Goal: Task Accomplishment & Management: Complete application form

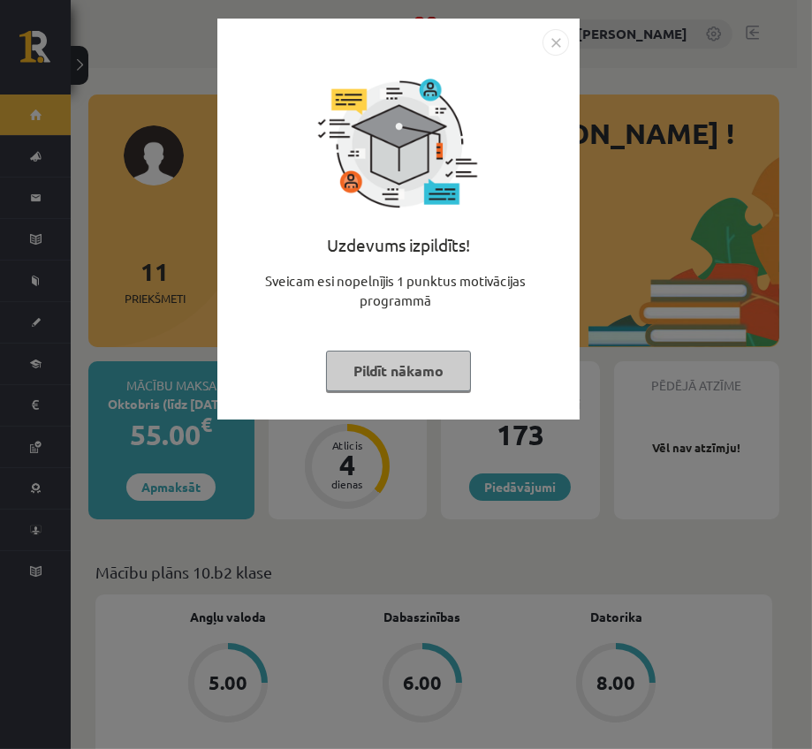
click at [363, 376] on button "Pildīt nākamo" at bounding box center [398, 371] width 145 height 41
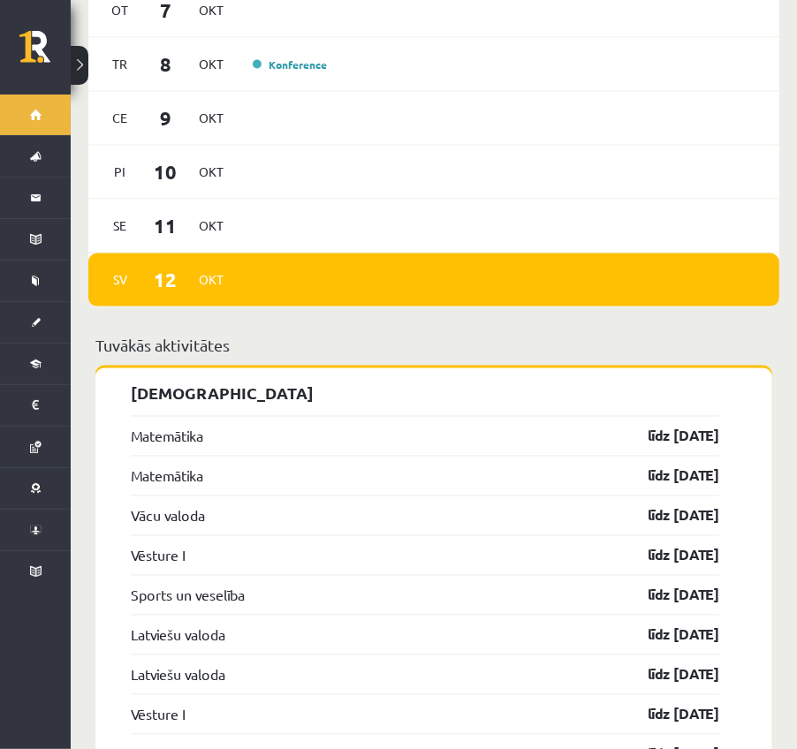
scroll to position [1569, 0]
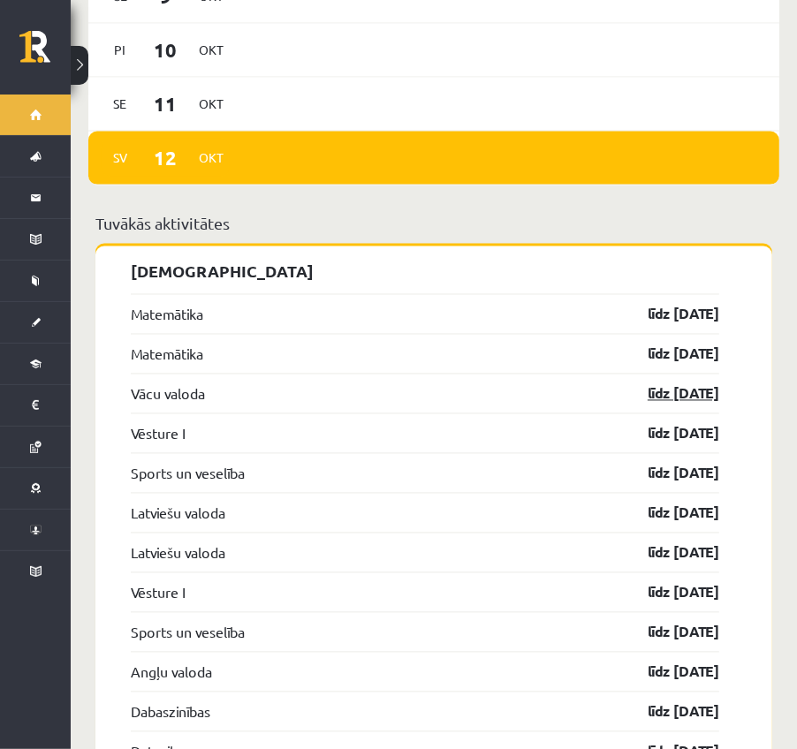
click at [687, 383] on link "līdz 15.10.25" at bounding box center [667, 393] width 102 height 21
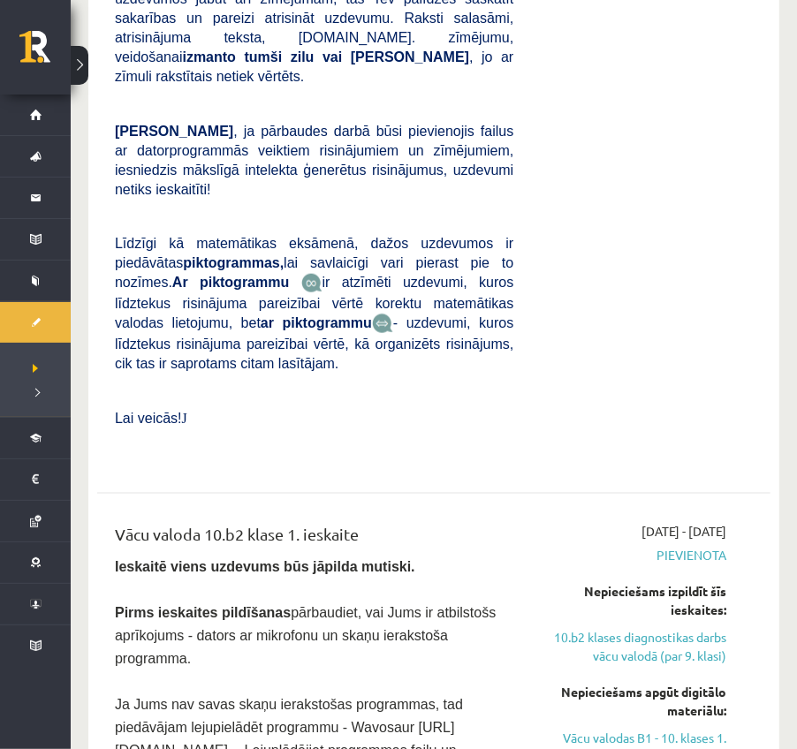
scroll to position [1112, 0]
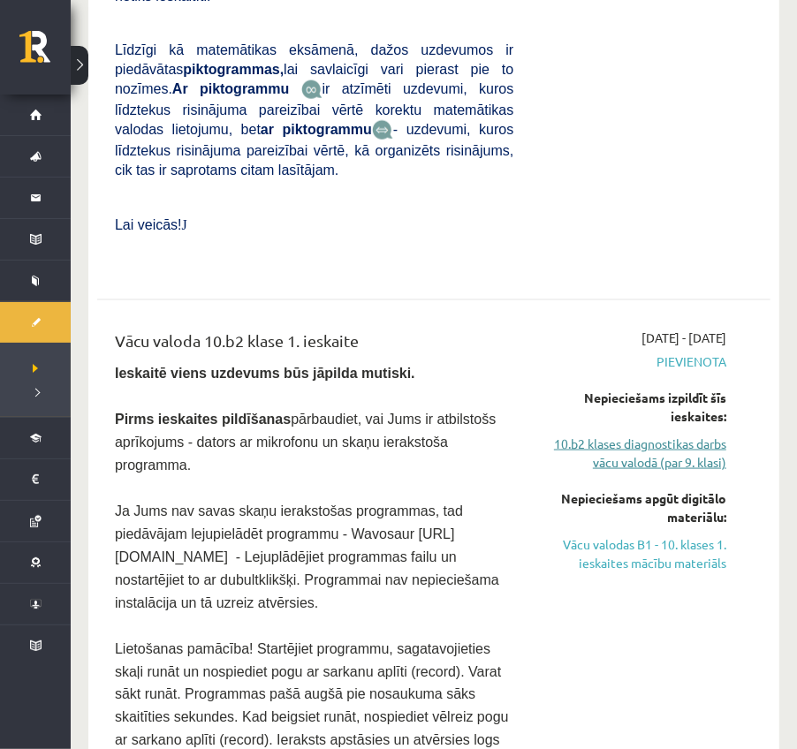
click at [581, 435] on link "10.b2 klases diagnostikas darbs vācu valodā (par 9. klasi)" at bounding box center [633, 453] width 186 height 37
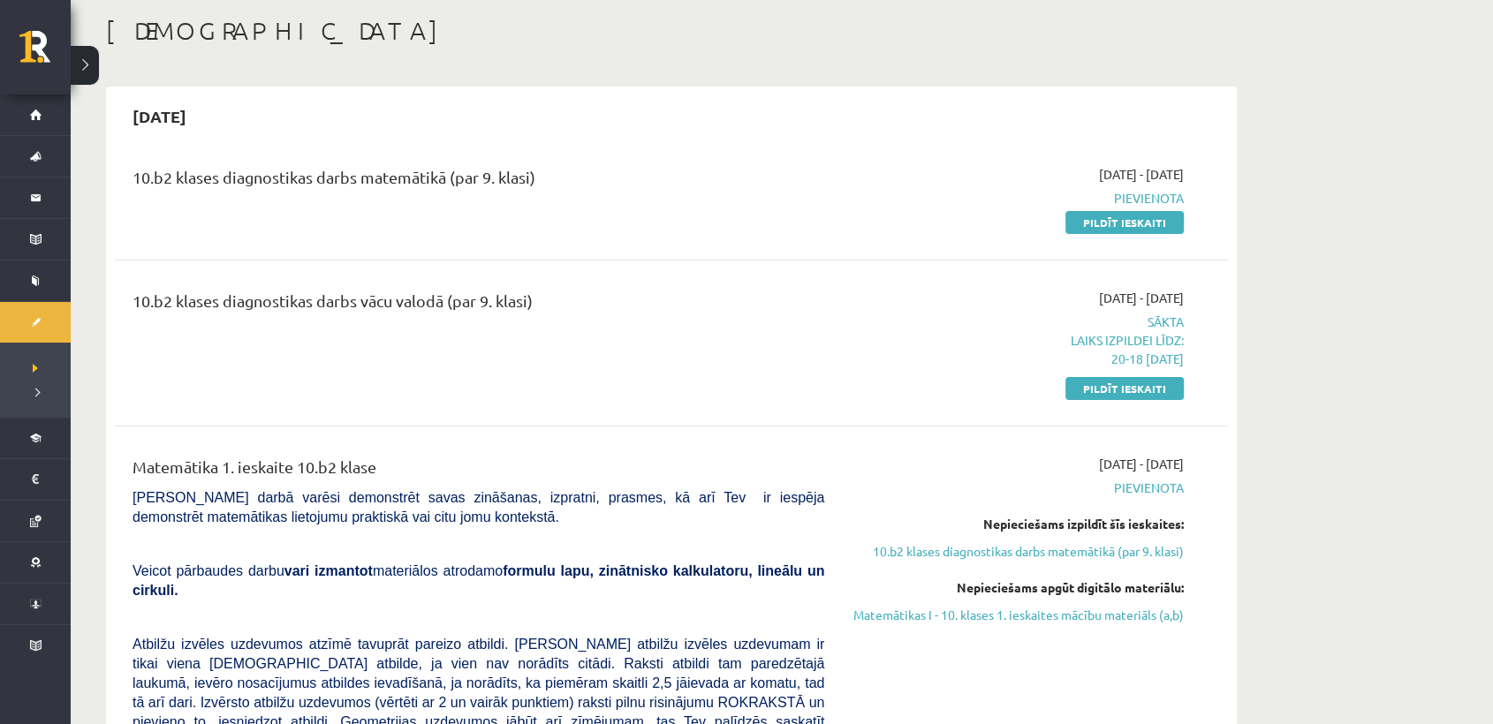
scroll to position [87, 0]
click at [796, 394] on link "Pildīt ieskaiti" at bounding box center [1124, 389] width 118 height 23
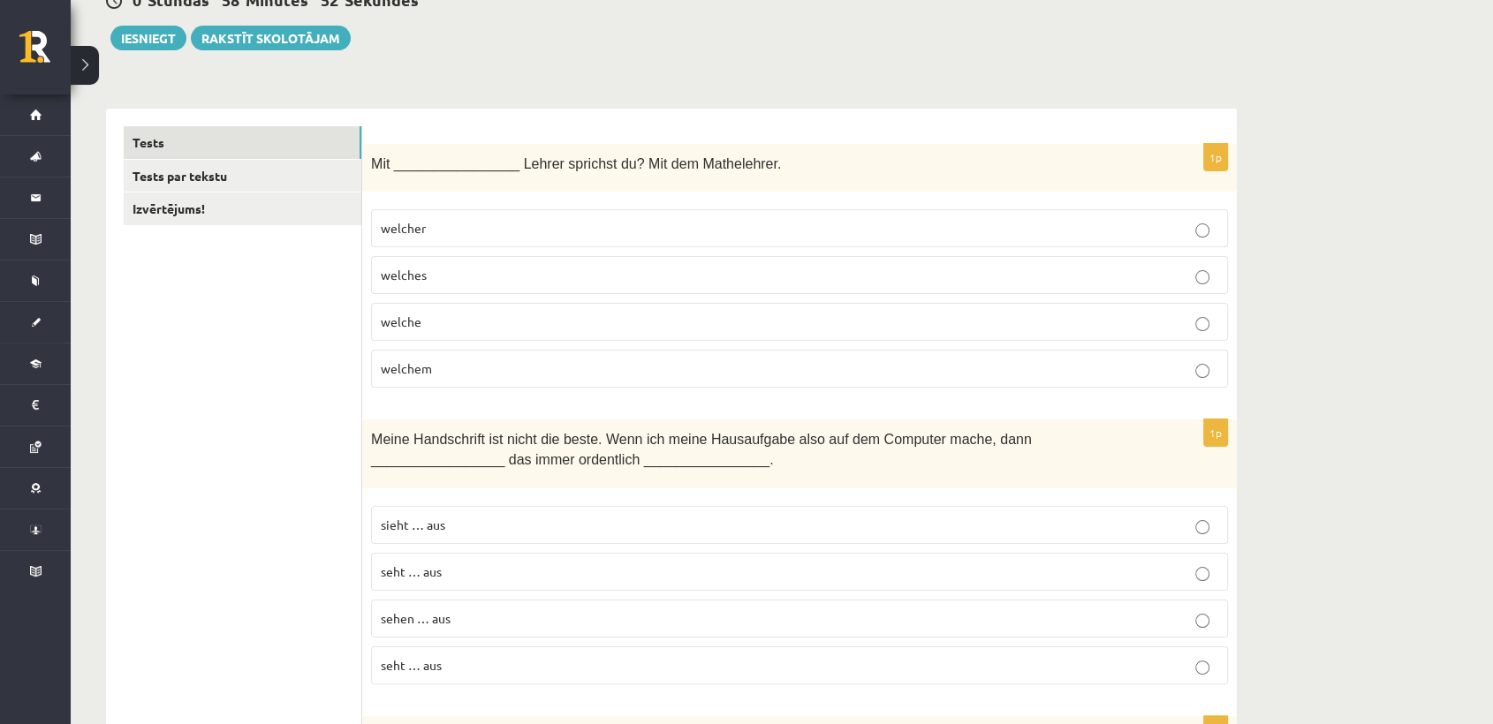
scroll to position [196, 0]
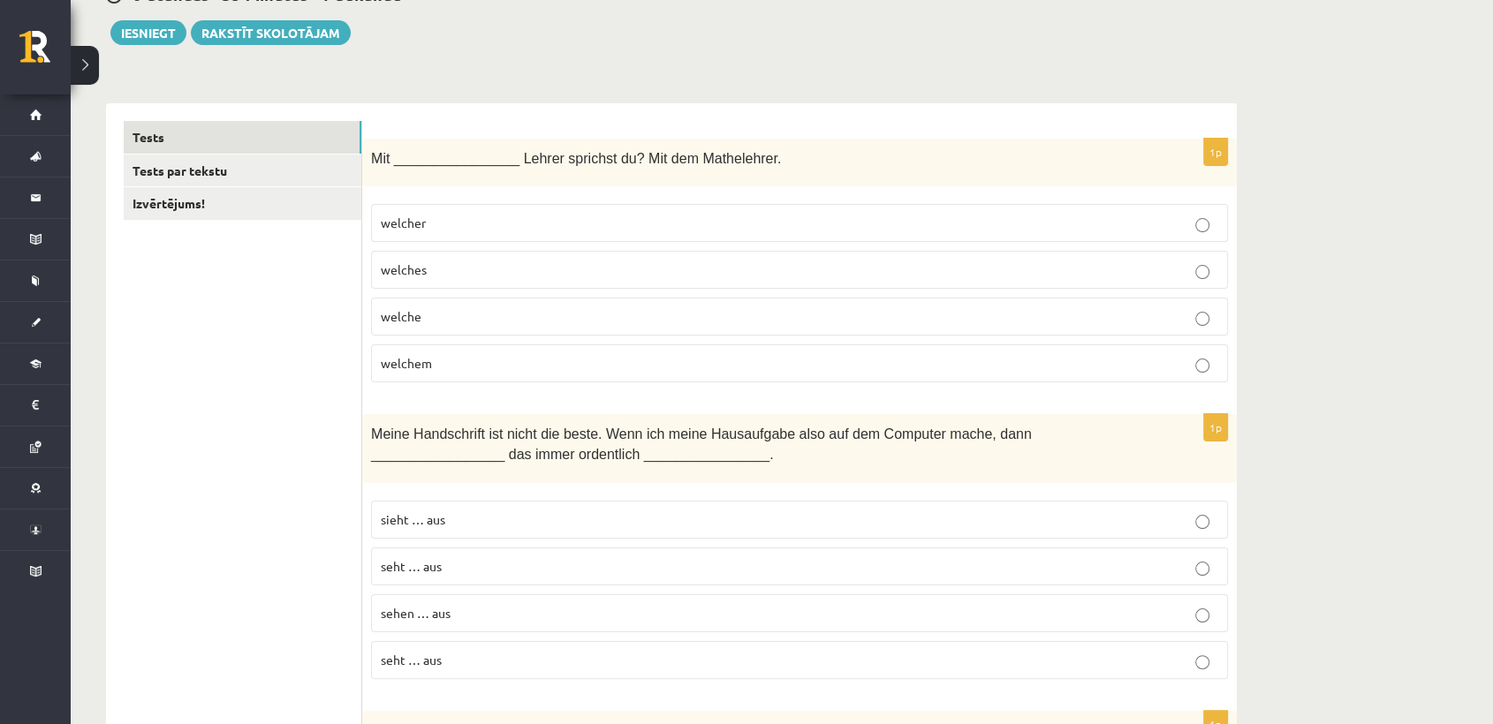
click at [614, 364] on p "welchem" at bounding box center [799, 363] width 837 height 19
click at [525, 510] on p "sieht … aus" at bounding box center [799, 519] width 837 height 19
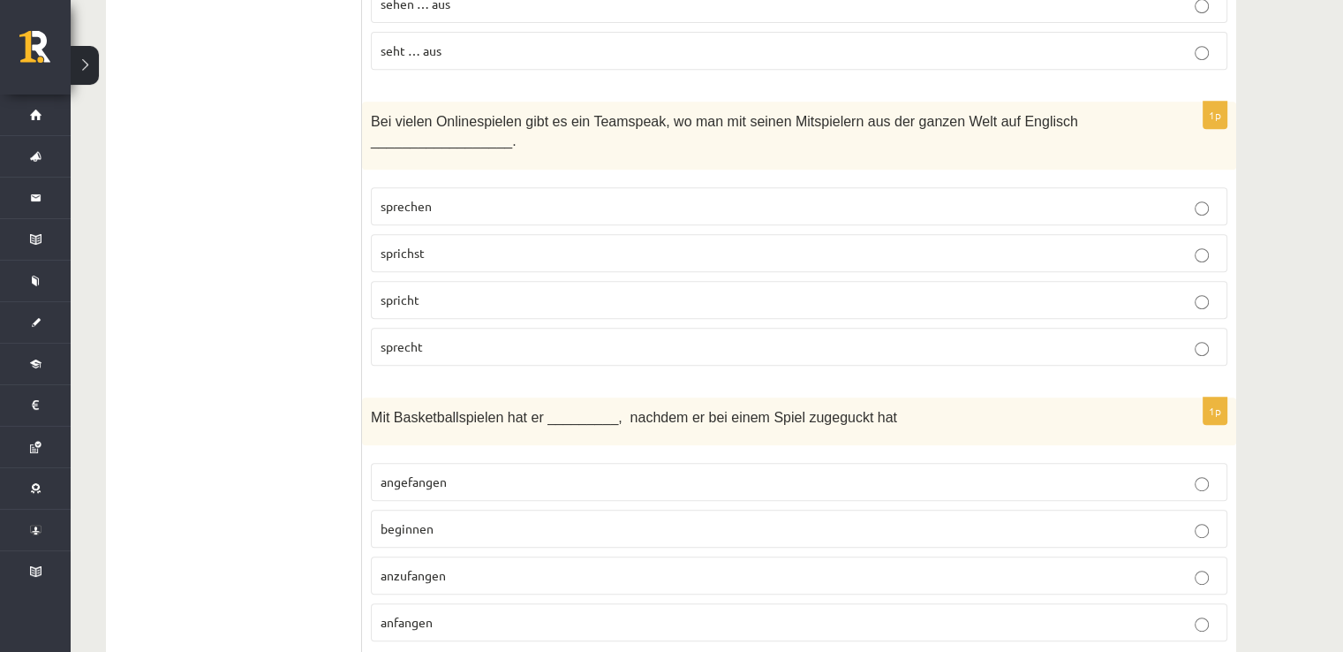
scroll to position [843, 0]
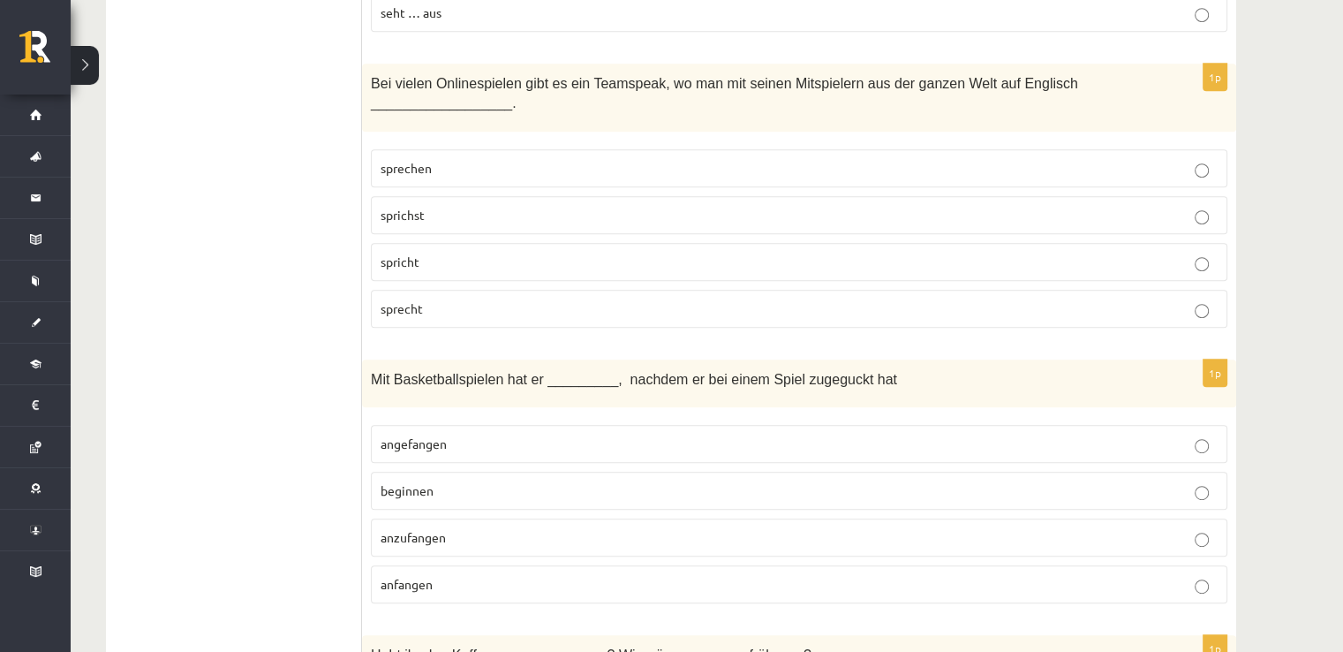
click at [524, 196] on label "sprichst" at bounding box center [799, 215] width 857 height 38
click at [456, 310] on p "sprecht" at bounding box center [799, 308] width 837 height 19
click at [469, 257] on p "spricht" at bounding box center [799, 262] width 837 height 19
click at [530, 435] on p "angefangen" at bounding box center [799, 444] width 837 height 19
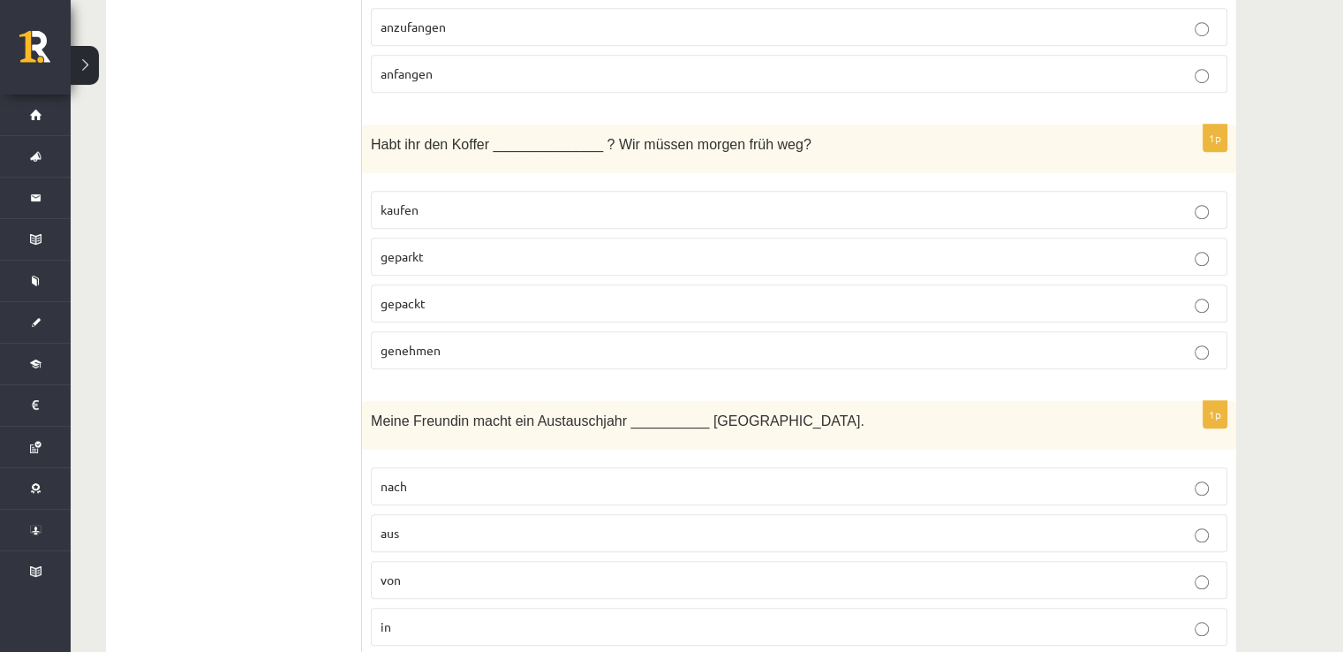
scroll to position [1413, 0]
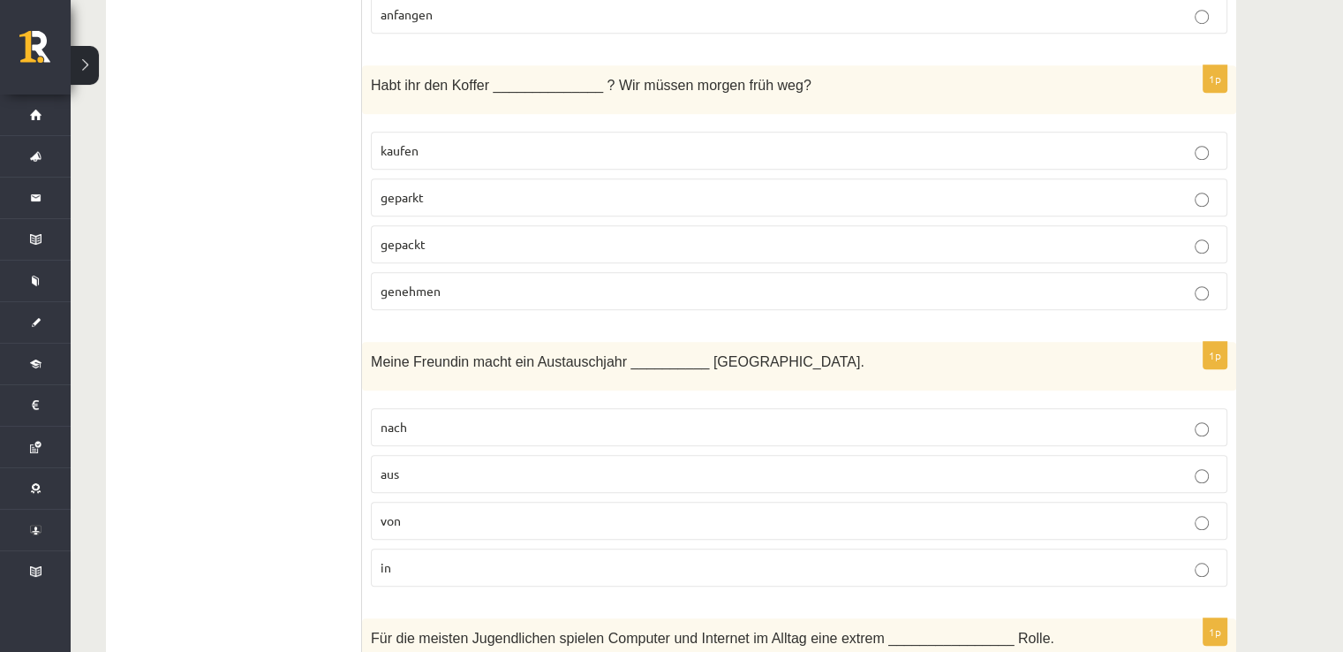
click at [548, 235] on p "gepackt" at bounding box center [799, 244] width 837 height 19
click at [493, 419] on p "nach" at bounding box center [799, 427] width 837 height 19
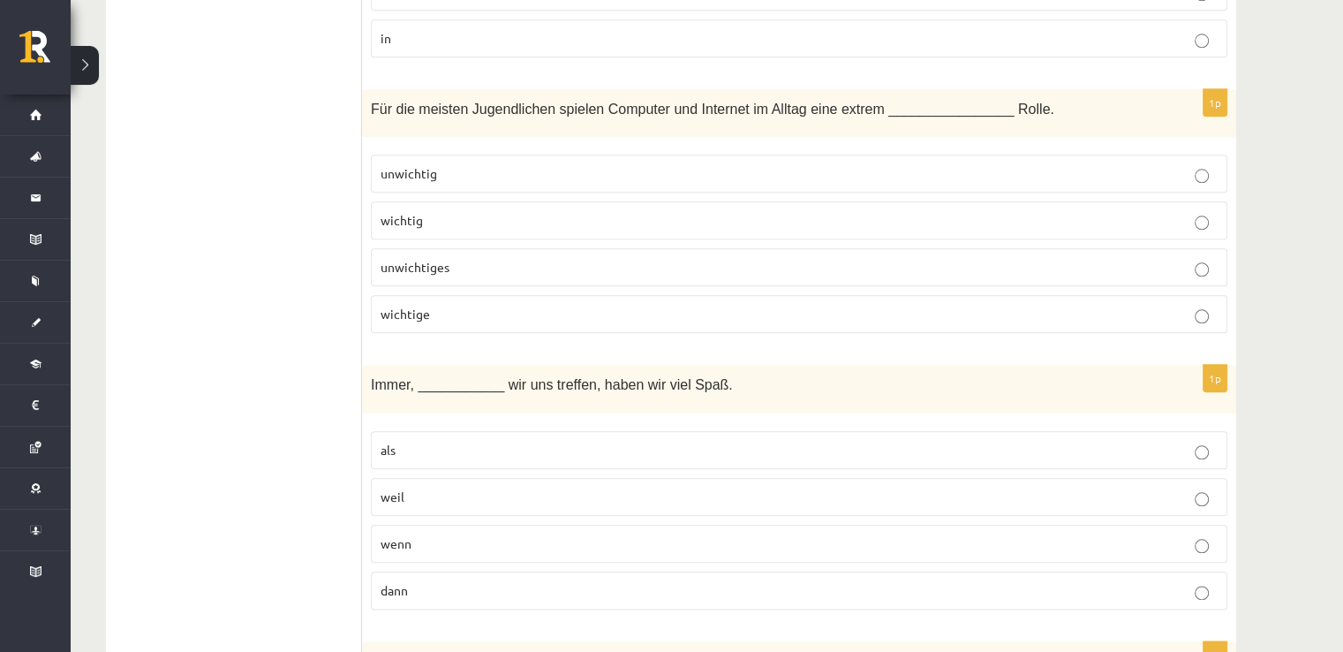
scroll to position [1943, 0]
click at [695, 294] on label "wichtige" at bounding box center [799, 313] width 857 height 38
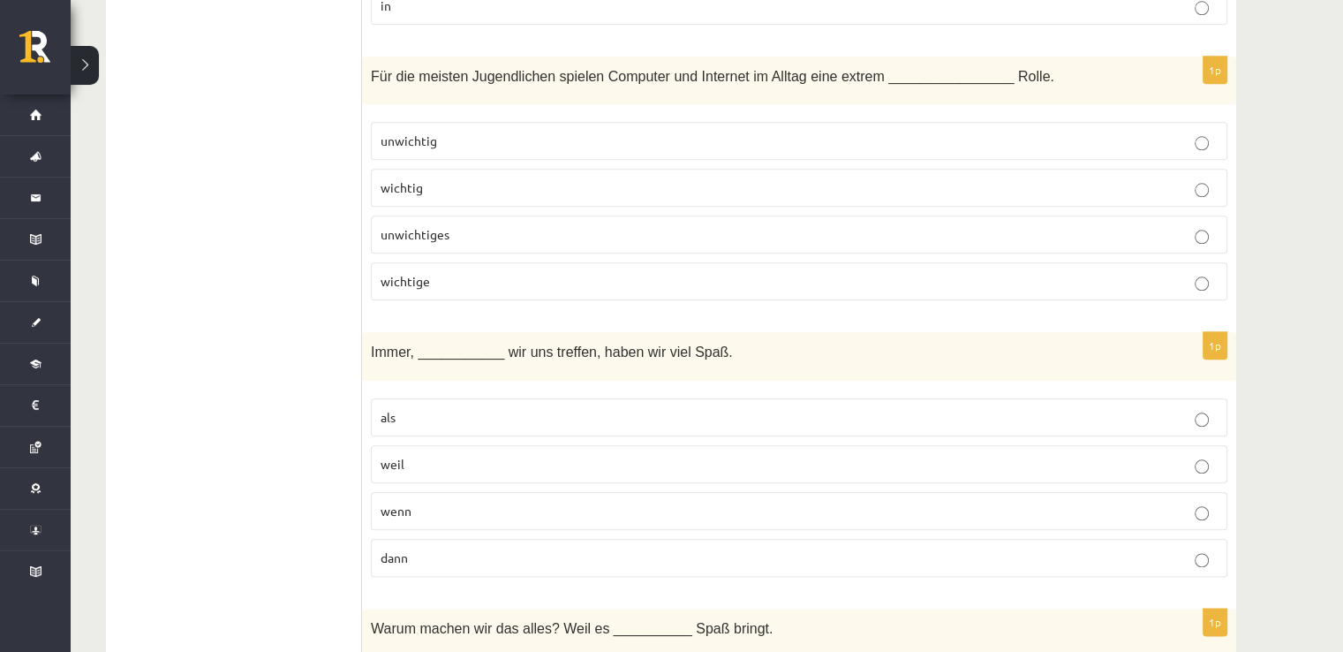
scroll to position [2001, 0]
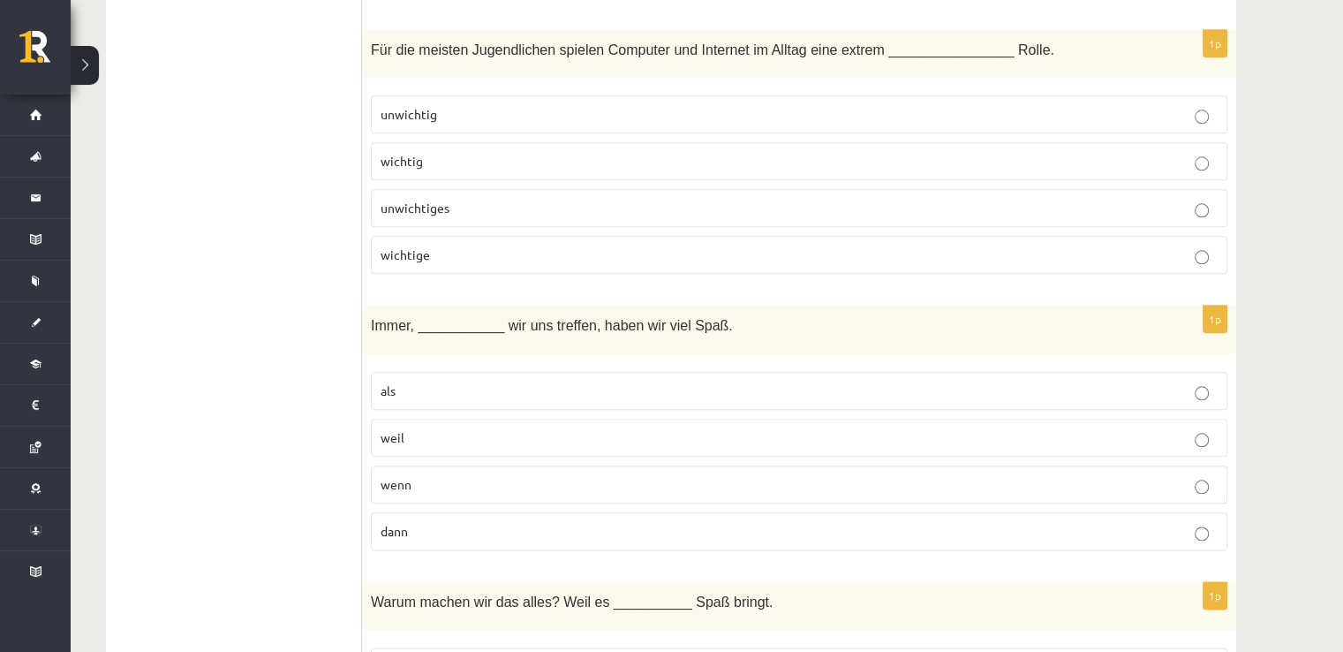
click at [425, 475] on p "wenn" at bounding box center [799, 484] width 837 height 19
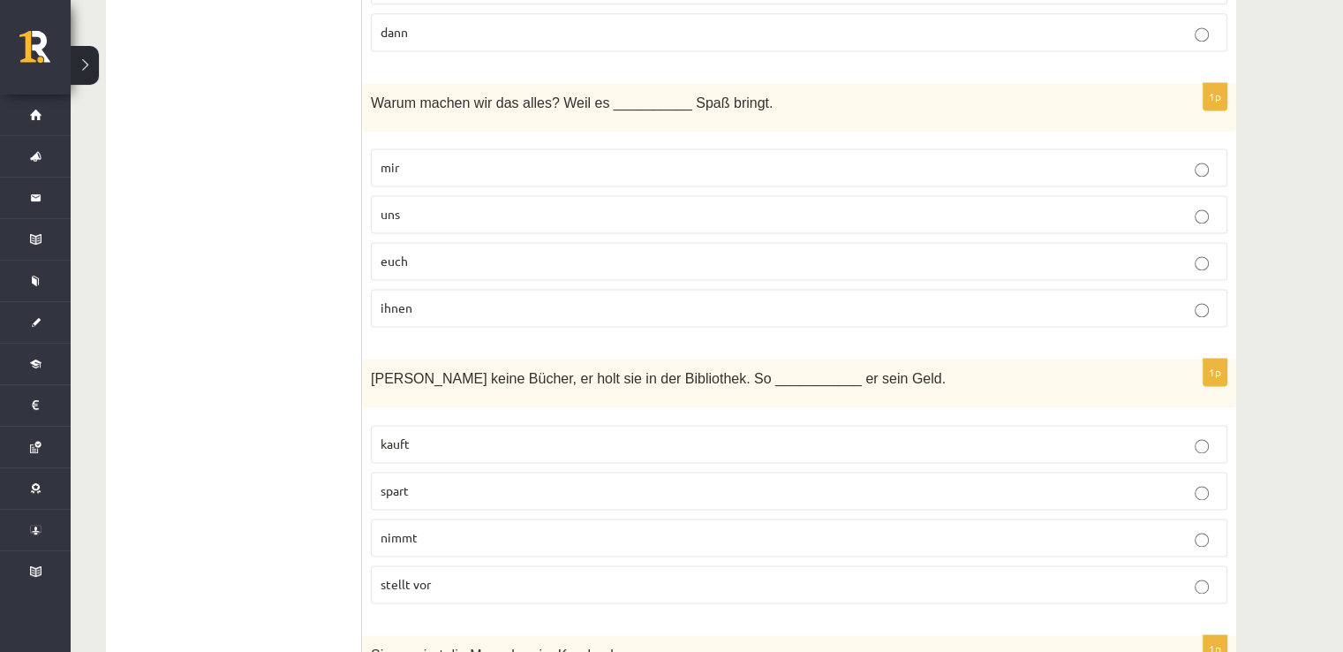
scroll to position [2473, 0]
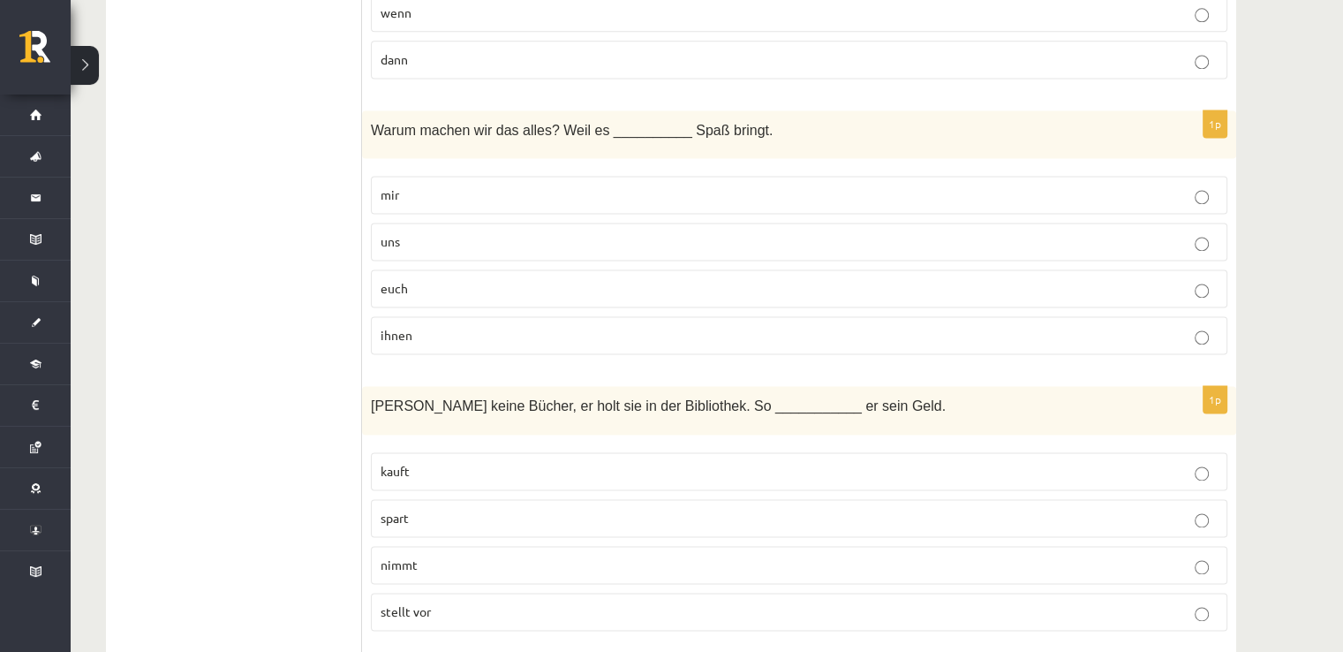
click at [646, 232] on p "uns" at bounding box center [799, 241] width 837 height 19
click at [393, 510] on span "spart" at bounding box center [395, 518] width 28 height 16
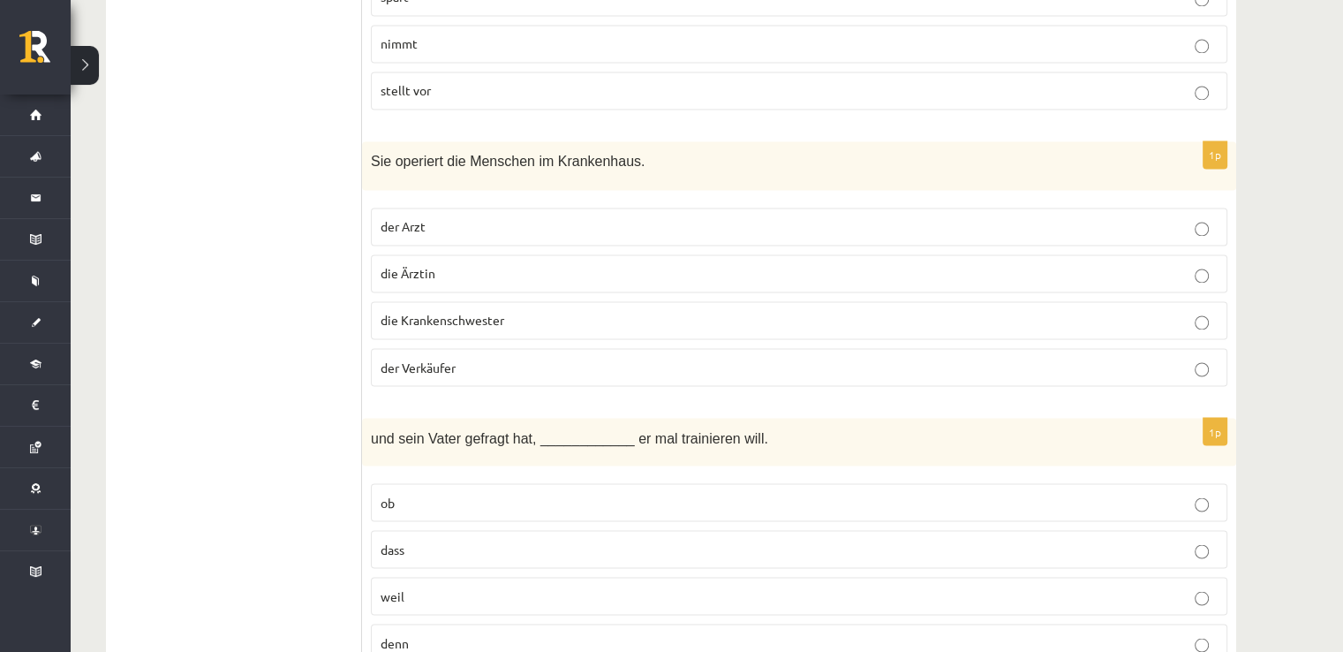
scroll to position [3061, 0]
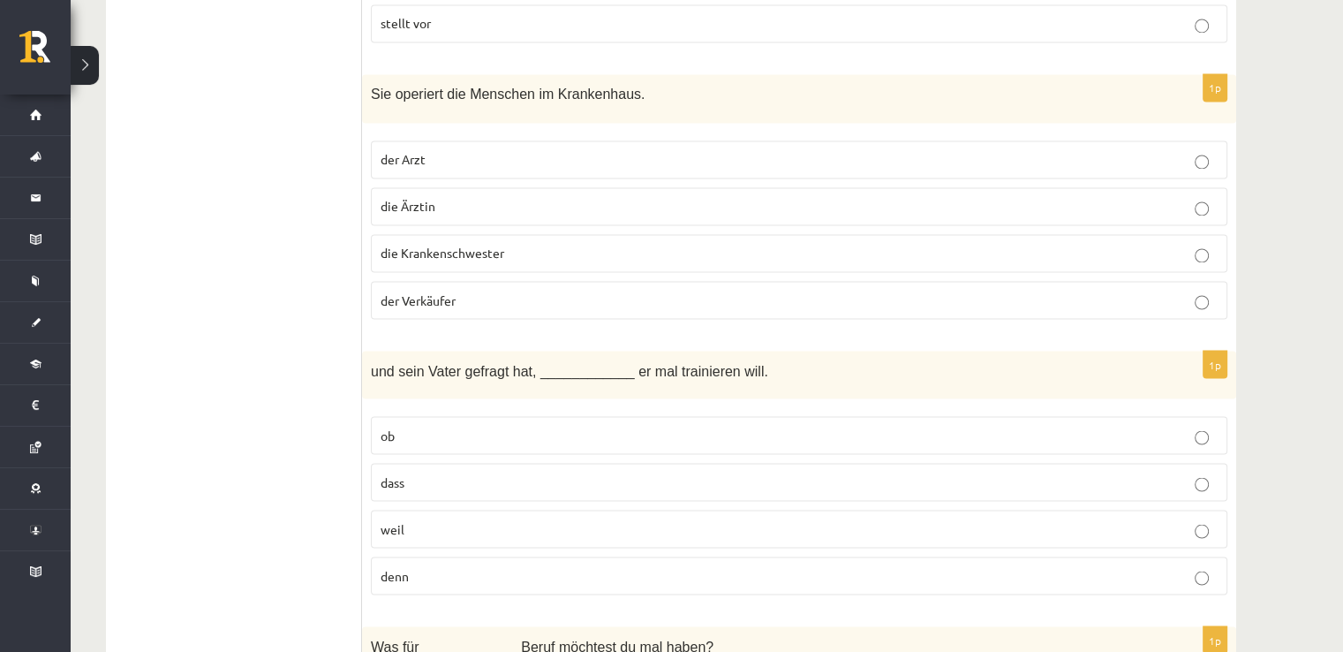
click at [706, 202] on label "die Ärztin" at bounding box center [799, 206] width 857 height 38
click at [488, 416] on label "ob" at bounding box center [799, 435] width 857 height 38
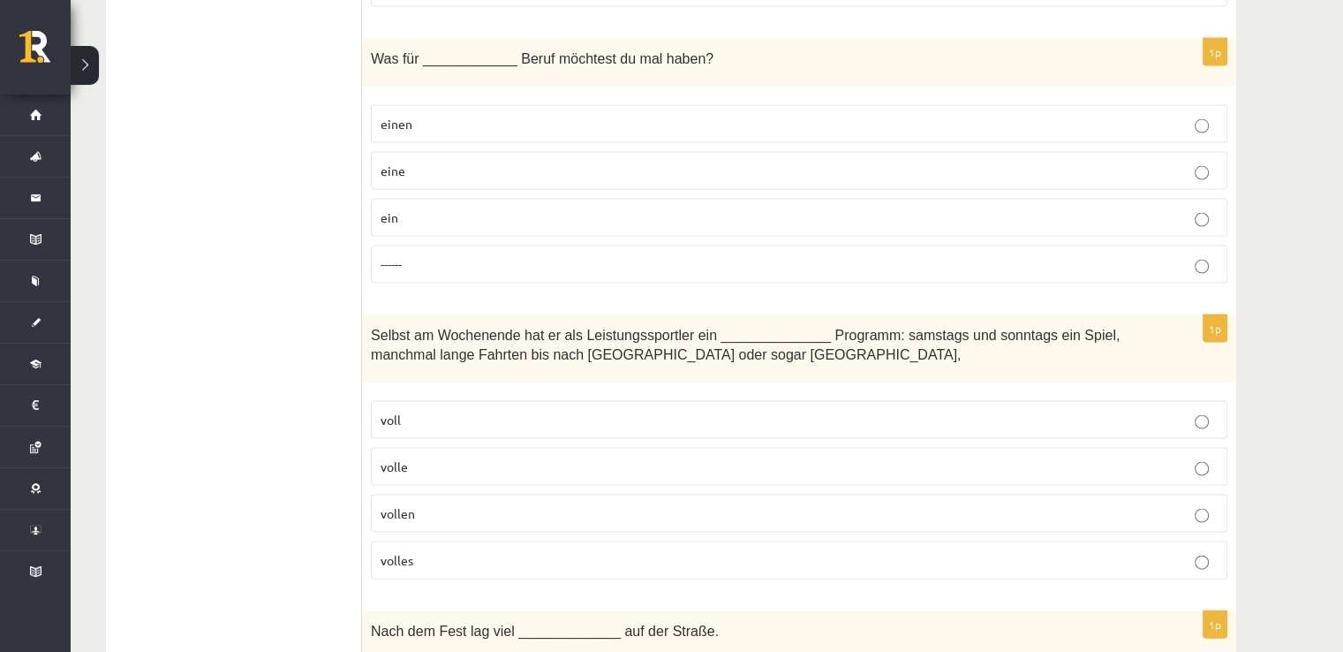
scroll to position [3650, 0]
click at [516, 113] on p "einen" at bounding box center [799, 122] width 837 height 19
click at [485, 549] on p "volles" at bounding box center [799, 558] width 837 height 19
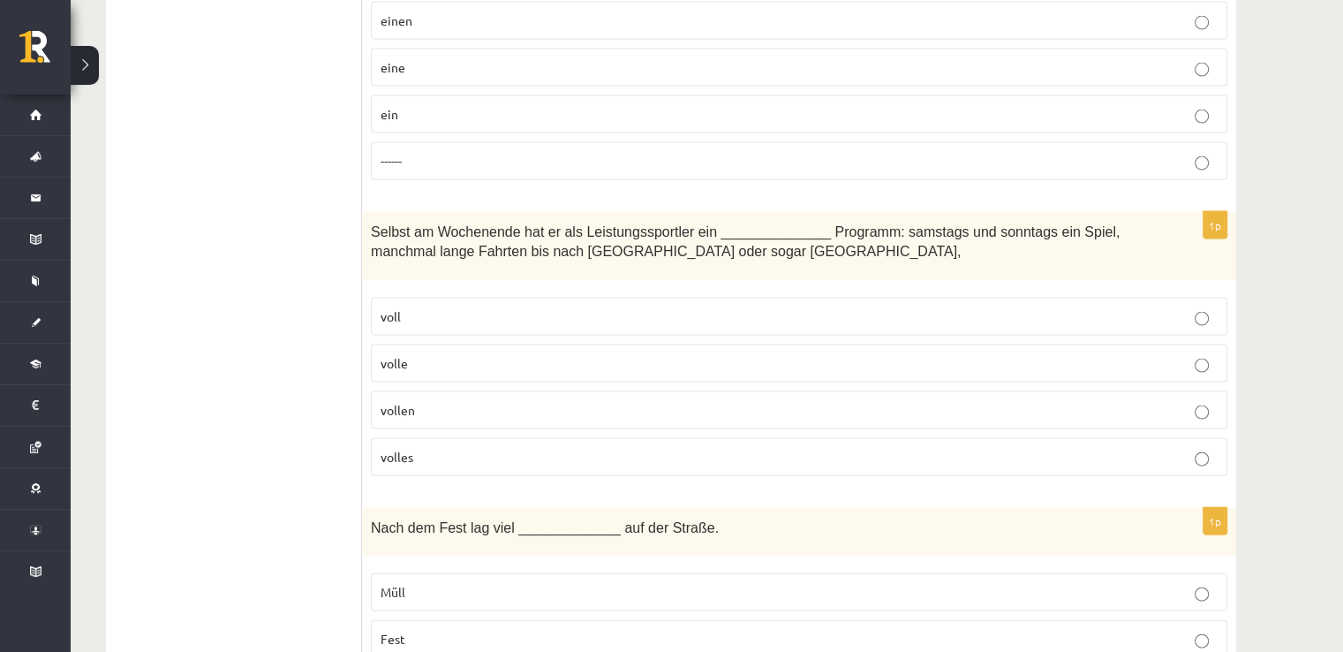
scroll to position [3827, 0]
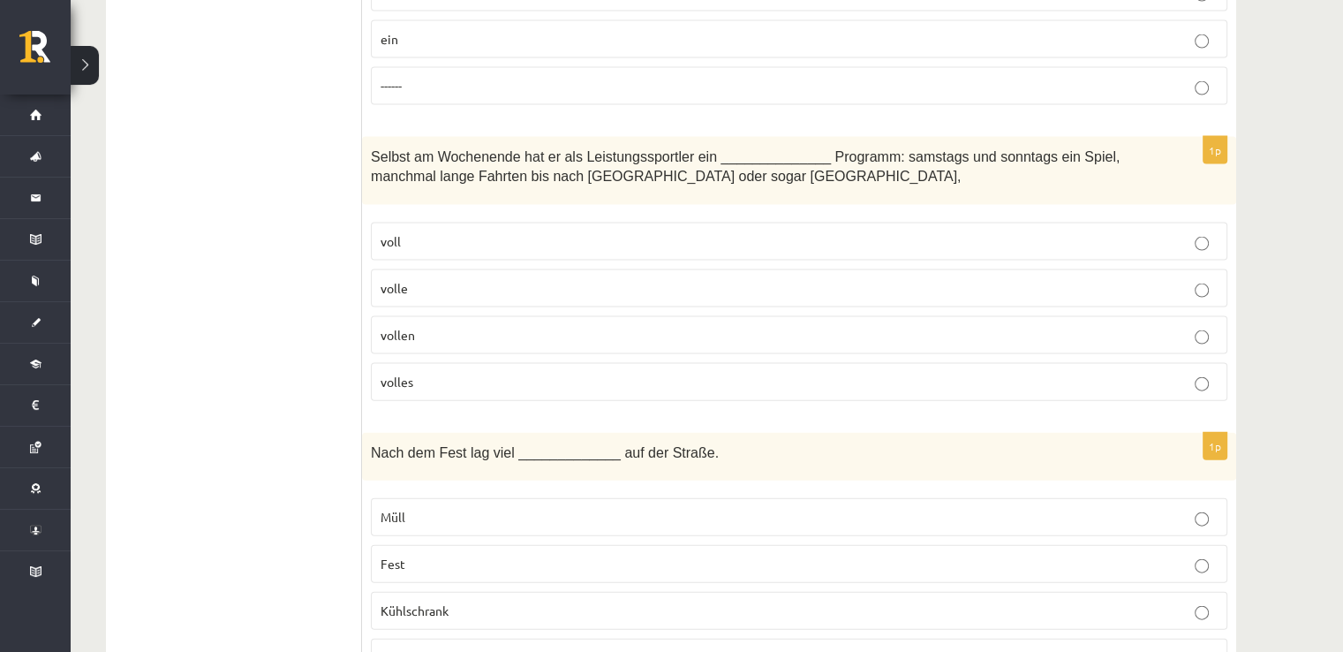
click at [498, 498] on label "Müll" at bounding box center [799, 517] width 857 height 38
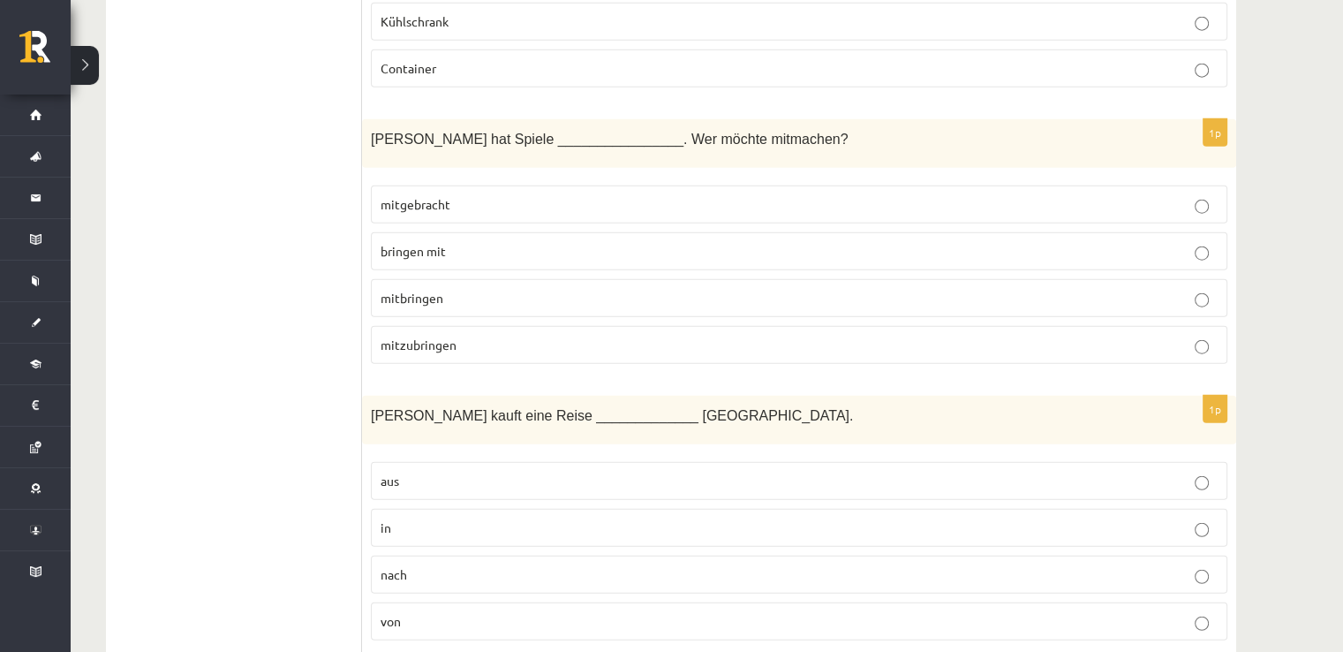
scroll to position [4474, 0]
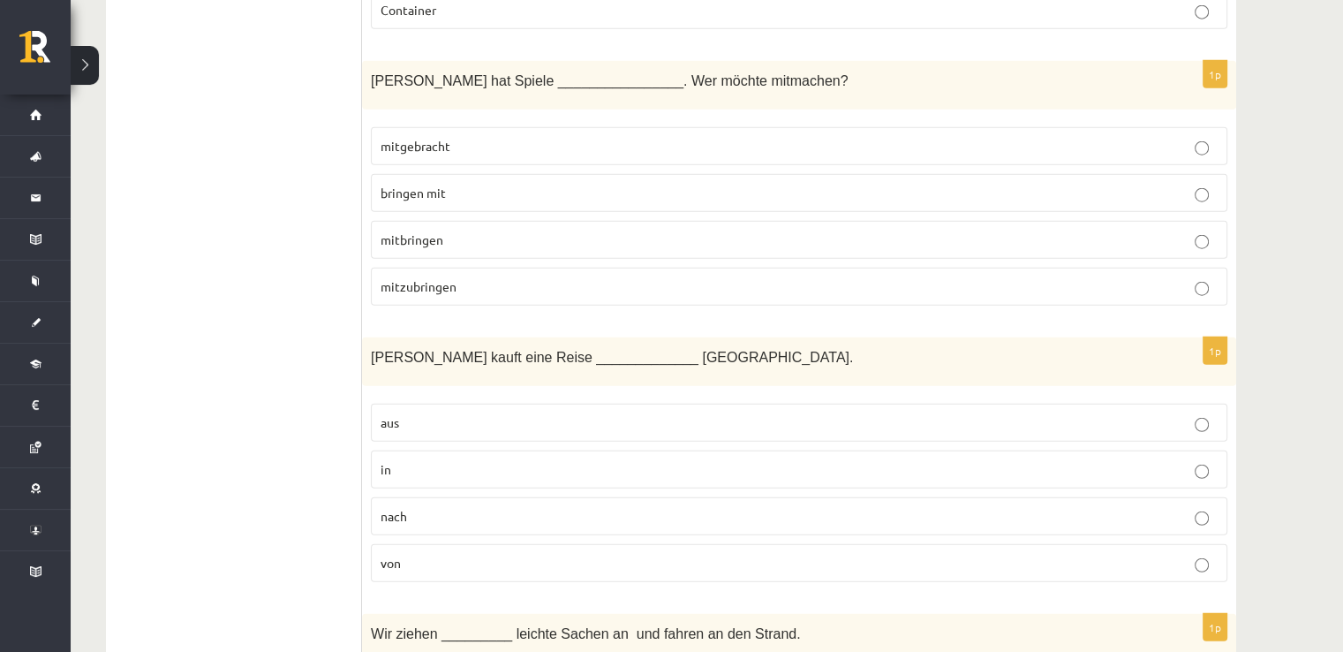
click at [629, 135] on label "mitgebracht" at bounding box center [799, 146] width 857 height 38
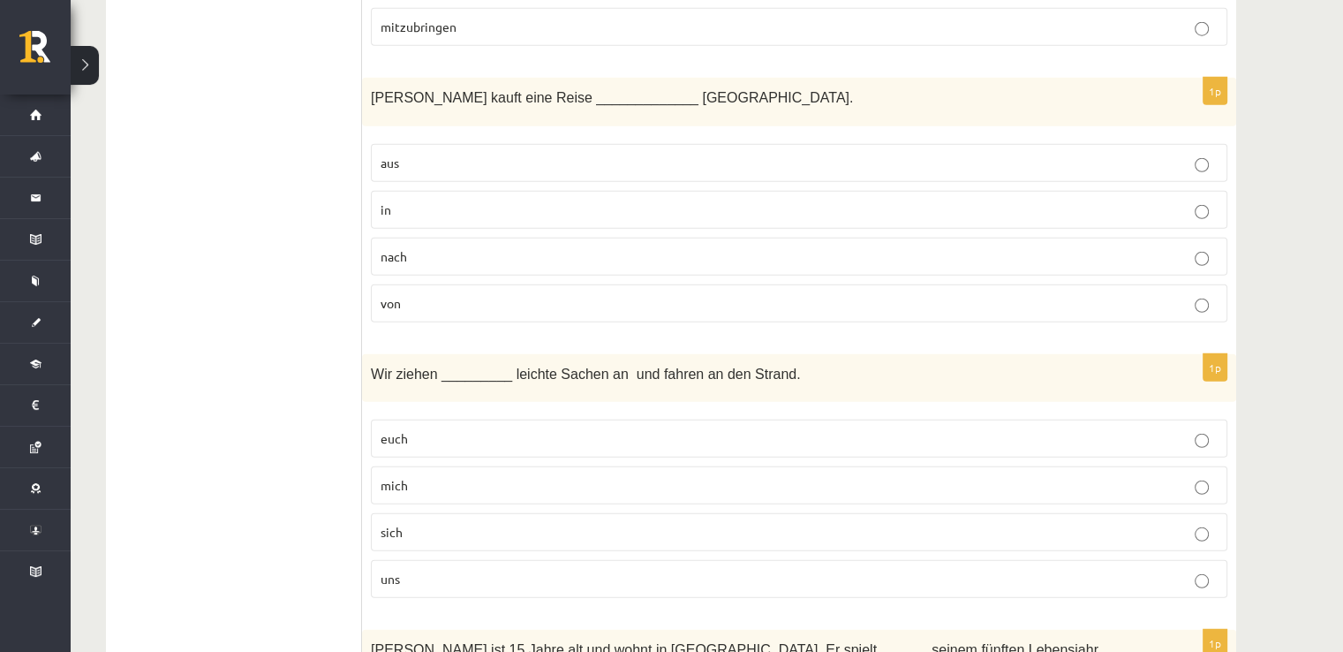
scroll to position [4769, 0]
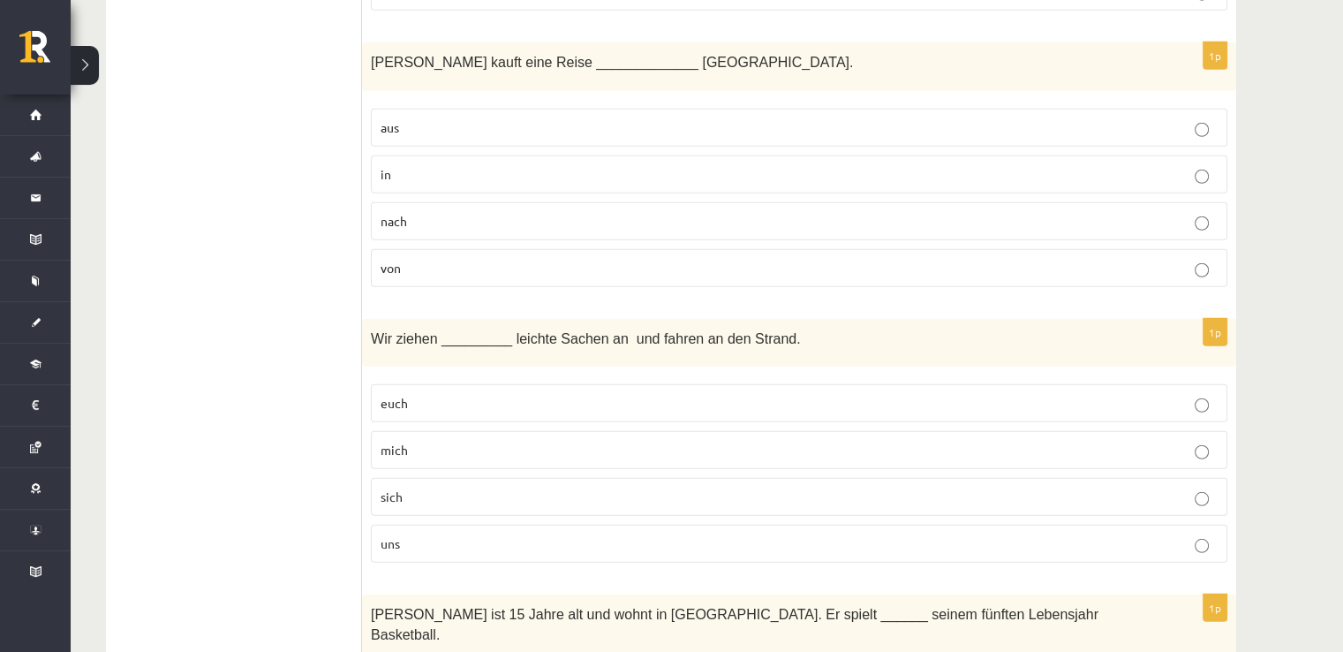
click at [526, 212] on p "nach" at bounding box center [799, 221] width 837 height 19
click at [472, 534] on p "uns" at bounding box center [799, 543] width 837 height 19
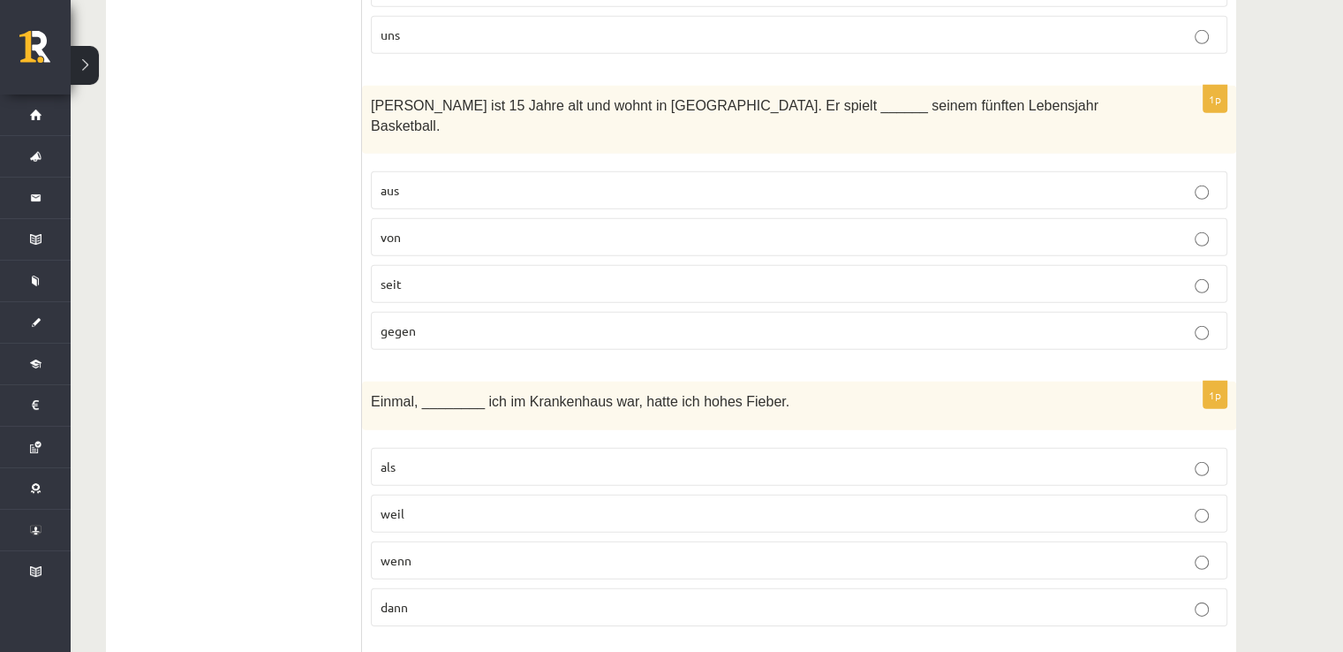
scroll to position [5299, 0]
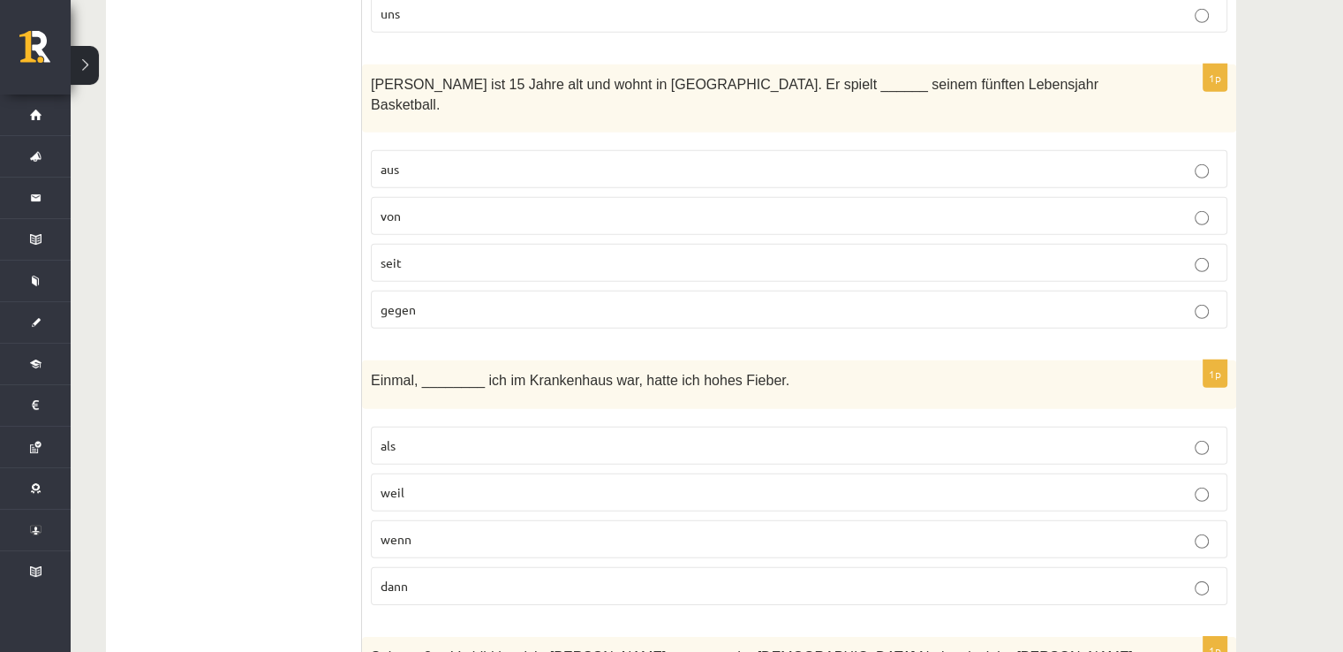
click at [796, 244] on label "seit" at bounding box center [799, 263] width 857 height 38
click at [451, 436] on p "als" at bounding box center [799, 445] width 837 height 19
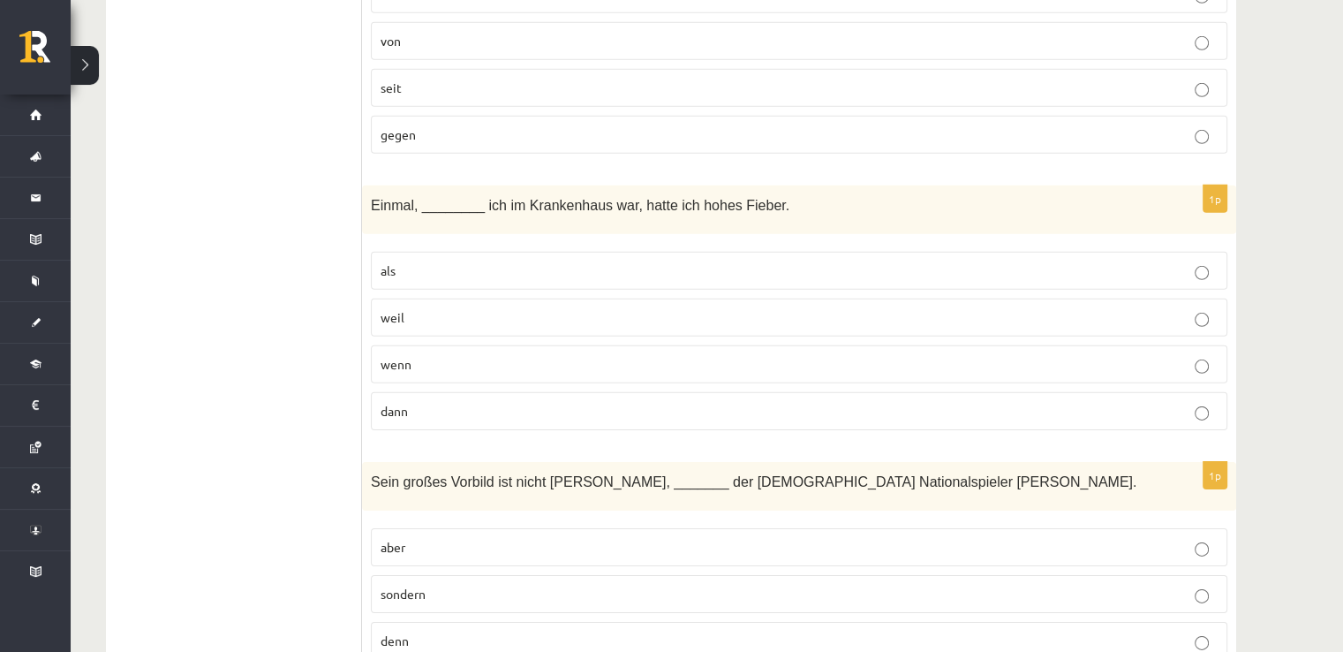
scroll to position [5476, 0]
click at [465, 583] on p "sondern" at bounding box center [799, 592] width 837 height 19
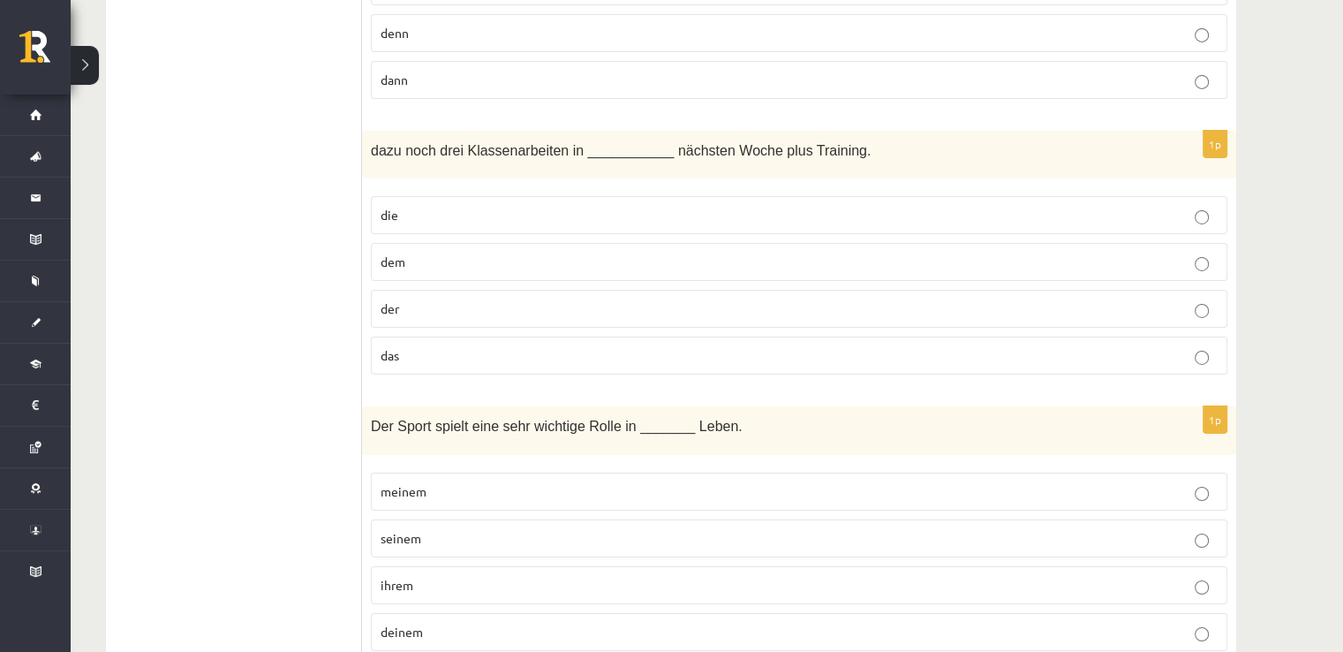
scroll to position [6091, 0]
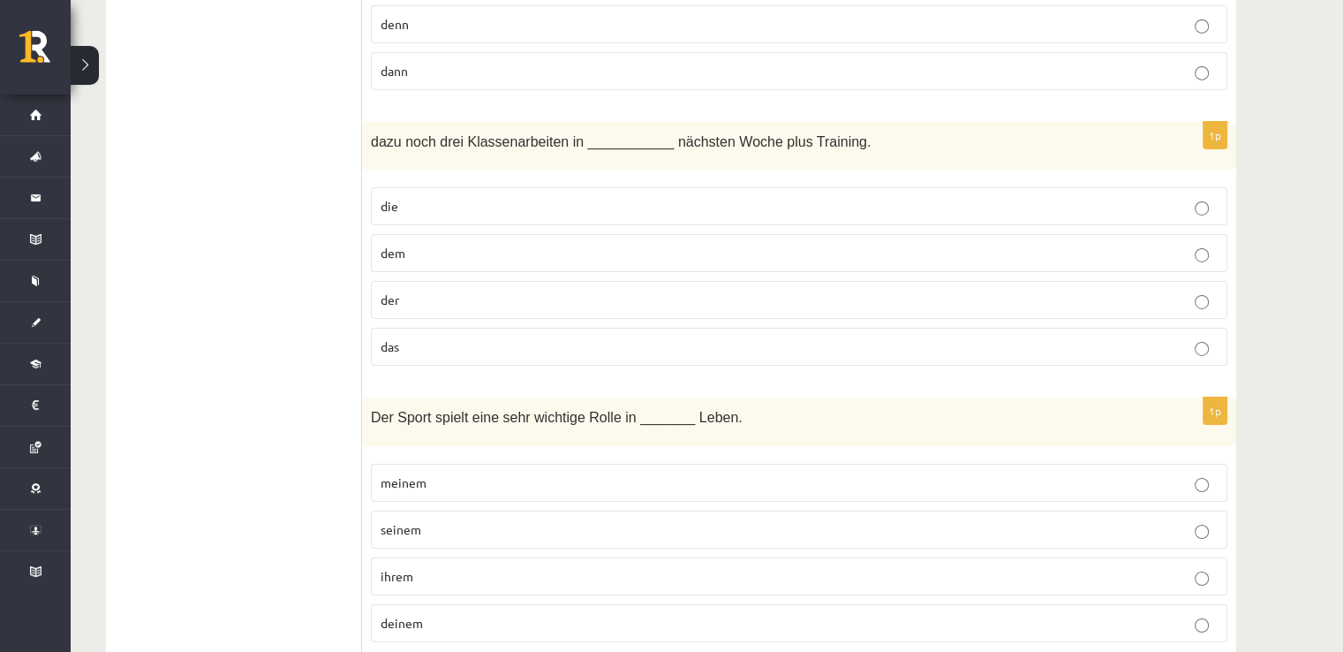
click at [599, 291] on p "der" at bounding box center [799, 300] width 837 height 19
click at [477, 520] on p "seinem" at bounding box center [799, 529] width 837 height 19
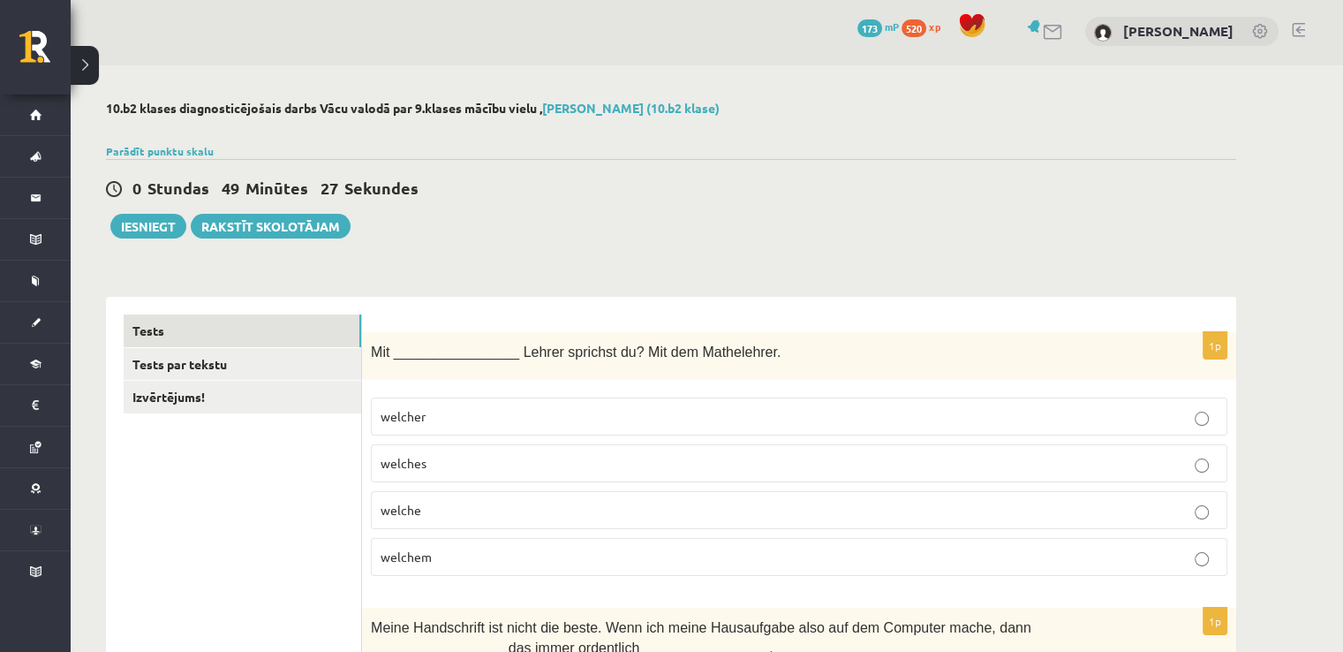
scroll to position [0, 0]
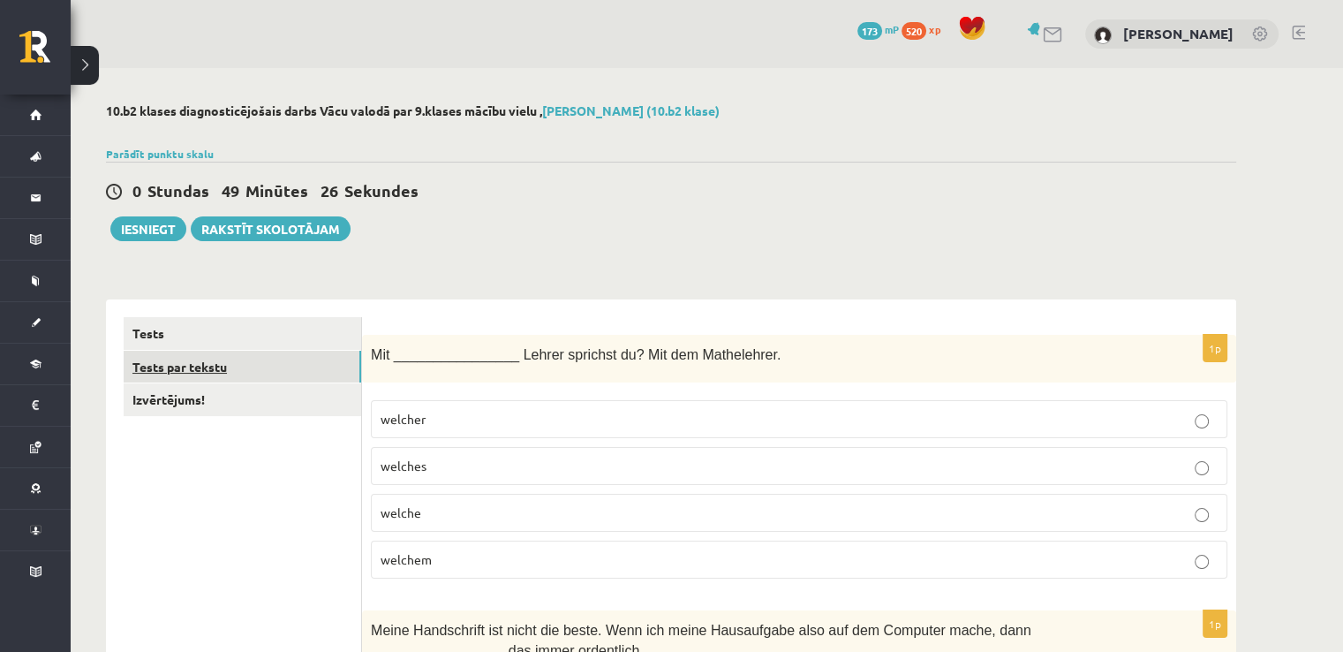
click at [215, 368] on link "Tests par tekstu" at bounding box center [243, 367] width 238 height 33
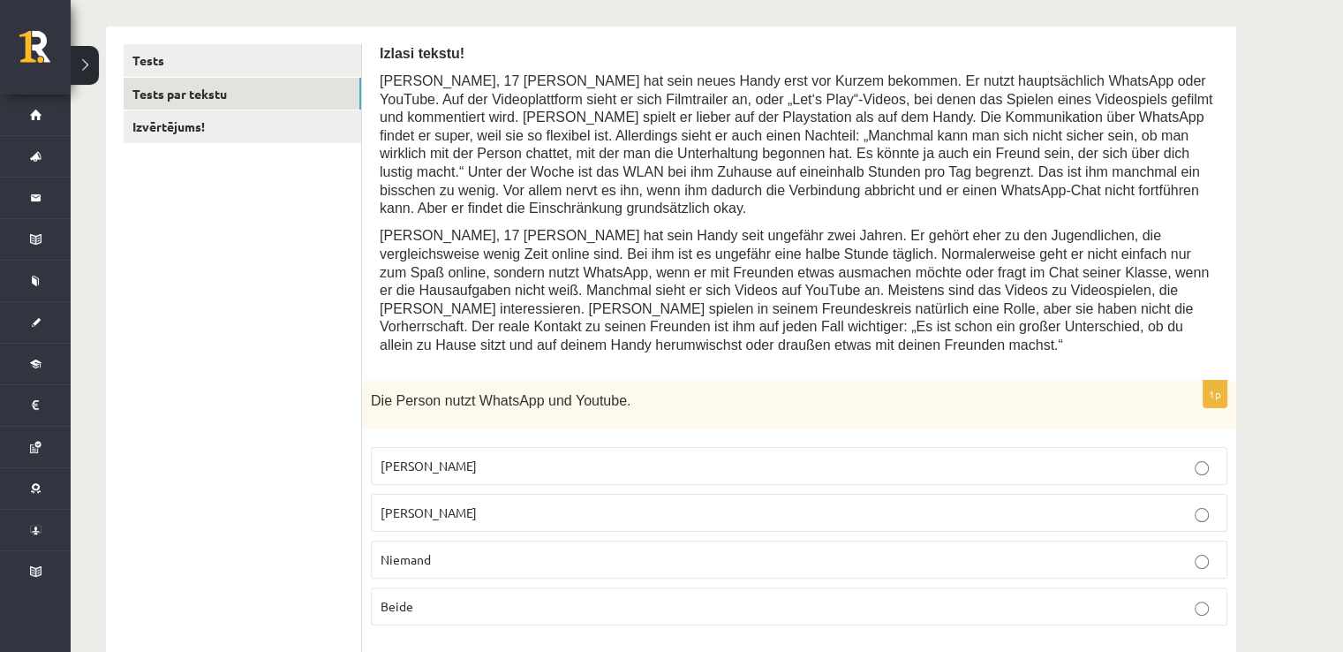
scroll to position [294, 0]
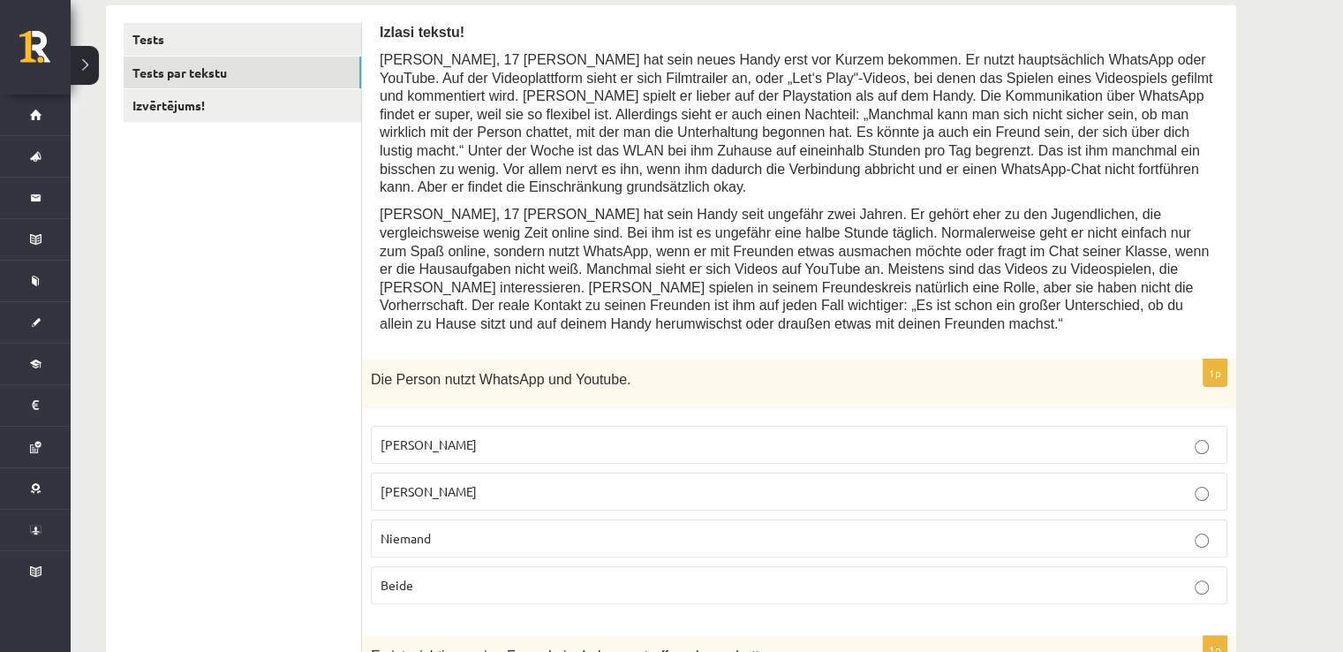
click at [788, 435] on p "Jacob" at bounding box center [799, 444] width 837 height 19
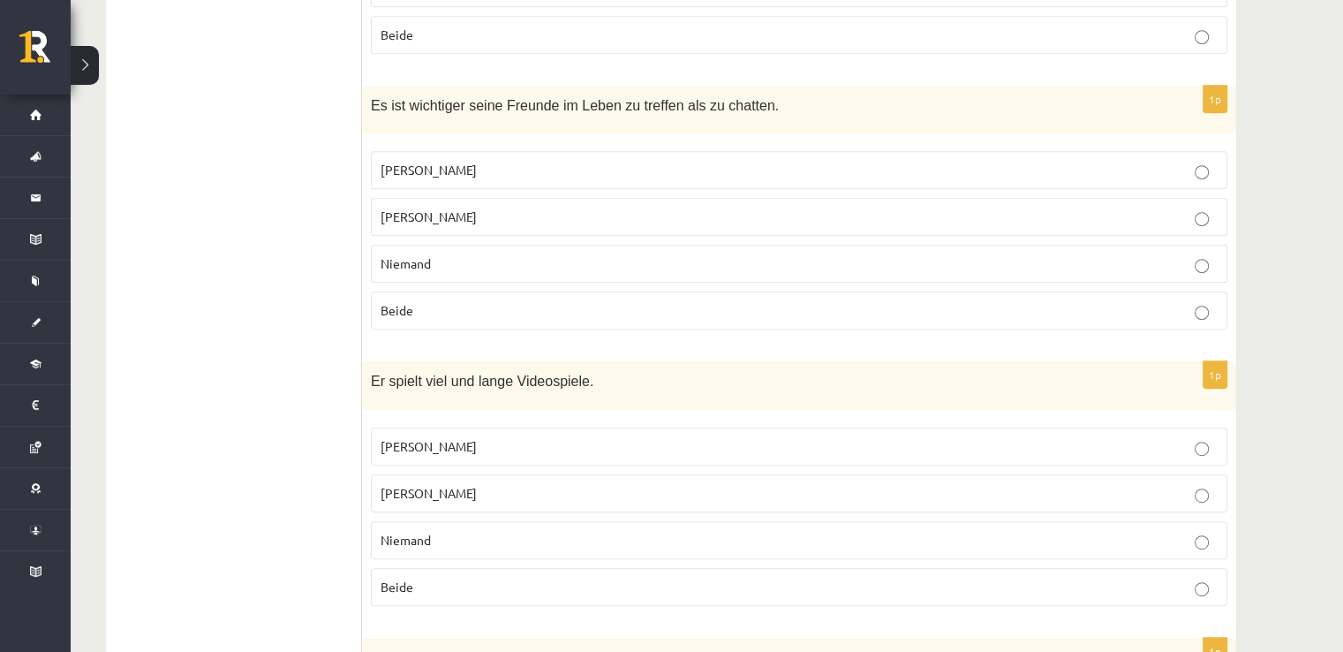
scroll to position [824, 0]
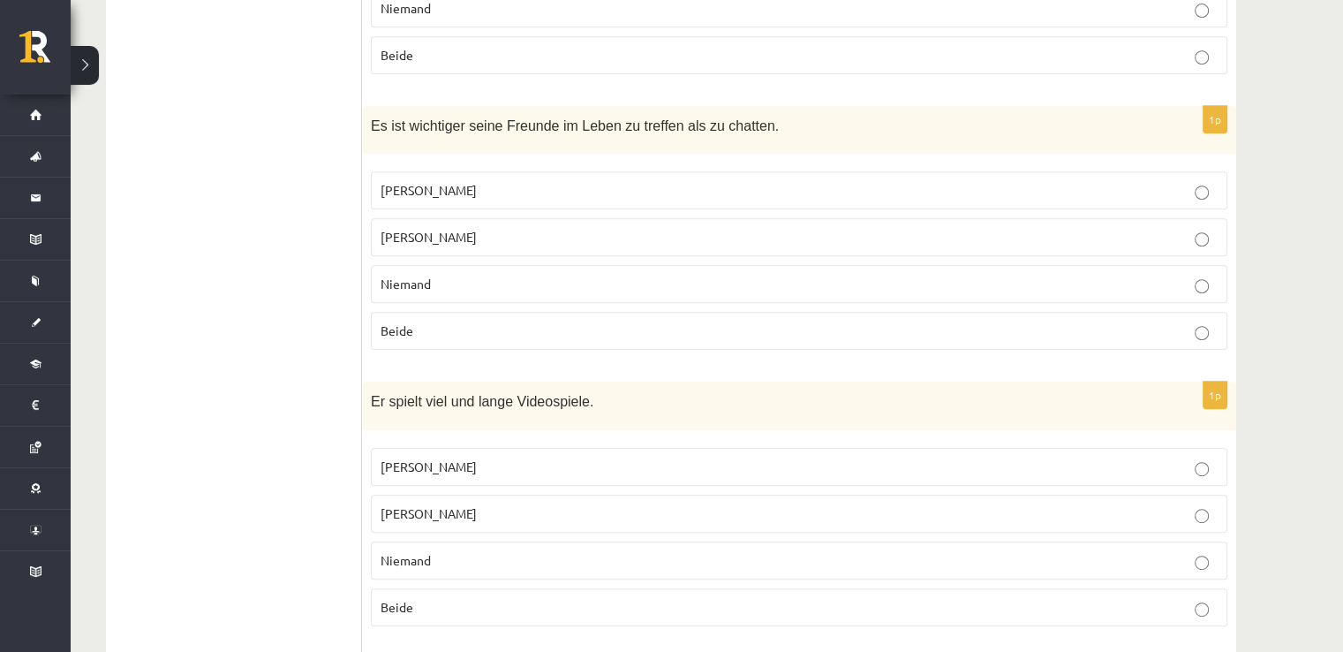
click at [493, 457] on p "Jacob" at bounding box center [799, 466] width 837 height 19
click at [457, 504] on p "Jonathan" at bounding box center [799, 513] width 837 height 19
click at [509, 448] on label "Jacob" at bounding box center [799, 467] width 857 height 38
click at [516, 228] on p "Jonathan" at bounding box center [799, 237] width 837 height 19
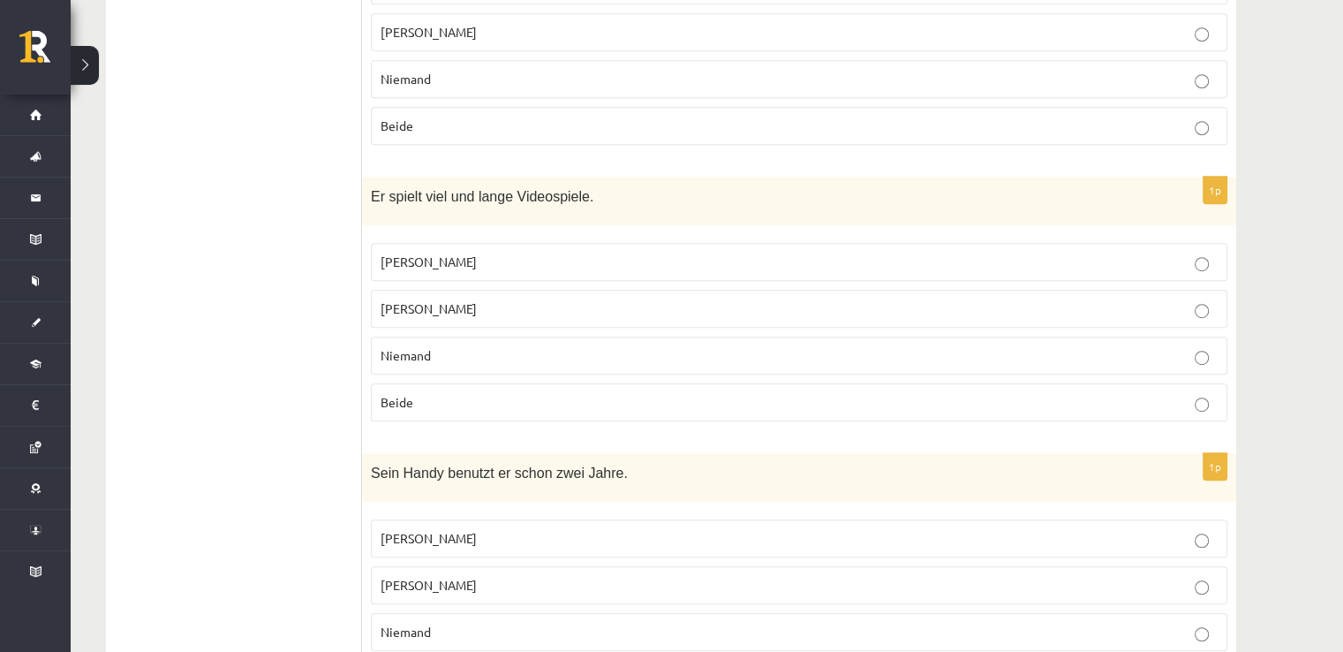
scroll to position [1118, 0]
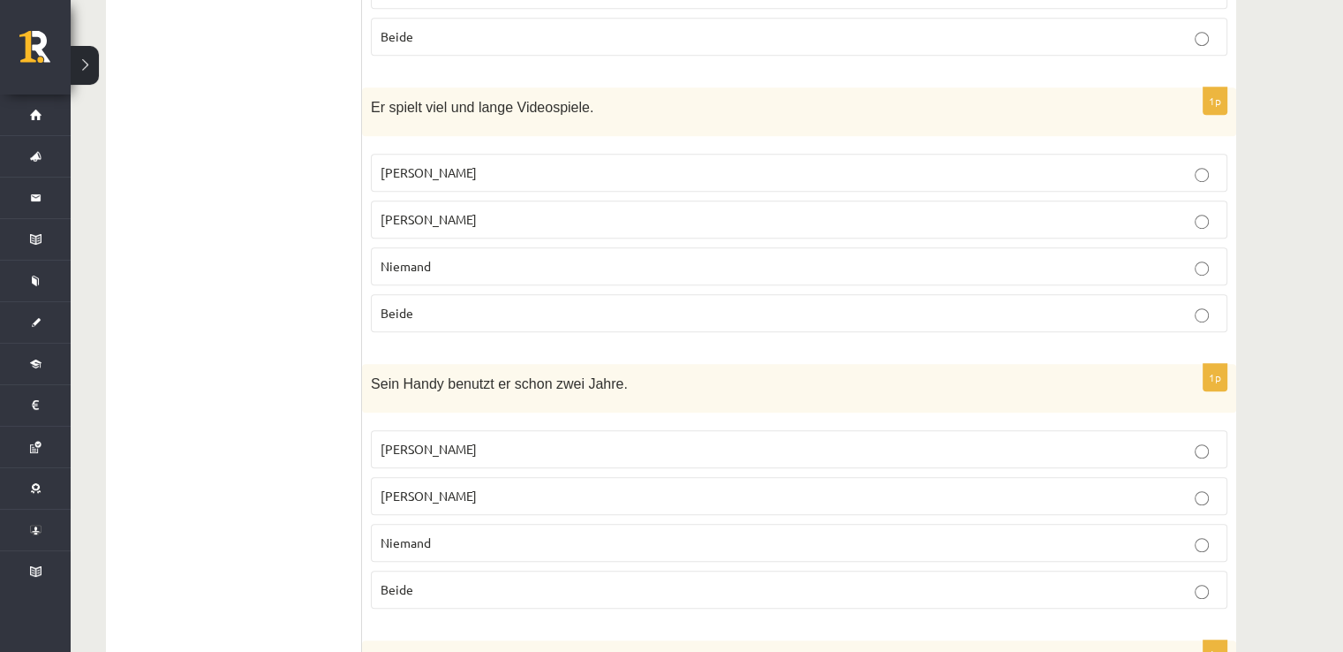
click at [657, 477] on label "Jonathan" at bounding box center [799, 496] width 857 height 38
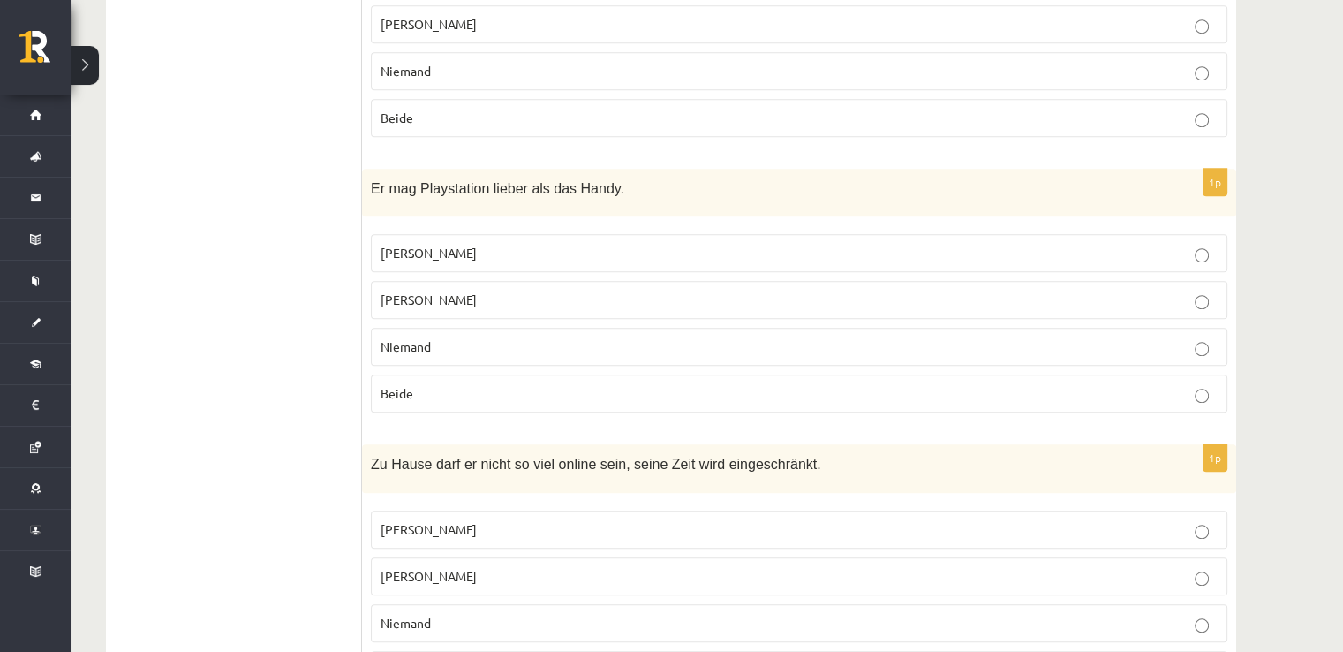
scroll to position [1647, 0]
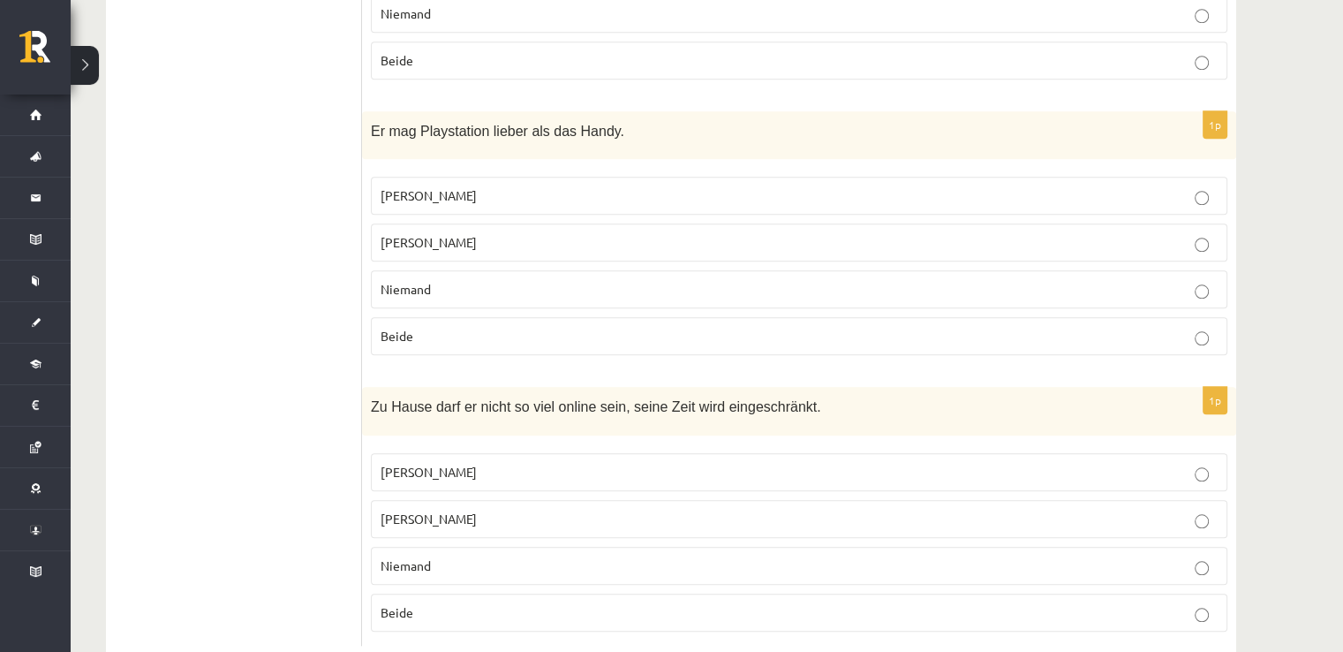
click at [542, 280] on p "Niemand" at bounding box center [799, 289] width 837 height 19
click at [632, 453] on label "Jacob" at bounding box center [799, 472] width 857 height 38
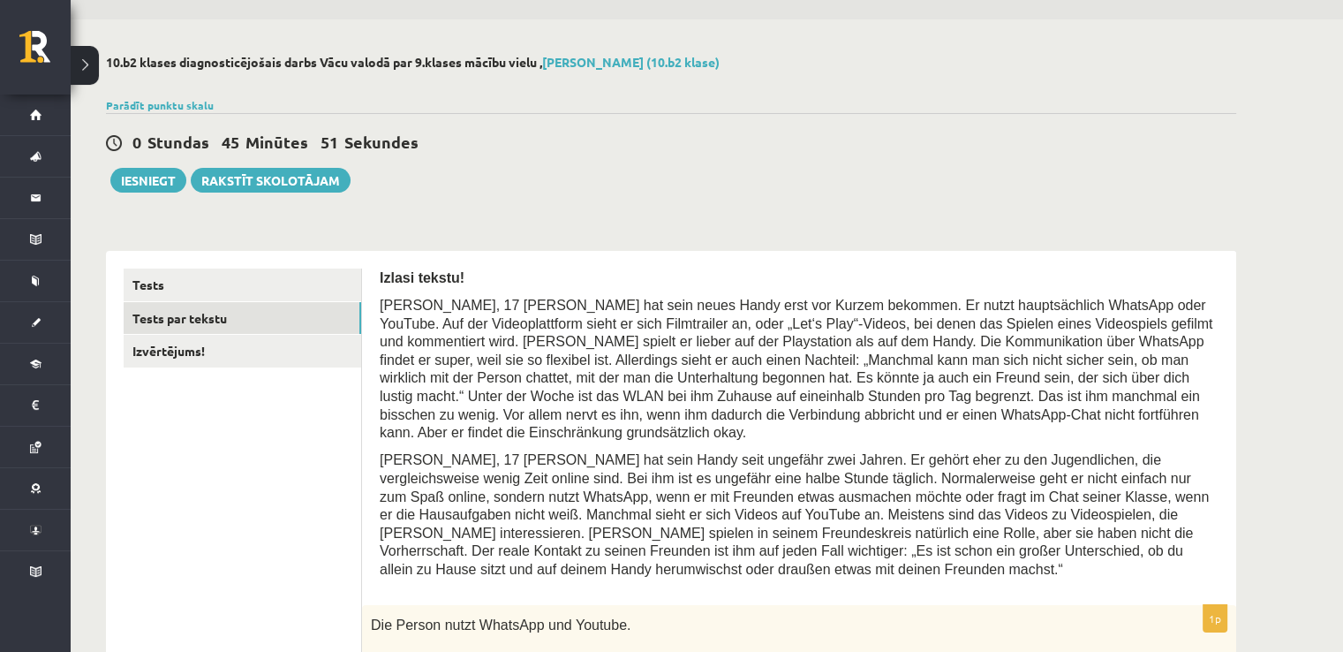
scroll to position [0, 0]
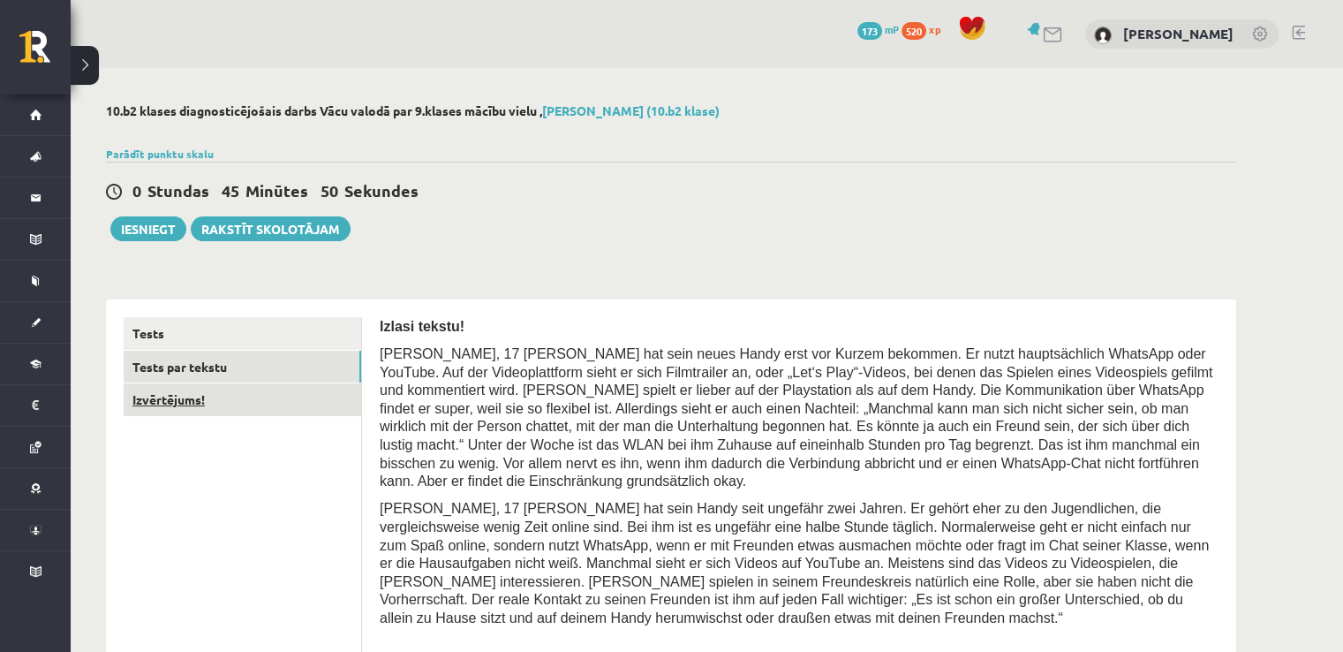
click at [307, 411] on link "Izvērtējums!" at bounding box center [243, 399] width 238 height 33
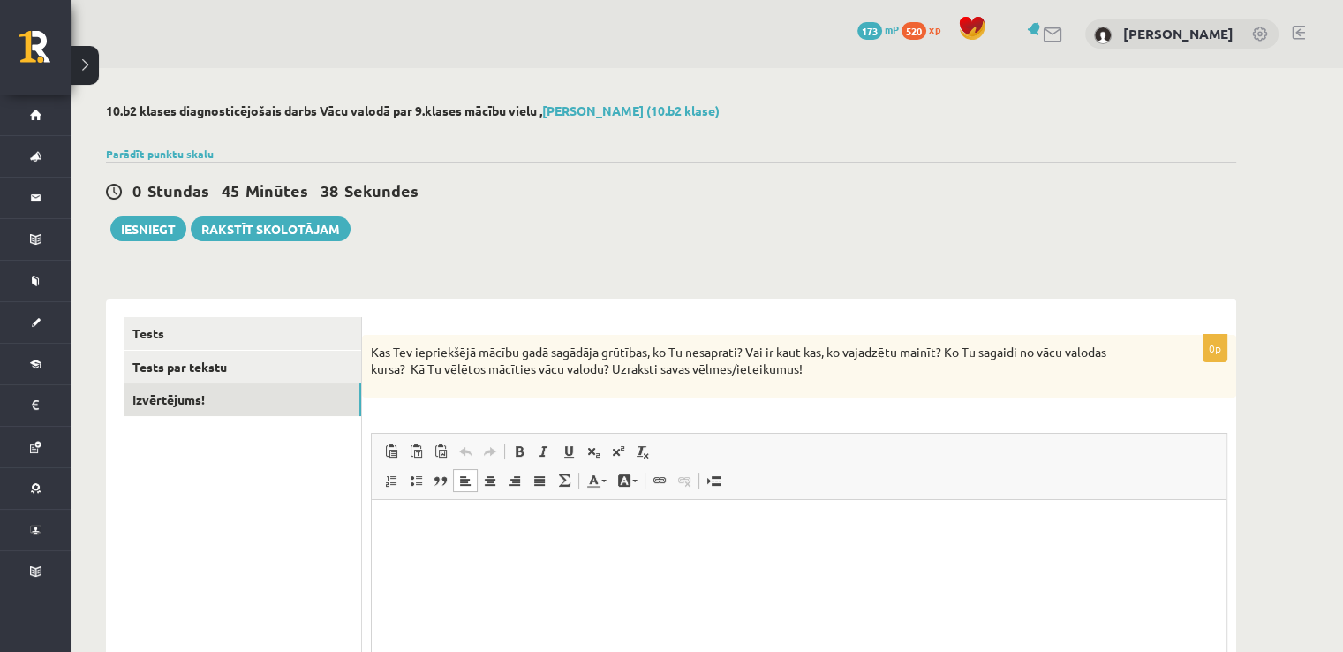
click at [680, 554] on html at bounding box center [799, 527] width 855 height 54
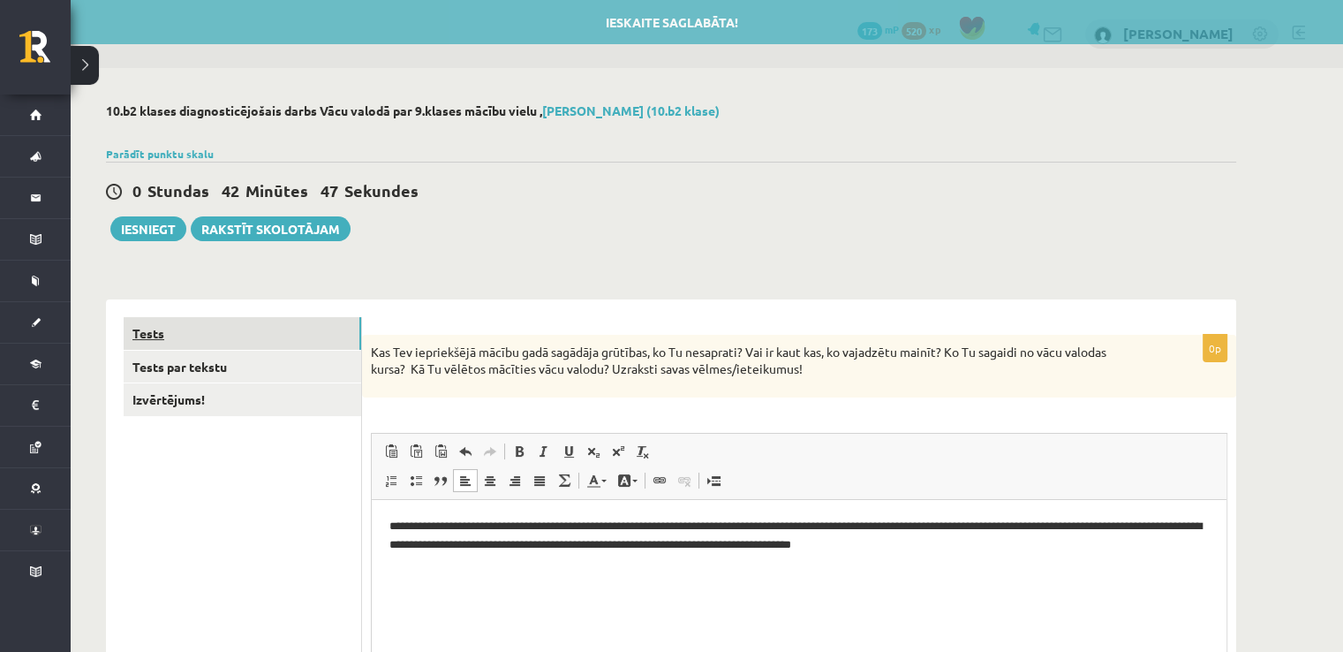
click at [176, 319] on link "Tests" at bounding box center [243, 333] width 238 height 33
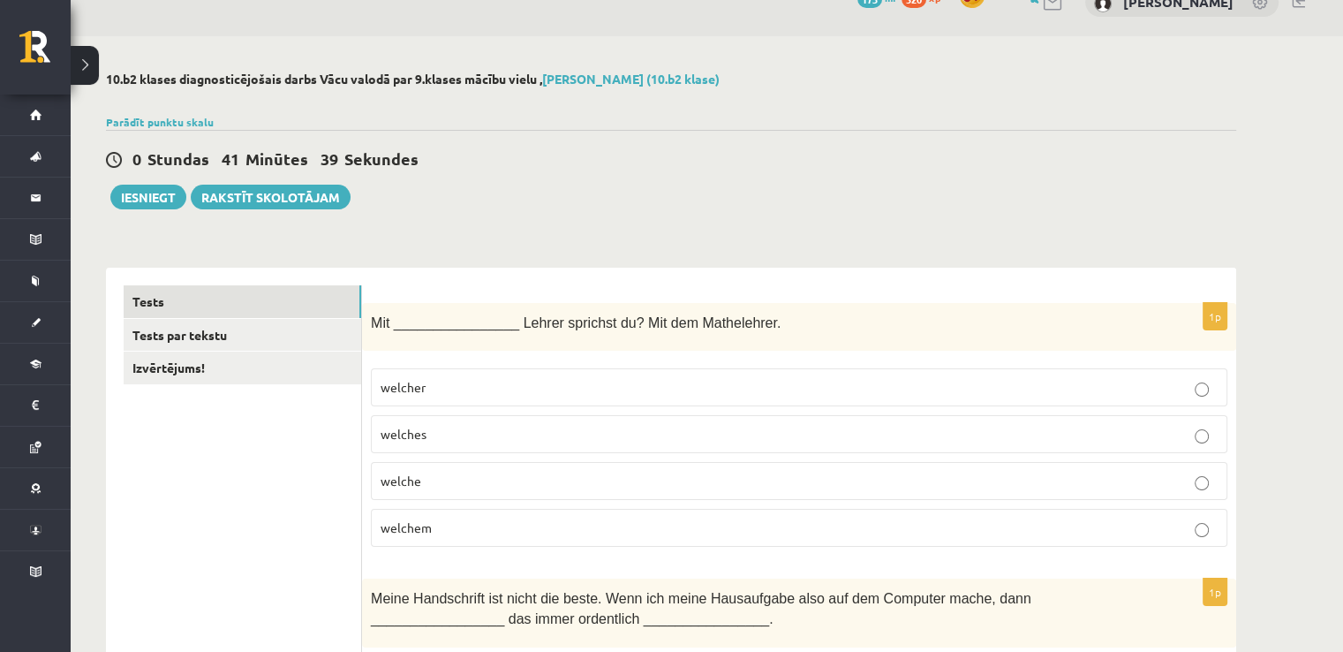
scroll to position [28, 0]
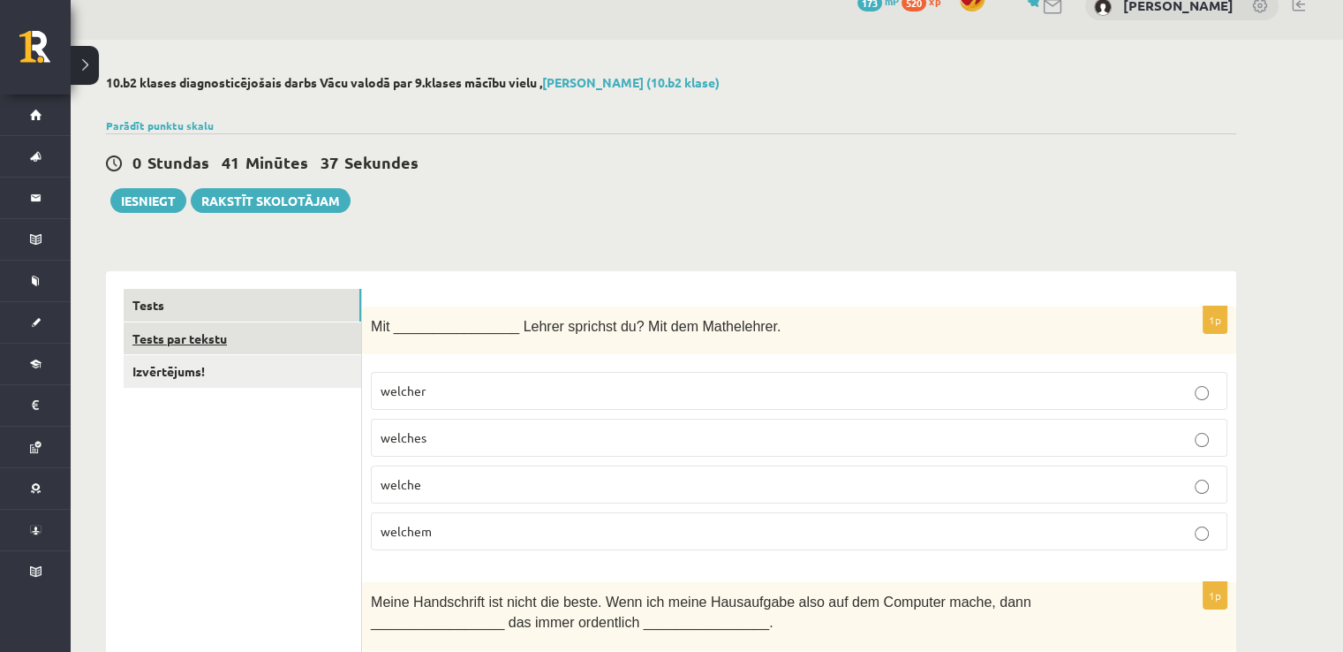
click at [247, 330] on link "Tests par tekstu" at bounding box center [243, 338] width 238 height 33
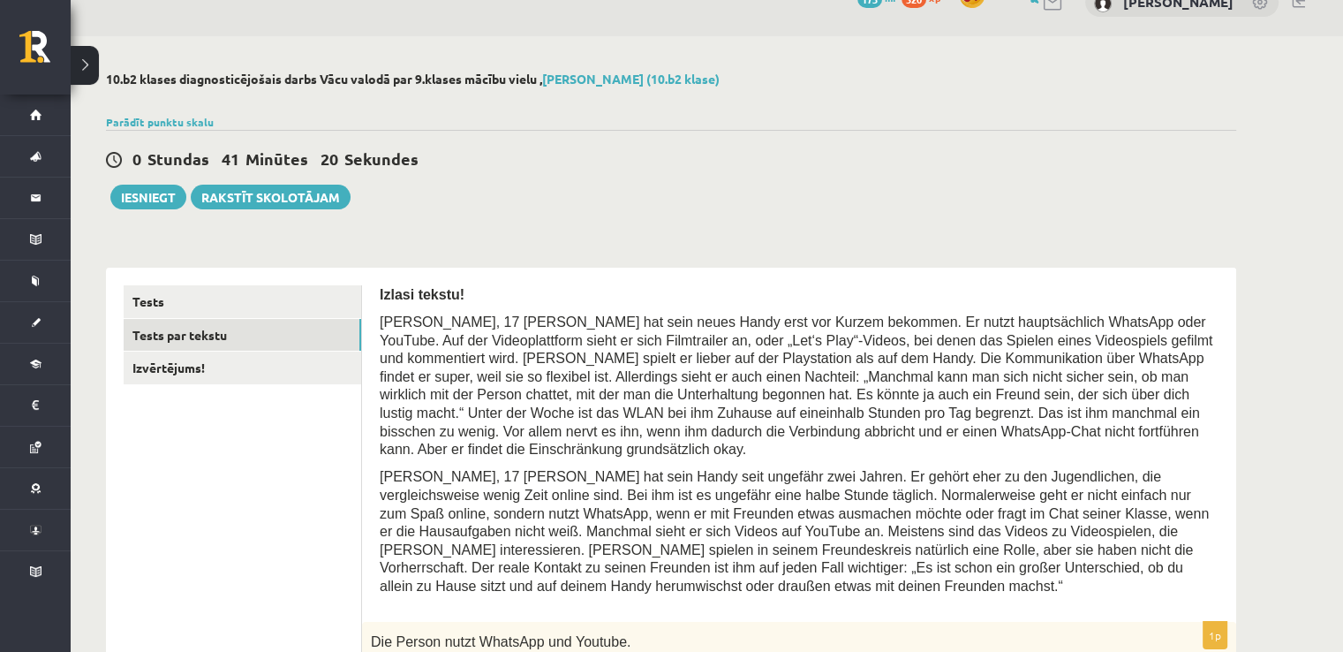
scroll to position [58, 0]
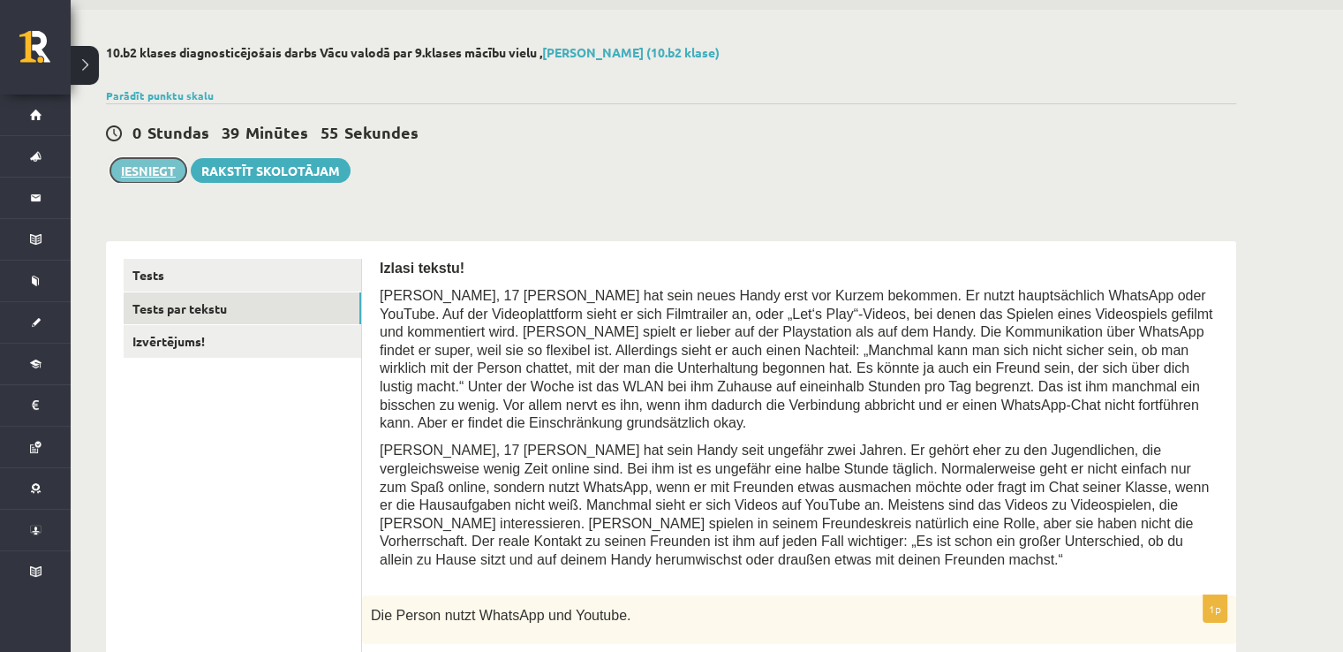
click at [165, 171] on button "Iesniegt" at bounding box center [148, 170] width 76 height 25
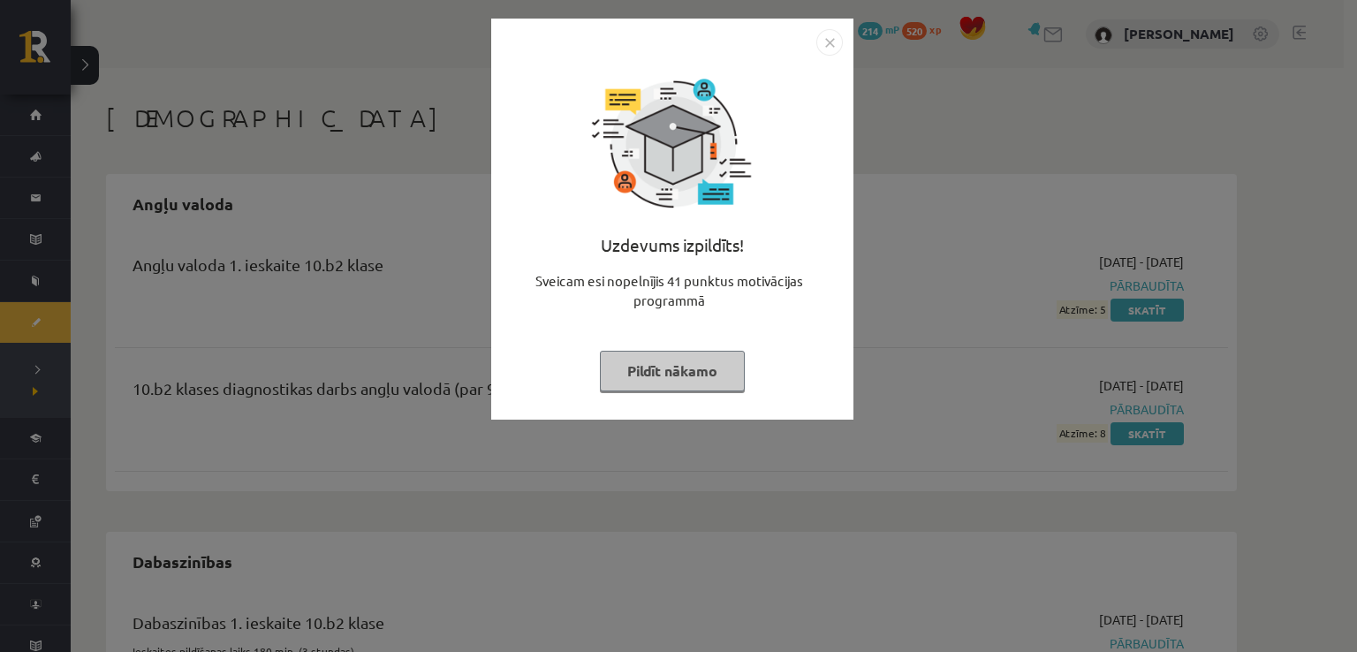
click at [682, 359] on button "Pildīt nākamo" at bounding box center [672, 371] width 145 height 41
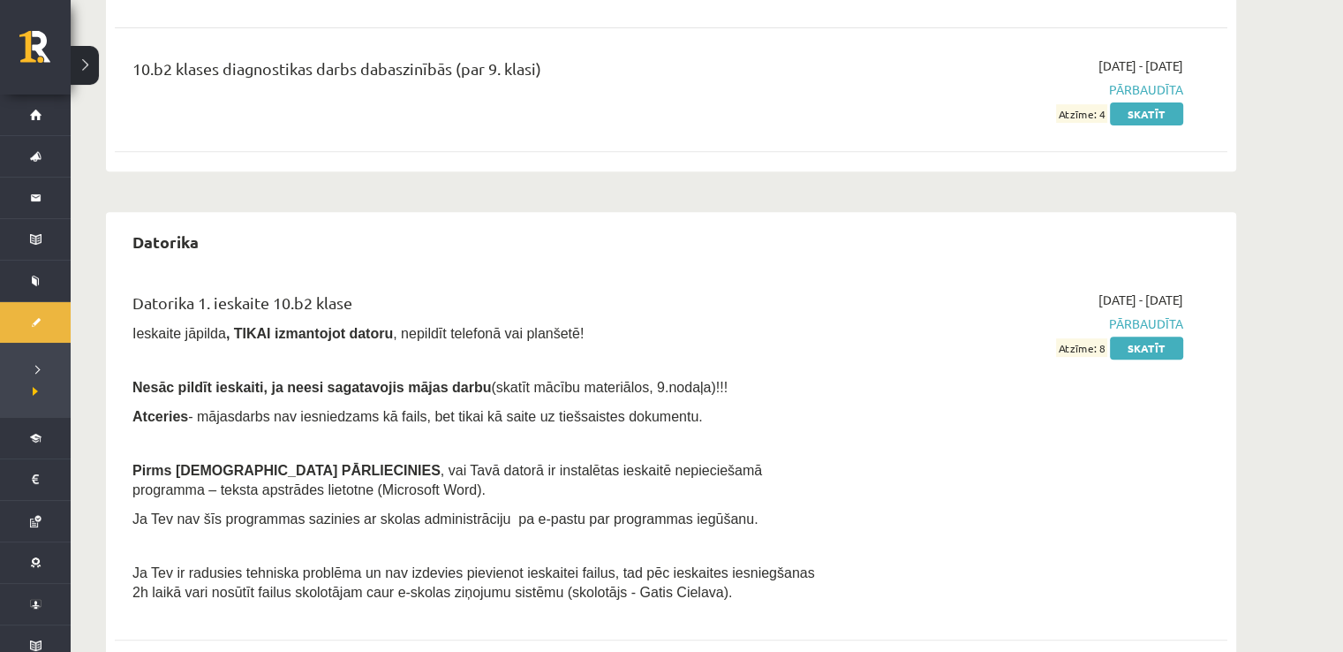
scroll to position [692, 0]
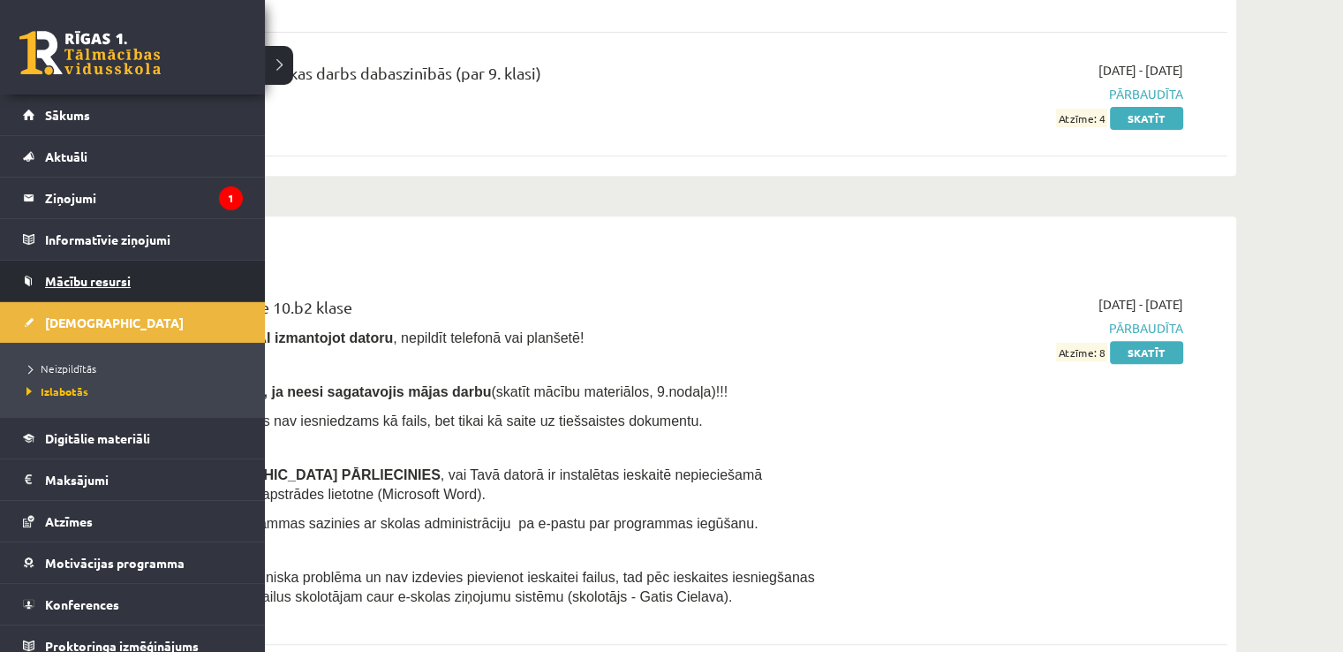
click at [172, 265] on link "Mācību resursi" at bounding box center [133, 281] width 220 height 41
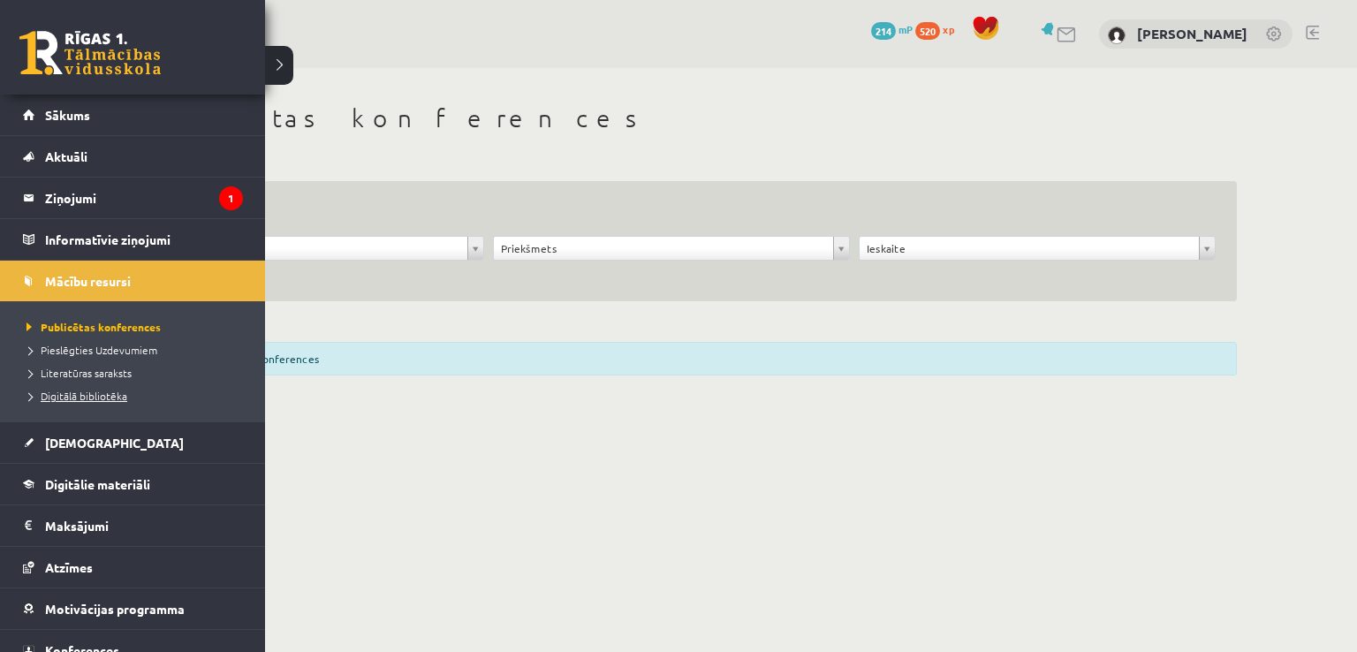
click at [102, 394] on span "Digitālā bibliotēka" at bounding box center [74, 396] width 105 height 14
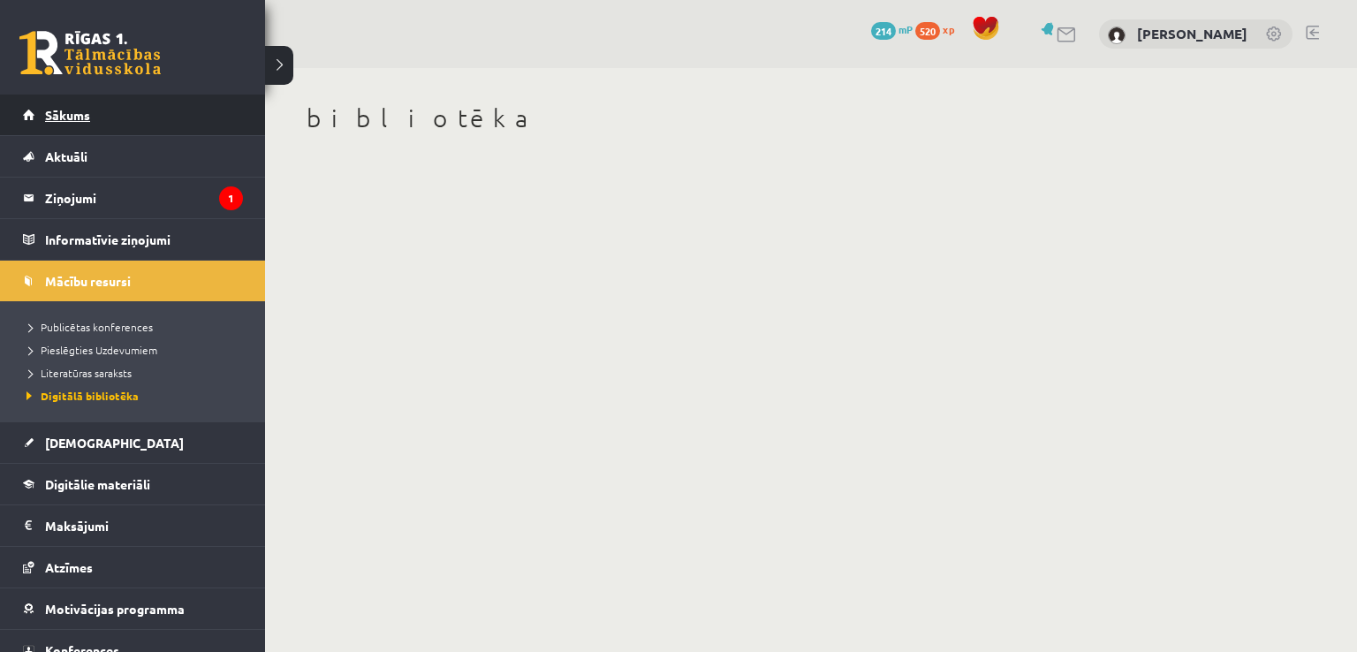
click at [103, 114] on link "Sākums" at bounding box center [133, 115] width 220 height 41
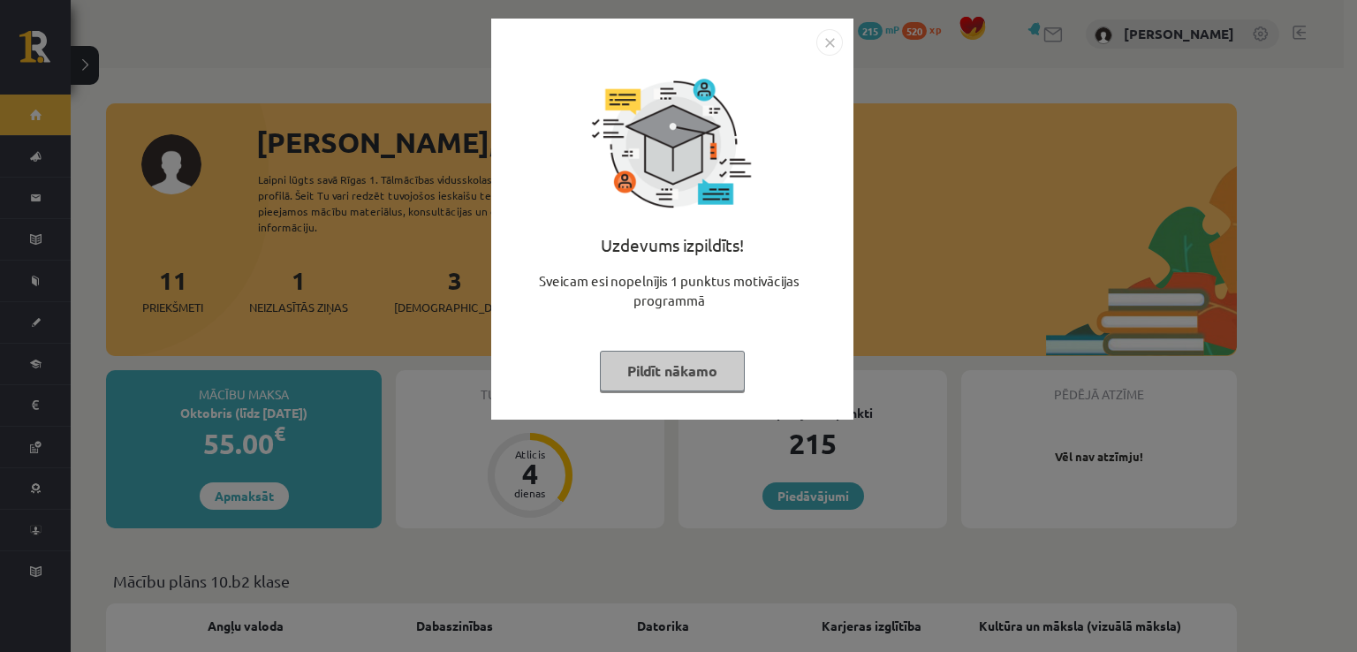
click at [692, 375] on button "Pildīt nākamo" at bounding box center [672, 371] width 145 height 41
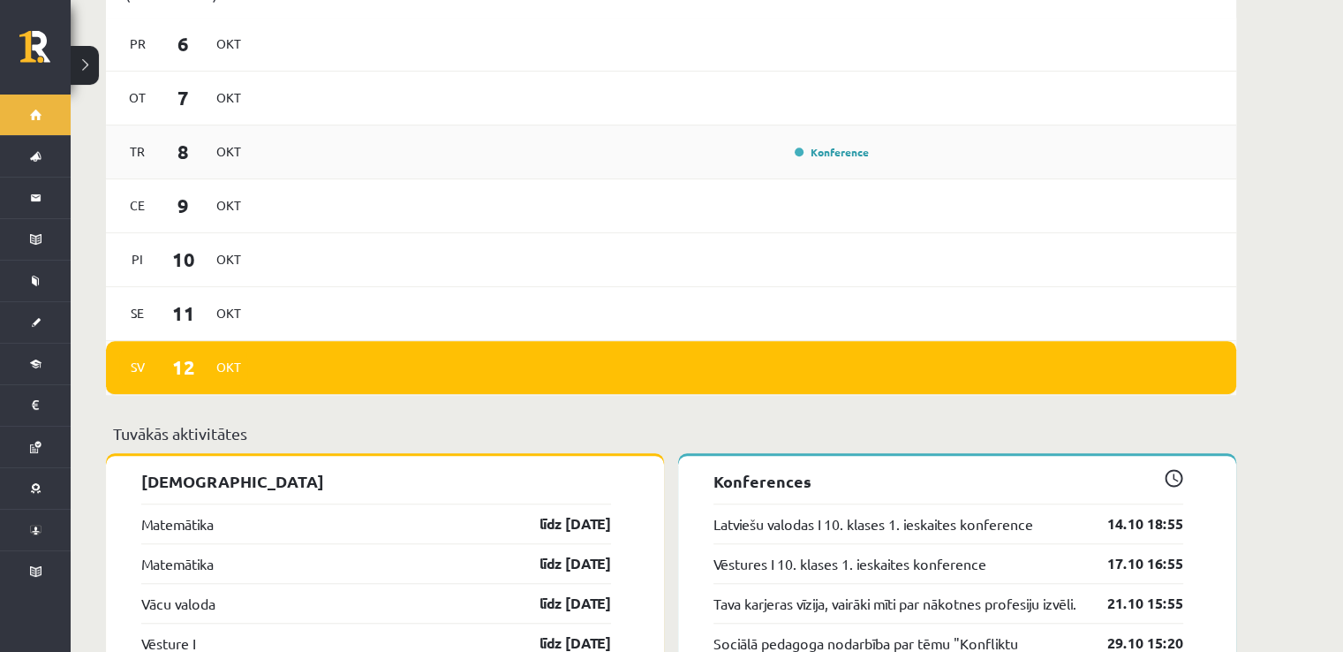
scroll to position [1471, 0]
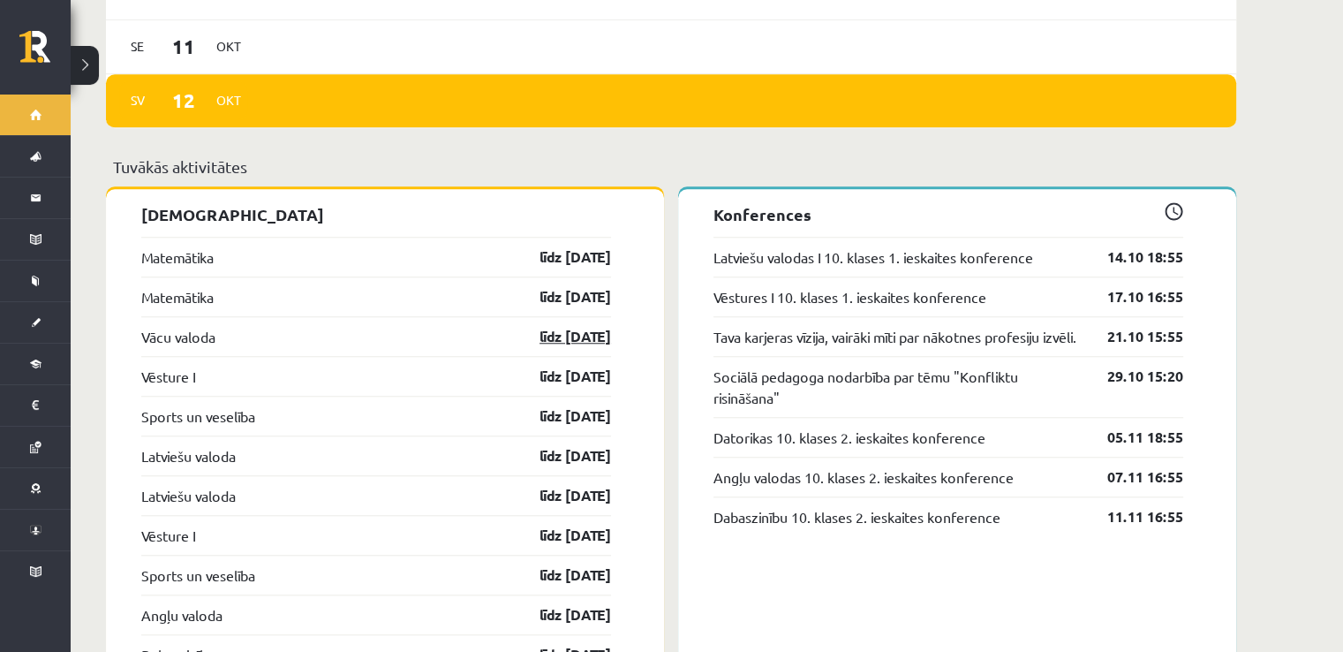
click at [535, 326] on link "līdz [DATE]" at bounding box center [560, 336] width 102 height 21
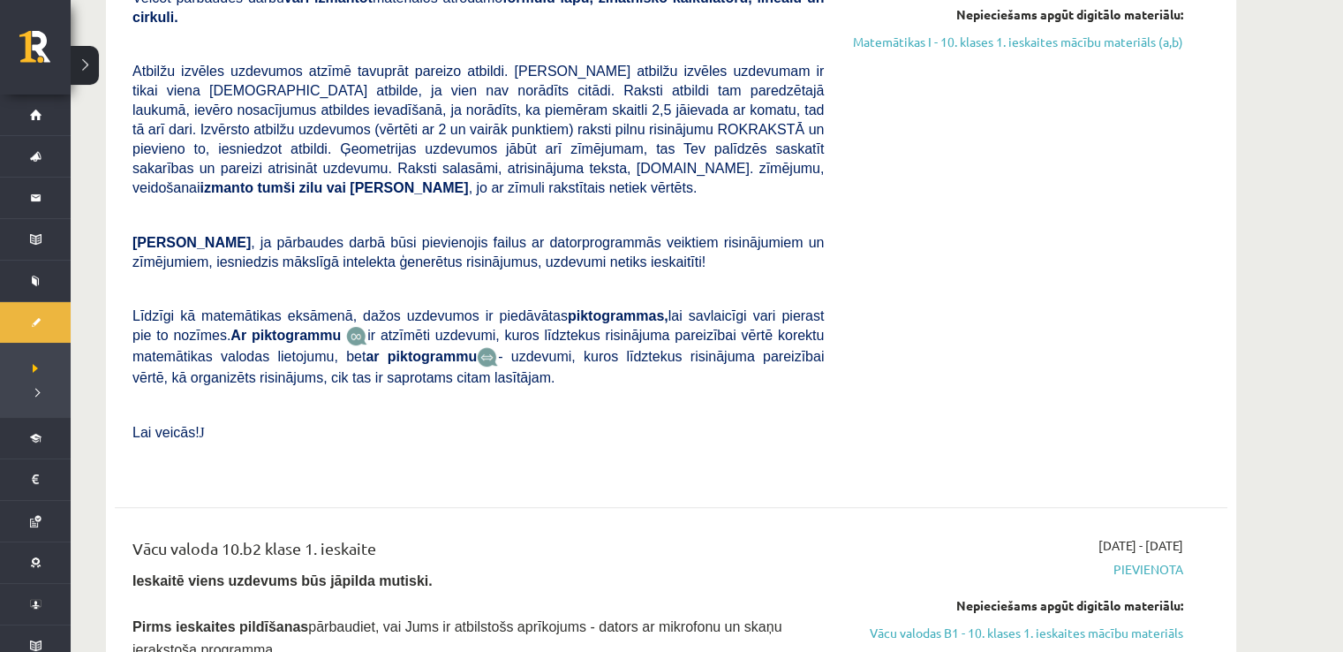
scroll to position [707, 0]
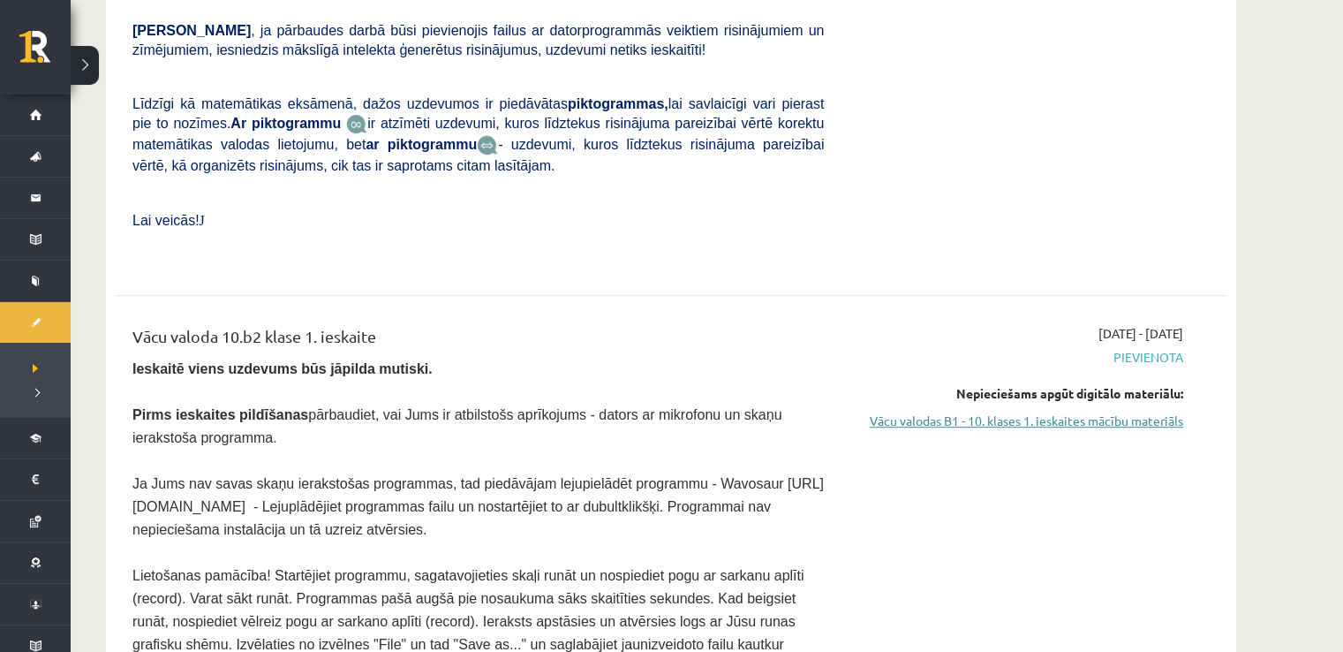
click at [1093, 412] on link "Vācu valodas B1 - 10. klases 1. ieskaites mācību materiāls" at bounding box center [1017, 421] width 333 height 19
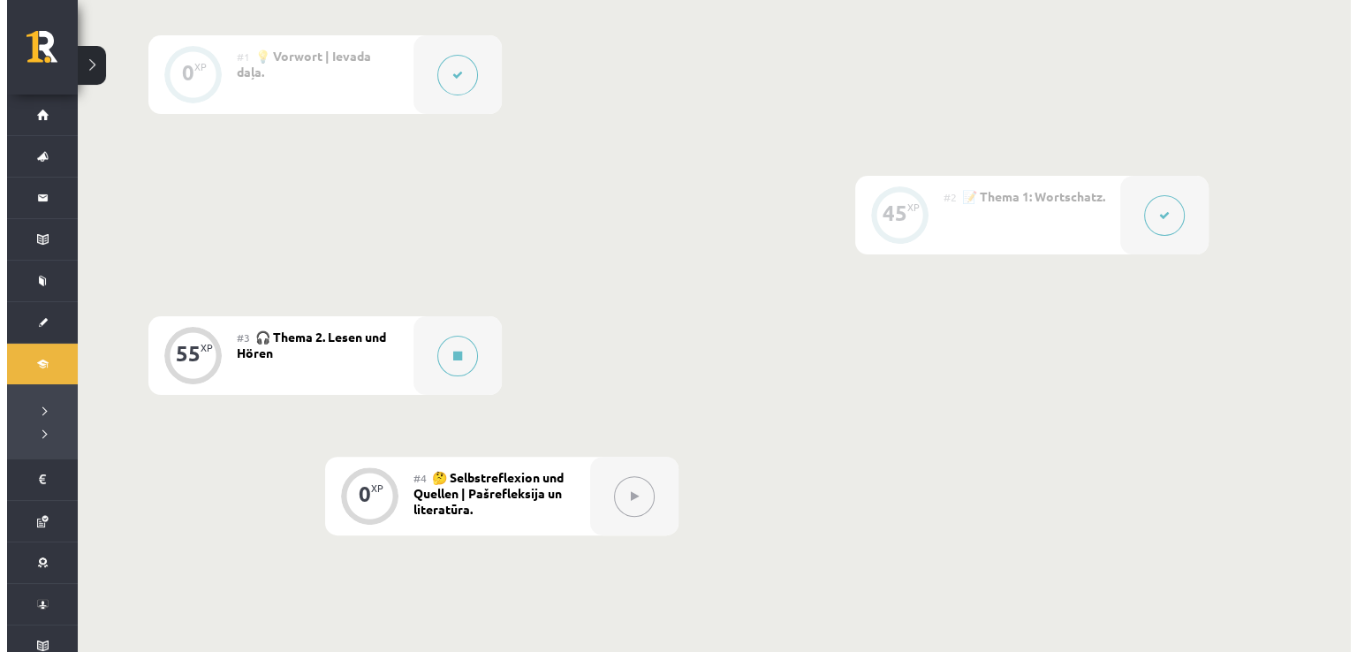
scroll to position [633, 0]
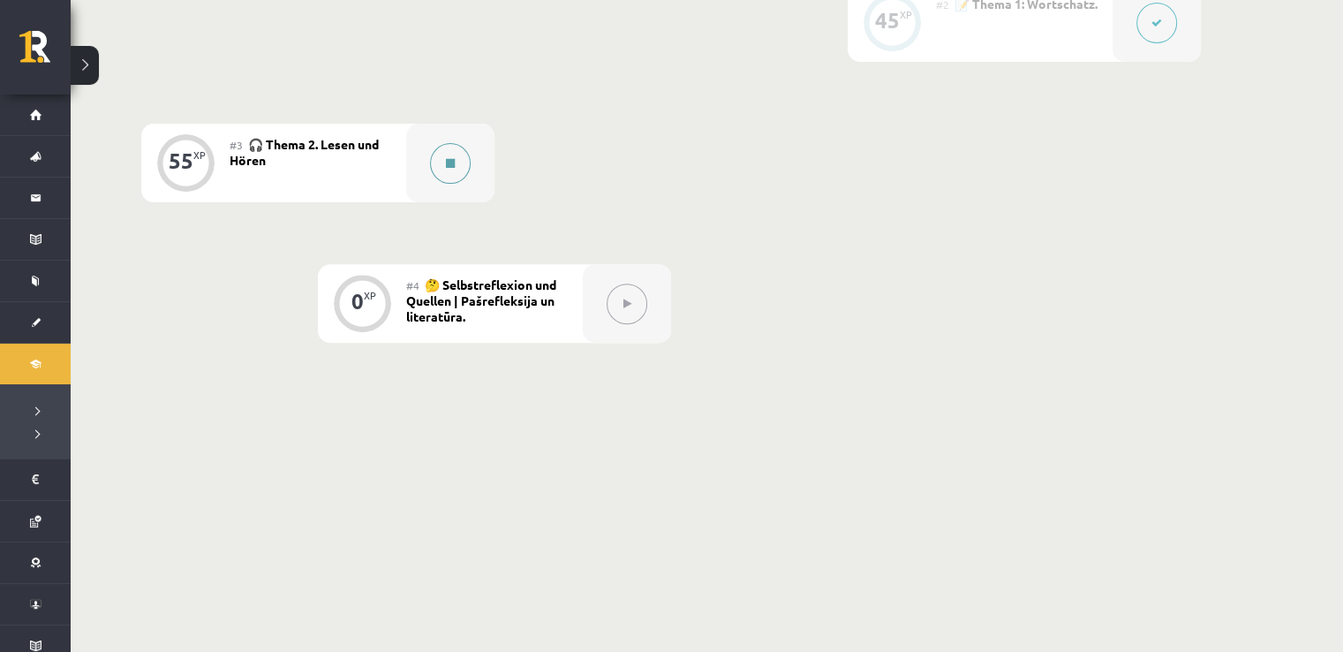
click at [449, 147] on button at bounding box center [450, 163] width 41 height 41
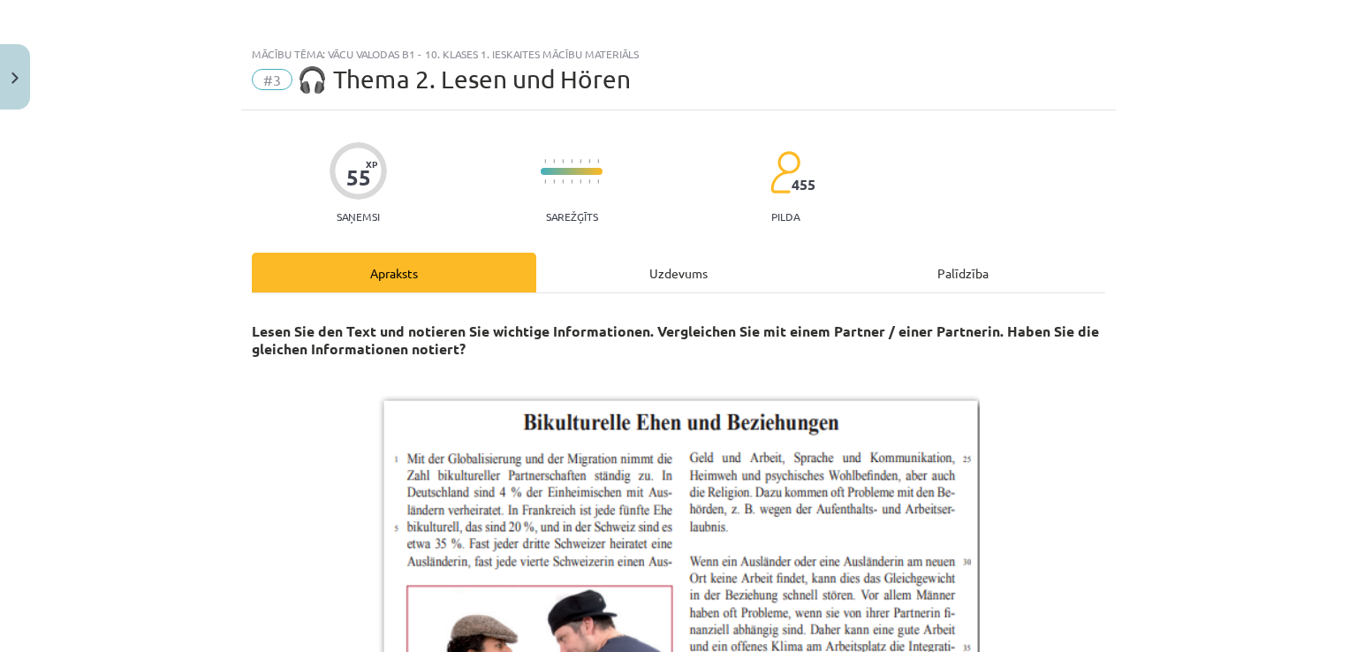
scroll to position [0, 0]
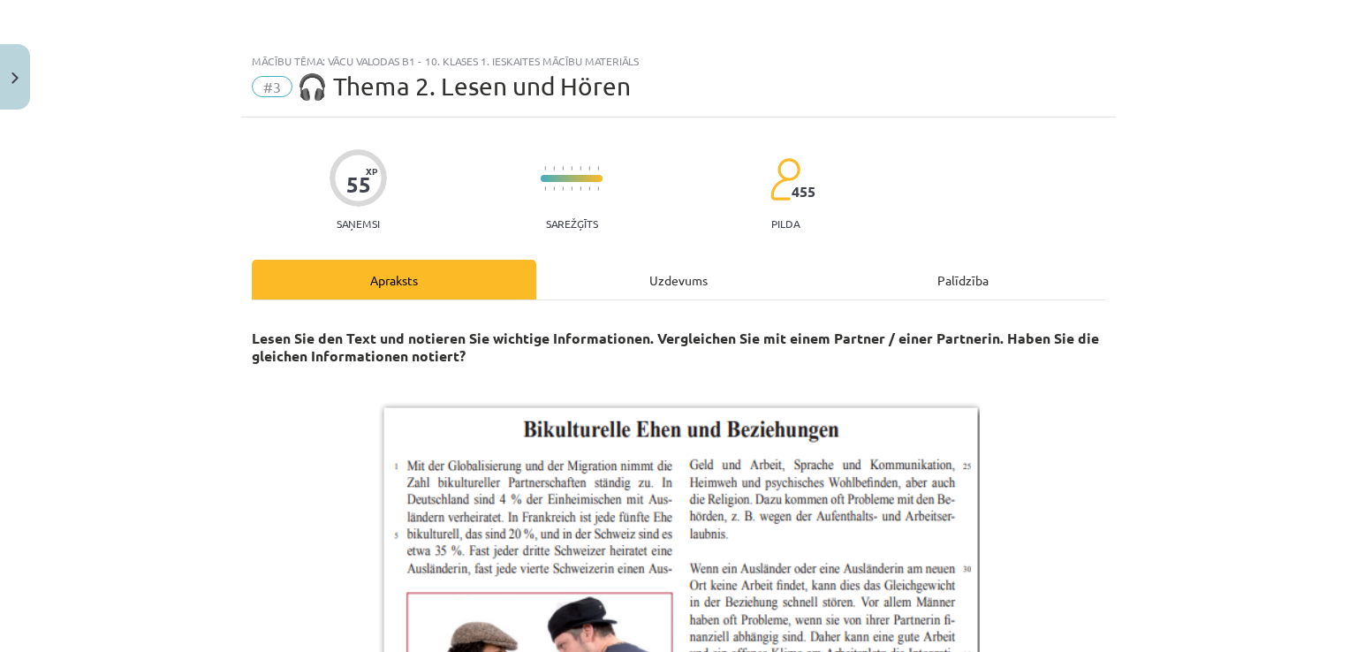
drag, startPoint x: 615, startPoint y: 295, endPoint x: 601, endPoint y: 286, distance: 15.9
click at [614, 295] on div "Uzdevums" at bounding box center [678, 280] width 284 height 40
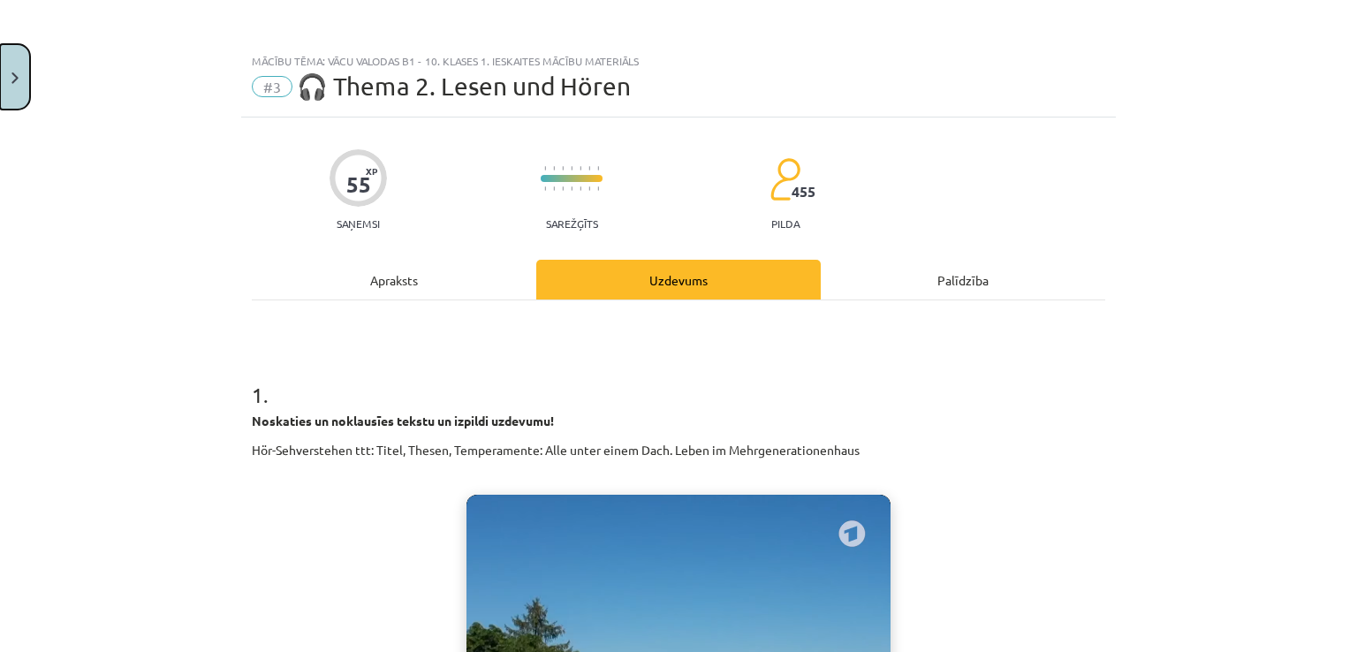
click at [4, 45] on button "Close" at bounding box center [15, 76] width 30 height 65
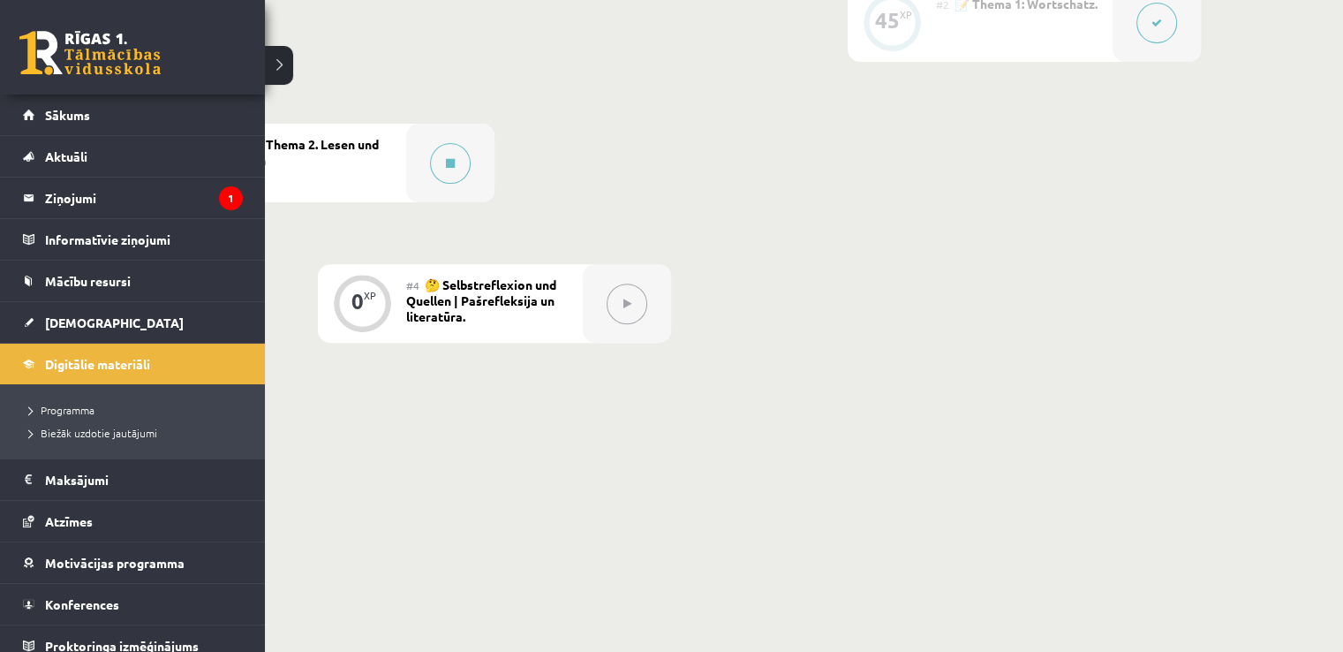
click at [24, 38] on link at bounding box center [89, 53] width 141 height 44
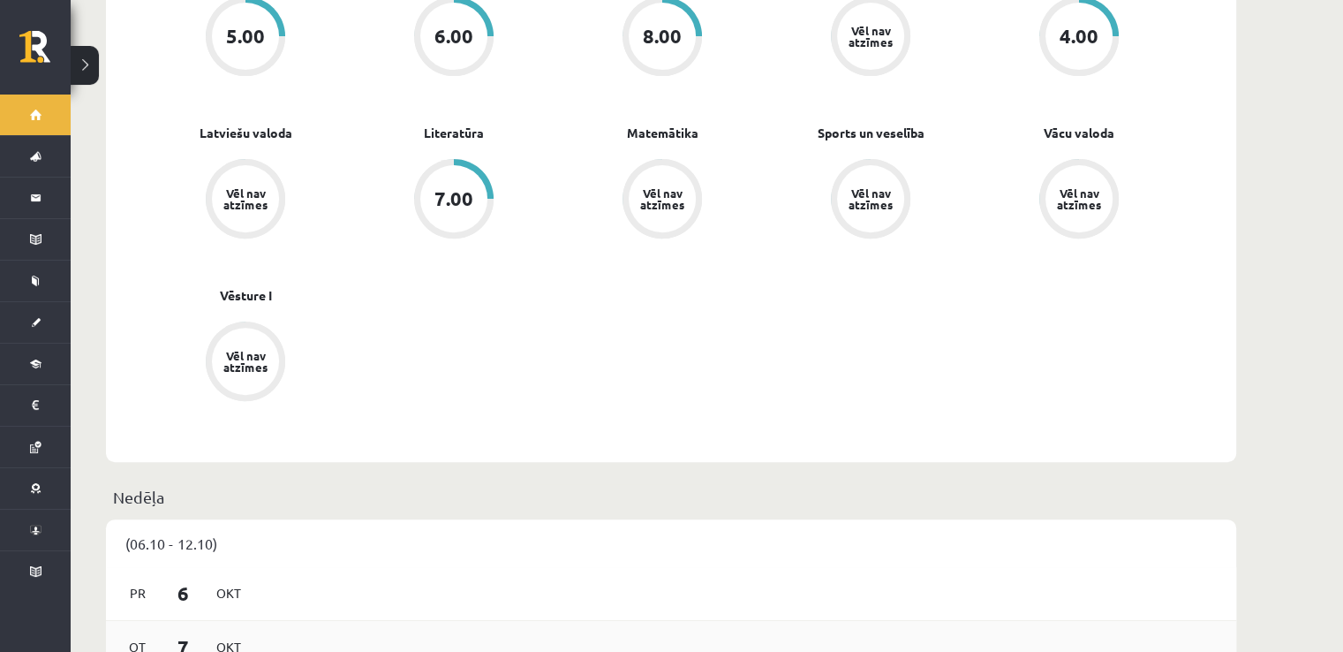
scroll to position [824, 0]
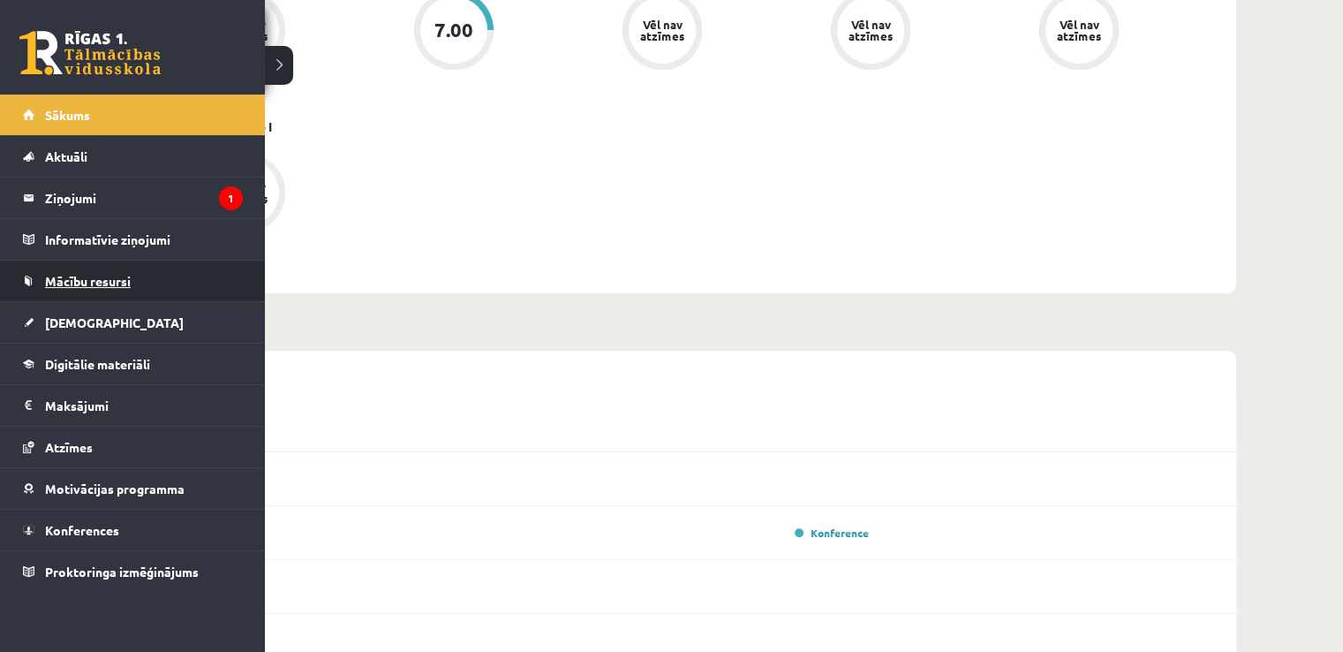
click at [126, 289] on link "Mācību resursi" at bounding box center [133, 281] width 220 height 41
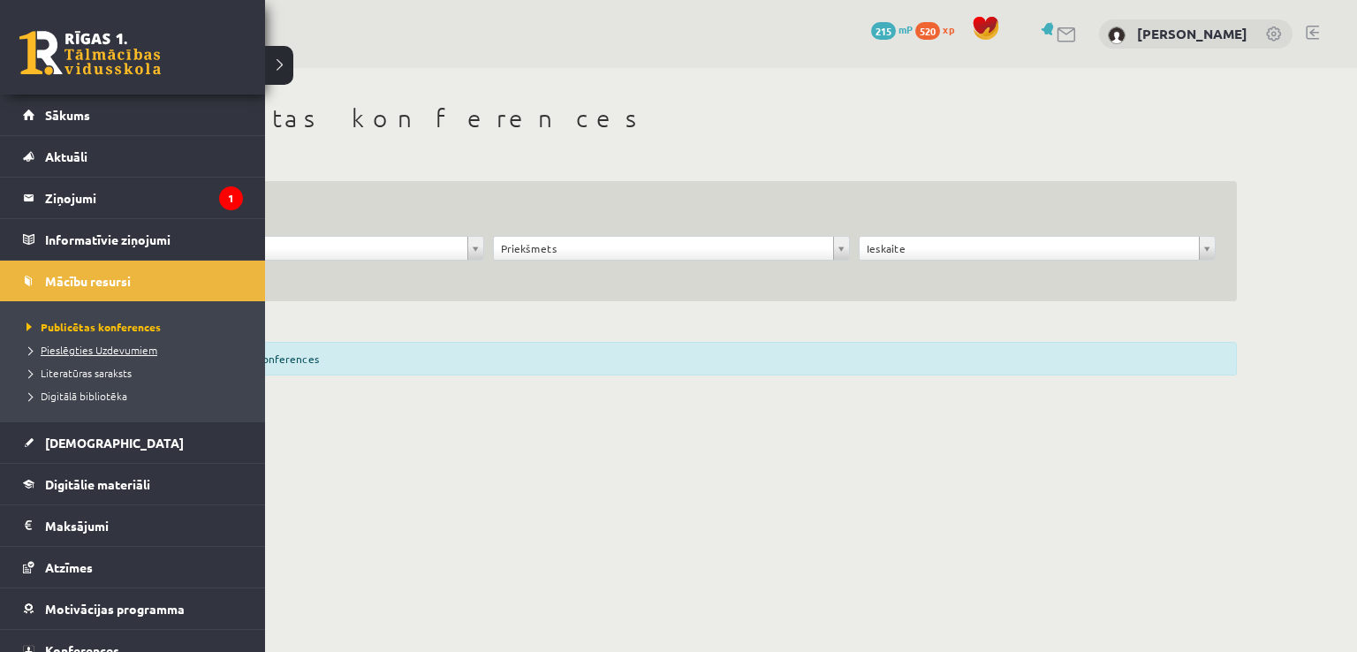
click at [130, 343] on span "Pieslēgties Uzdevumiem" at bounding box center [89, 350] width 135 height 14
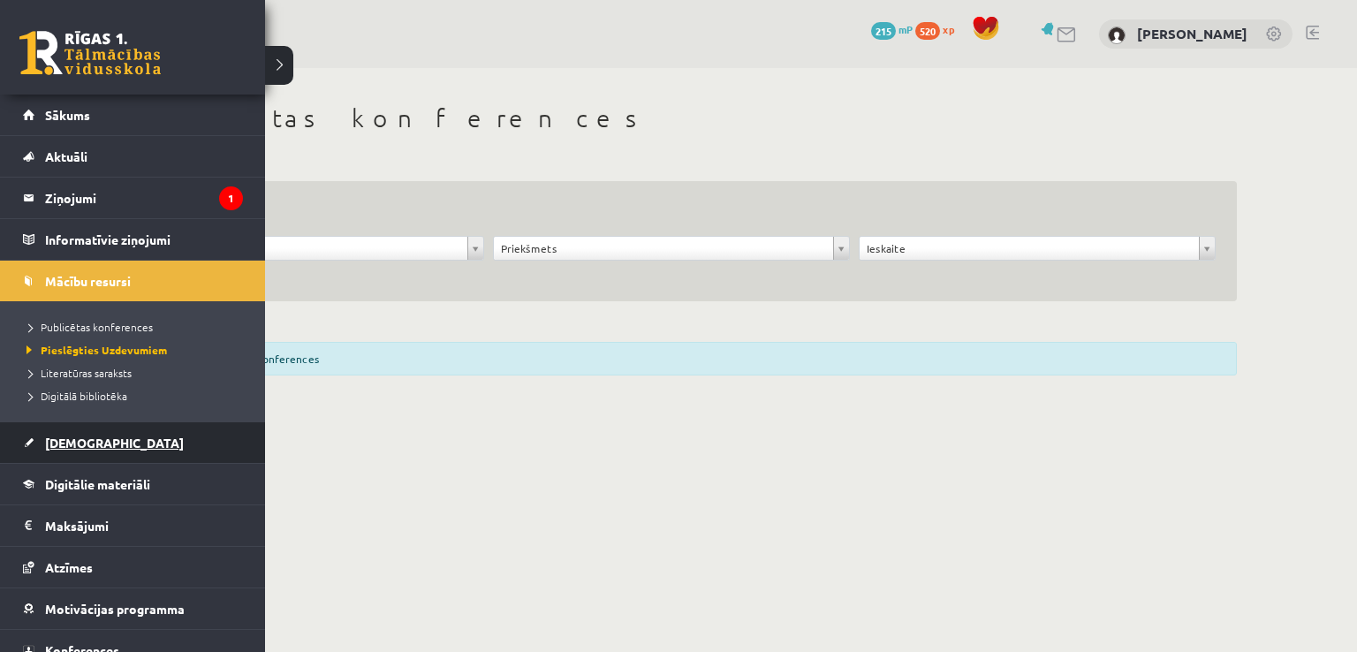
click at [78, 426] on link "[DEMOGRAPHIC_DATA]" at bounding box center [133, 442] width 220 height 41
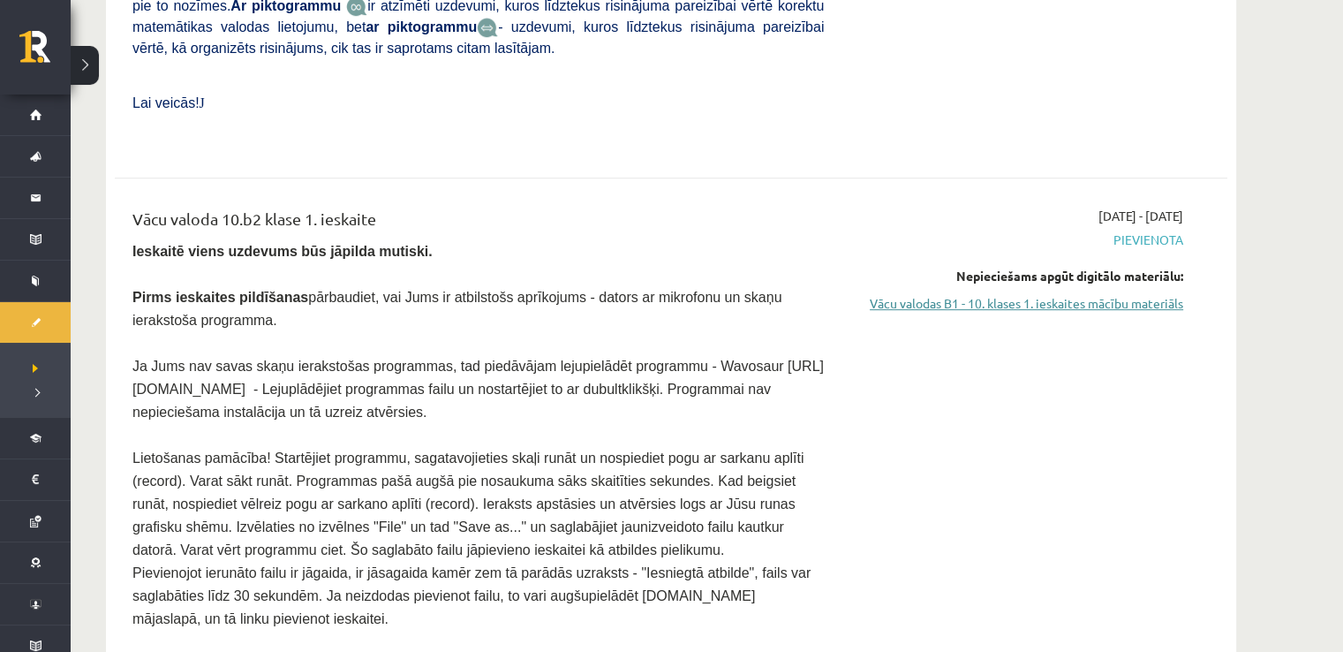
scroll to position [707, 0]
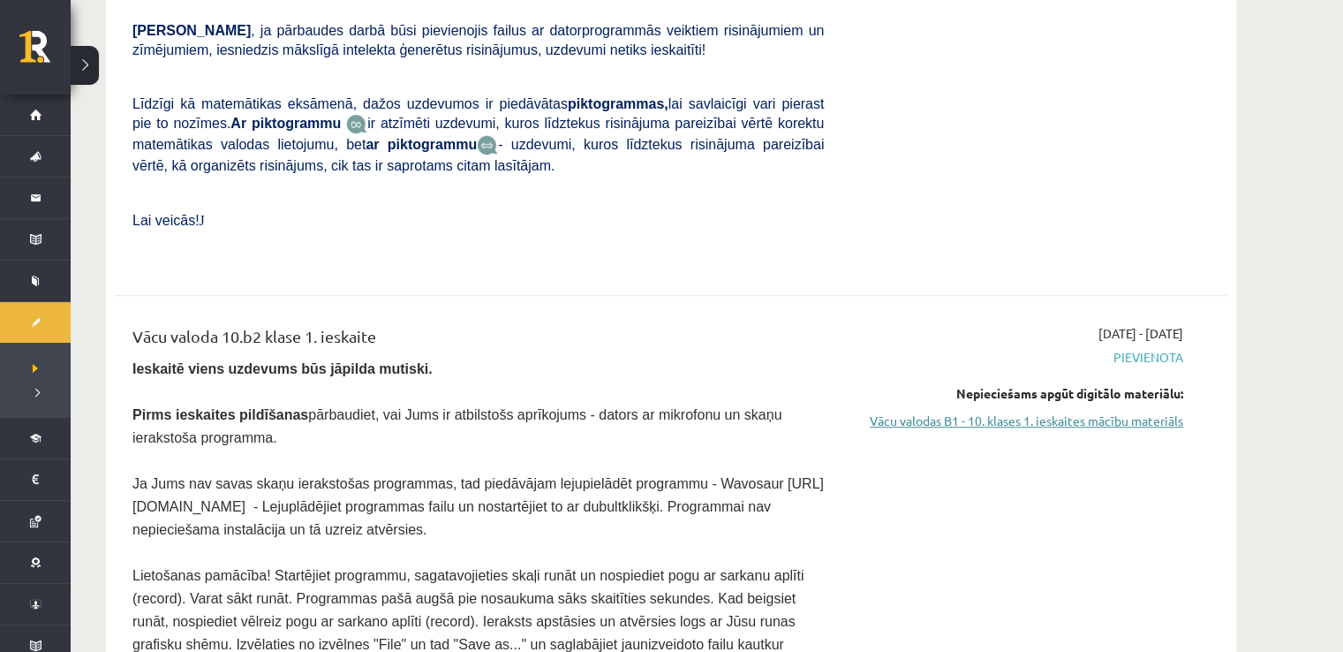
click at [999, 412] on link "Vācu valodas B1 - 10. klases 1. ieskaites mācību materiāls" at bounding box center [1017, 421] width 333 height 19
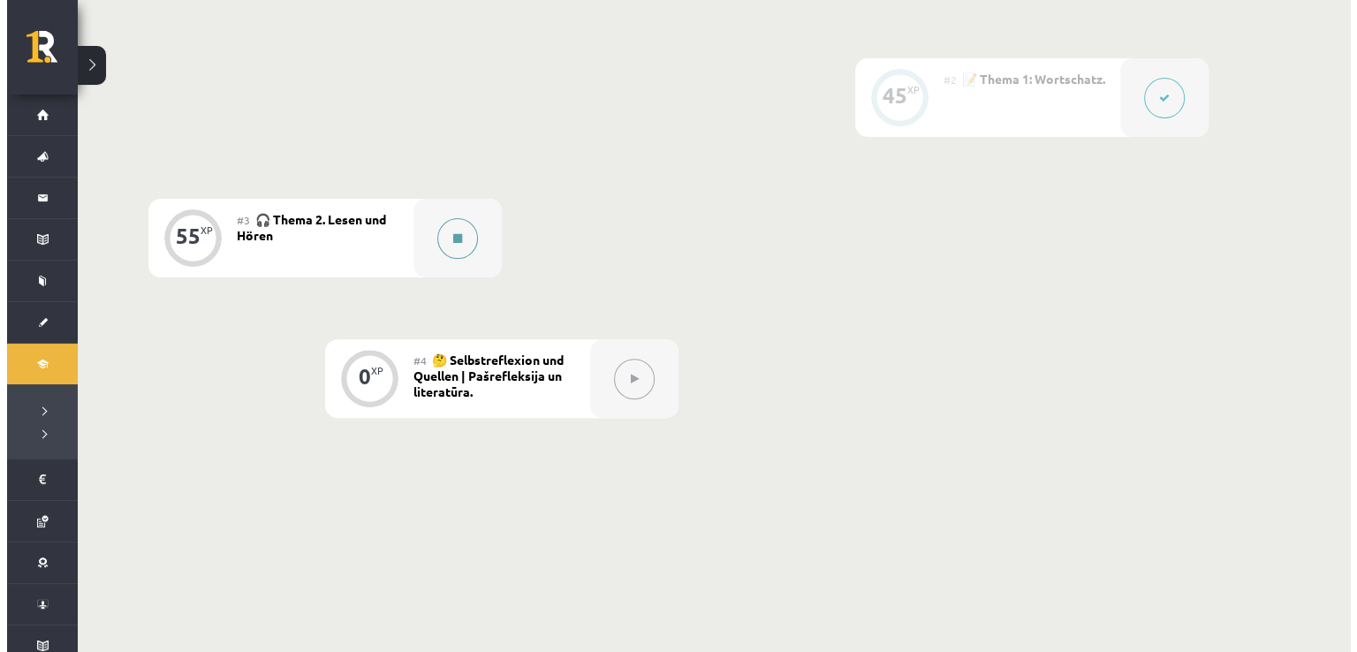
scroll to position [633, 0]
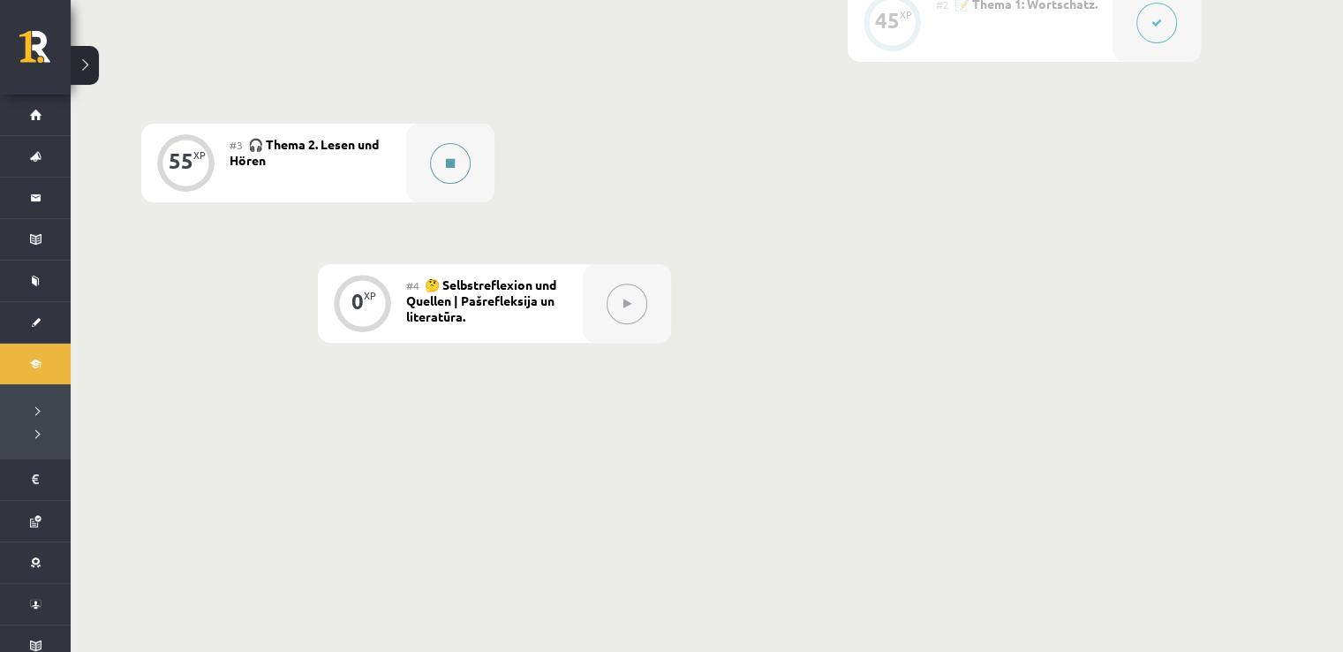
click at [465, 161] on button at bounding box center [450, 163] width 41 height 41
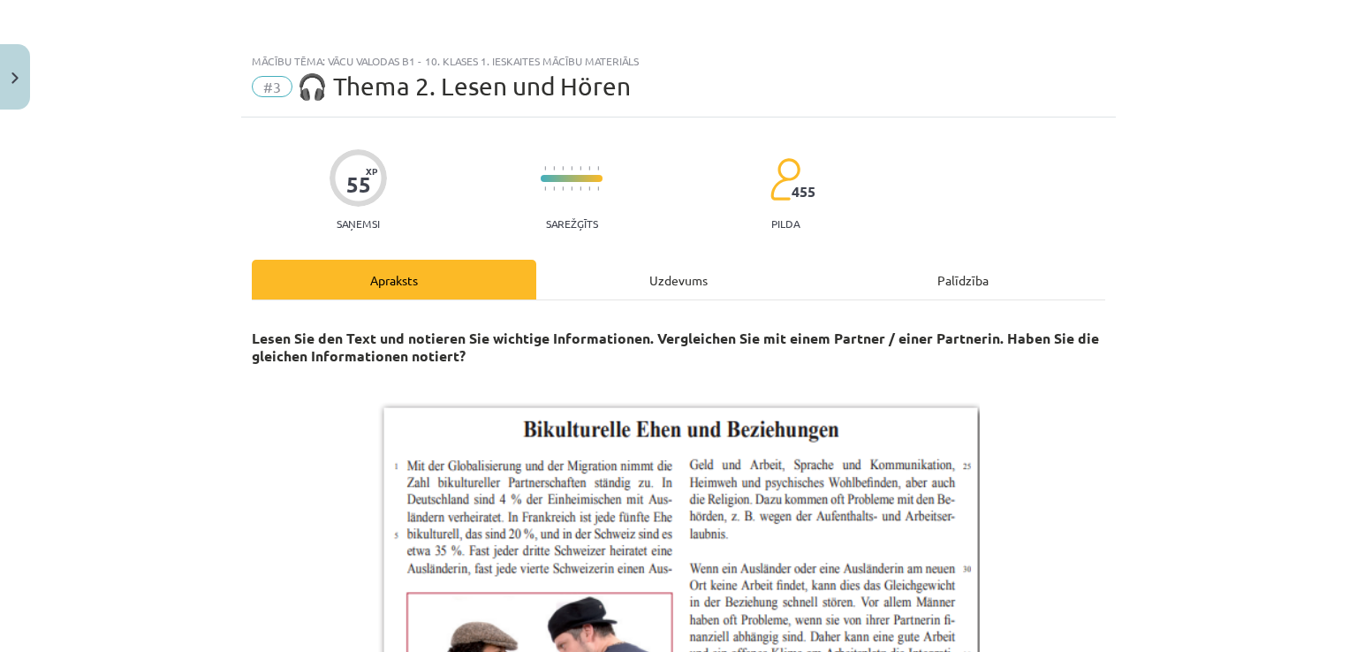
click at [668, 284] on div "Uzdevums" at bounding box center [678, 280] width 284 height 40
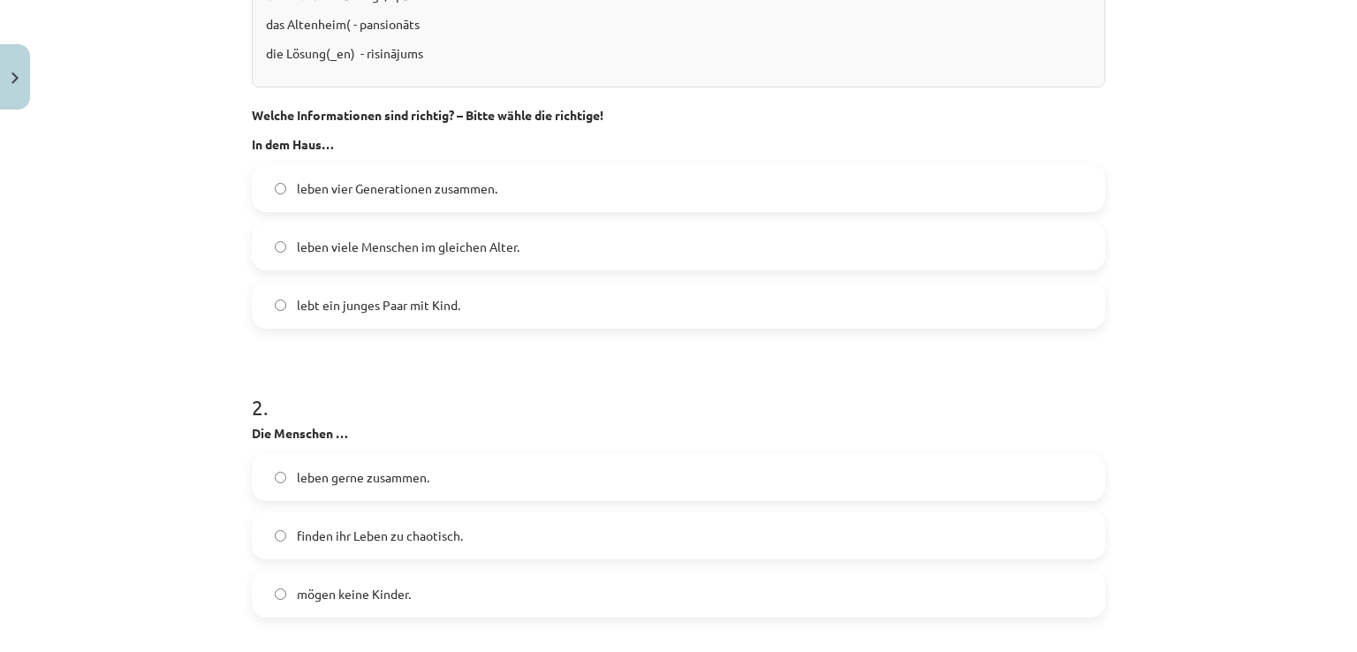
scroll to position [1281, 0]
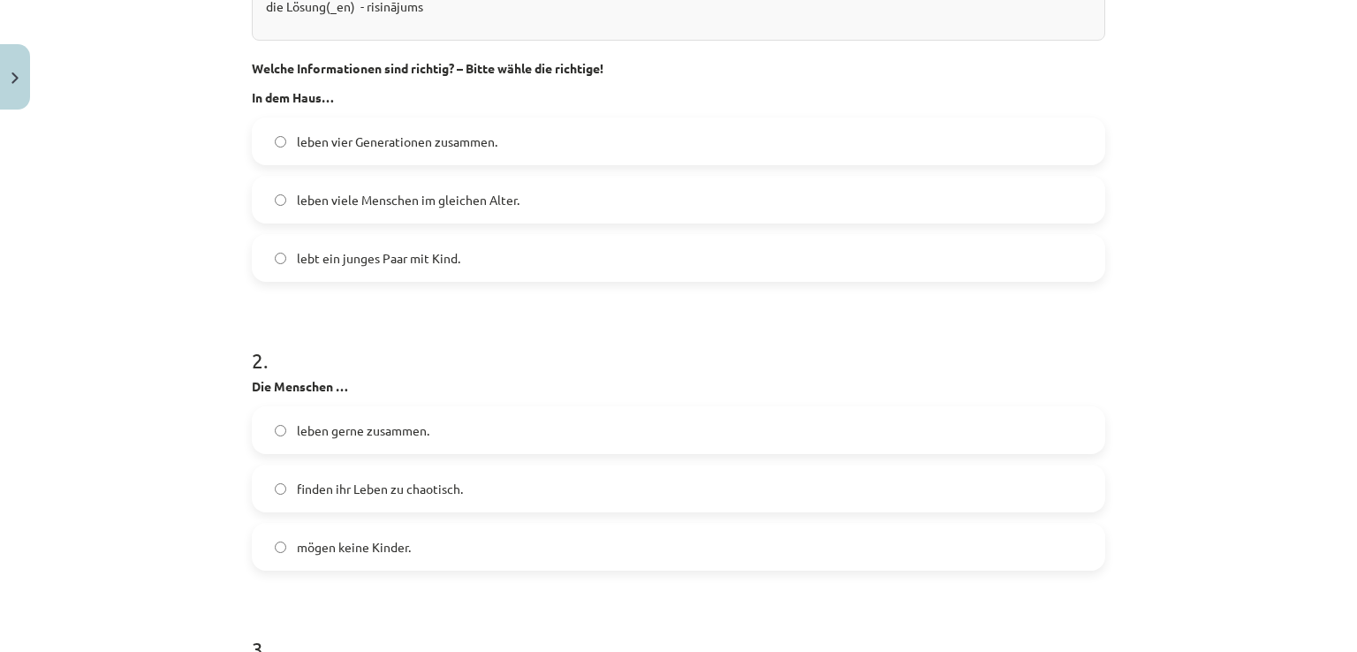
click at [544, 149] on label "leben vier Generationen zusammen." at bounding box center [678, 141] width 850 height 44
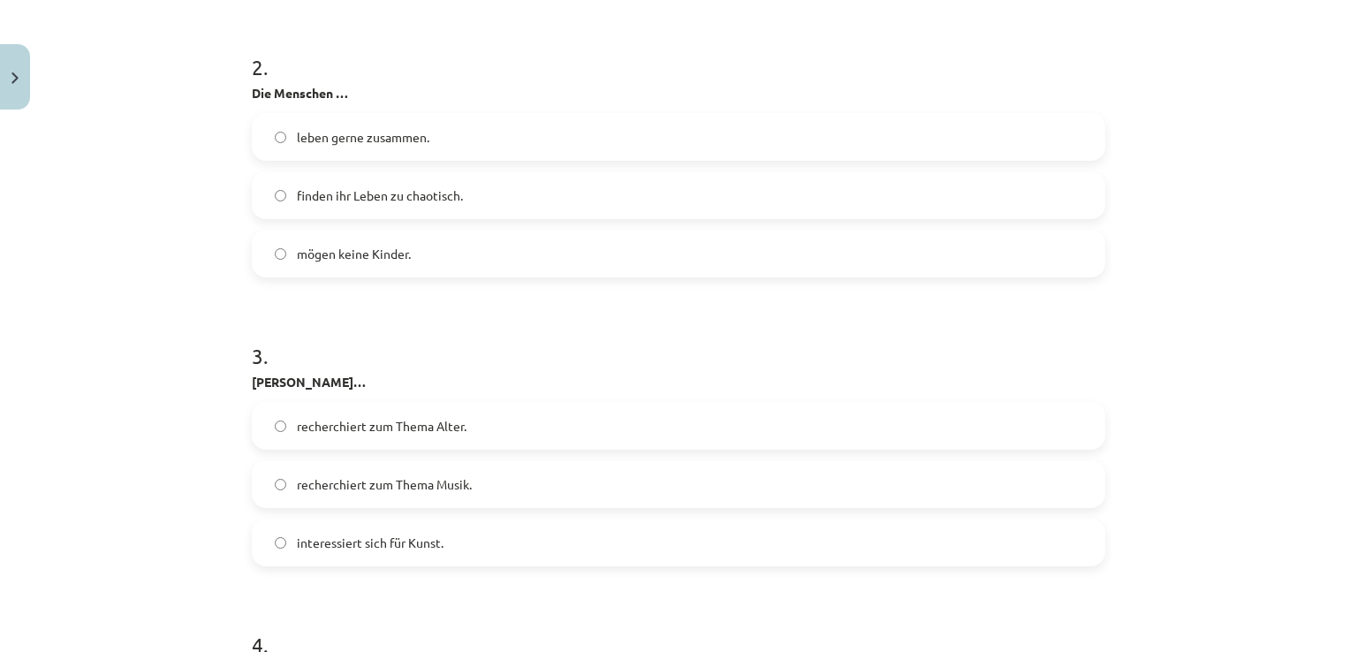
scroll to position [1576, 0]
click at [631, 140] on label "leben gerne zusammen." at bounding box center [678, 135] width 850 height 44
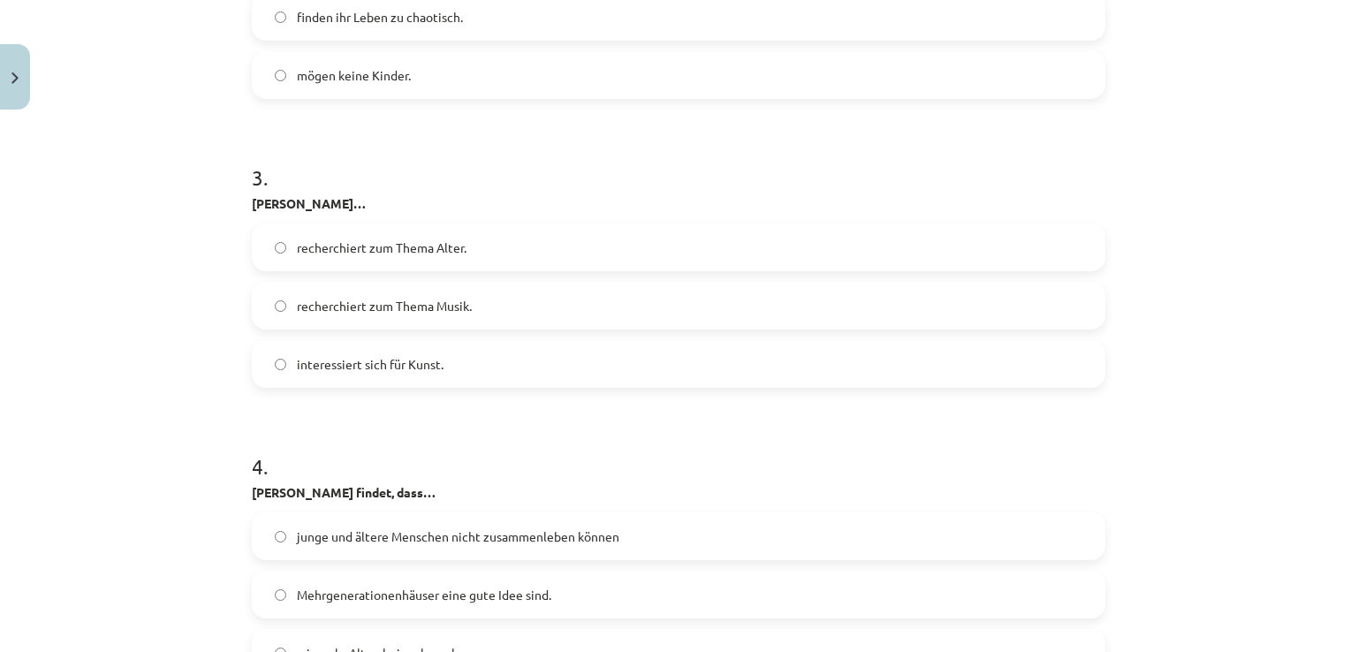
scroll to position [1811, 0]
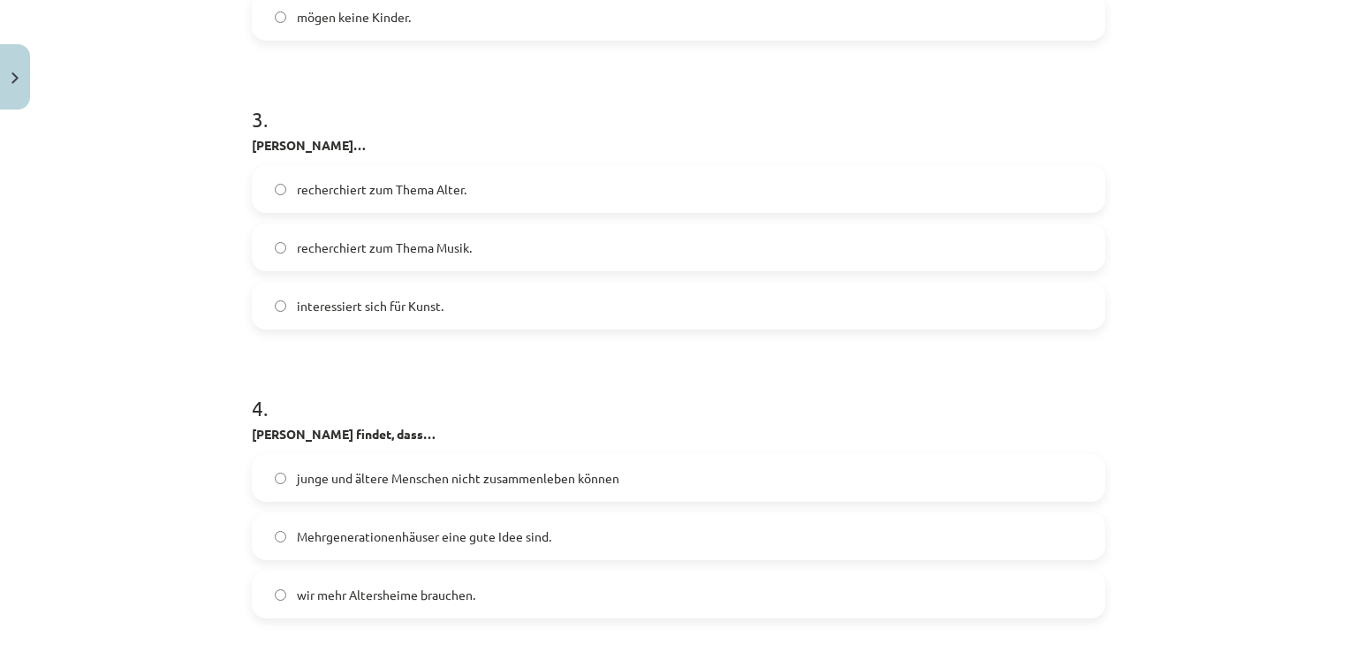
click at [926, 176] on label "recherchiert zum Thema Alter." at bounding box center [678, 189] width 850 height 44
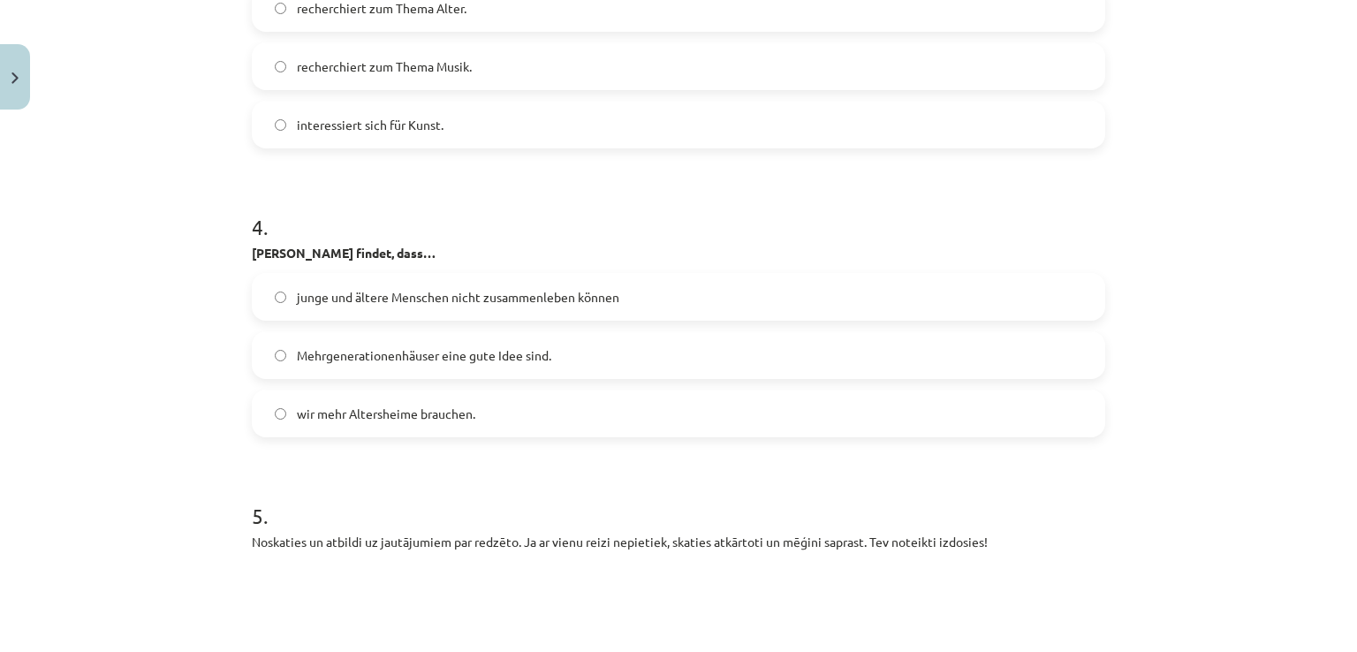
scroll to position [1952, 0]
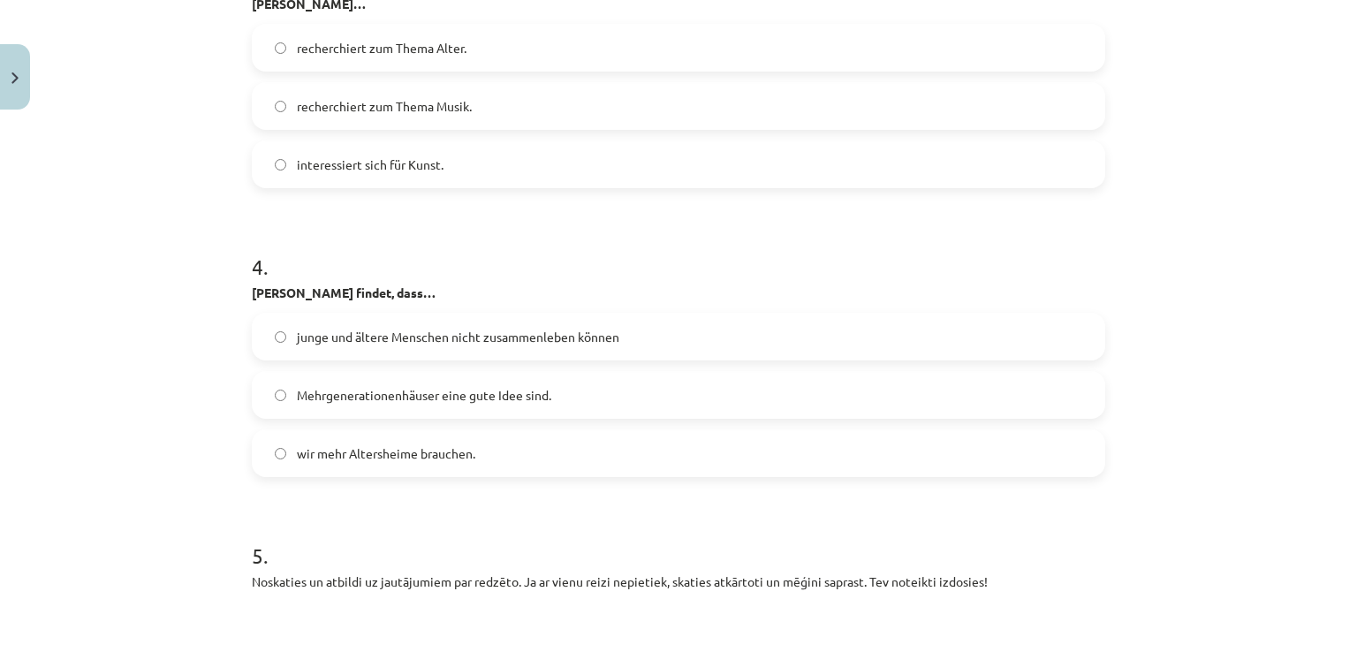
click at [456, 391] on span "Mehrgenerationenhäuser eine gute Idee sind." at bounding box center [424, 395] width 254 height 19
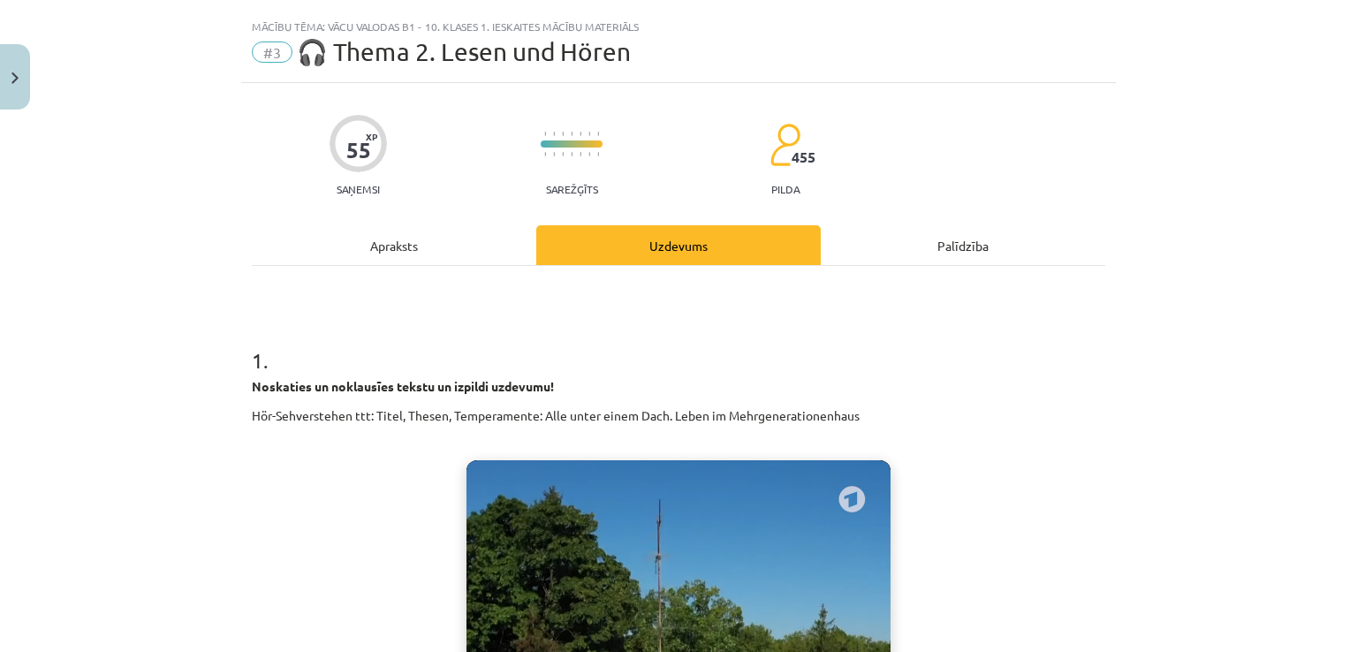
scroll to position [0, 0]
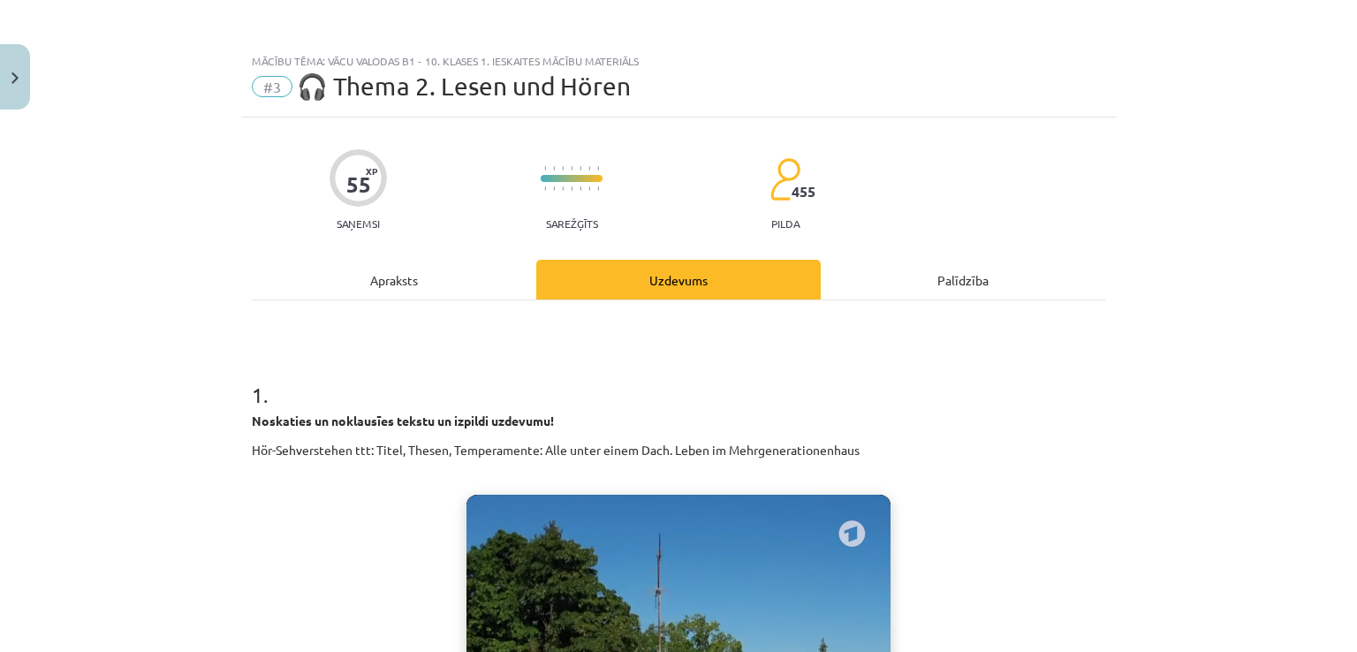
drag, startPoint x: 1185, startPoint y: 355, endPoint x: 1165, endPoint y: 199, distance: 157.6
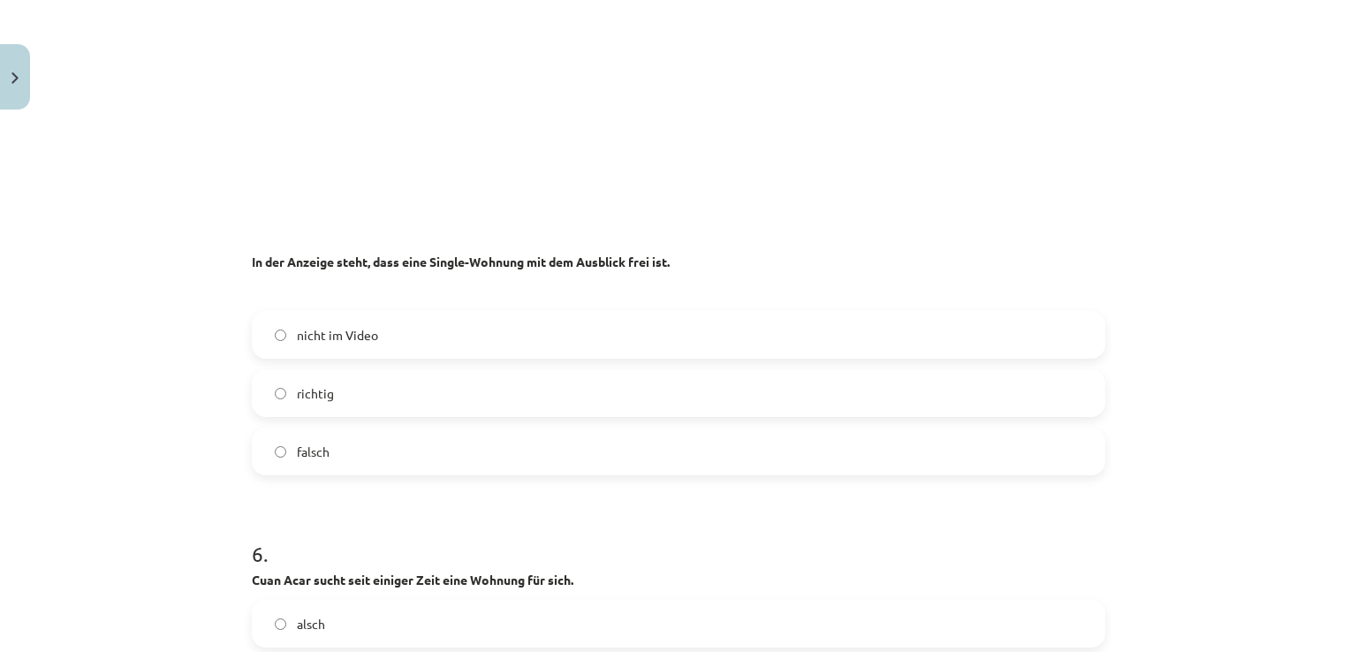
scroll to position [2708, 0]
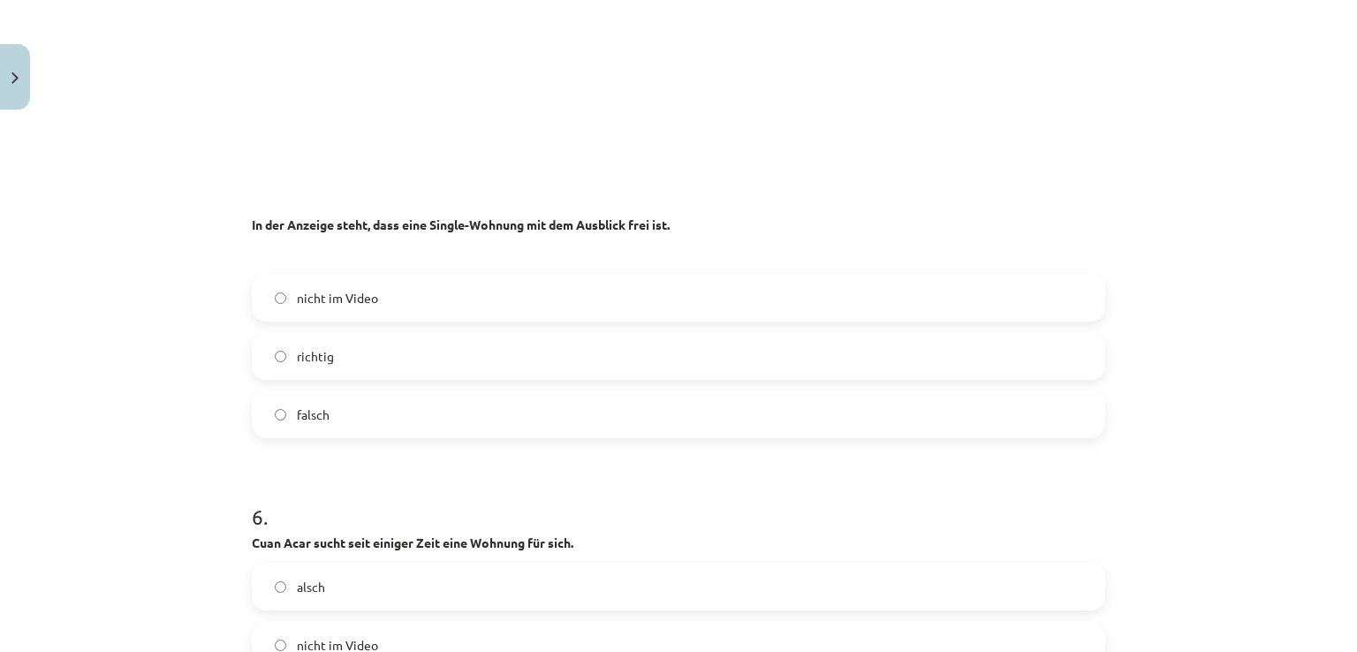
click at [568, 344] on label "richtig" at bounding box center [678, 356] width 850 height 44
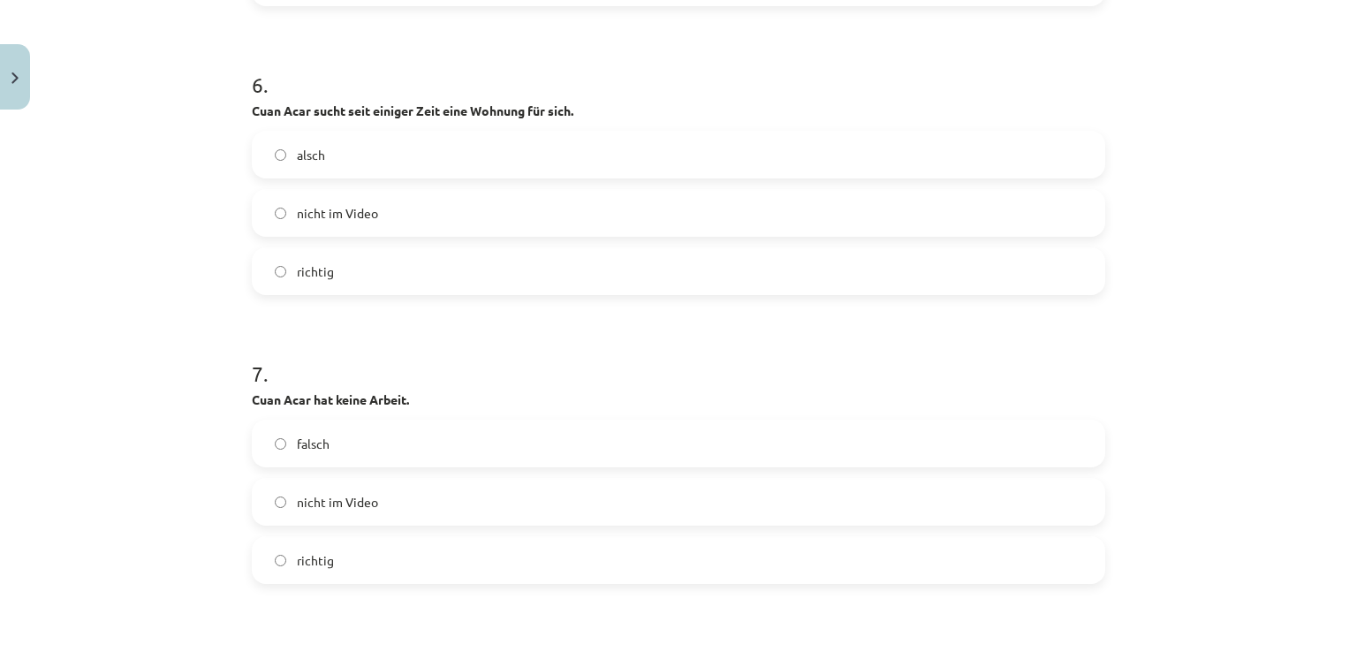
scroll to position [3180, 0]
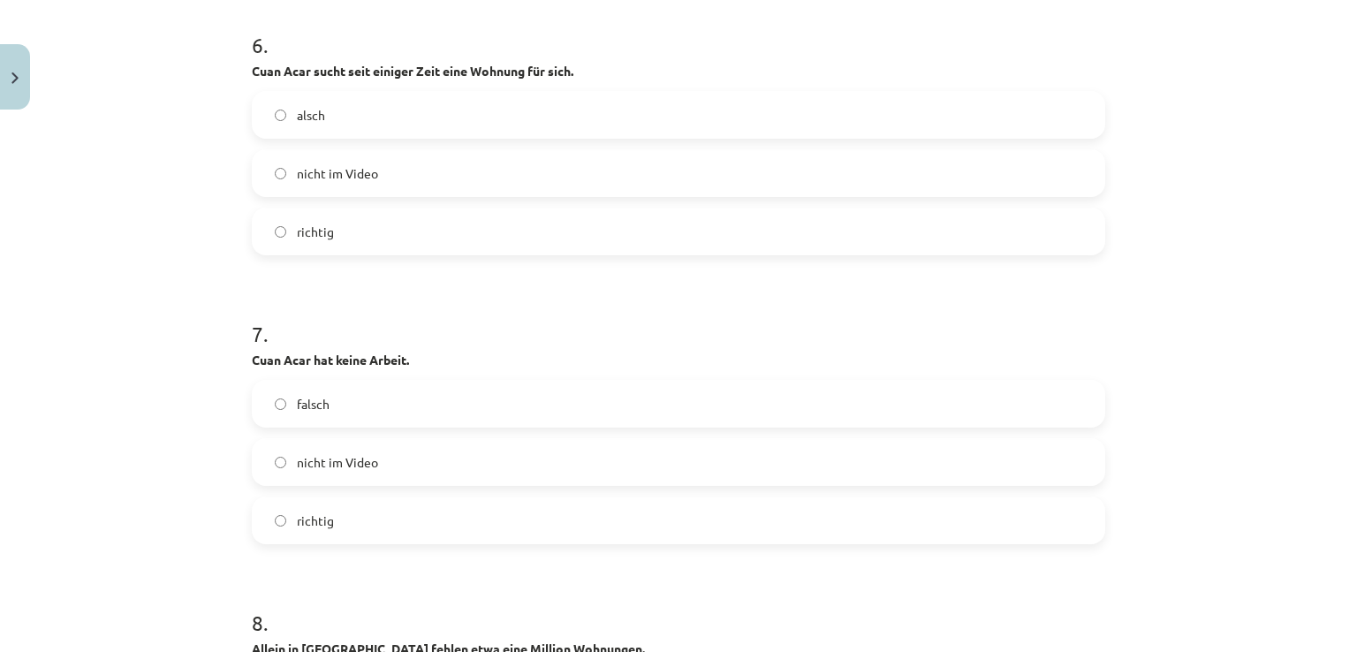
click at [640, 218] on label "richtig" at bounding box center [678, 231] width 850 height 44
drag, startPoint x: 396, startPoint y: 386, endPoint x: 405, endPoint y: 386, distance: 9.7
click at [405, 386] on label "falsch" at bounding box center [678, 404] width 850 height 44
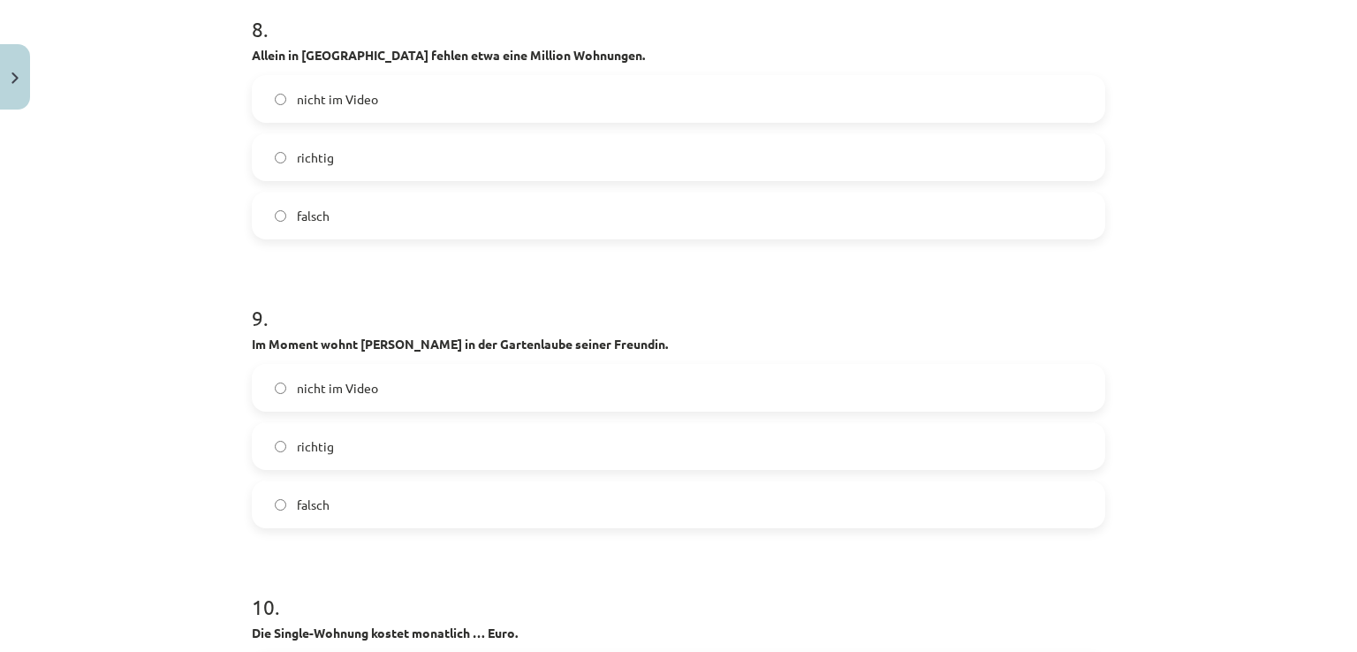
scroll to position [3768, 0]
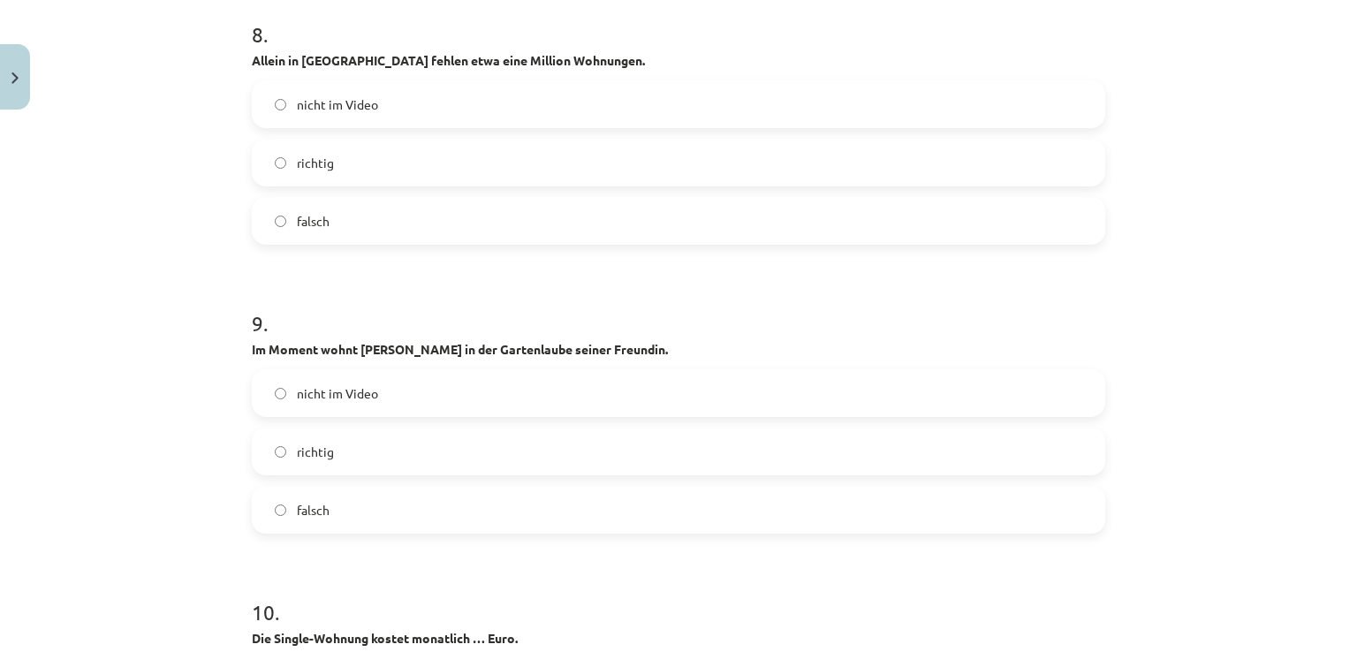
click at [449, 232] on label "falsch" at bounding box center [678, 221] width 850 height 44
click at [472, 457] on label "richtig" at bounding box center [678, 451] width 850 height 44
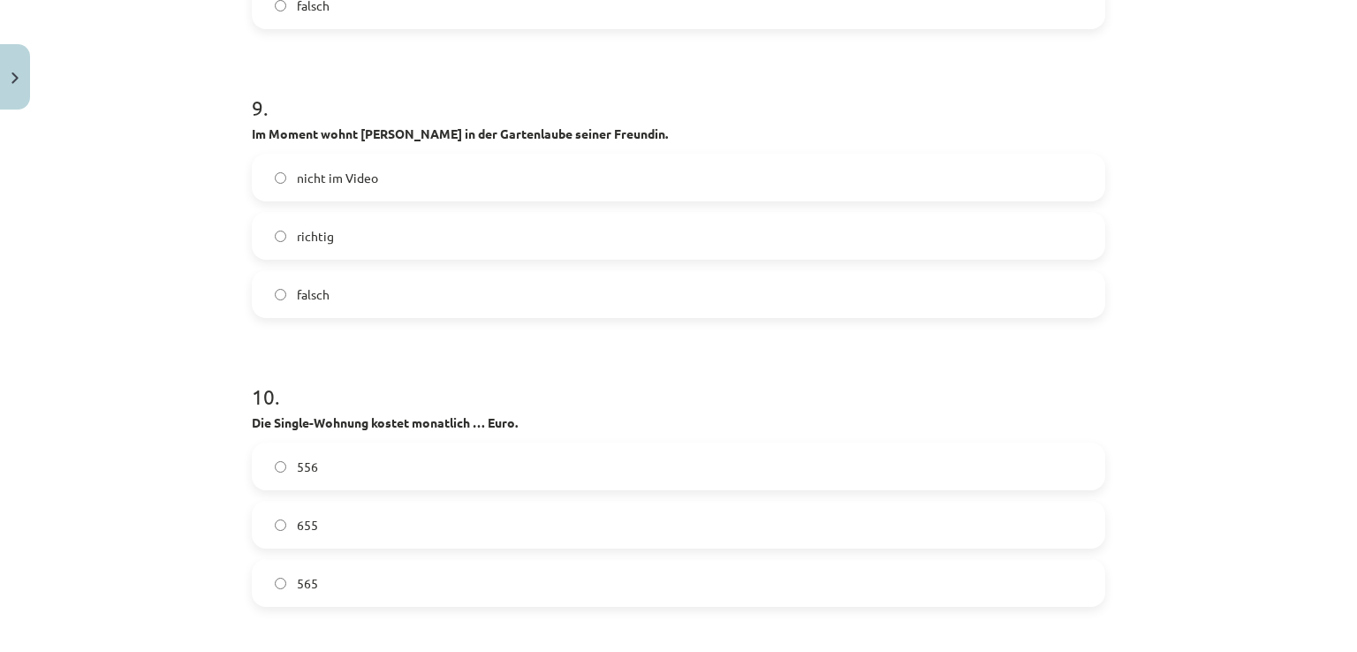
scroll to position [4004, 0]
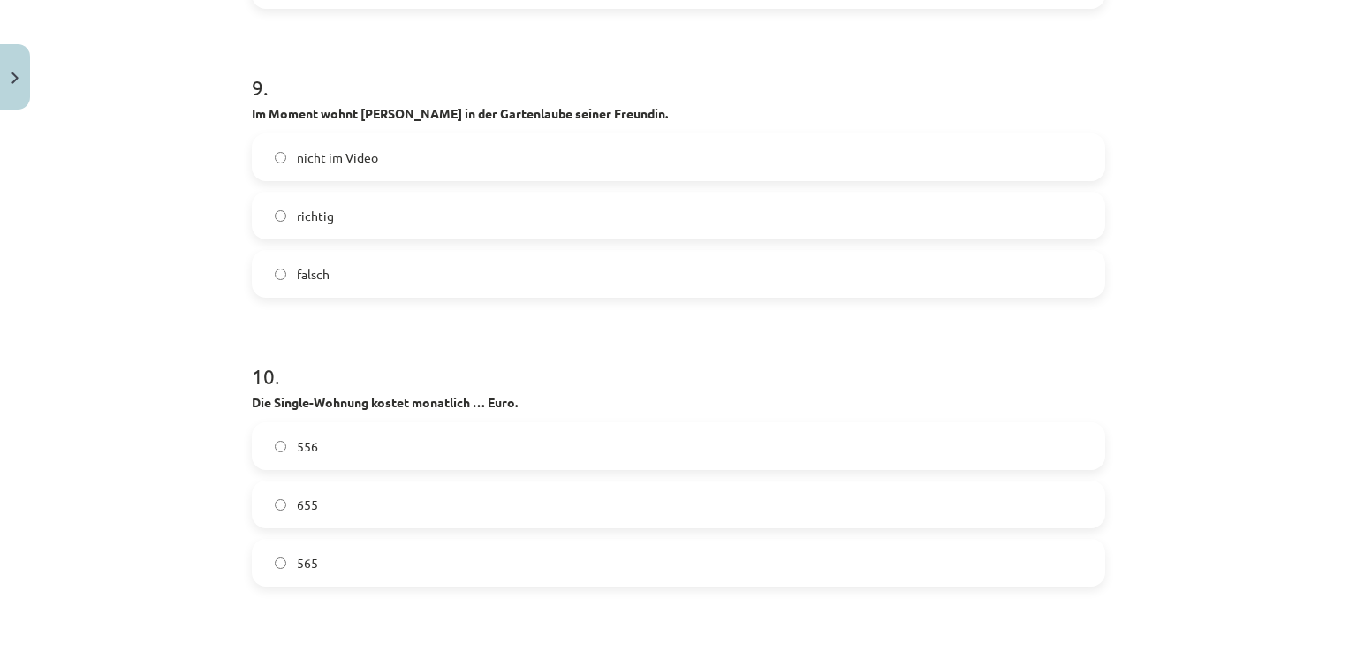
click at [410, 549] on label "565" at bounding box center [678, 563] width 850 height 44
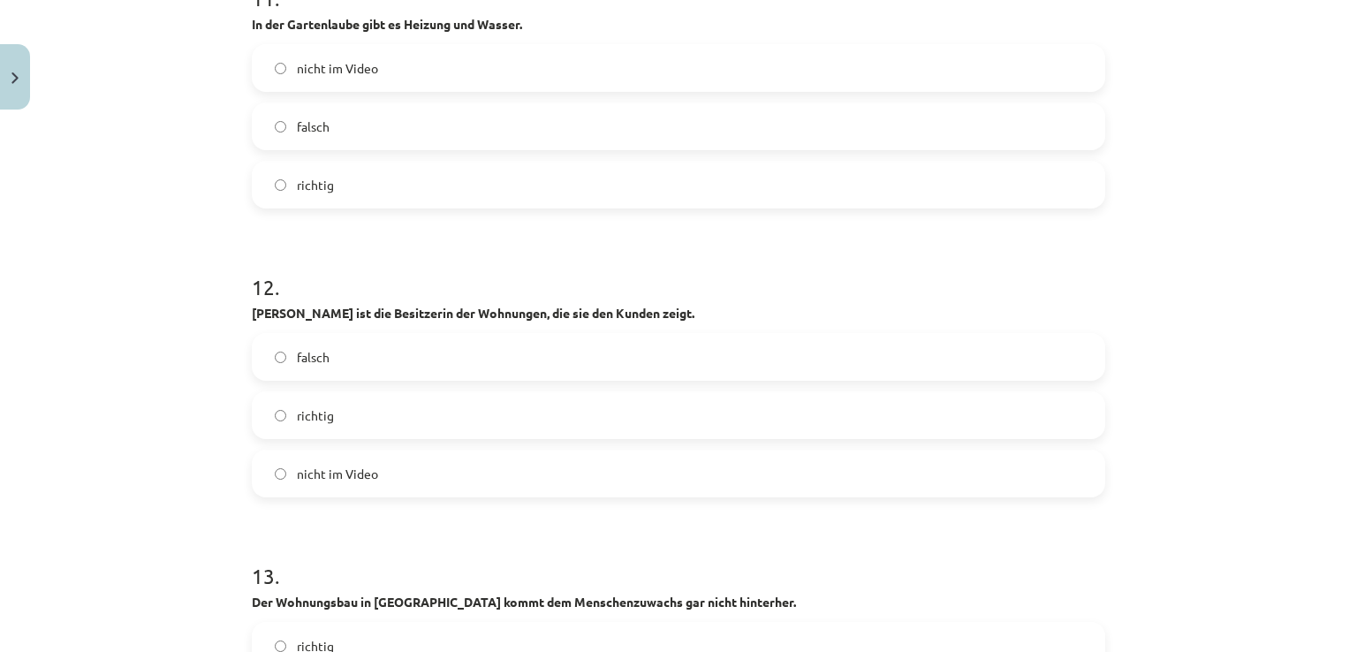
scroll to position [4651, 0]
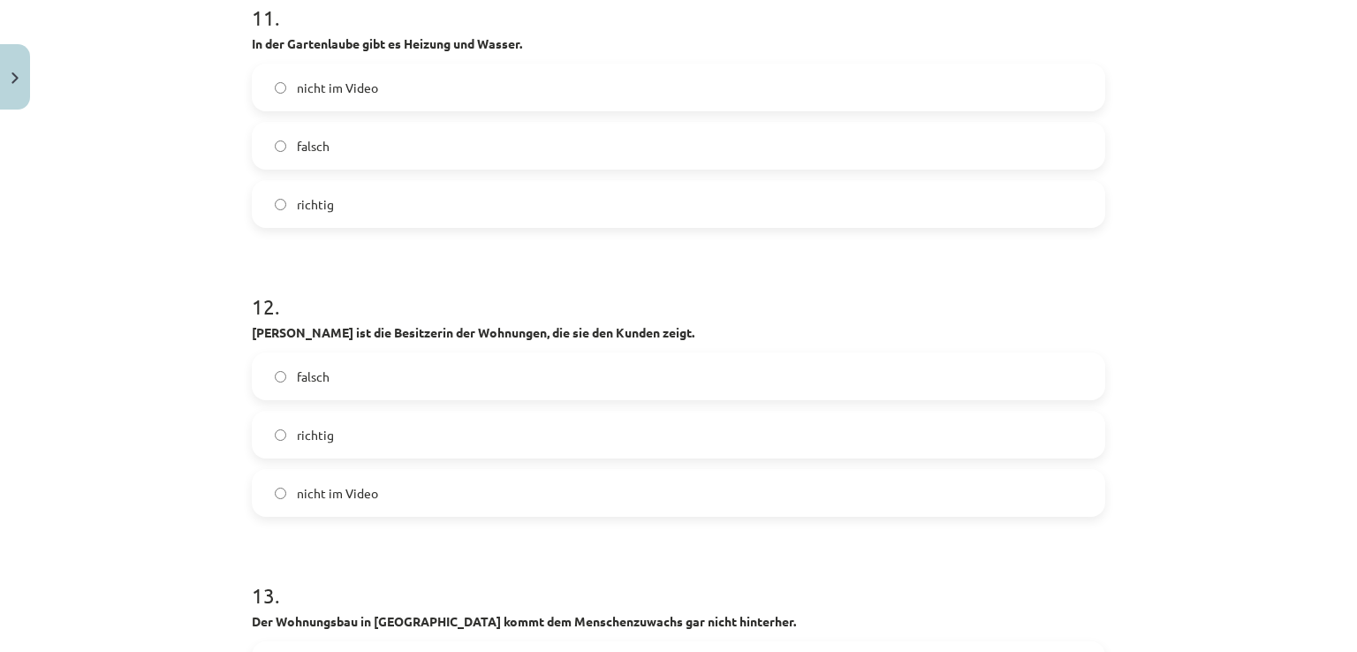
click at [610, 128] on label "falsch" at bounding box center [678, 146] width 850 height 44
click at [410, 354] on label "falsch" at bounding box center [678, 376] width 850 height 44
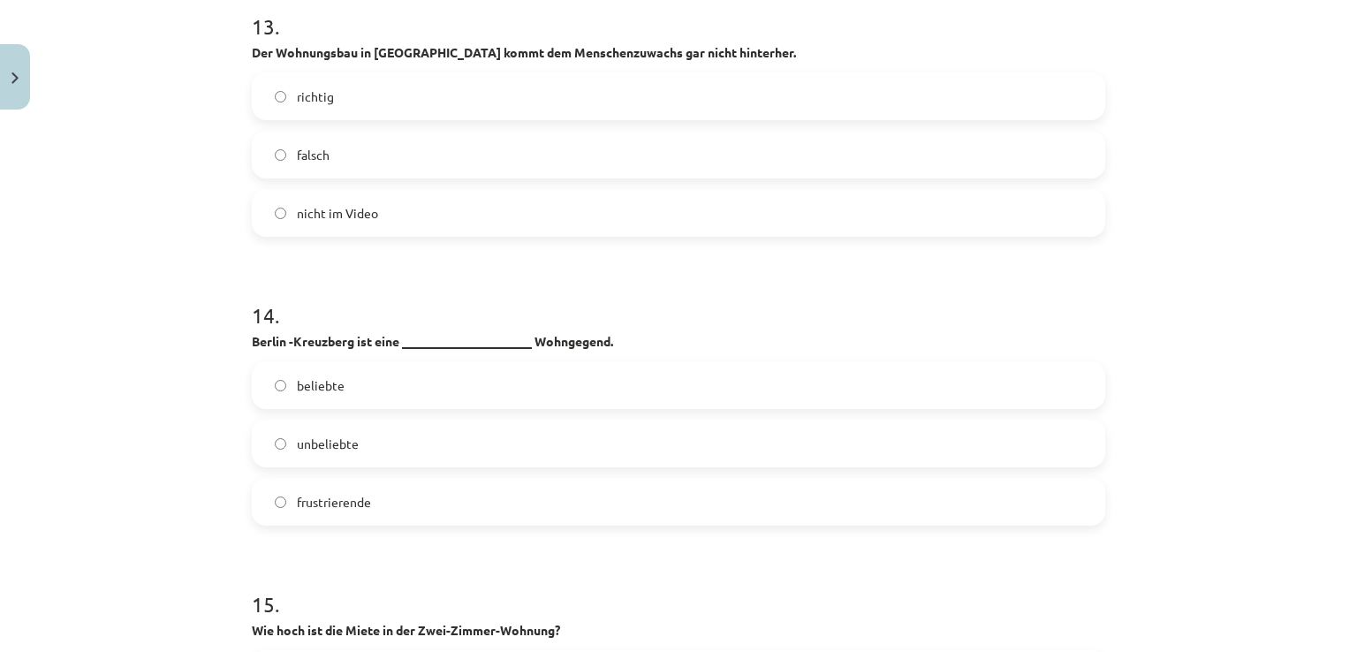
scroll to position [5240, 0]
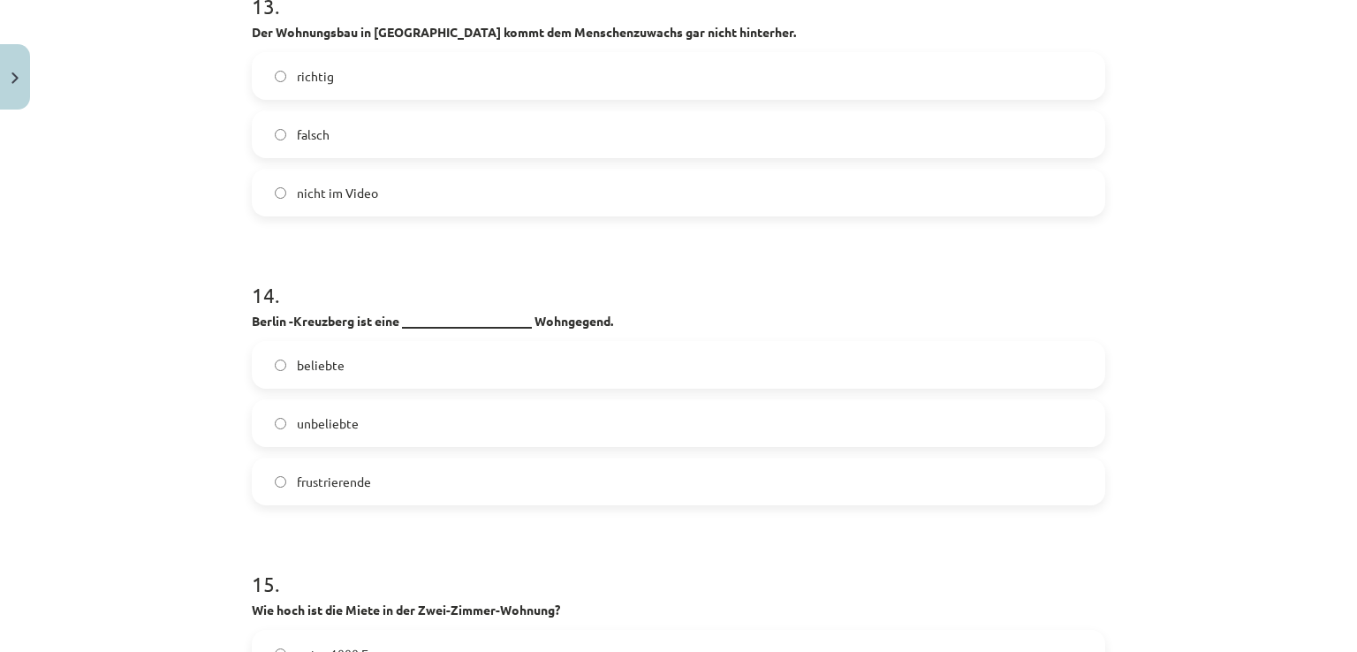
click at [594, 69] on label "richtig" at bounding box center [678, 76] width 850 height 44
click at [384, 367] on label "beliebte" at bounding box center [678, 365] width 850 height 44
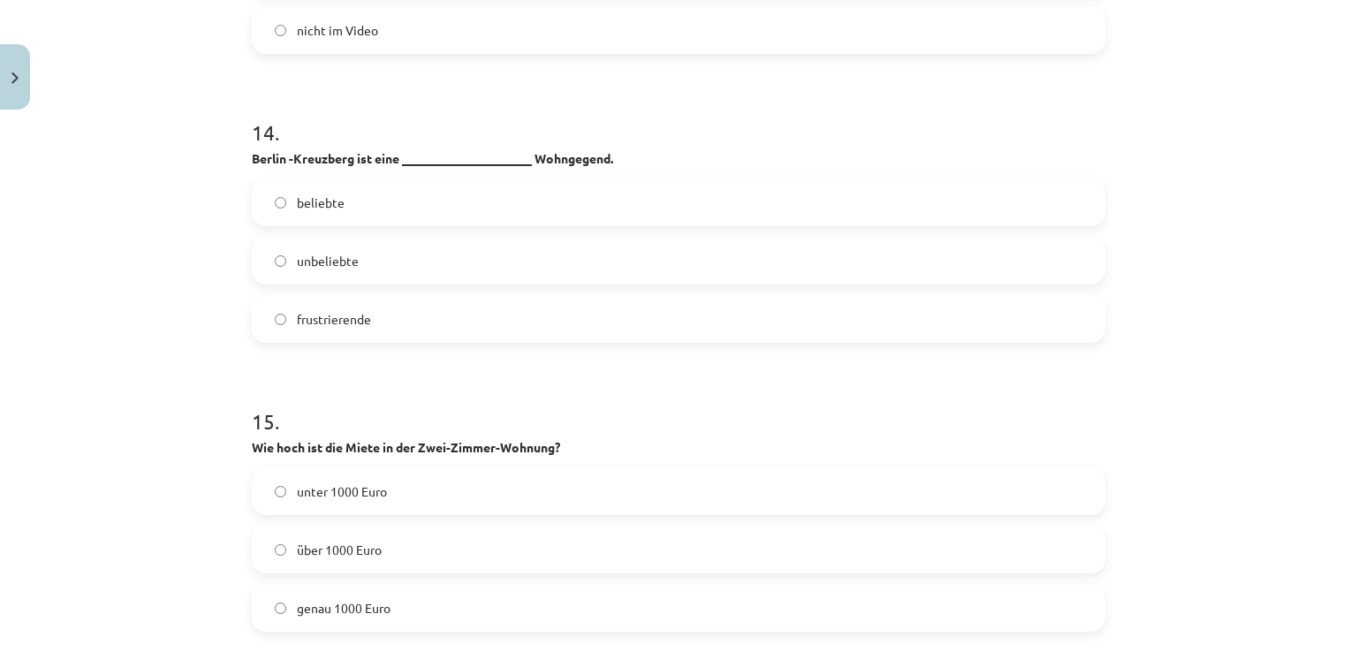
scroll to position [5417, 0]
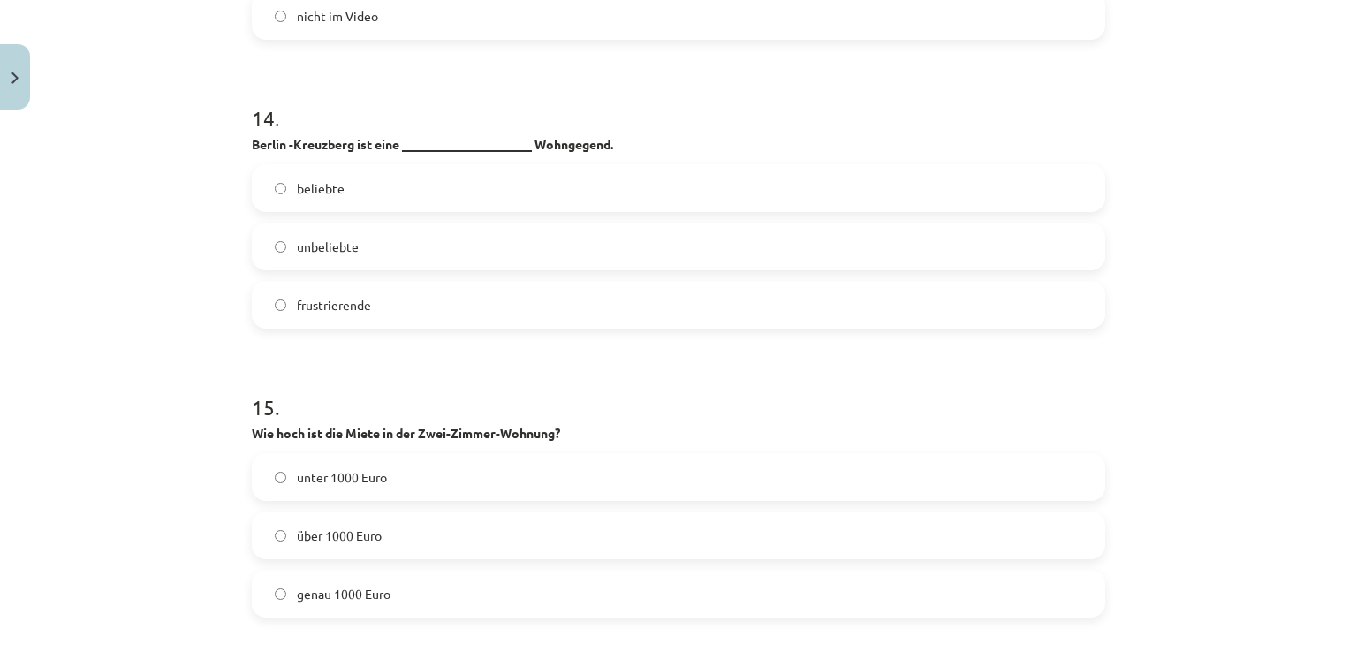
click at [528, 476] on label "unter 1000 Euro" at bounding box center [678, 477] width 850 height 44
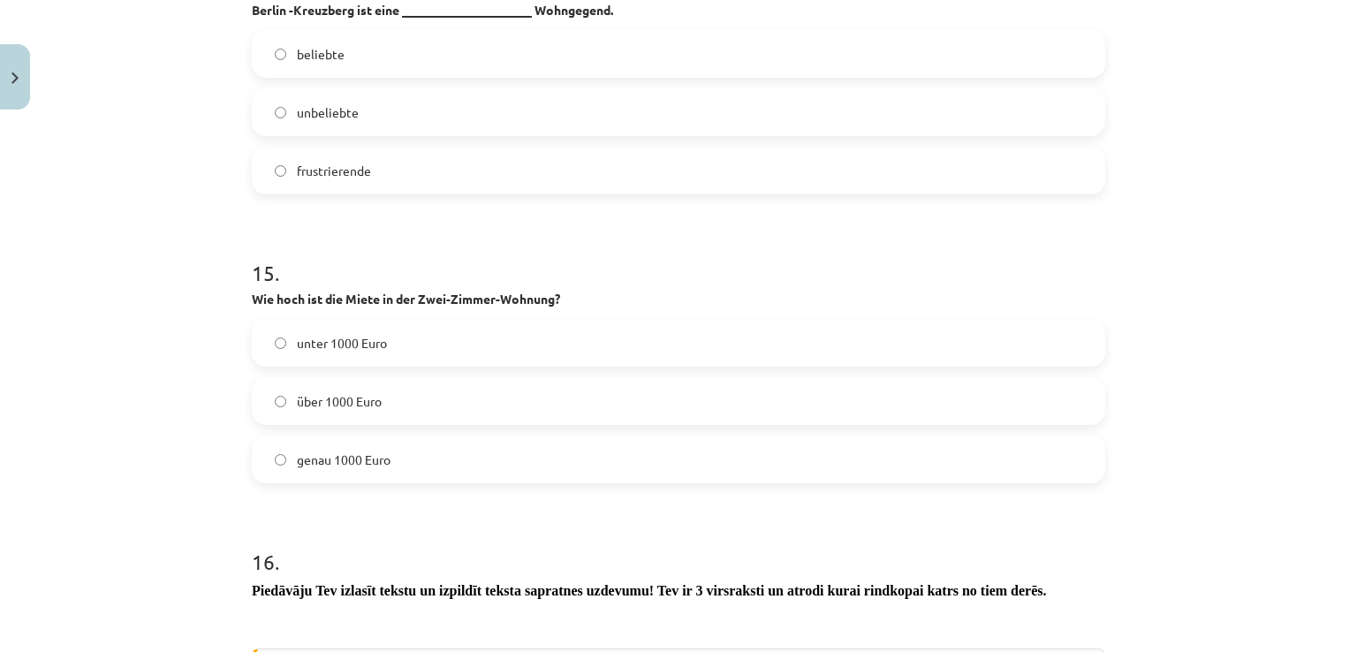
scroll to position [5711, 0]
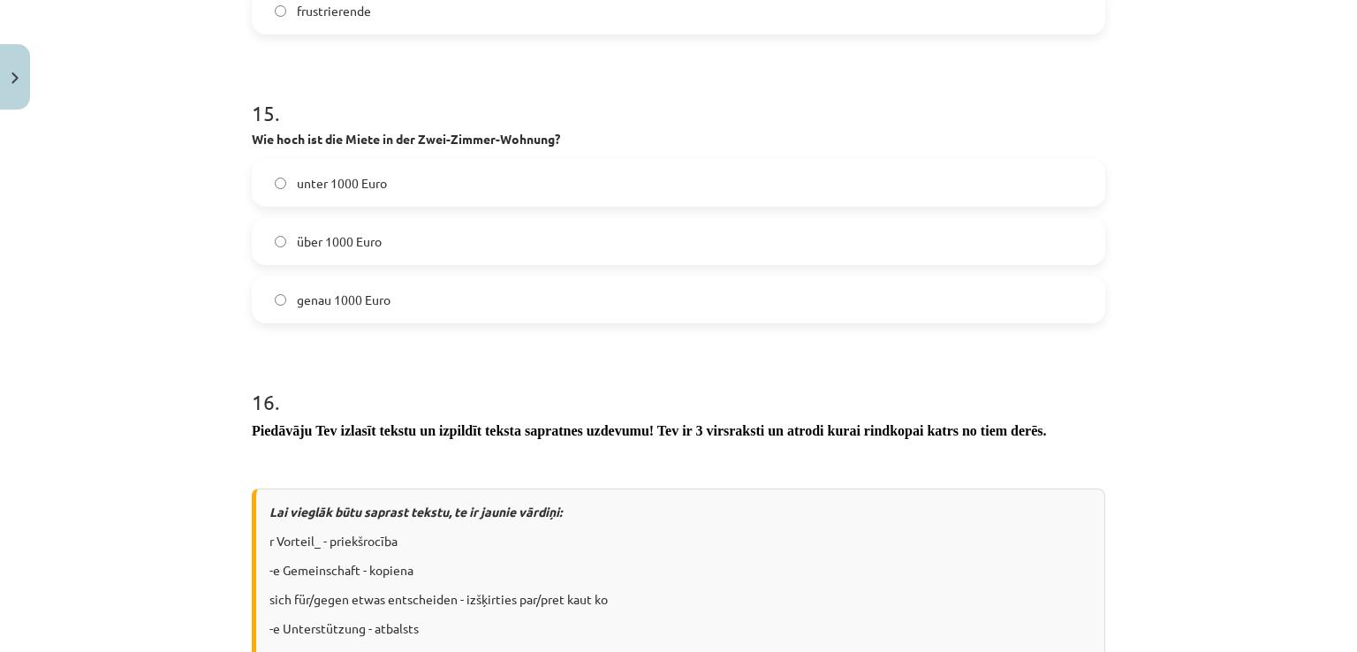
click at [746, 106] on h1 "15 ." at bounding box center [678, 97] width 853 height 55
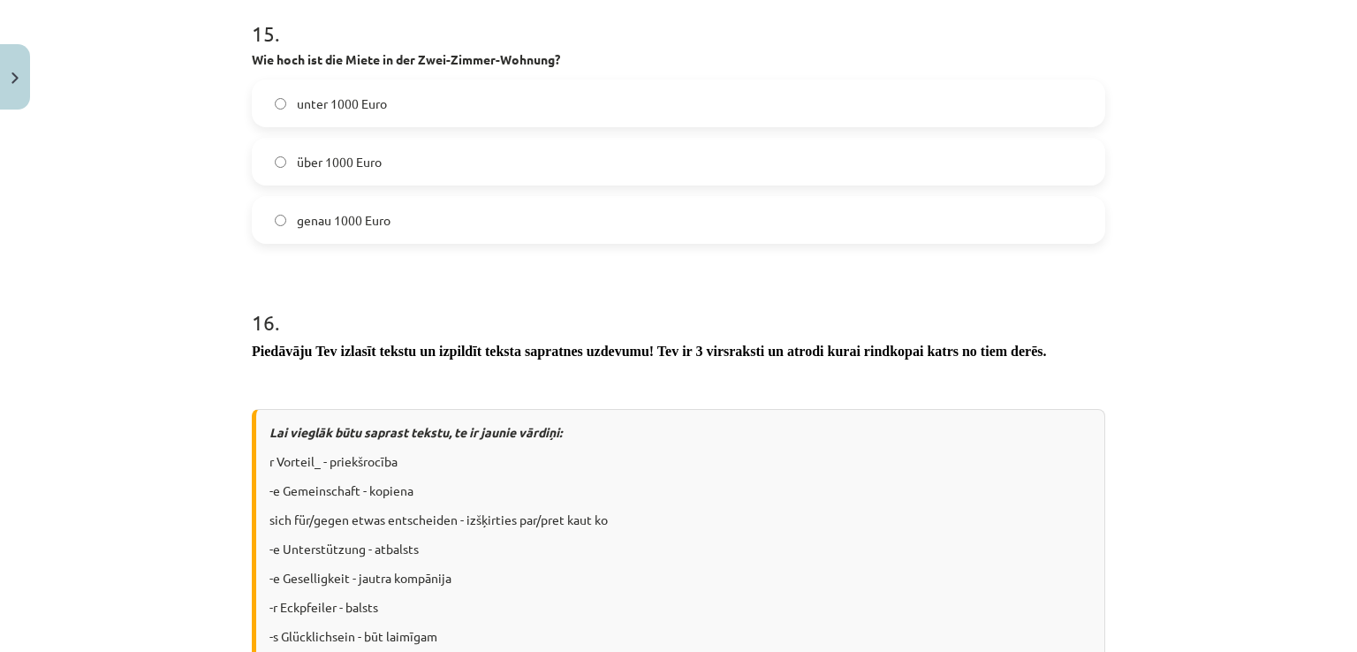
scroll to position [5829, 0]
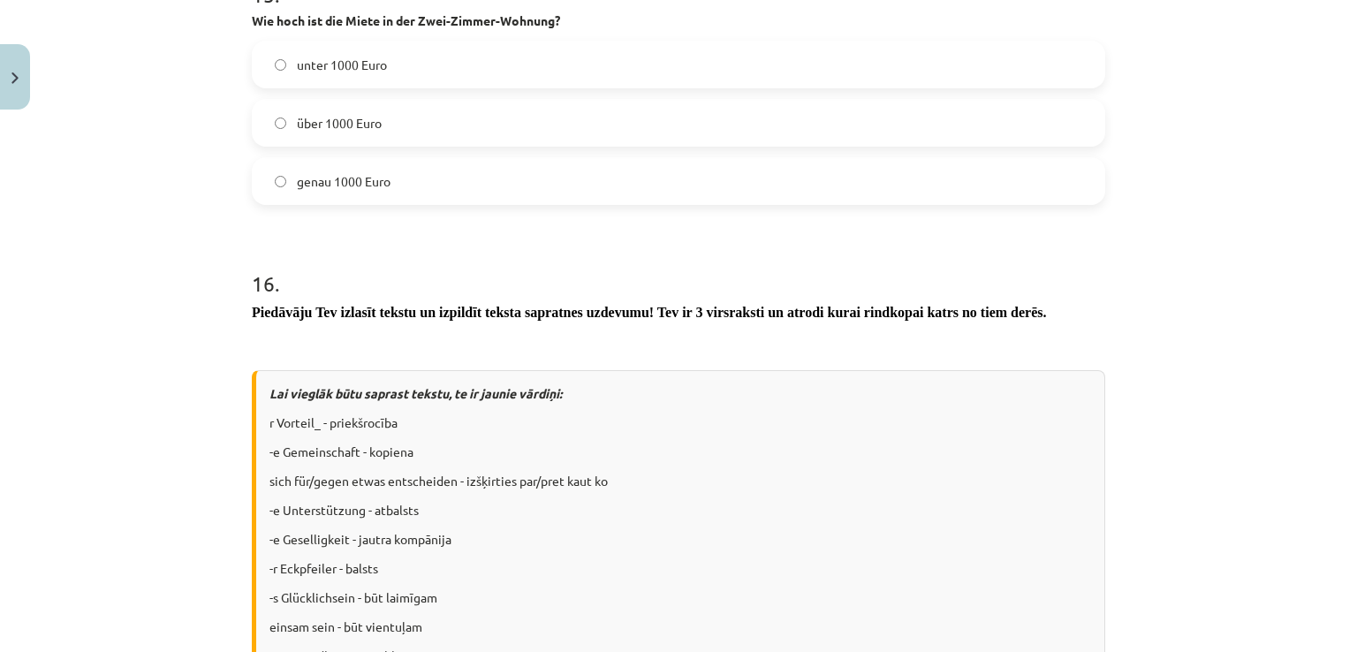
click at [366, 121] on span "über 1000 Euro" at bounding box center [339, 123] width 85 height 19
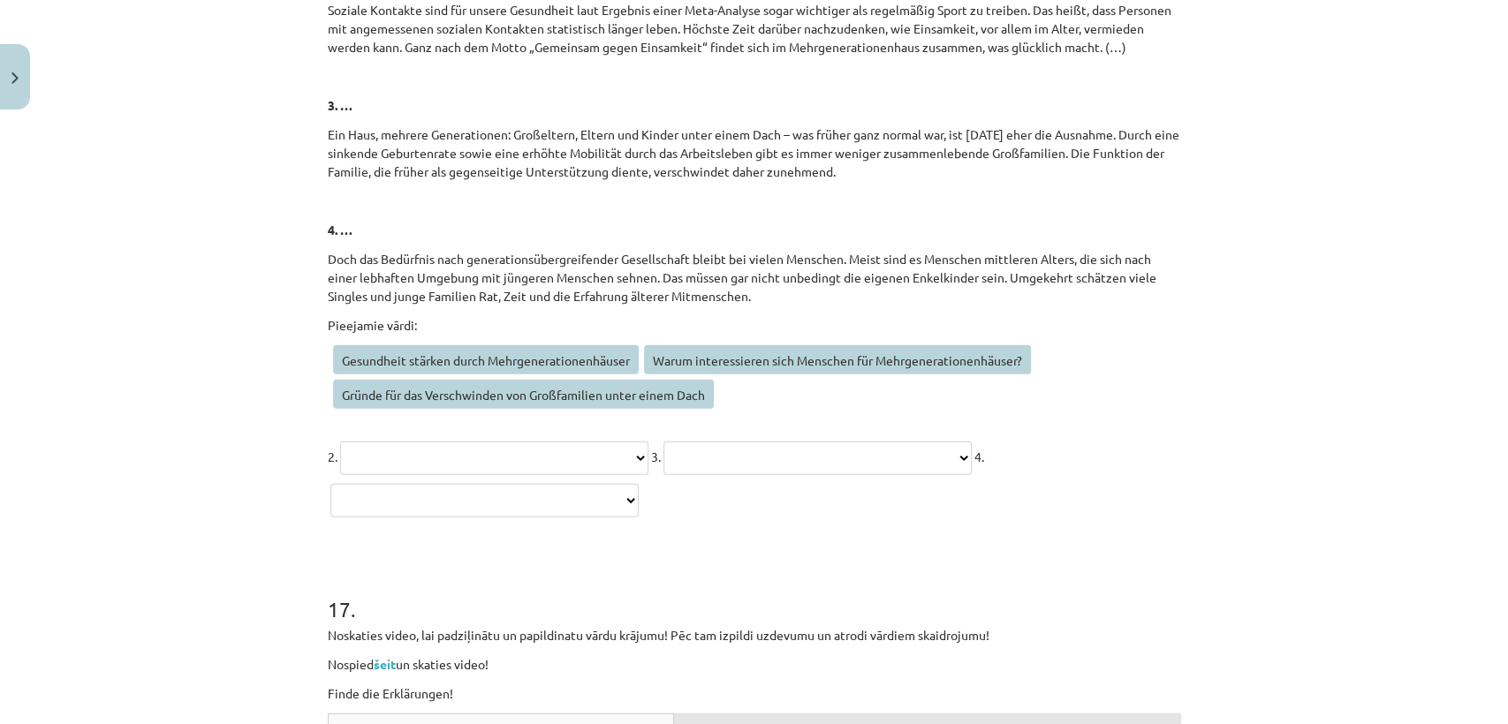
scroll to position [7202, 0]
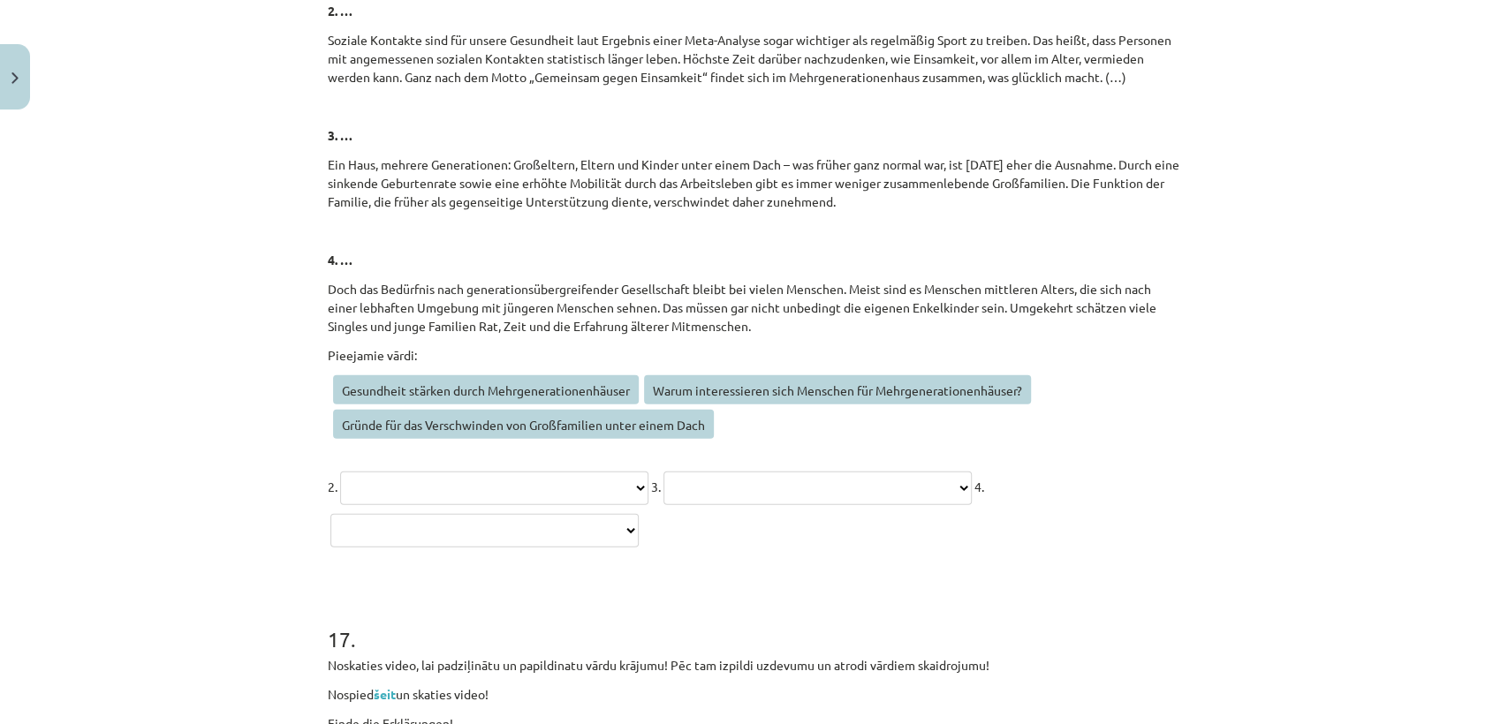
click at [947, 478] on p "**********" at bounding box center [754, 507] width 853 height 85
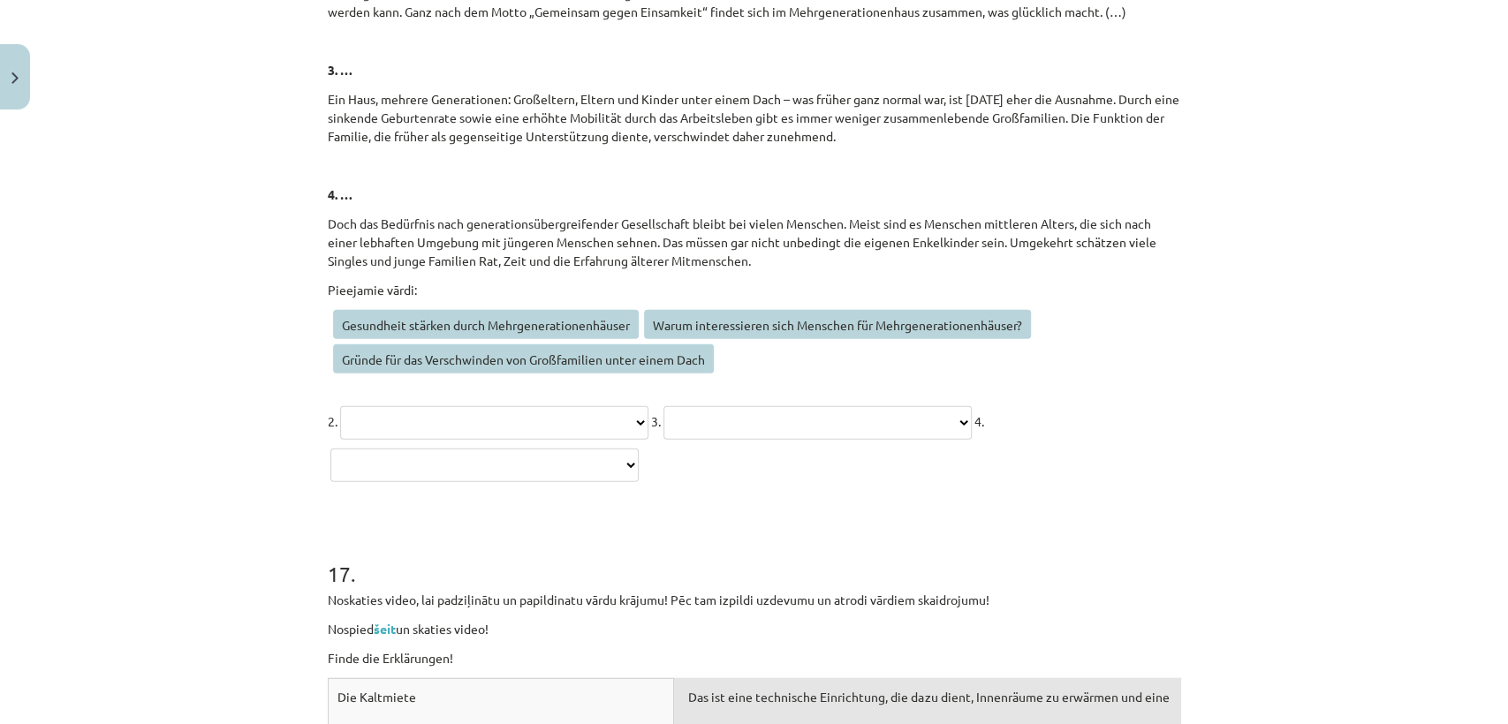
scroll to position [7136, 0]
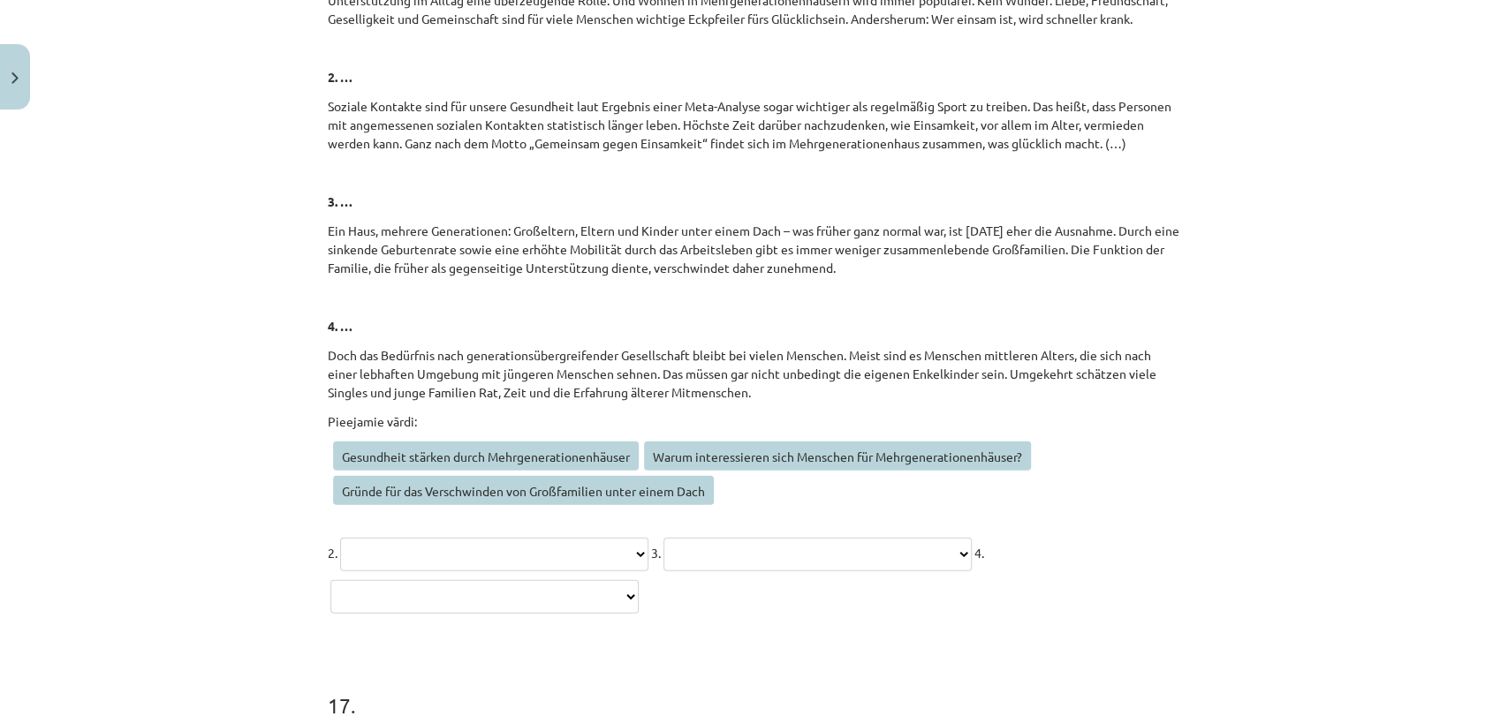
drag, startPoint x: 517, startPoint y: 492, endPoint x: 498, endPoint y: 567, distance: 77.3
click at [498, 567] on div "**********" at bounding box center [754, 514] width 853 height 204
click at [483, 478] on span "Gründe für das Verschwinden von Großfamilien unter einem Dach" at bounding box center [523, 490] width 381 height 29
click at [663, 571] on select "**********" at bounding box center [817, 555] width 308 height 34
select select "**********"
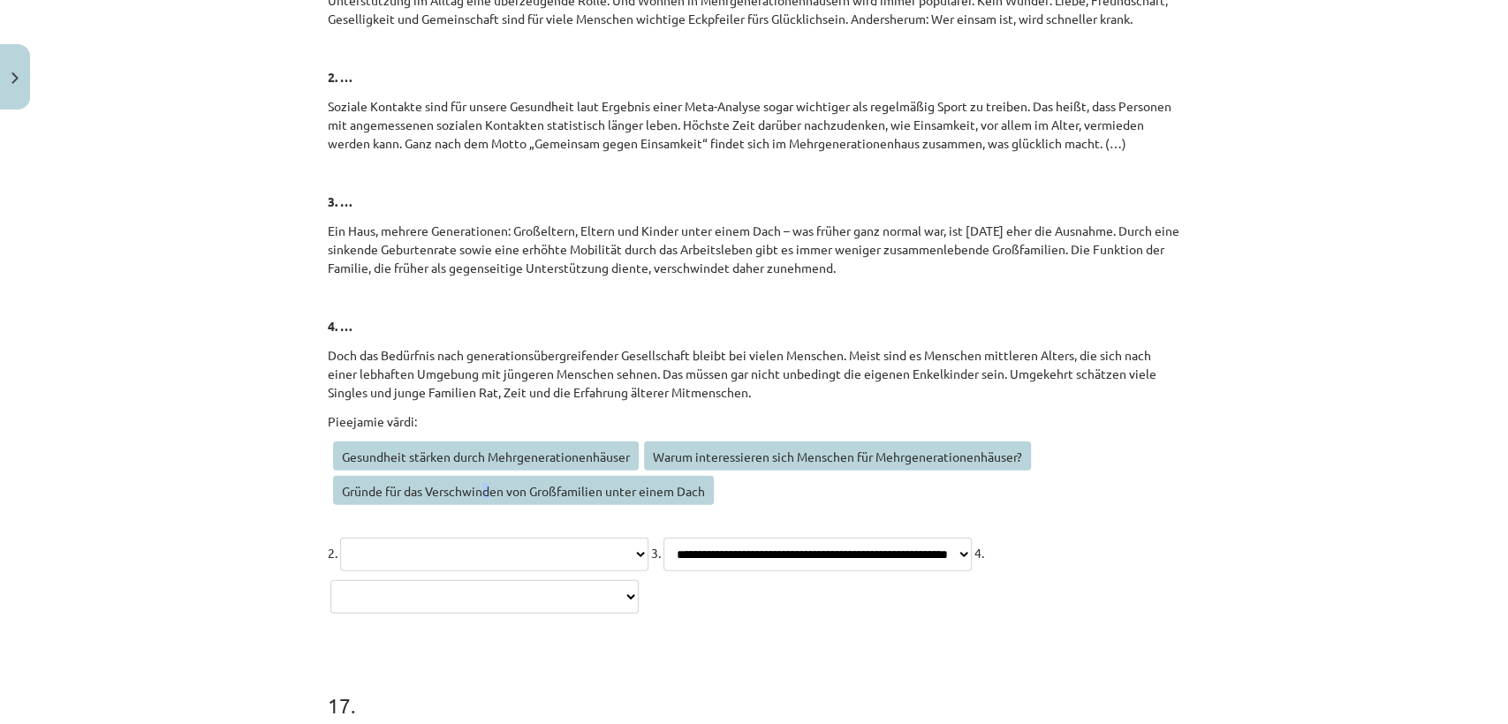
click at [663, 571] on select "**********" at bounding box center [817, 555] width 308 height 34
click at [473, 651] on h1 "17 ." at bounding box center [754, 689] width 853 height 55
click at [639, 609] on select "**********" at bounding box center [484, 597] width 308 height 34
select select "**********"
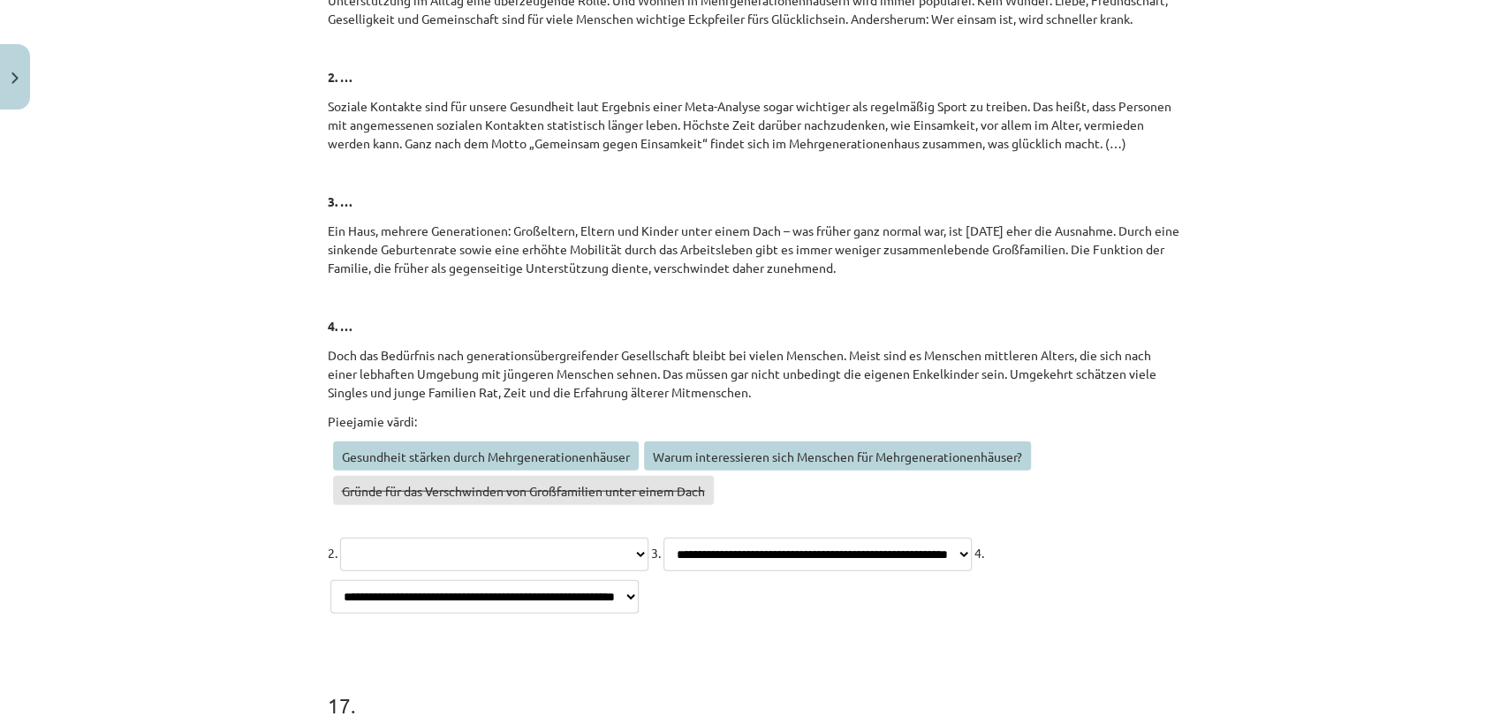
click at [639, 580] on select "**********" at bounding box center [484, 597] width 308 height 34
click at [865, 651] on h1 "17 ." at bounding box center [754, 689] width 853 height 55
click at [583, 551] on select "**********" at bounding box center [494, 555] width 308 height 34
select select "**********"
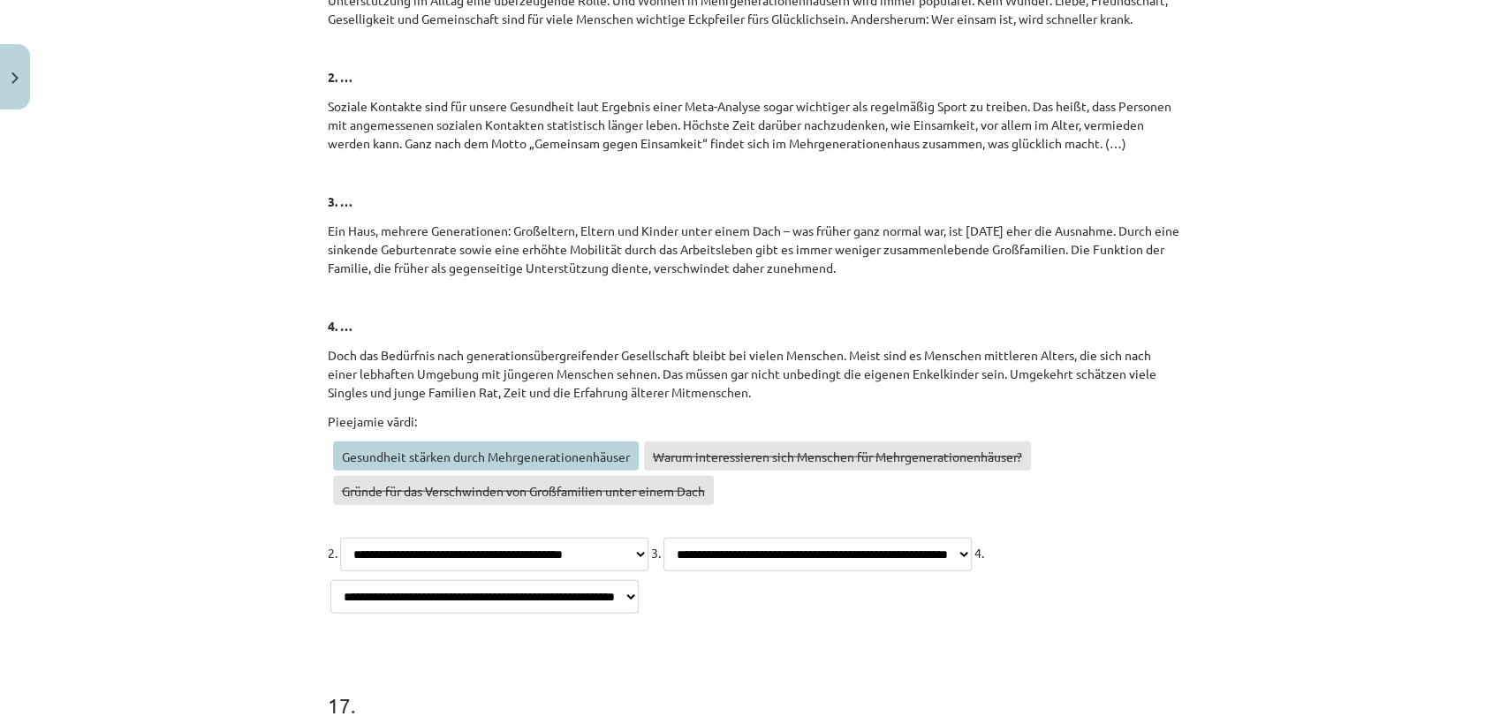
click at [340, 538] on select "**********" at bounding box center [494, 555] width 308 height 34
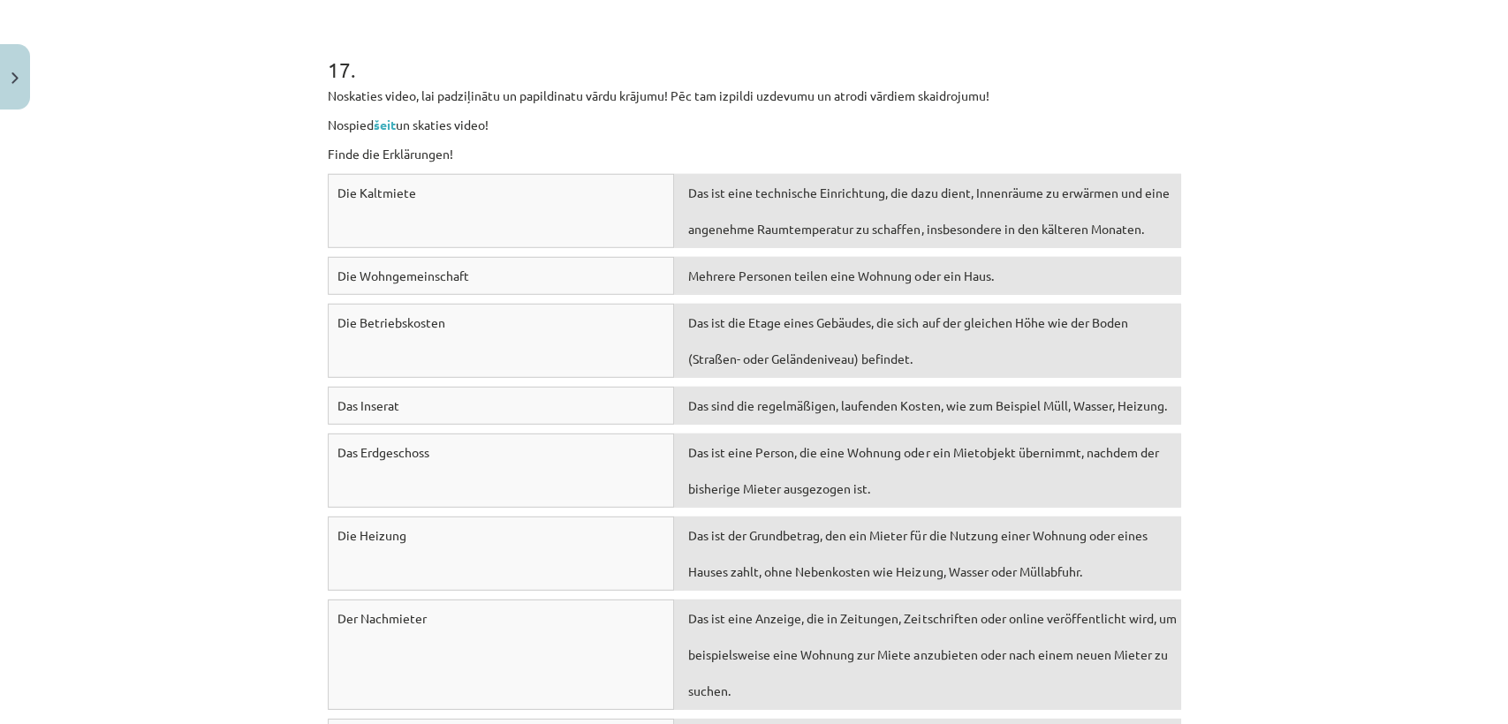
scroll to position [7792, 0]
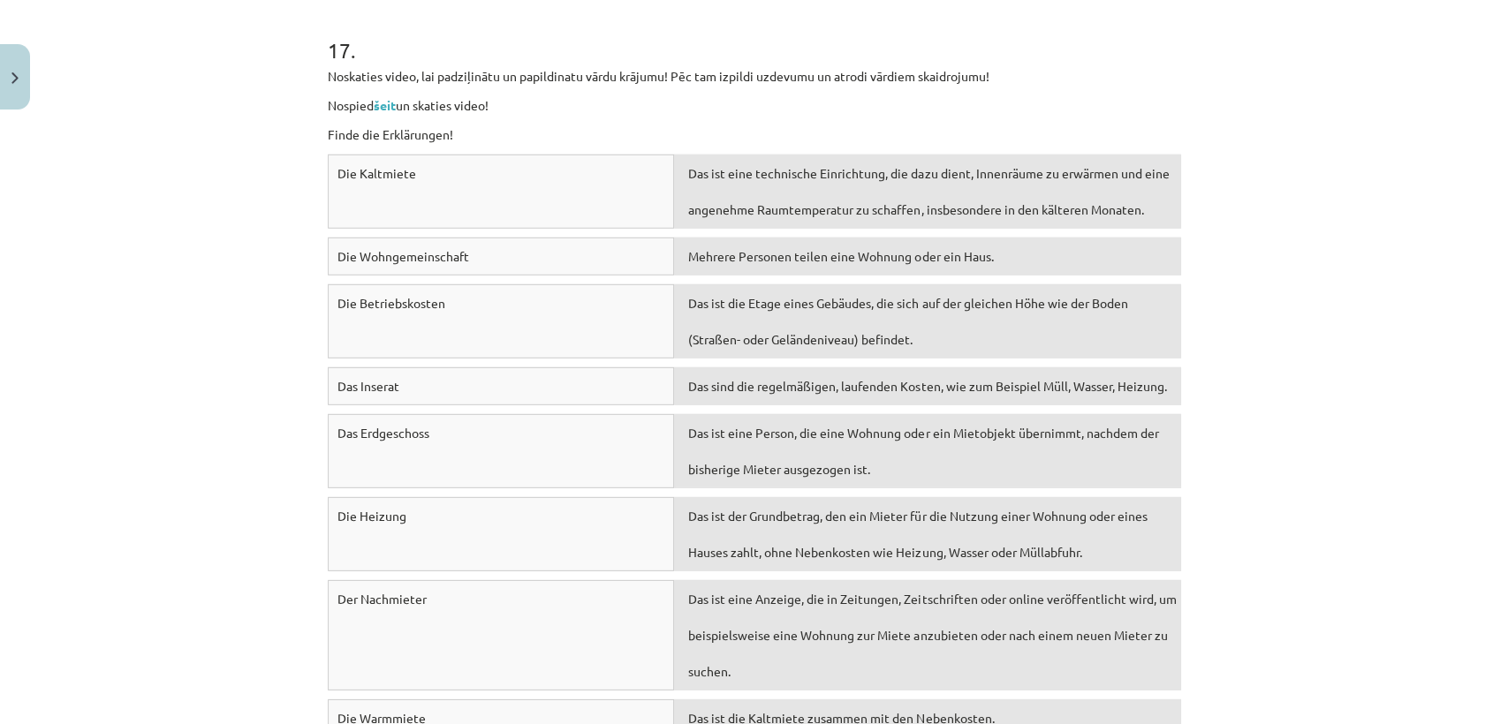
drag, startPoint x: 557, startPoint y: 193, endPoint x: 768, endPoint y: 200, distance: 211.2
click at [768, 200] on div "Die Kaltmiete Das ist eine technische Einrichtung, die dazu dient, Innenräume z…" at bounding box center [754, 196] width 853 height 83
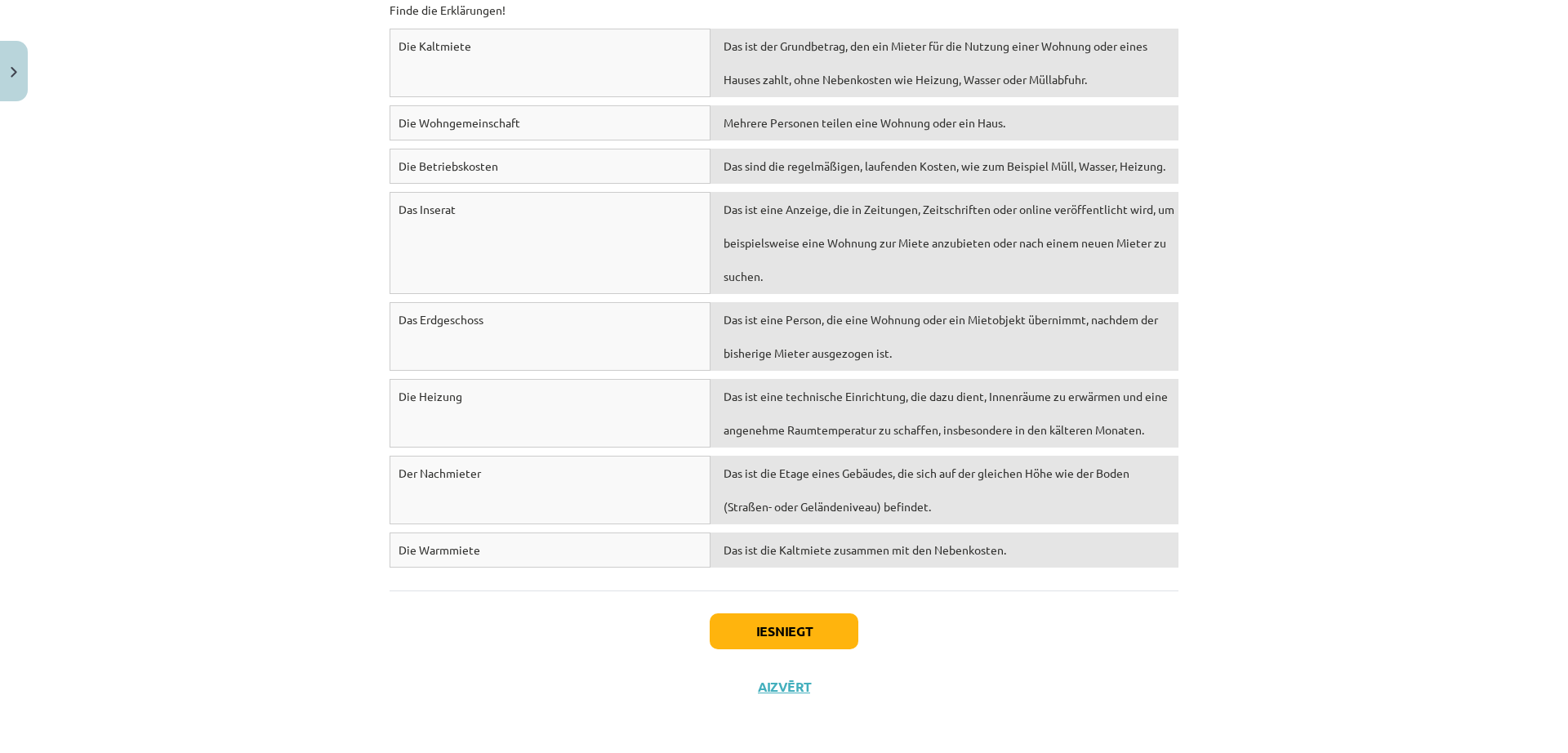
scroll to position [7325, 0]
click at [897, 309] on div "Das ist die Etage eines Gebäudes, die sich auf der gleichen Höhe wie der Boden …" at bounding box center [944, 334] width 468 height 68
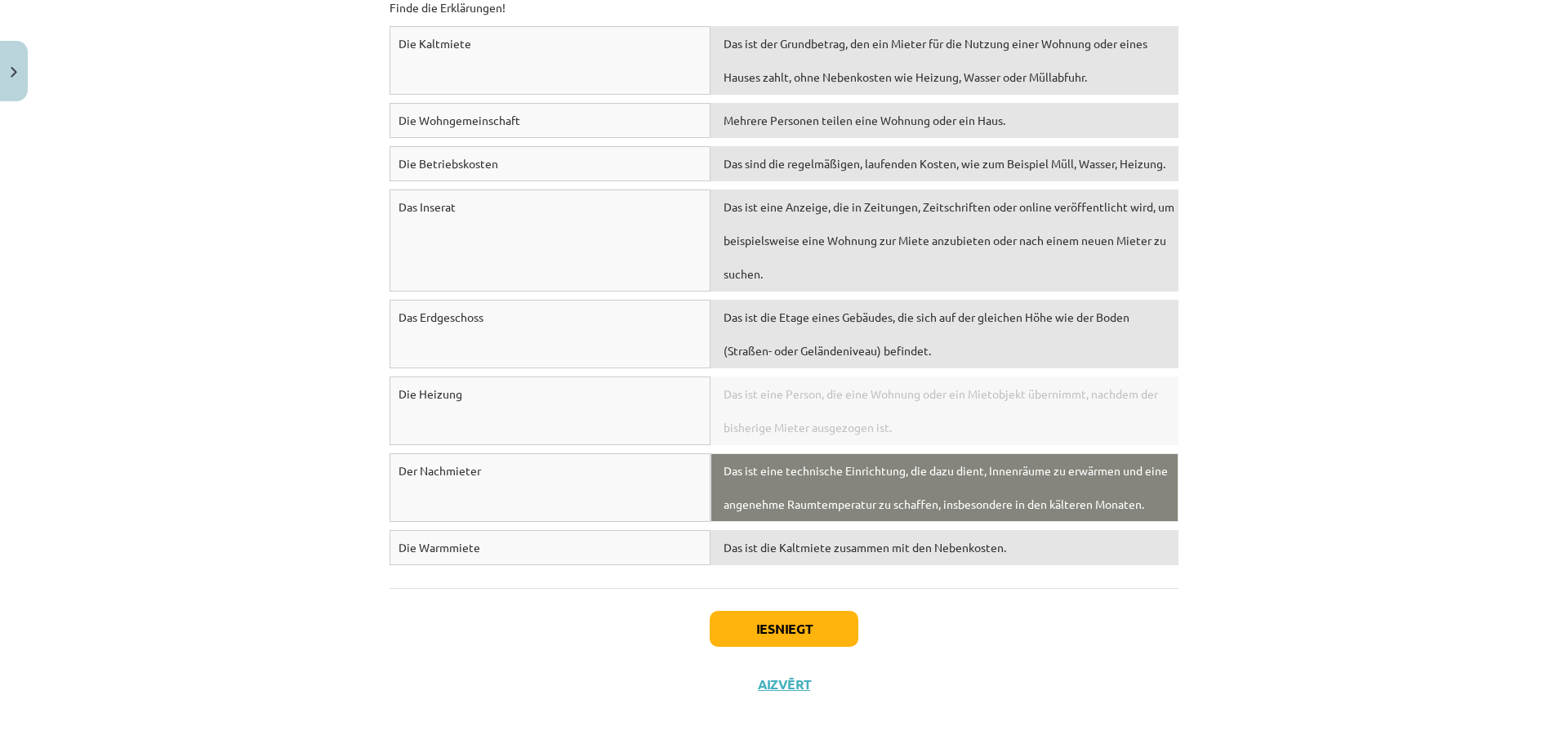
click at [779, 473] on span "Das ist eine technische Einrichtung, die dazu dient, Innenräume zu erwärmen und…" at bounding box center [946, 488] width 444 height 48
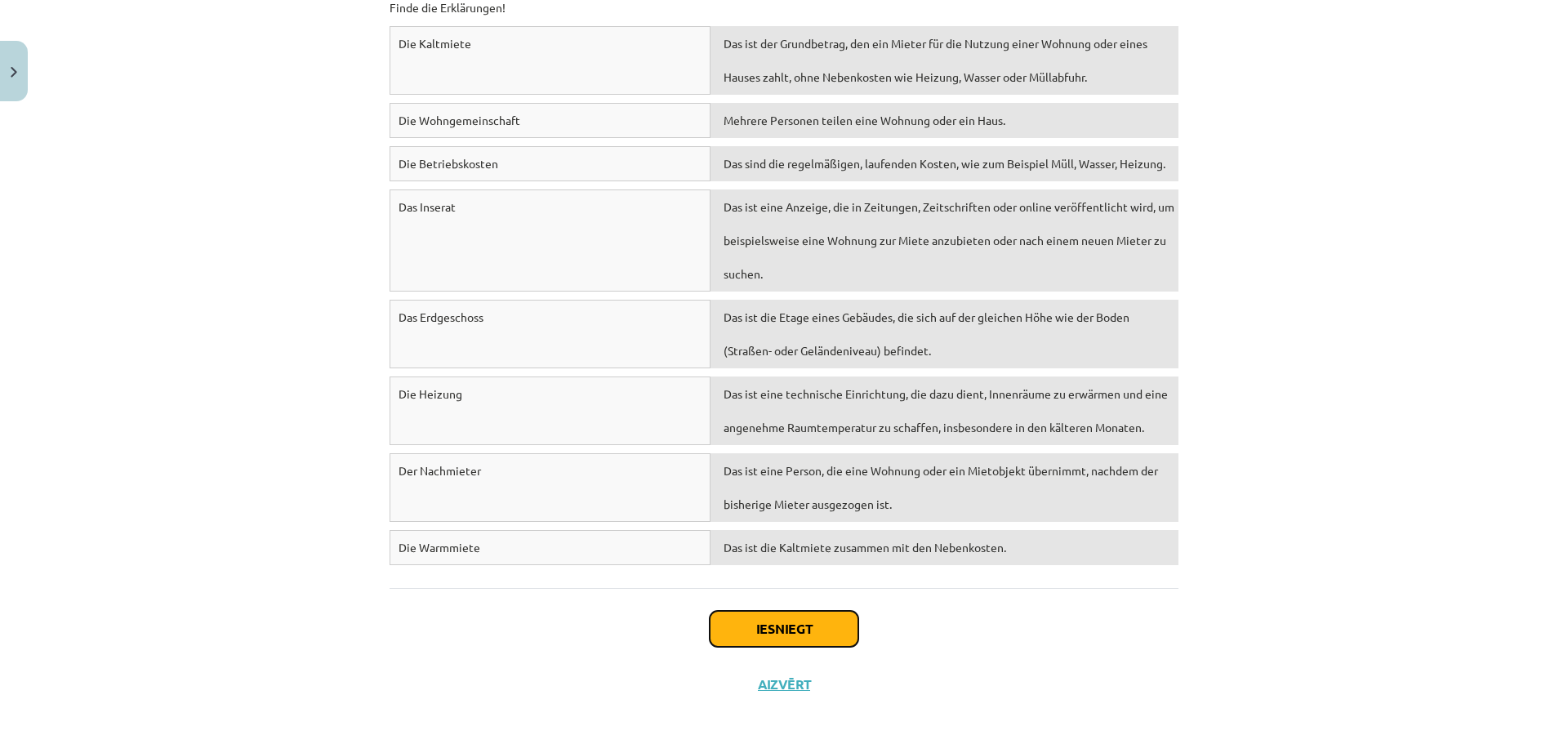
click at [773, 602] on button "Iesniegt" at bounding box center [783, 629] width 149 height 36
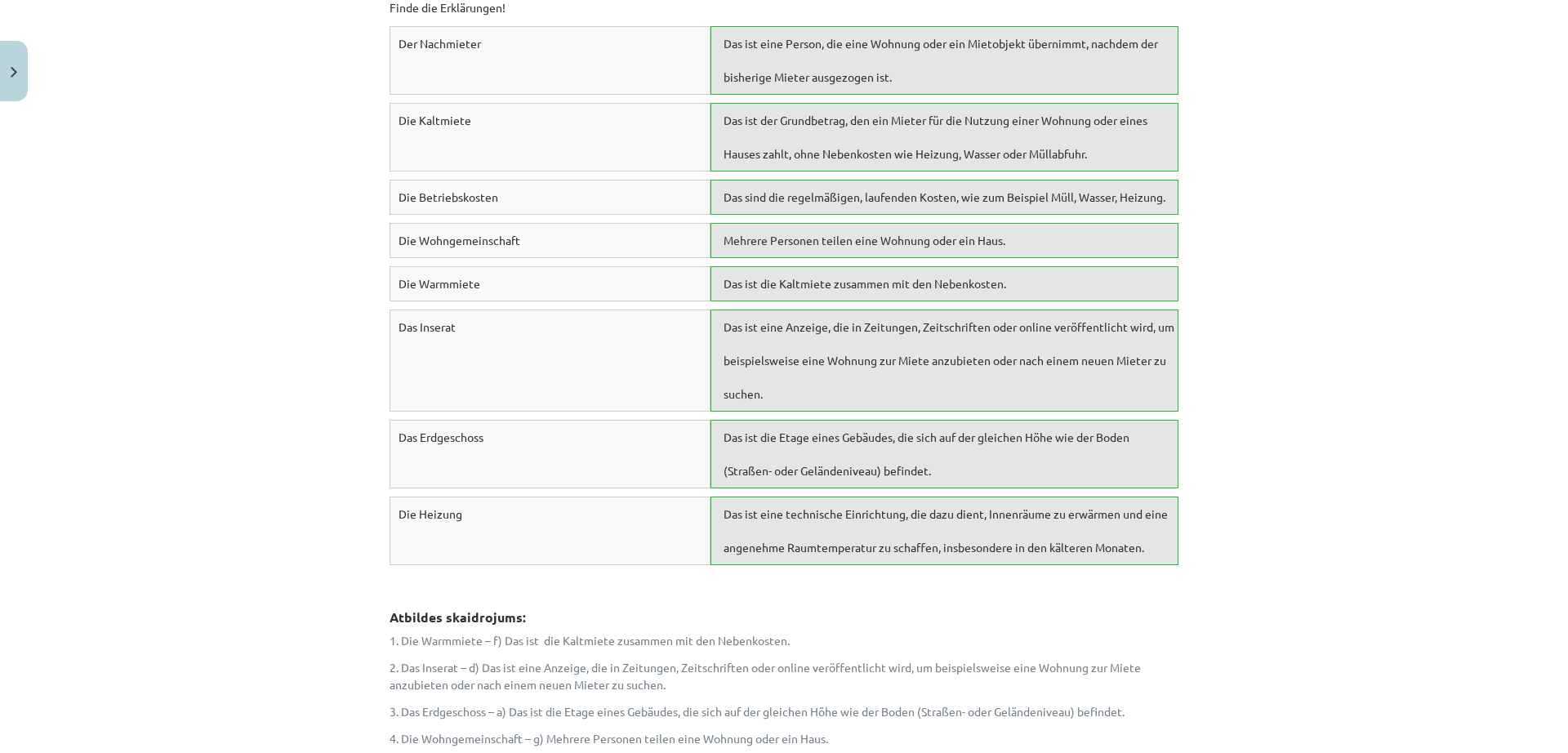
click at [1241, 427] on div "Mācību tēma: Vācu valodas b1 - 10. klases 1. ieskaites mācību materiāls #3 🎧 Th…" at bounding box center [784, 376] width 1568 height 753
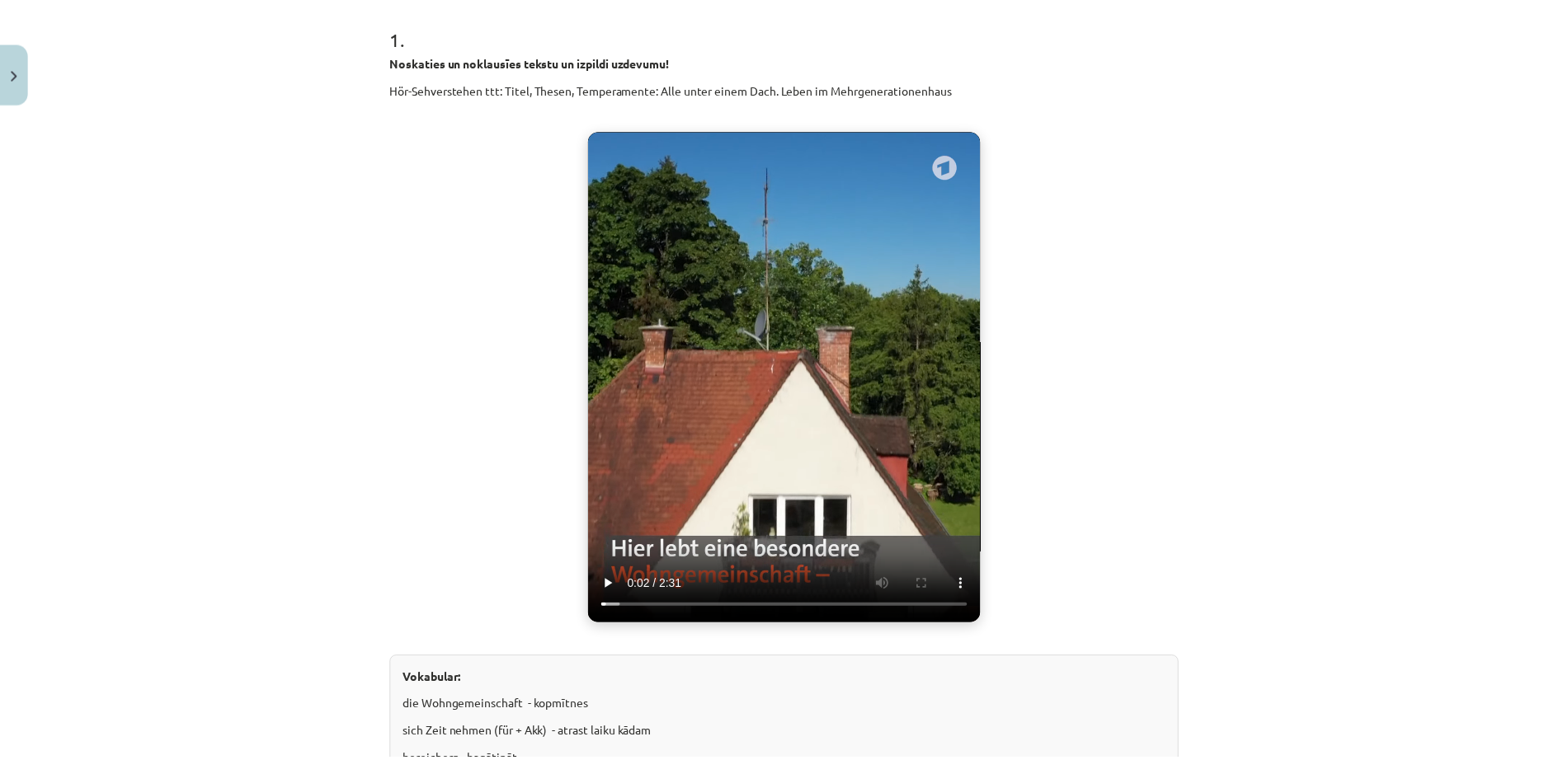
scroll to position [0, 0]
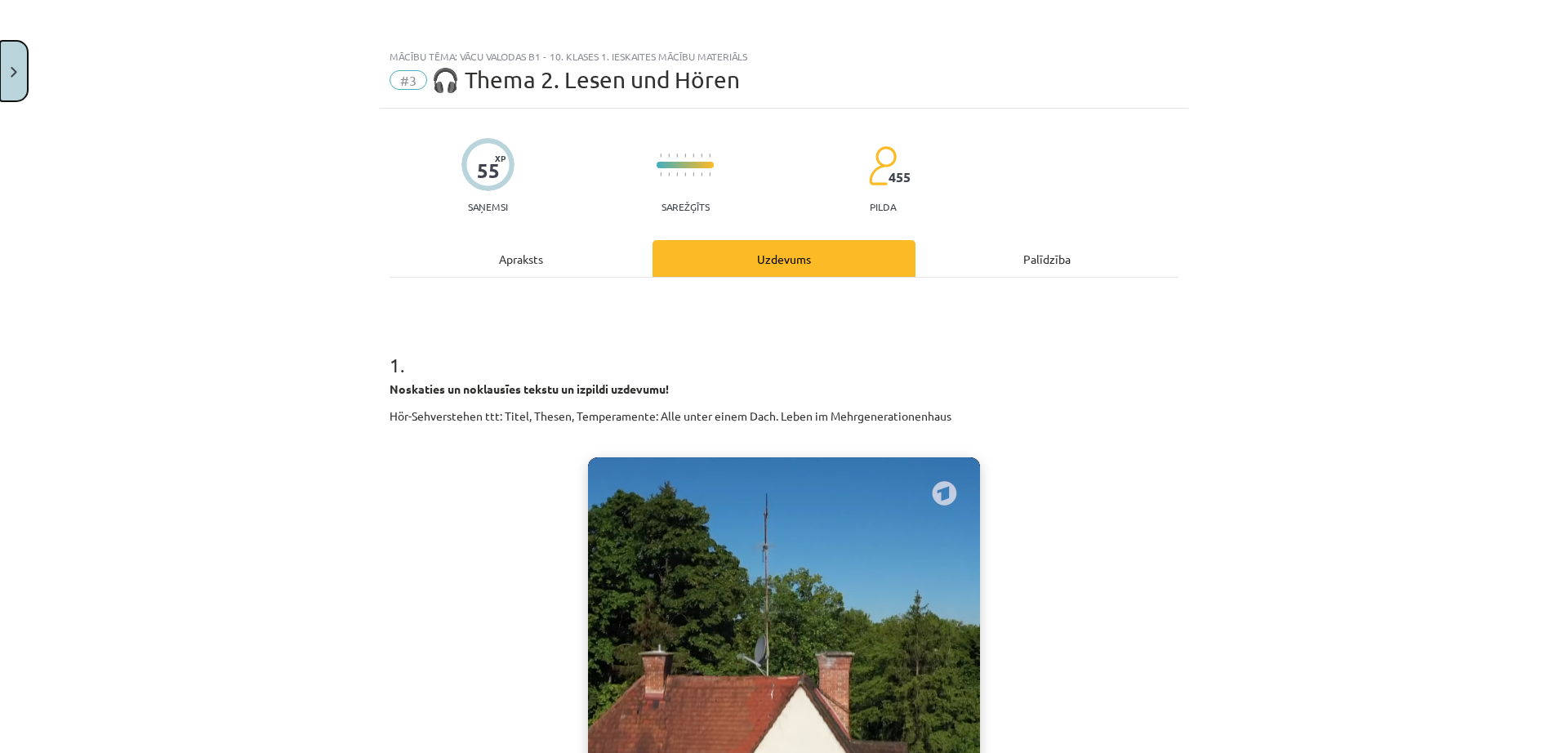
click at [0, 59] on button "Close" at bounding box center [14, 70] width 28 height 60
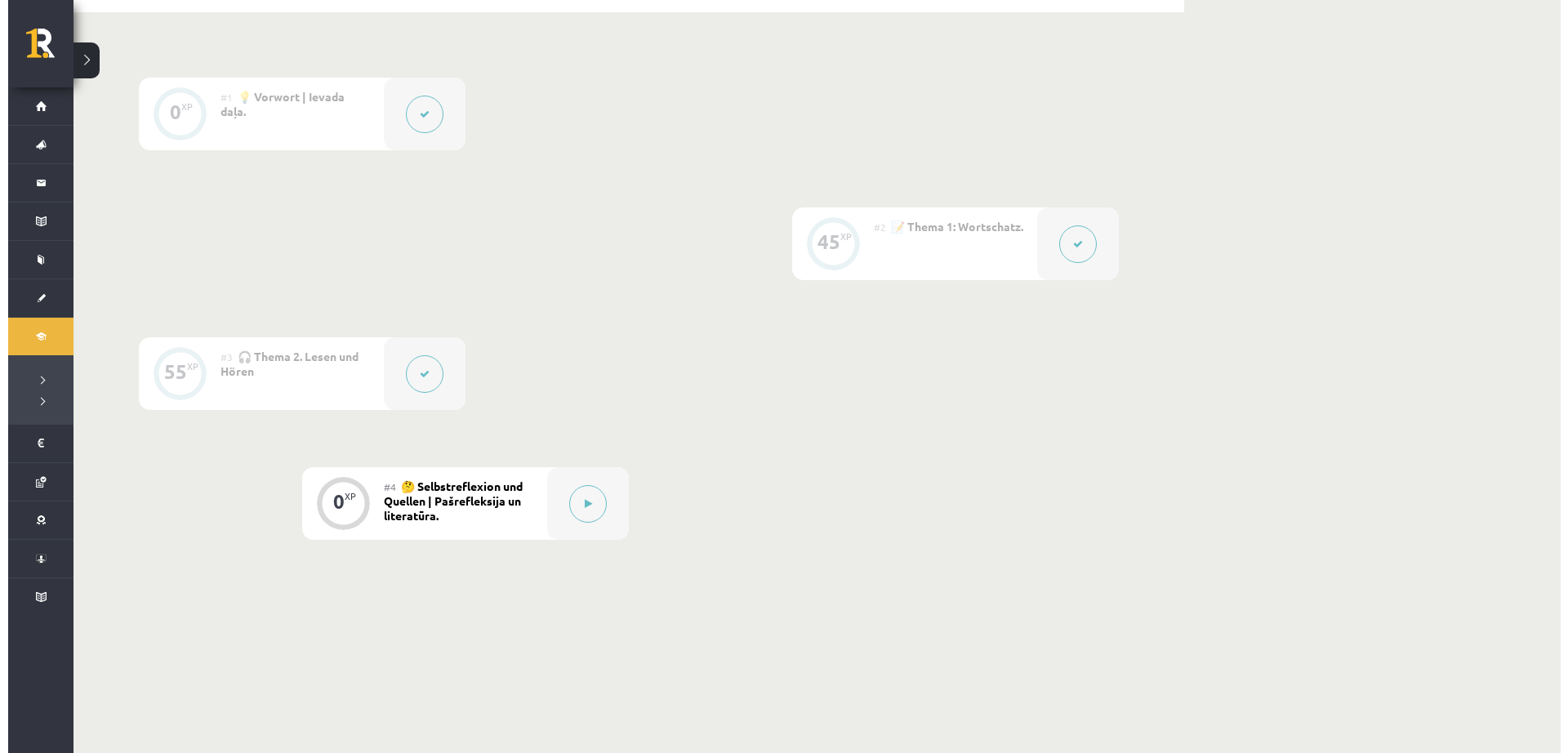
scroll to position [436, 0]
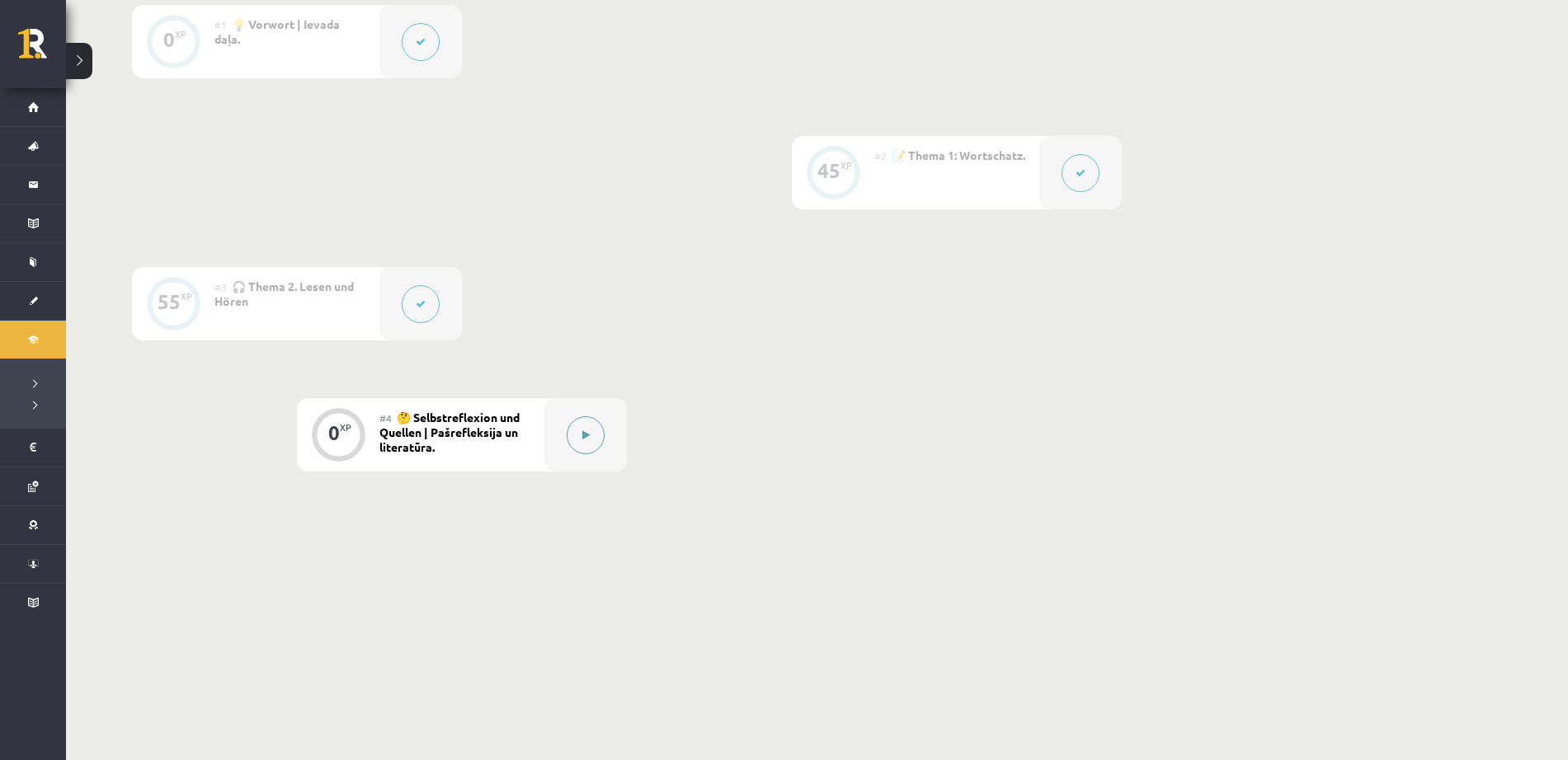
click at [583, 449] on button at bounding box center [586, 435] width 38 height 38
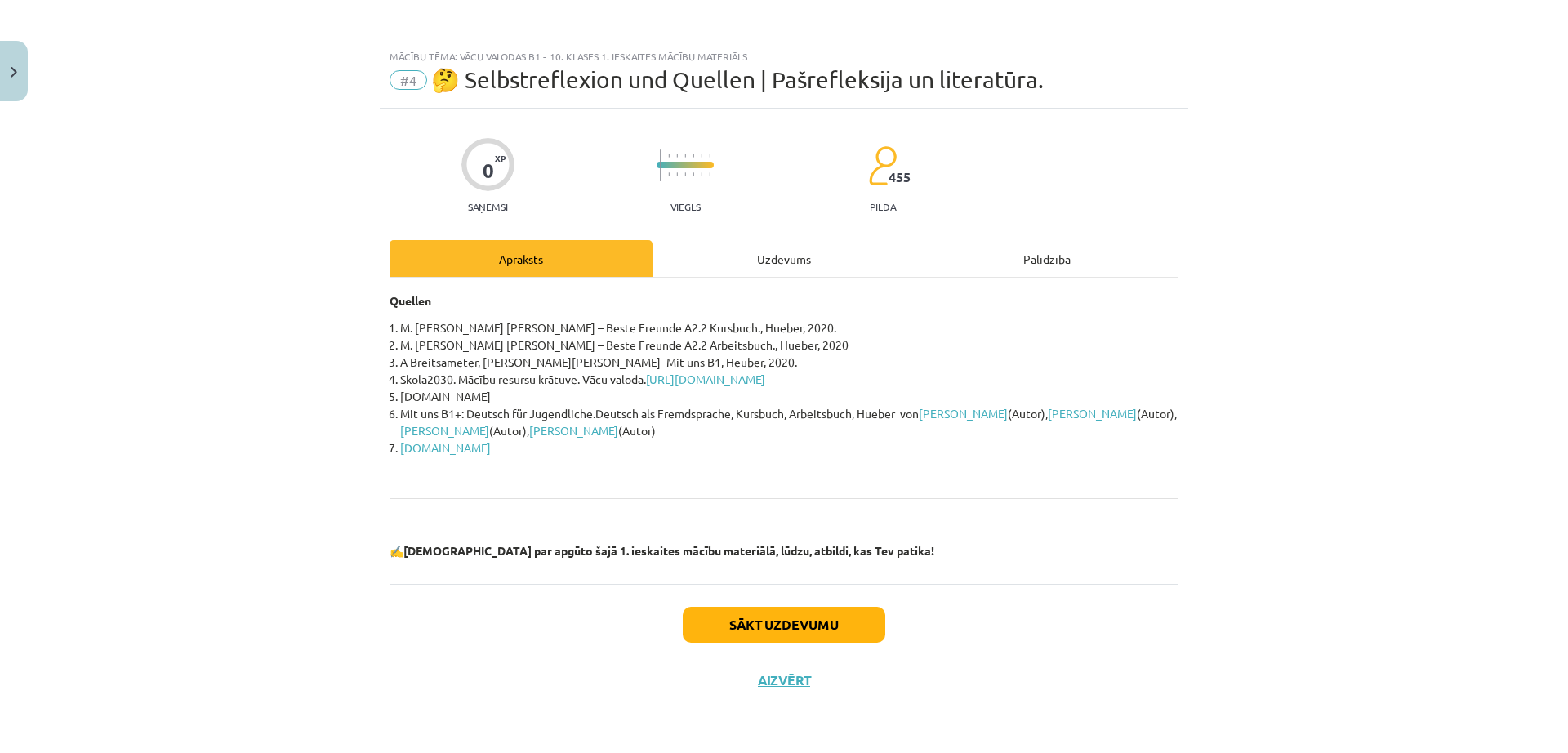
click at [779, 259] on div "Uzdevums" at bounding box center [784, 259] width 263 height 37
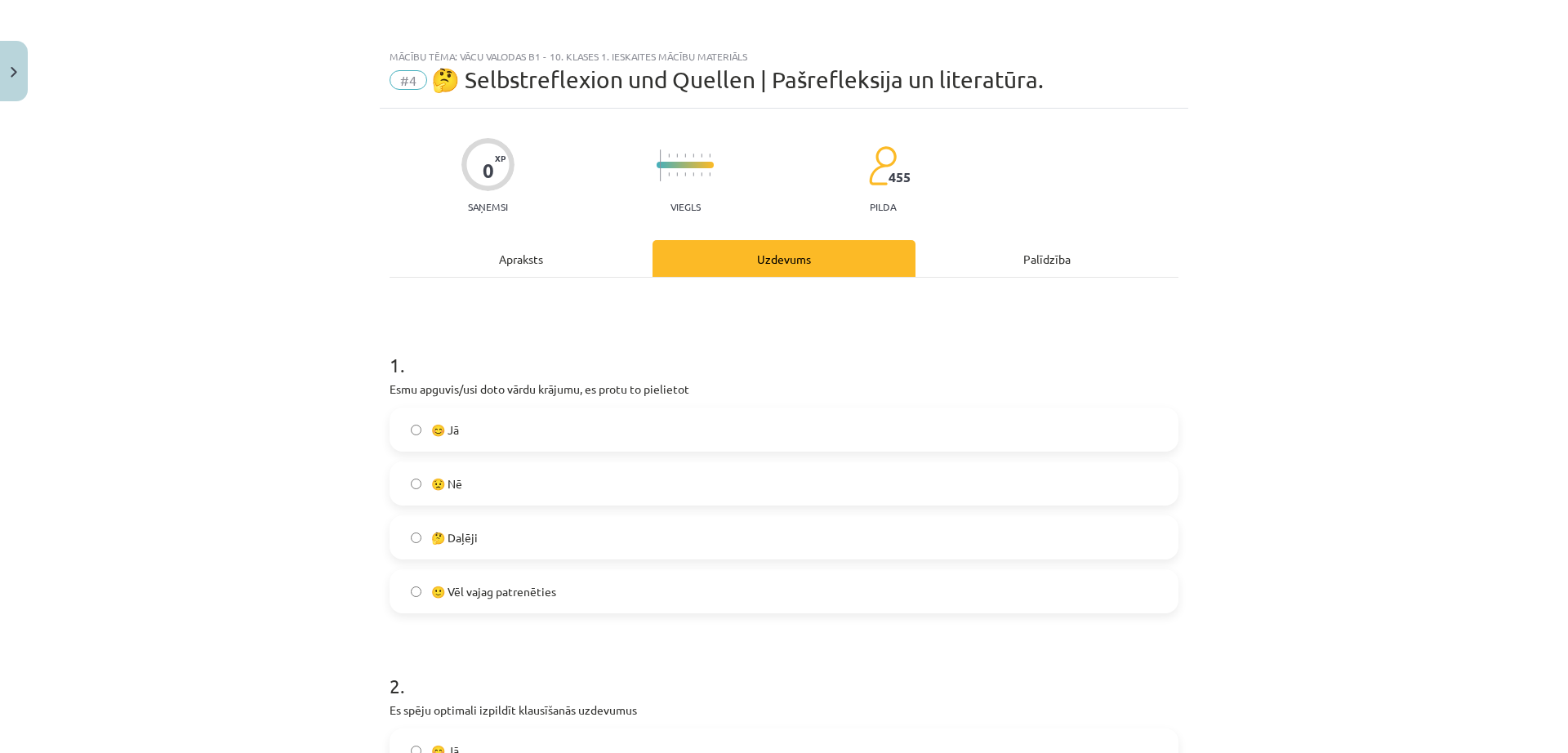
click at [447, 271] on div "Apraksts" at bounding box center [521, 259] width 263 height 37
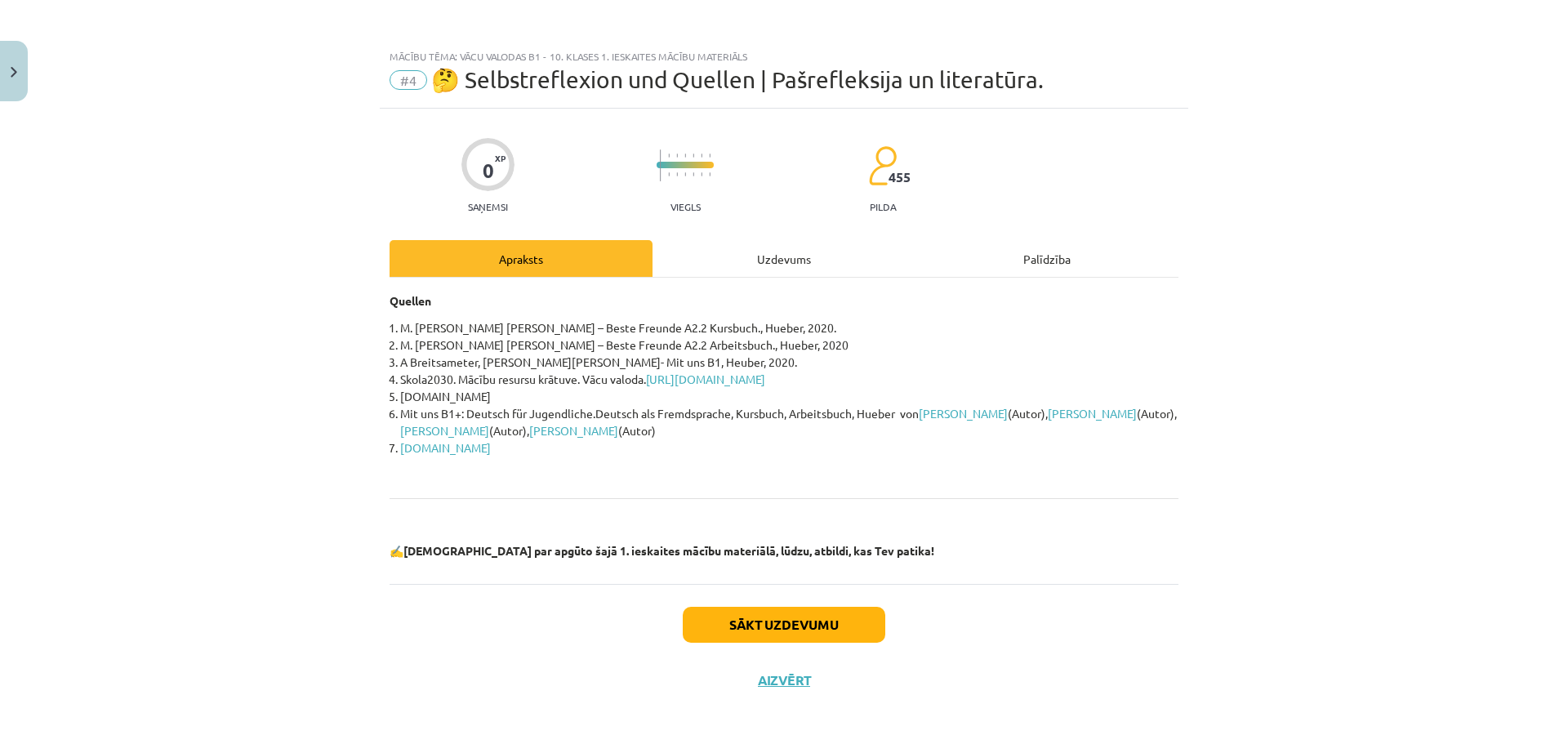
click at [778, 252] on div "Uzdevums" at bounding box center [784, 259] width 263 height 37
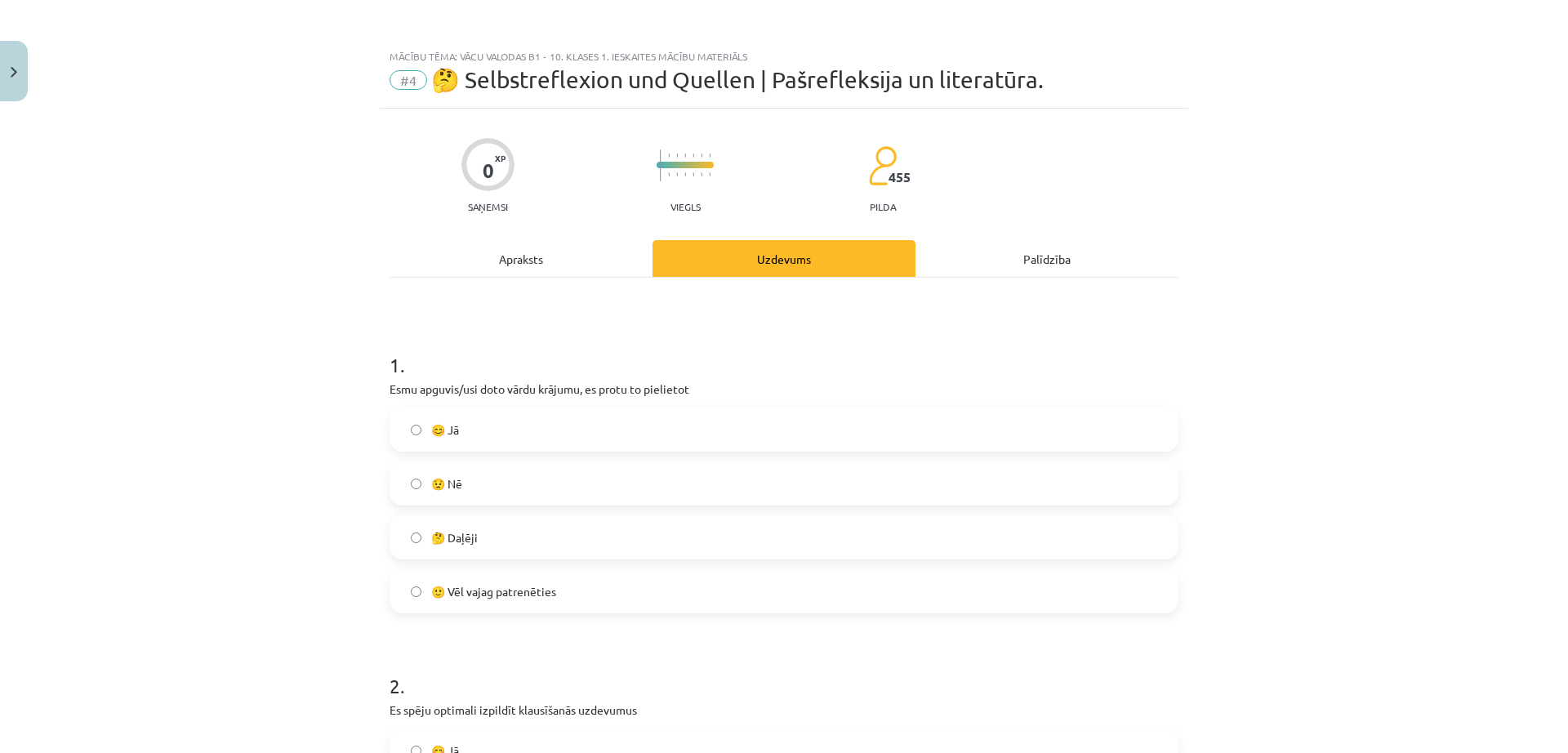
click at [521, 527] on label "🤔 Daļēji" at bounding box center [784, 537] width 786 height 41
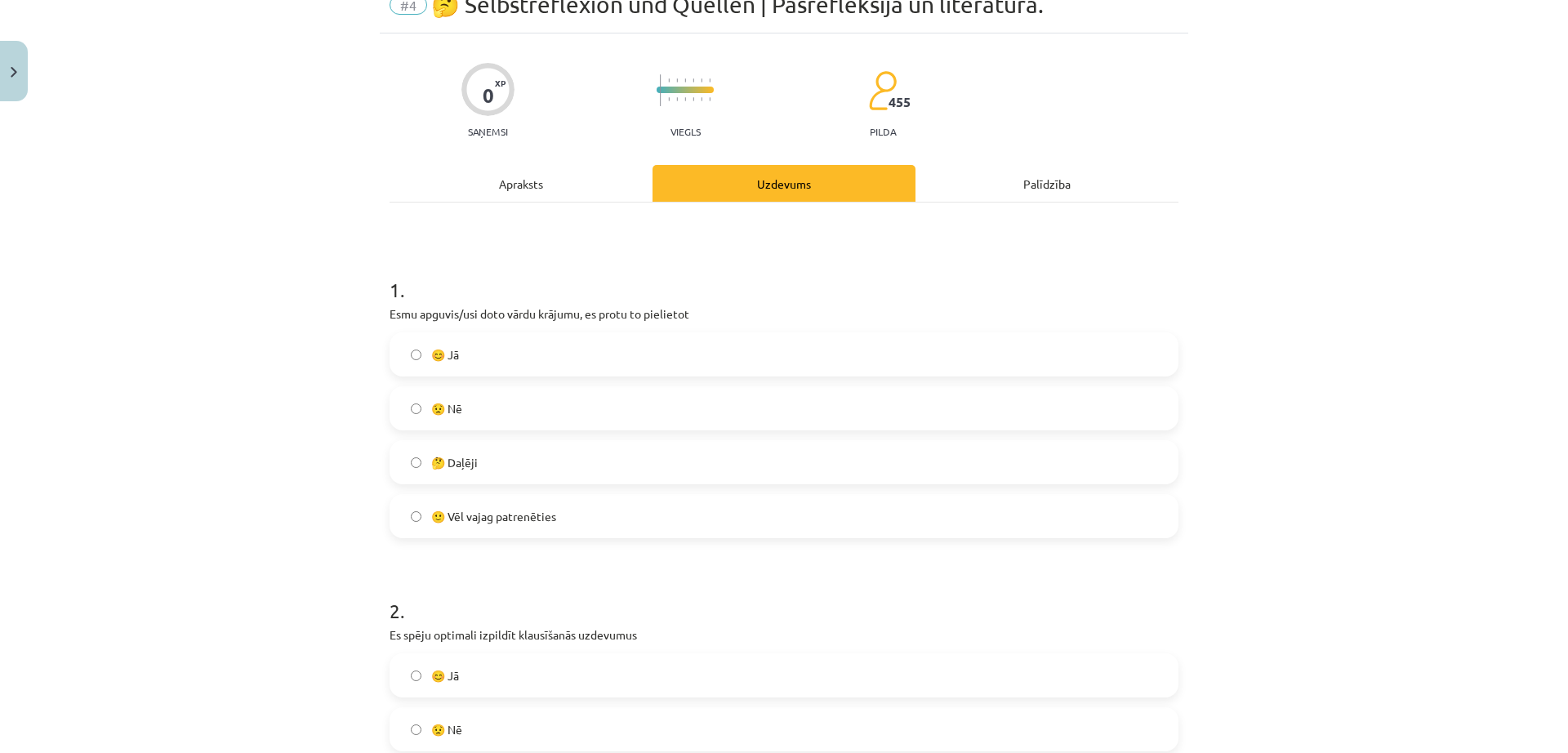
scroll to position [340, 0]
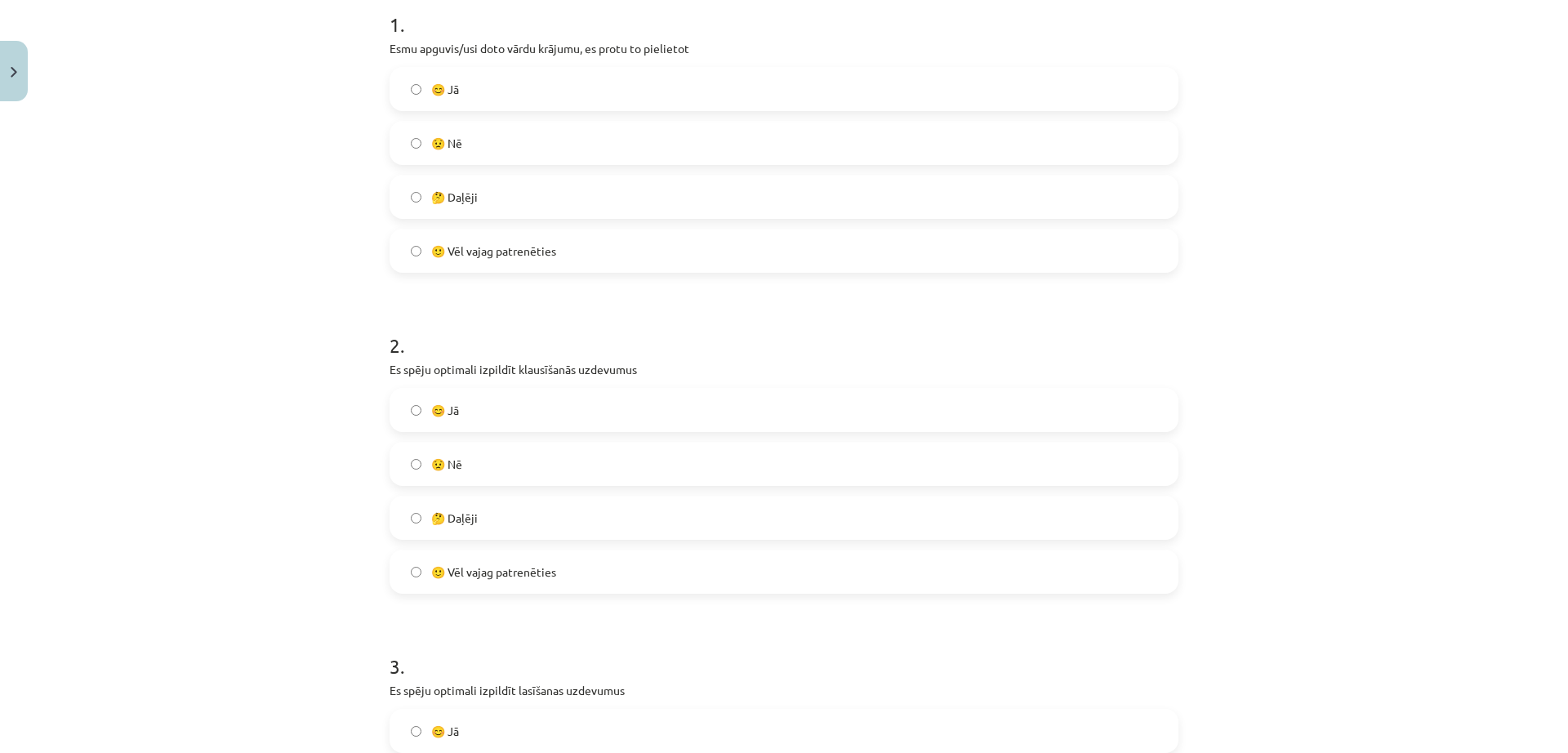
click at [548, 500] on label "🤔 Daļēji" at bounding box center [784, 518] width 786 height 41
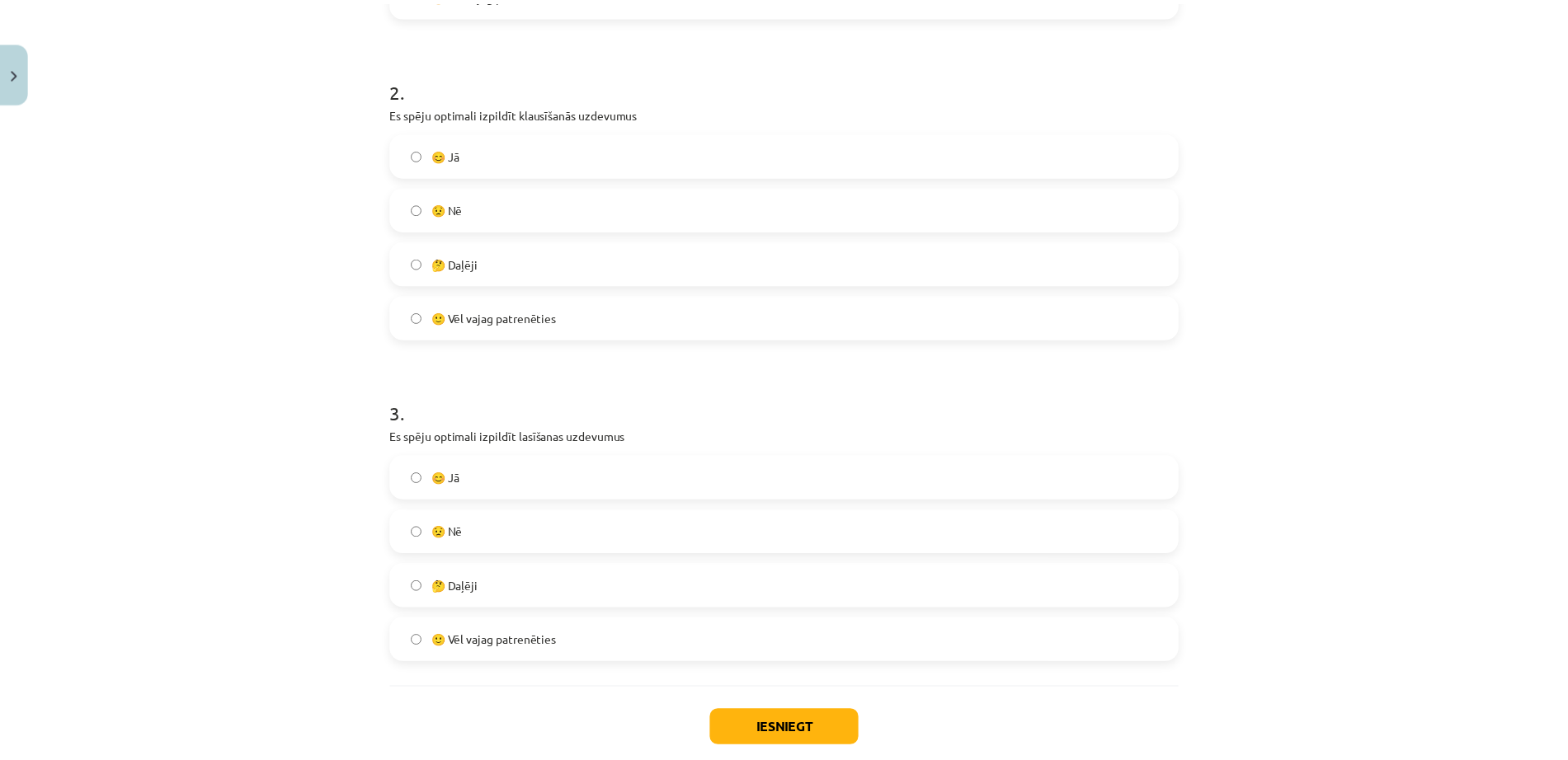
scroll to position [687, 0]
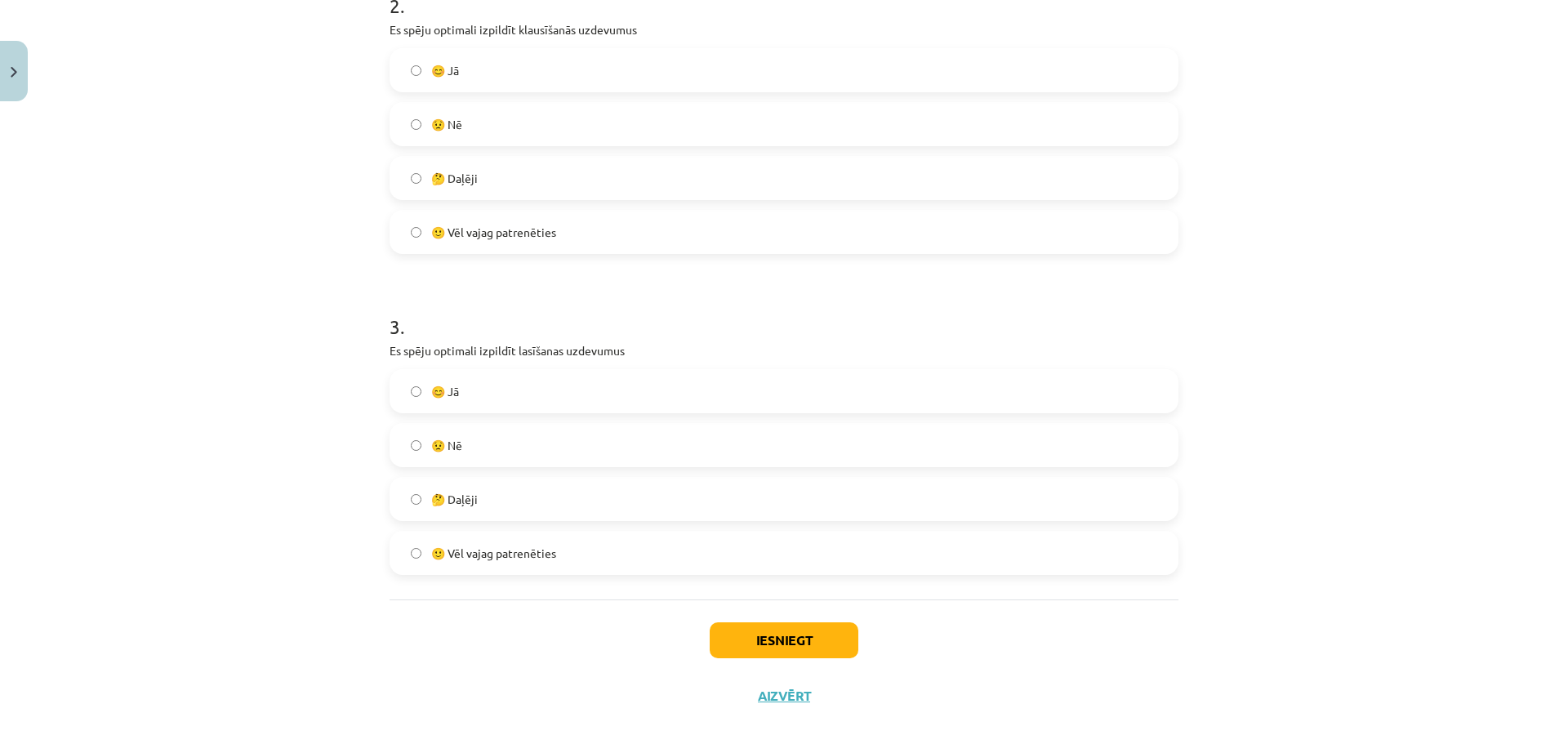
click at [501, 382] on label "😊 Jā" at bounding box center [784, 391] width 786 height 41
click at [792, 602] on button "Iesniegt" at bounding box center [783, 640] width 149 height 36
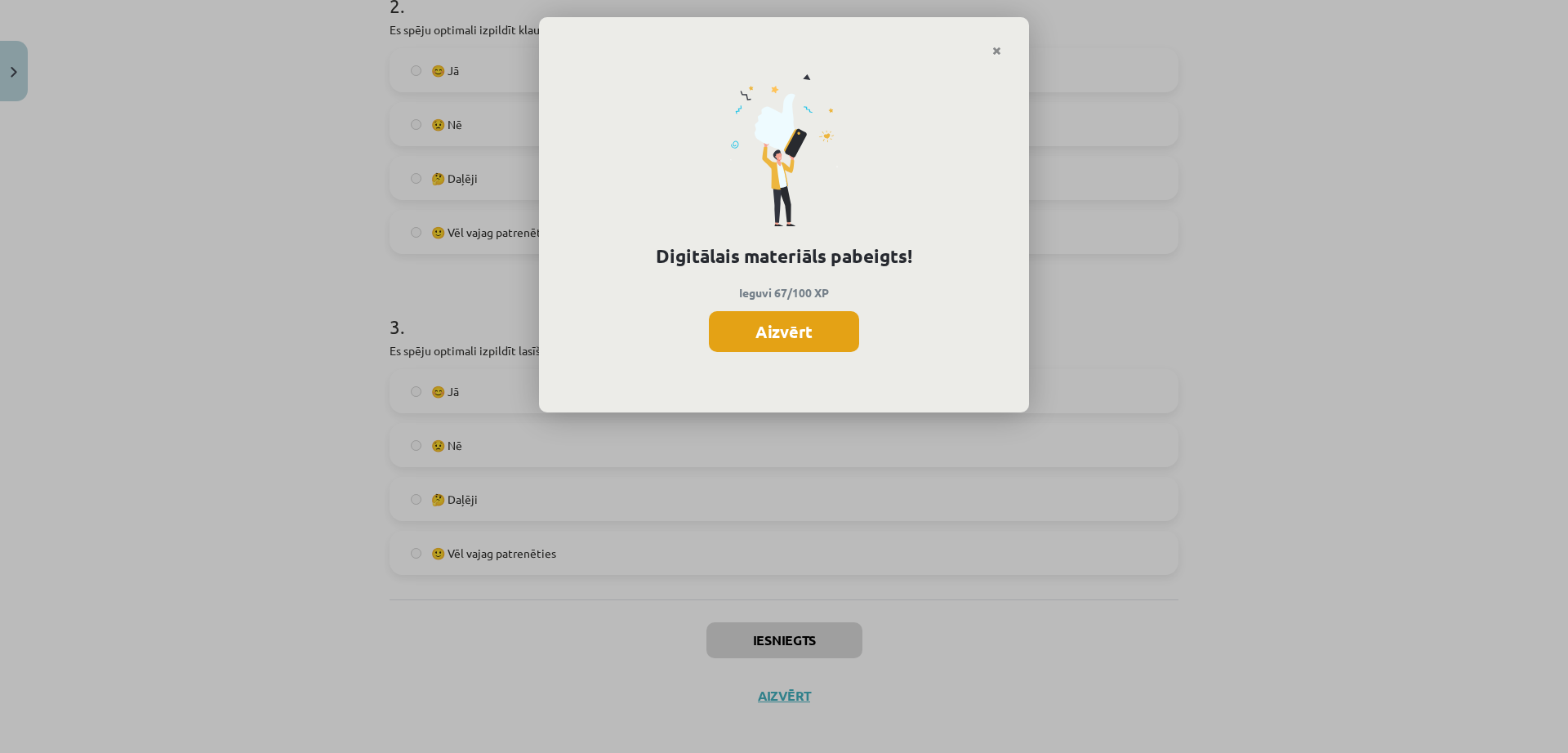
click at [843, 327] on button "Aizvērt" at bounding box center [784, 331] width 151 height 41
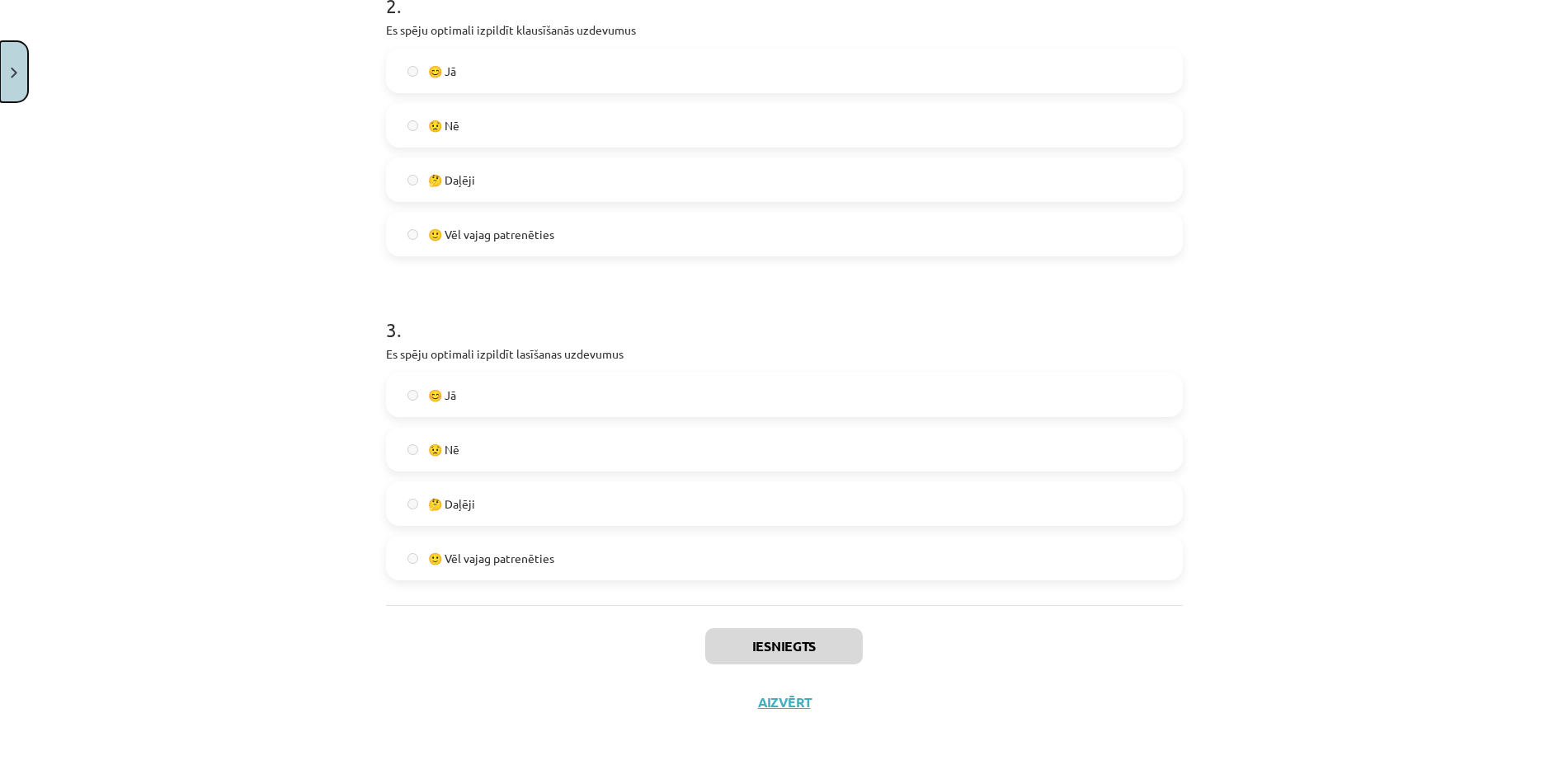
click at [0, 80] on button "Close" at bounding box center [14, 71] width 28 height 61
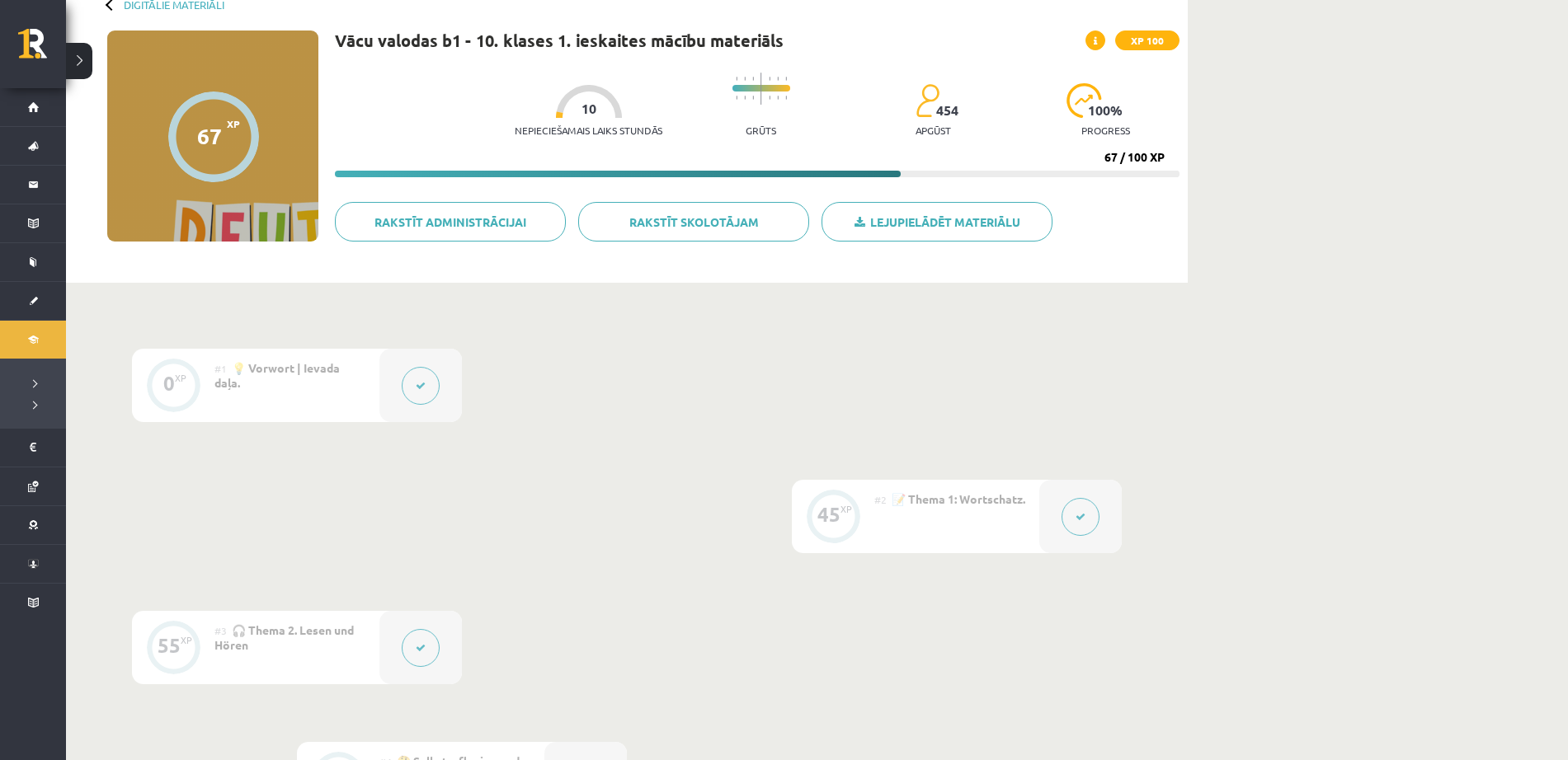
scroll to position [0, 0]
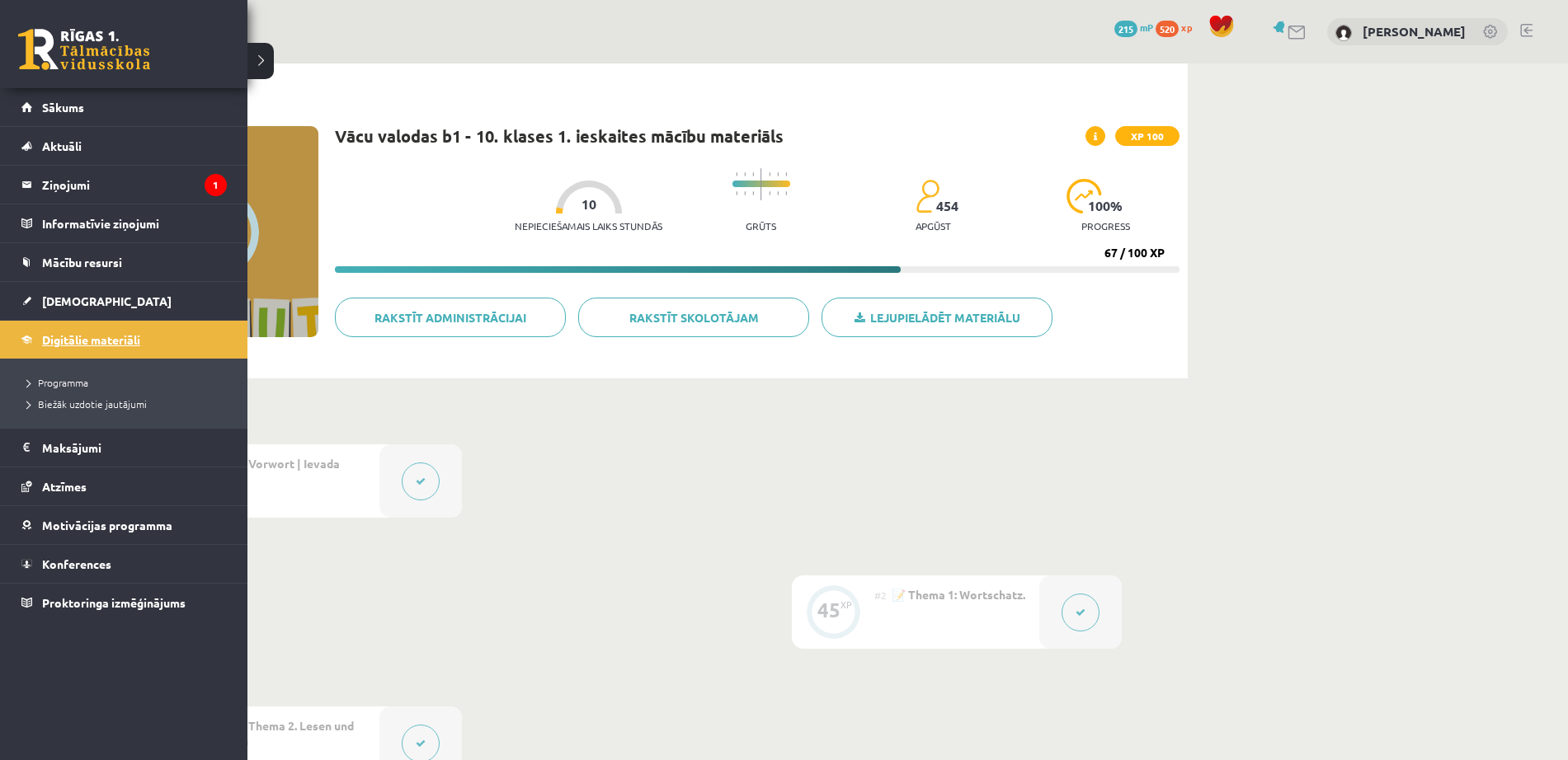
click at [146, 349] on link "Digitālie materiāli" at bounding box center [124, 340] width 205 height 38
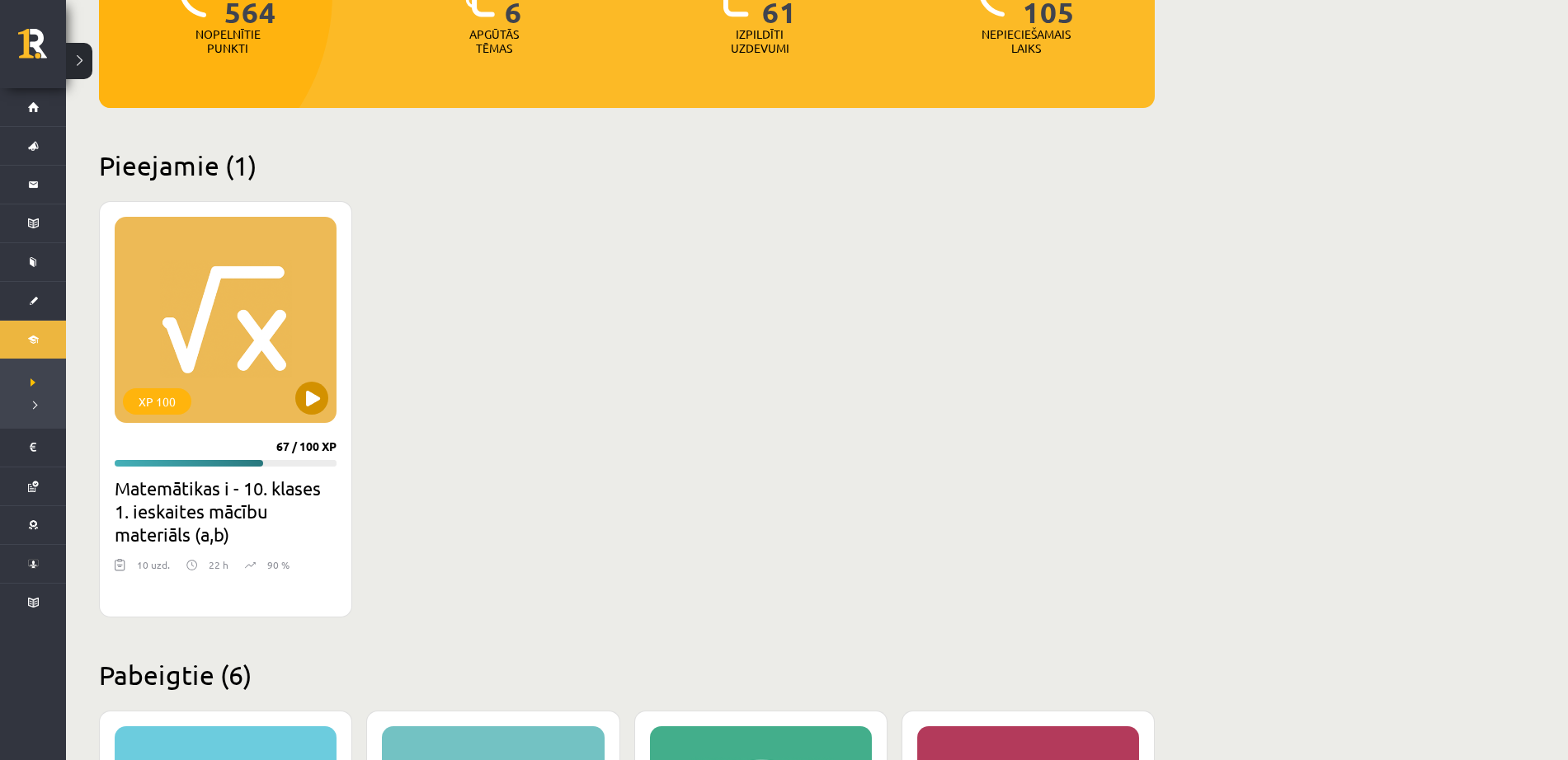
scroll to position [274, 0]
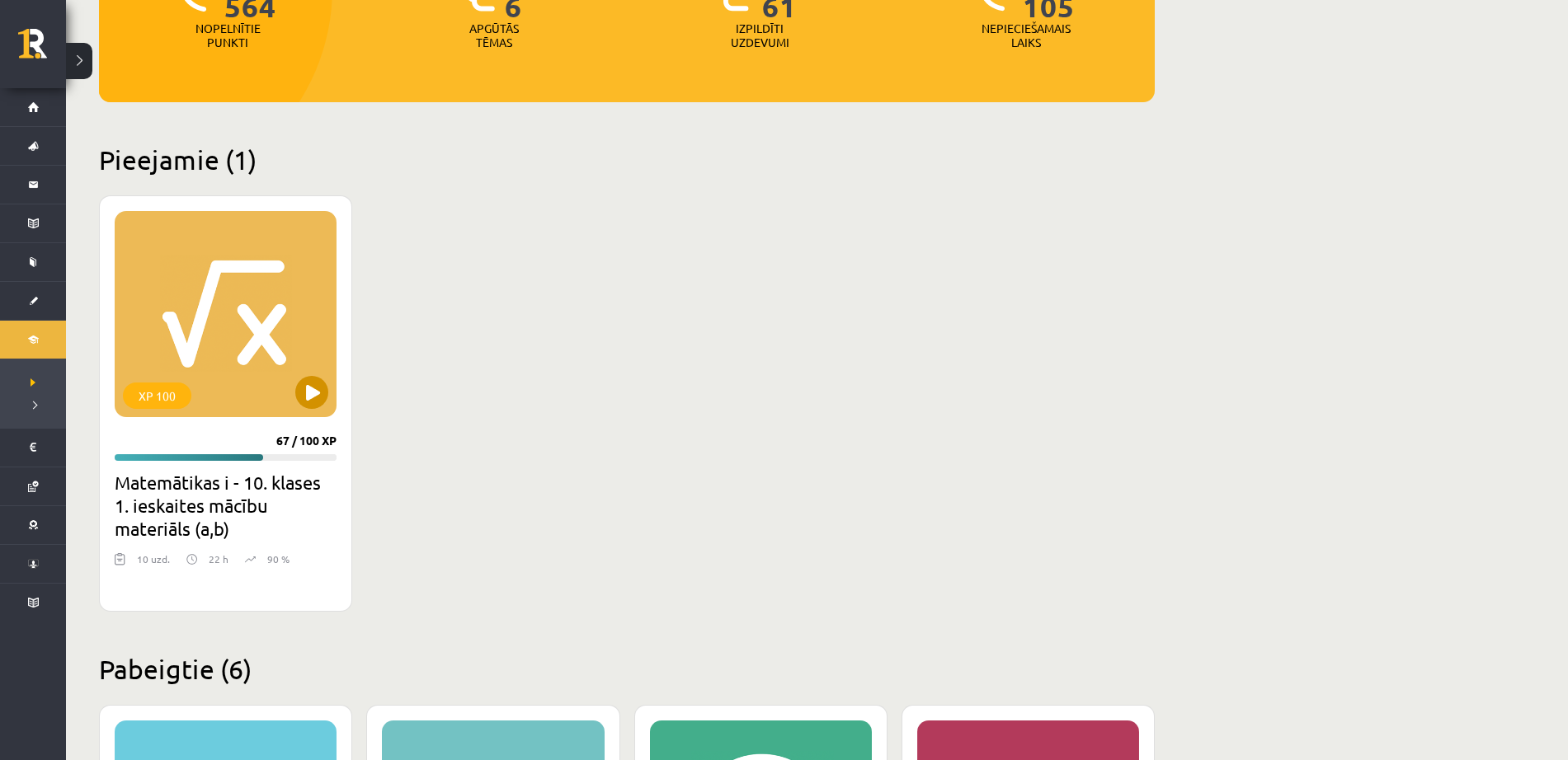
click at [329, 374] on div "XP 100" at bounding box center [226, 314] width 222 height 206
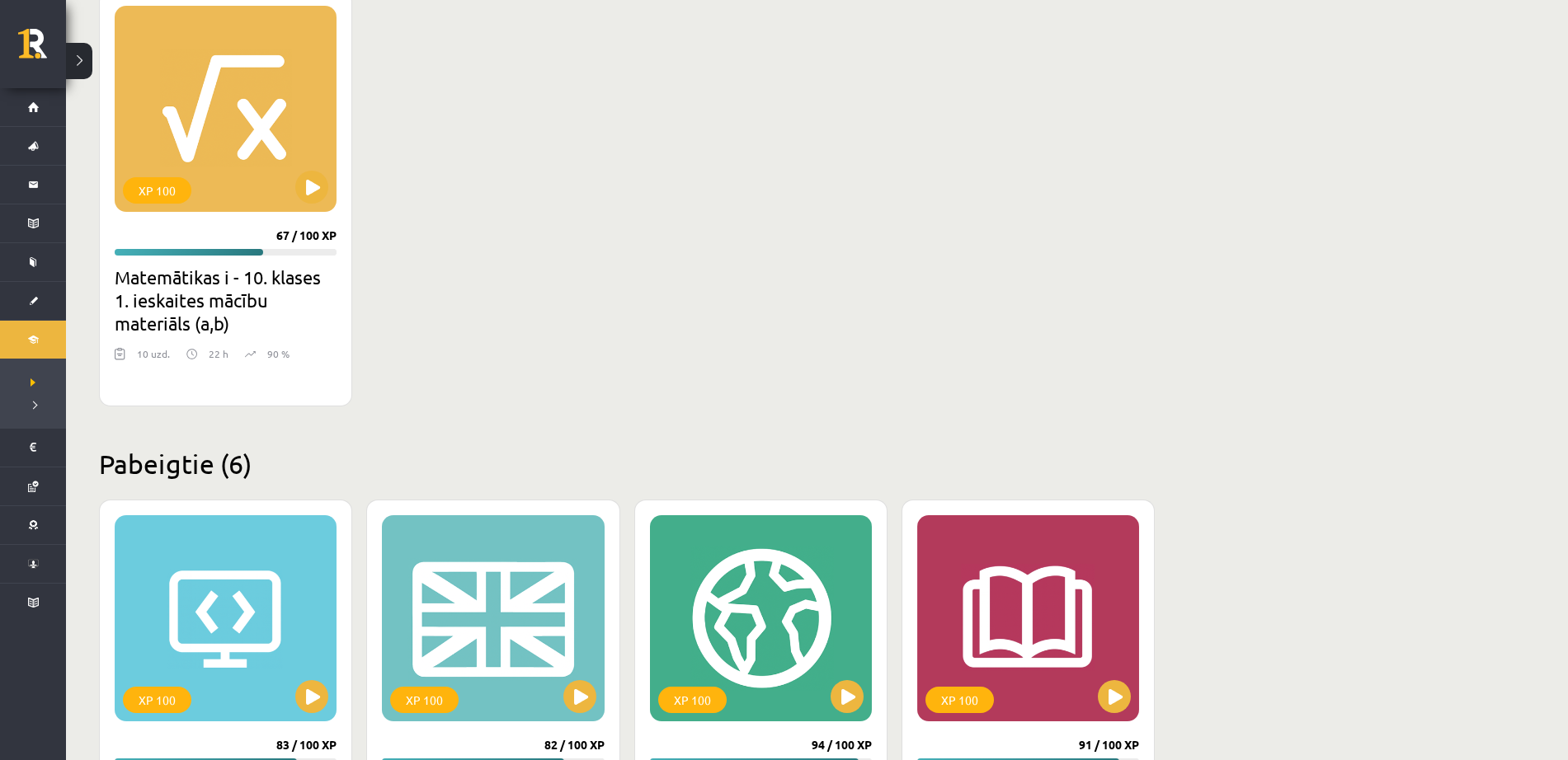
scroll to position [481, 0]
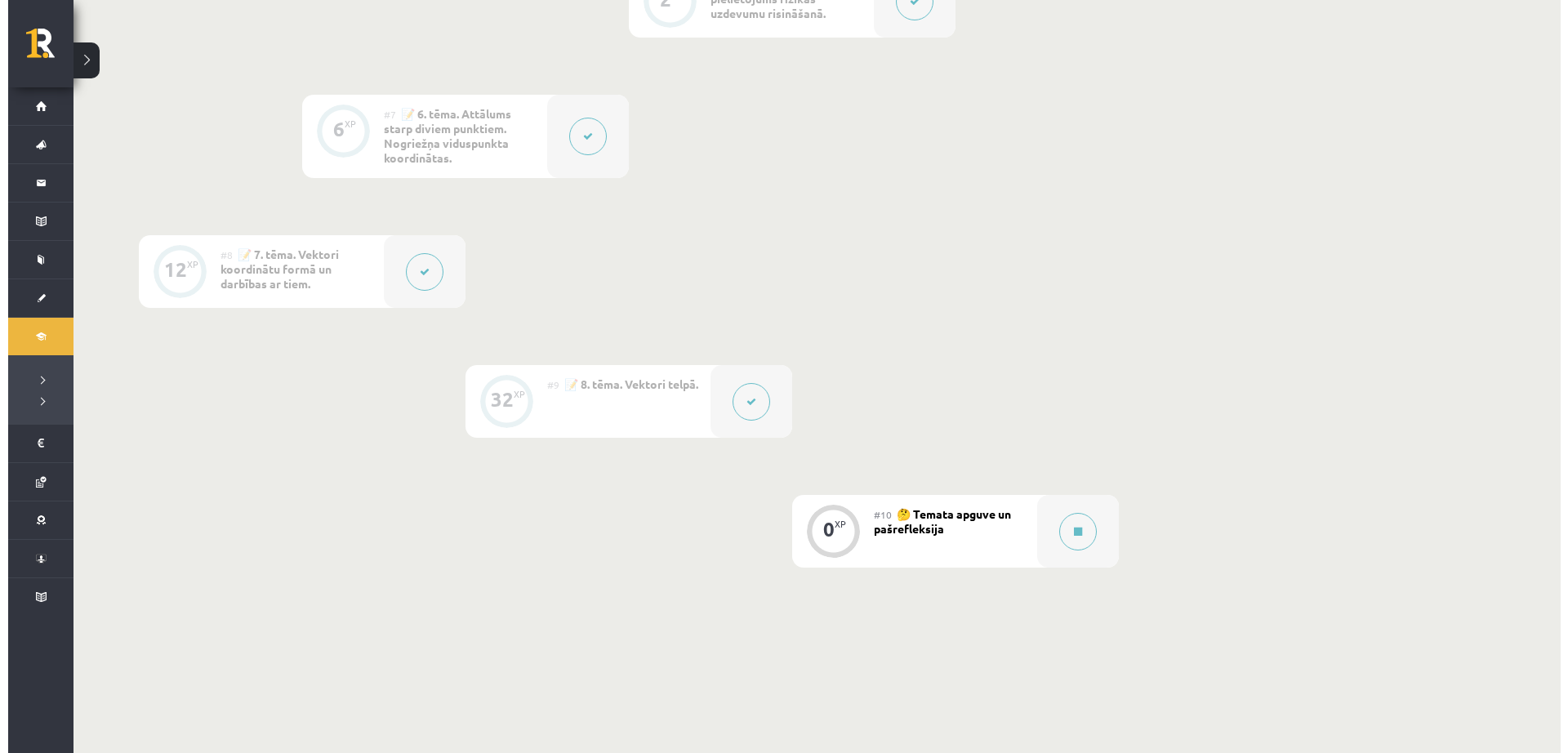
scroll to position [1226, 0]
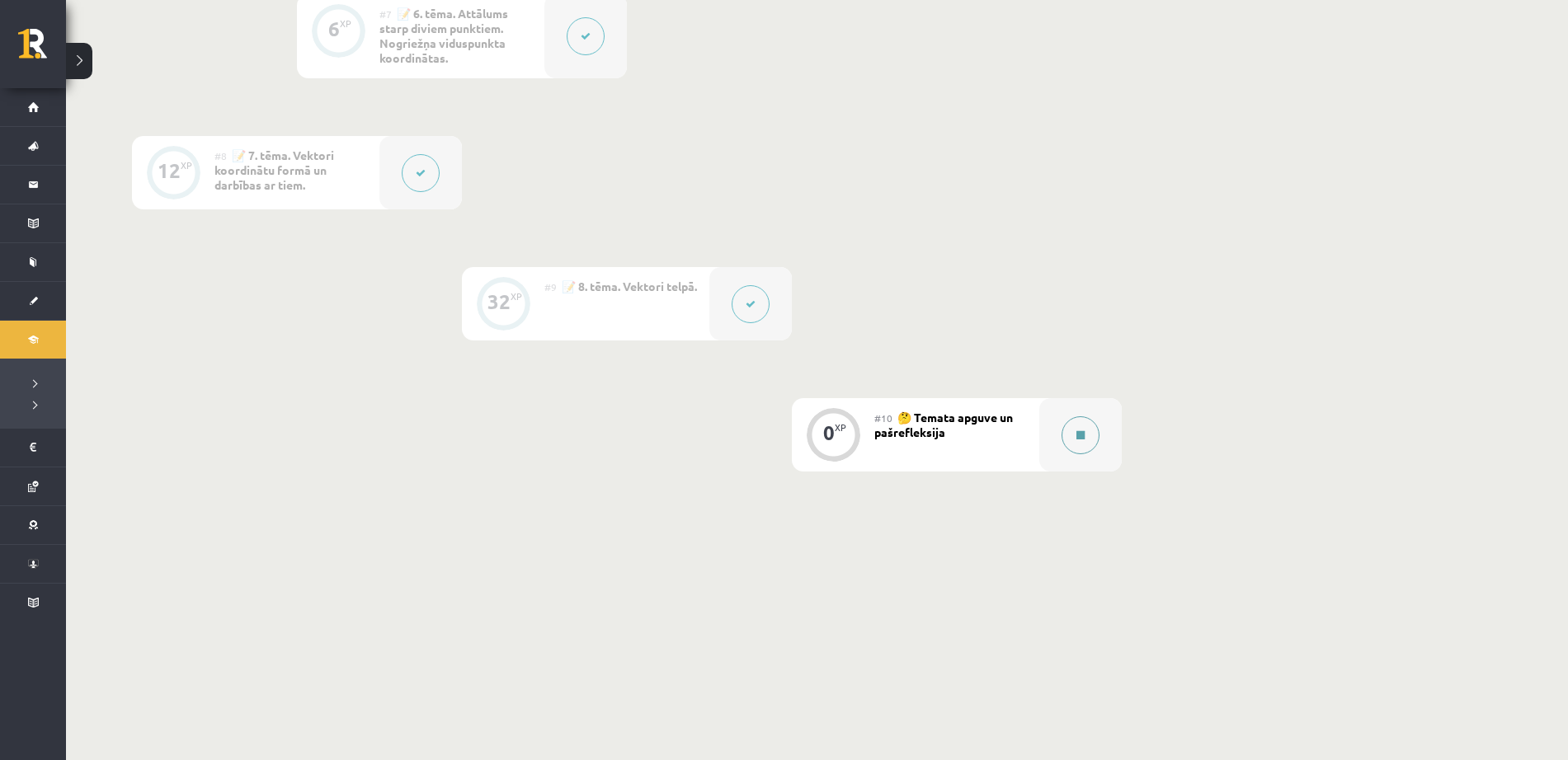
drag, startPoint x: 1109, startPoint y: 426, endPoint x: 1102, endPoint y: 419, distance: 9.9
click at [1102, 419] on div at bounding box center [1081, 435] width 82 height 74
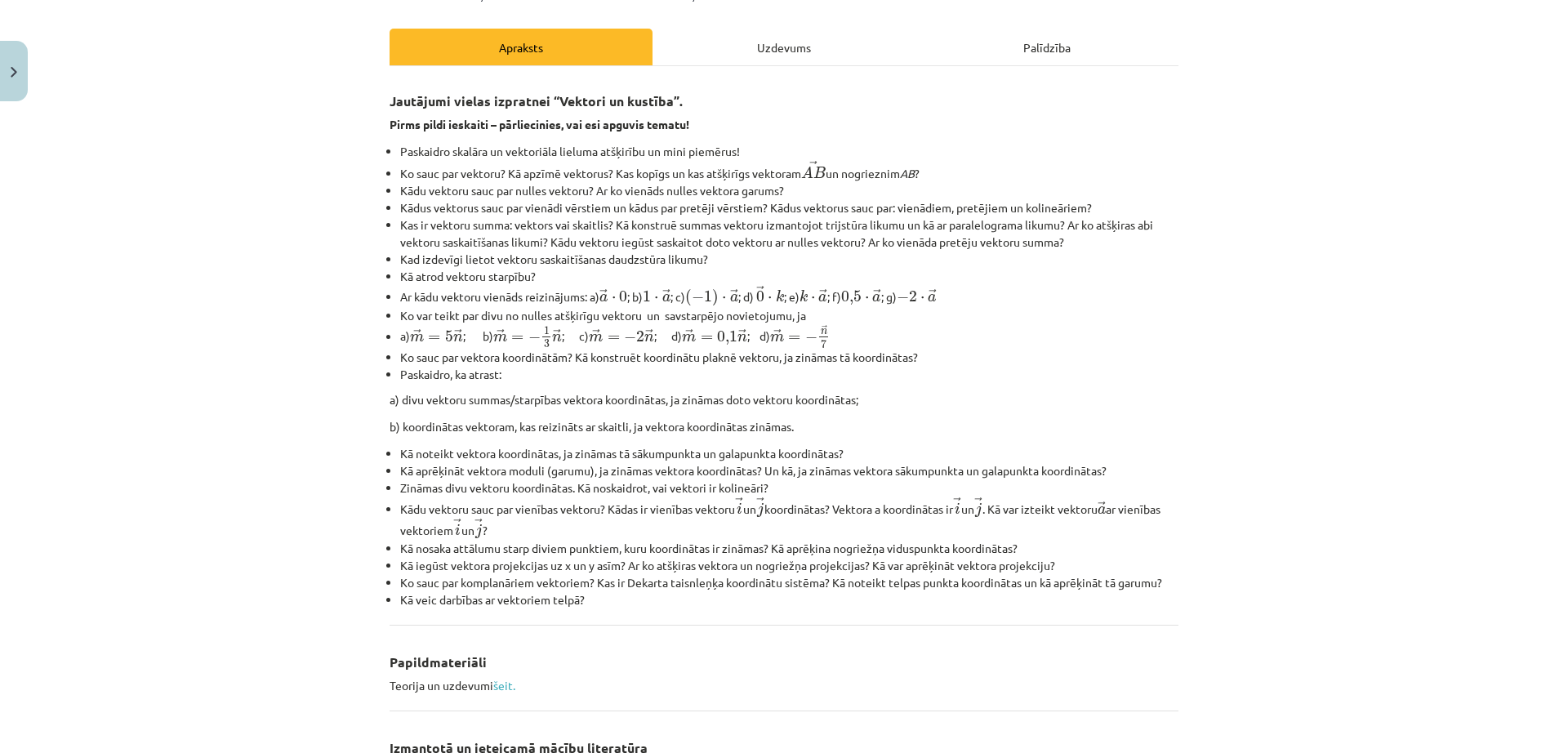
scroll to position [205, 0]
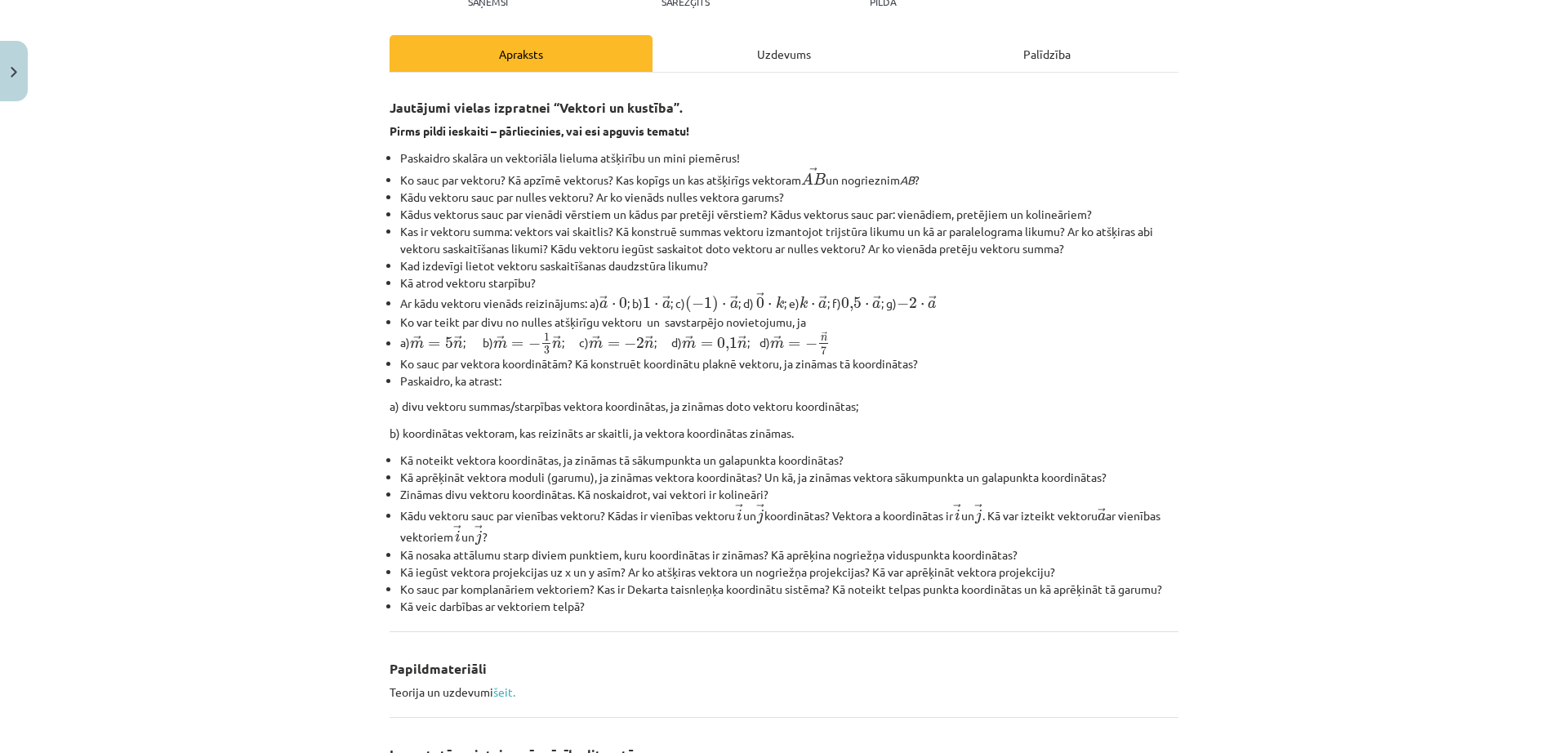
click at [788, 56] on div "Uzdevums" at bounding box center [784, 54] width 263 height 37
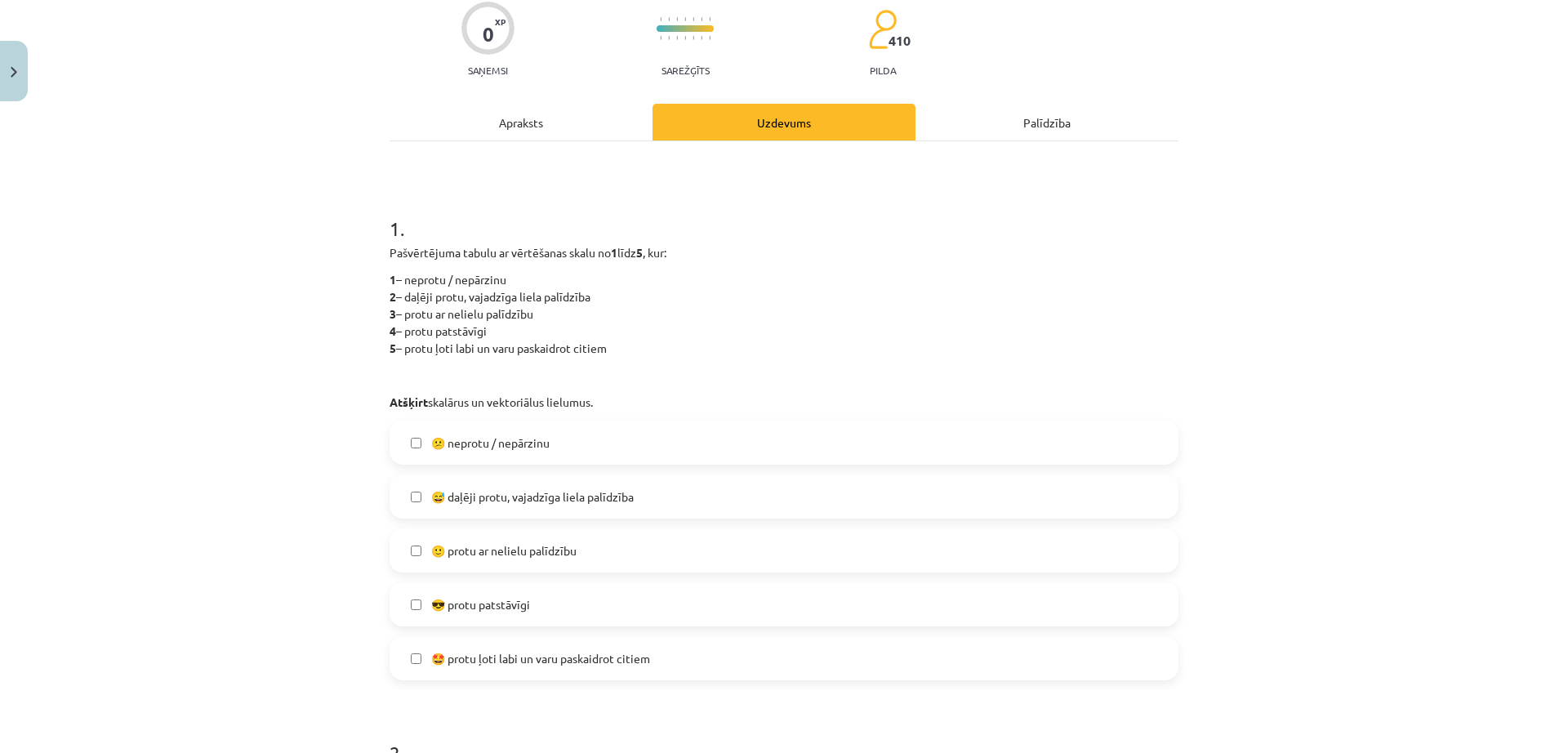
scroll to position [178, 0]
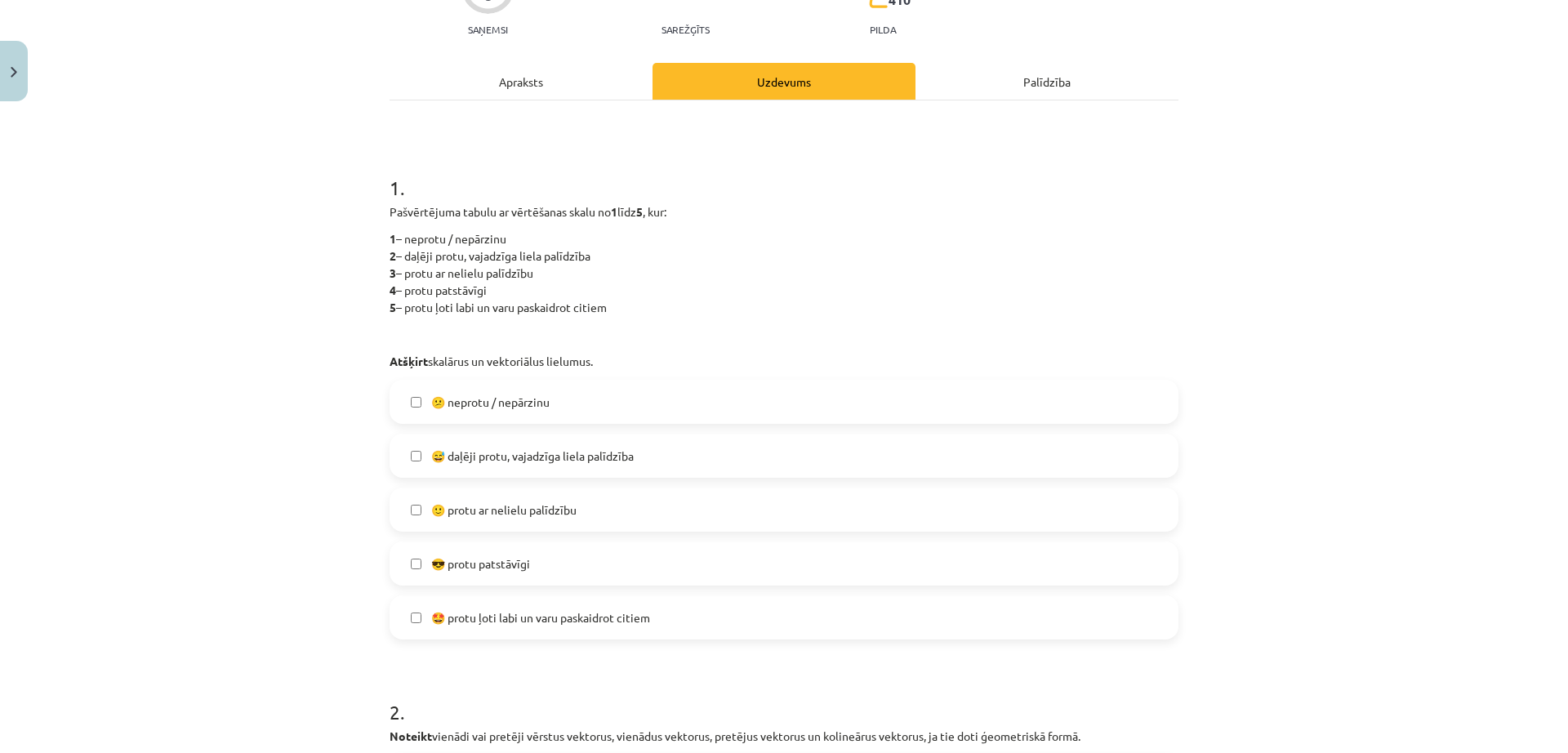
click at [644, 502] on label "🙂 protu ar nelielu palīdzību" at bounding box center [784, 510] width 786 height 41
click at [549, 448] on span "😅 daļēji protu, vajadzīga liela palīdzība" at bounding box center [532, 456] width 202 height 18
click at [510, 452] on span "😅 daļēji protu, vajadzīga liela palīdzība" at bounding box center [532, 456] width 202 height 18
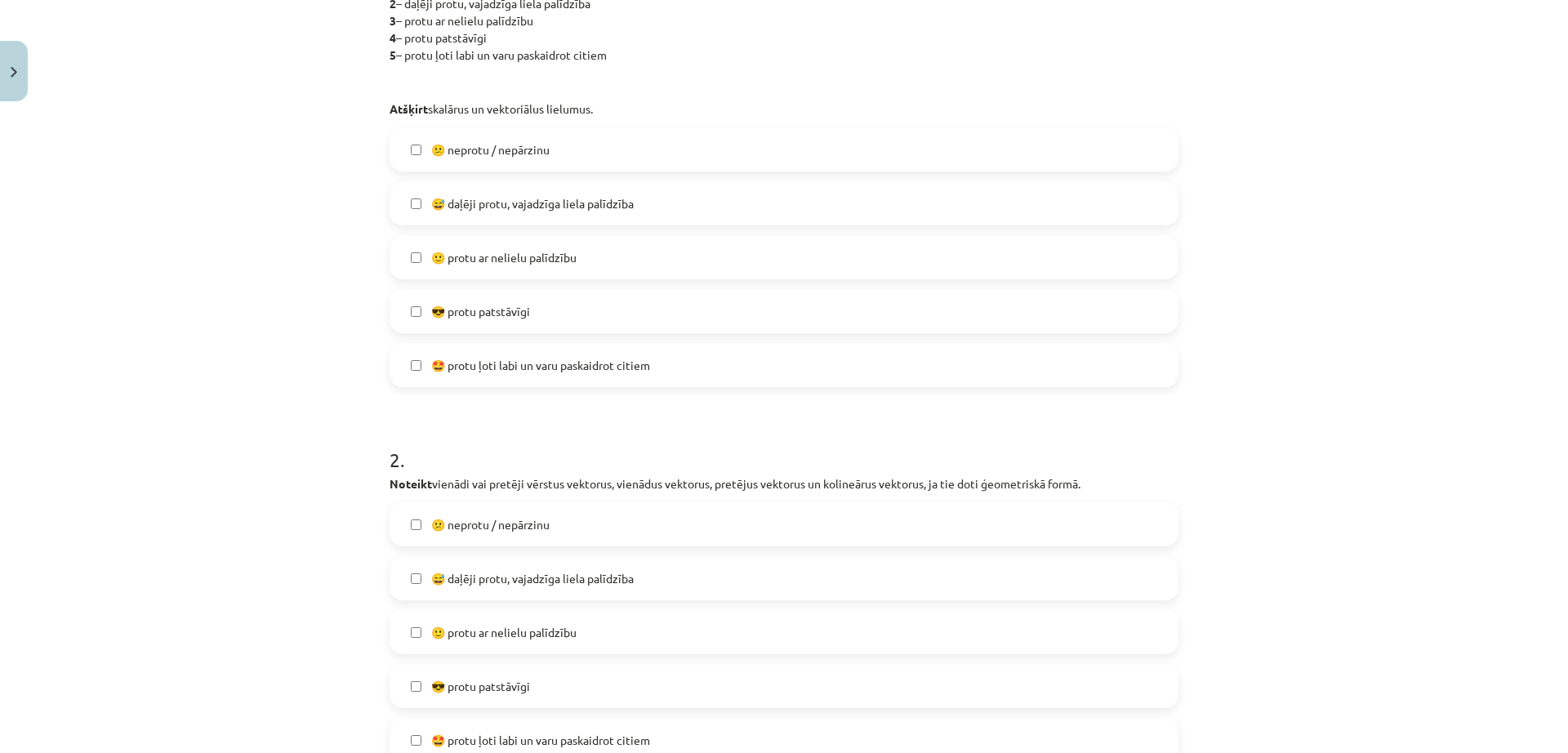
scroll to position [450, 0]
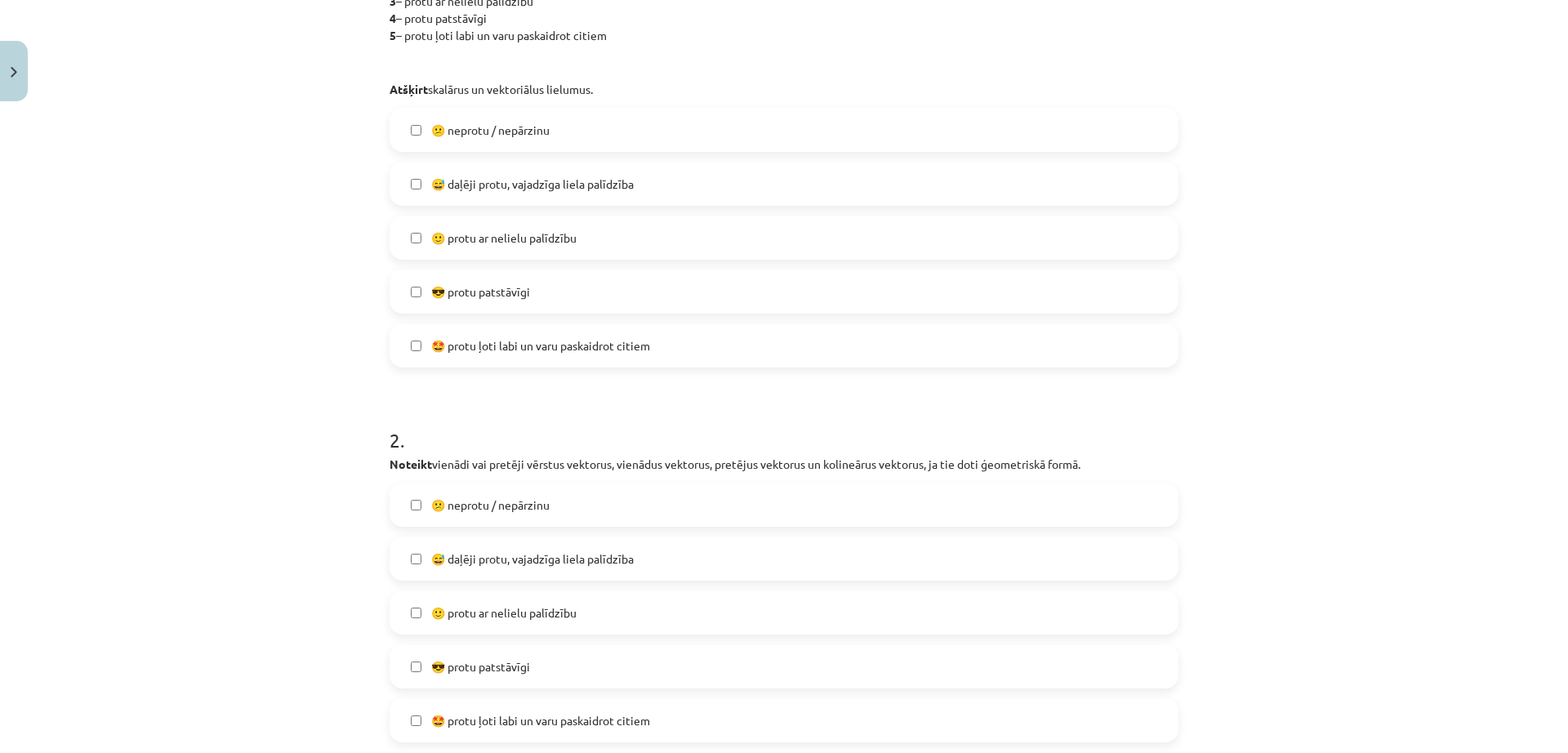
click at [612, 554] on span "😅 daļēji protu, vajadzīga liela palīdzība" at bounding box center [532, 559] width 202 height 18
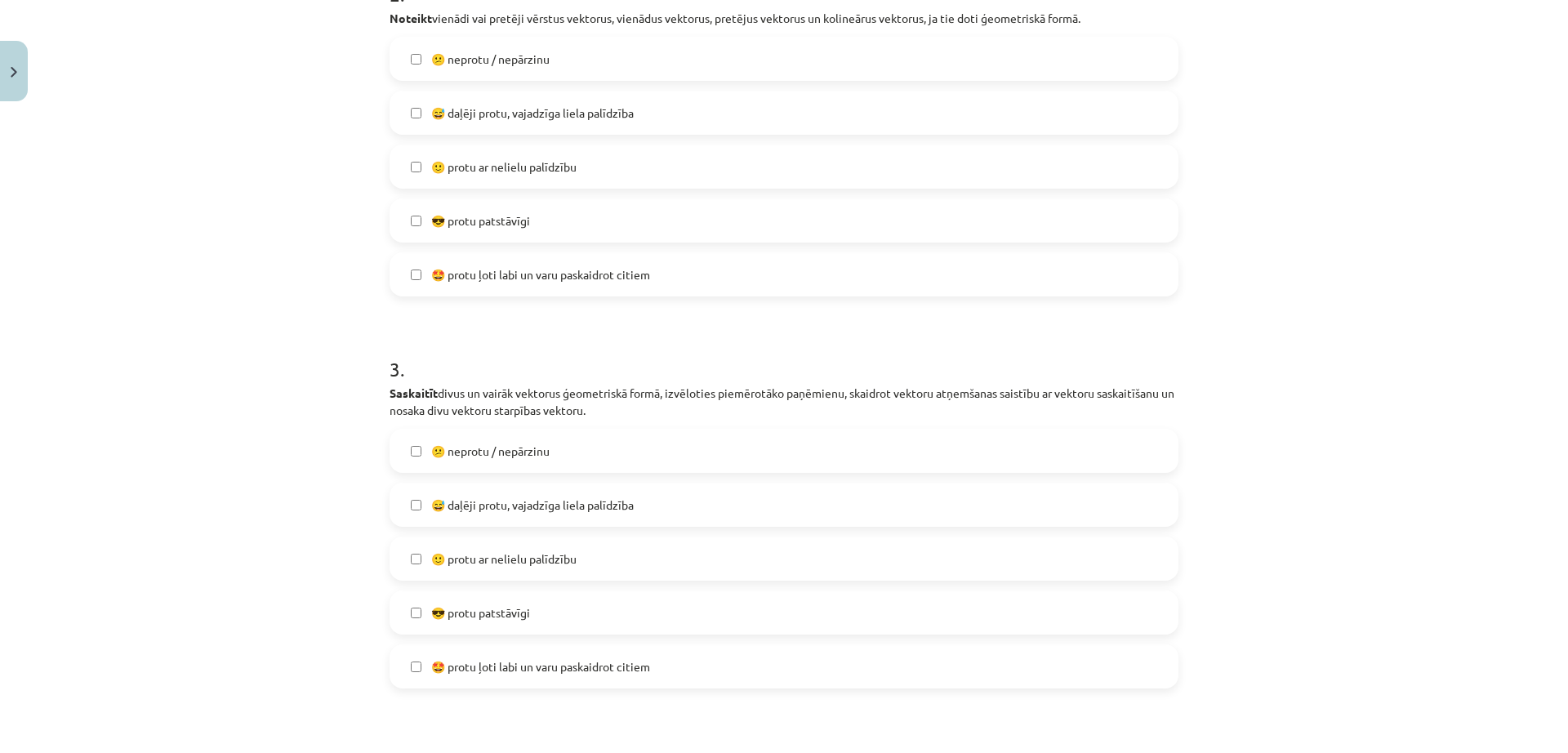
scroll to position [926, 0]
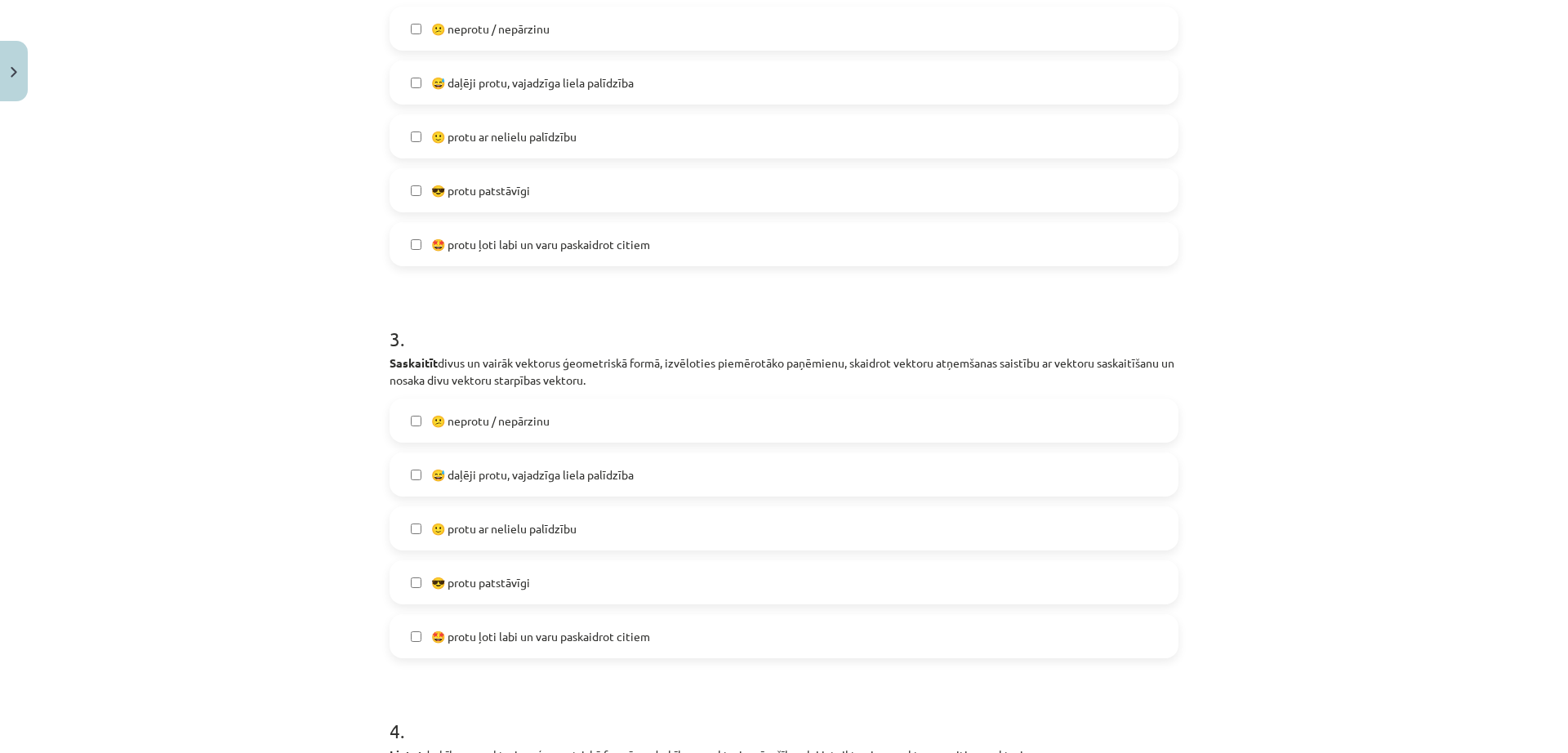
click at [606, 472] on span "😅 daļēji protu, vajadzīga liela palīdzība" at bounding box center [532, 475] width 202 height 18
click at [583, 512] on label "🙂 protu ar nelielu palīdzību" at bounding box center [784, 528] width 786 height 41
click at [612, 488] on label "😅 daļēji protu, vajadzīga liela palīdzība" at bounding box center [784, 475] width 786 height 41
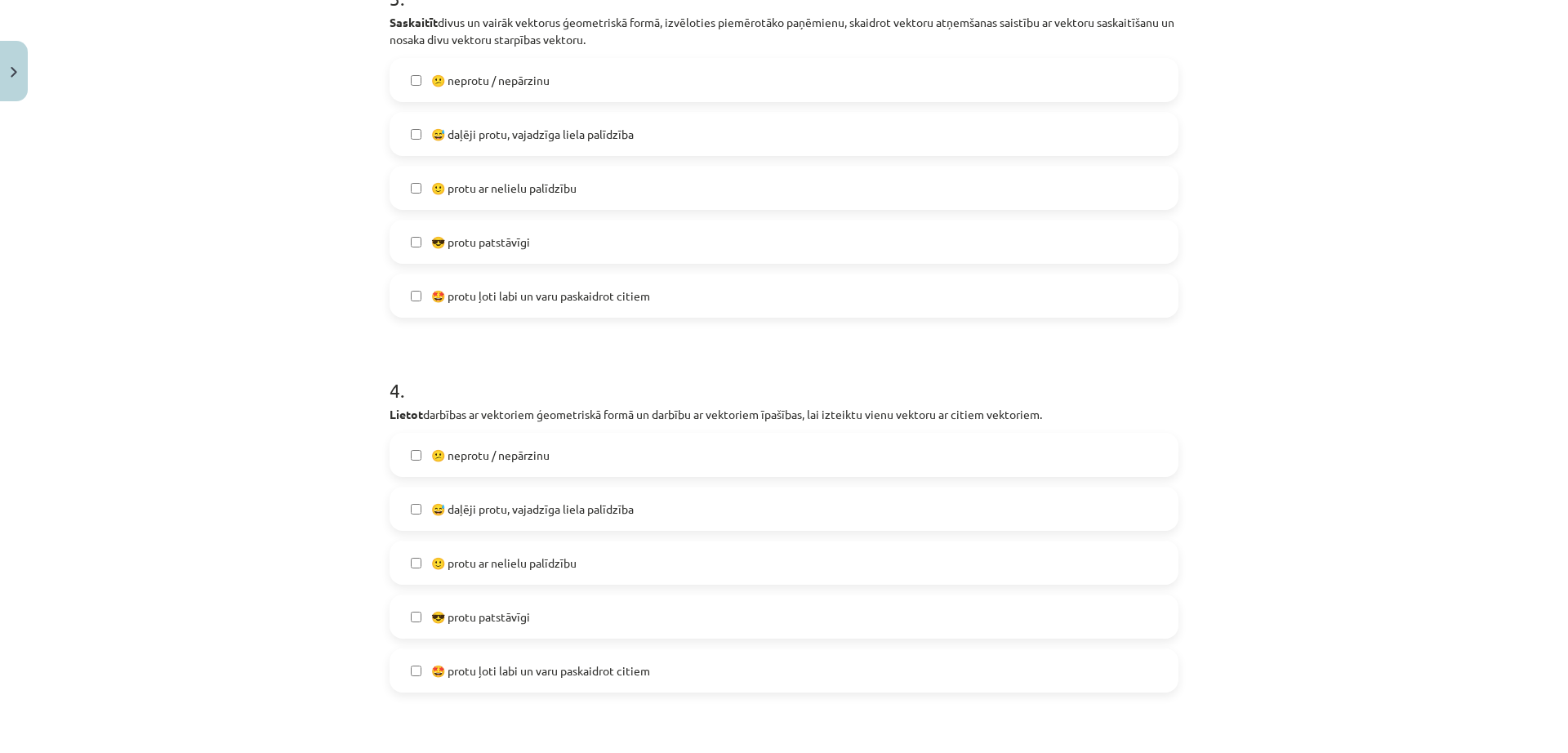
click at [557, 557] on span "🙂 protu ar nelielu palīdzību" at bounding box center [503, 563] width 145 height 18
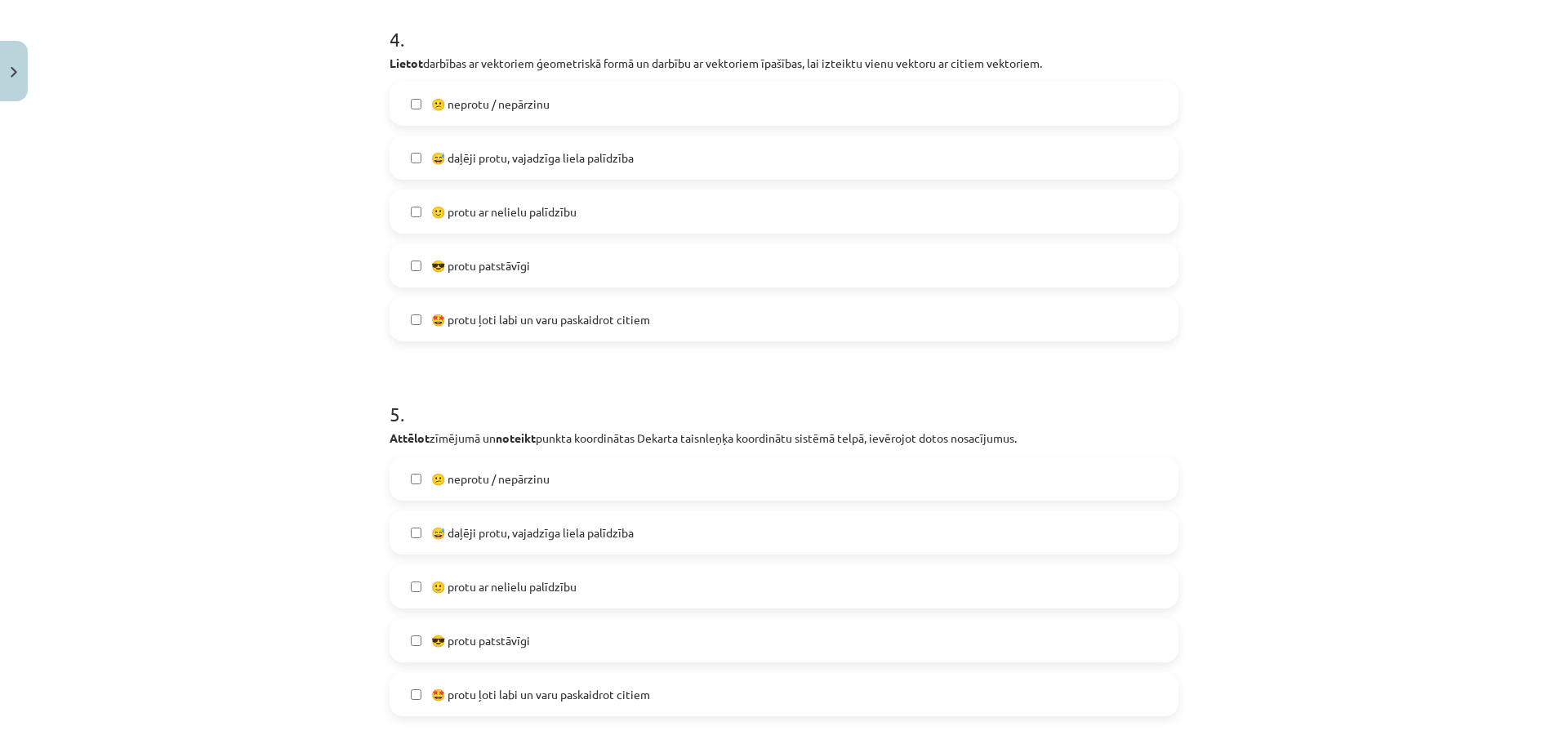
scroll to position [1675, 0]
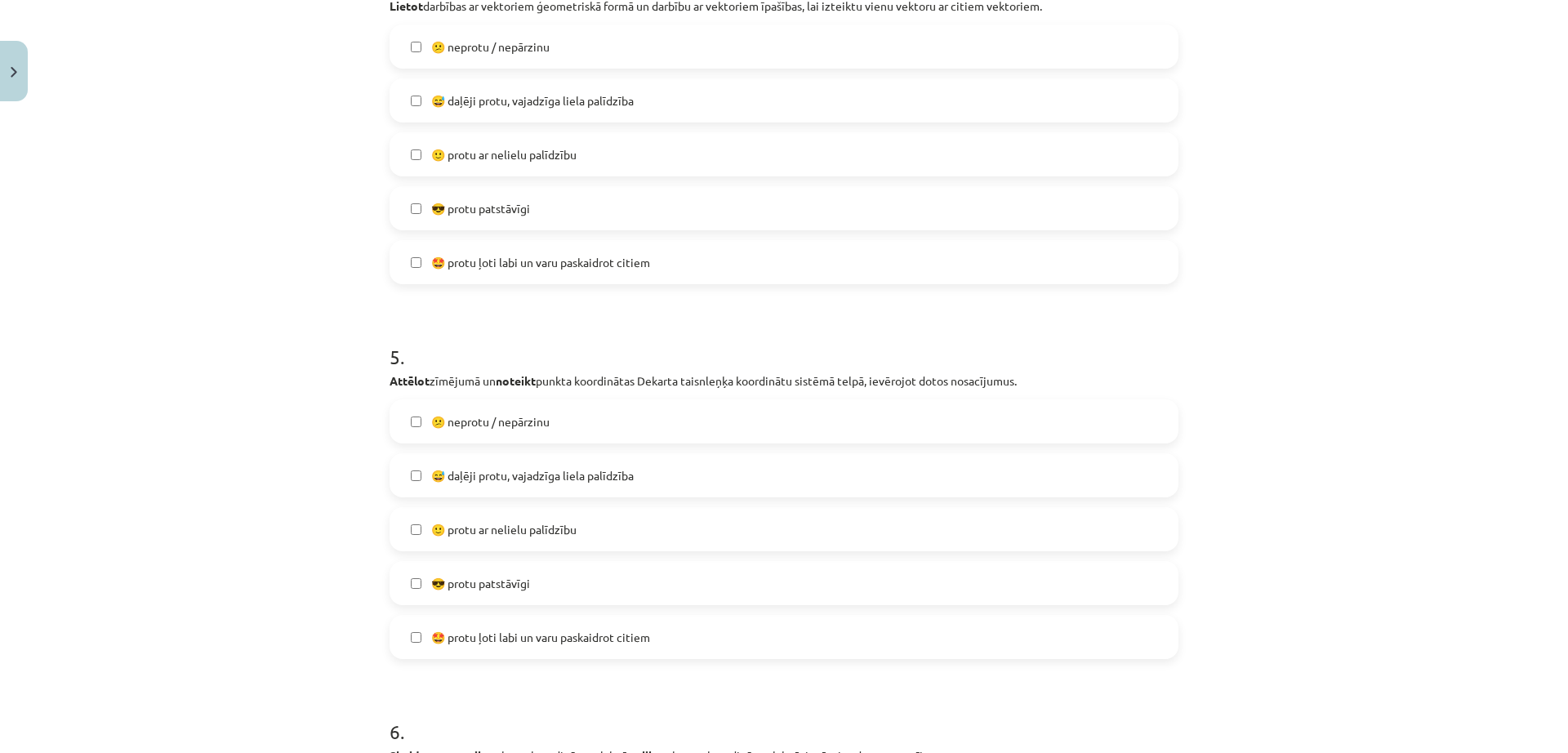
click at [573, 513] on label "🙂 protu ar nelielu palīdzību" at bounding box center [784, 529] width 786 height 41
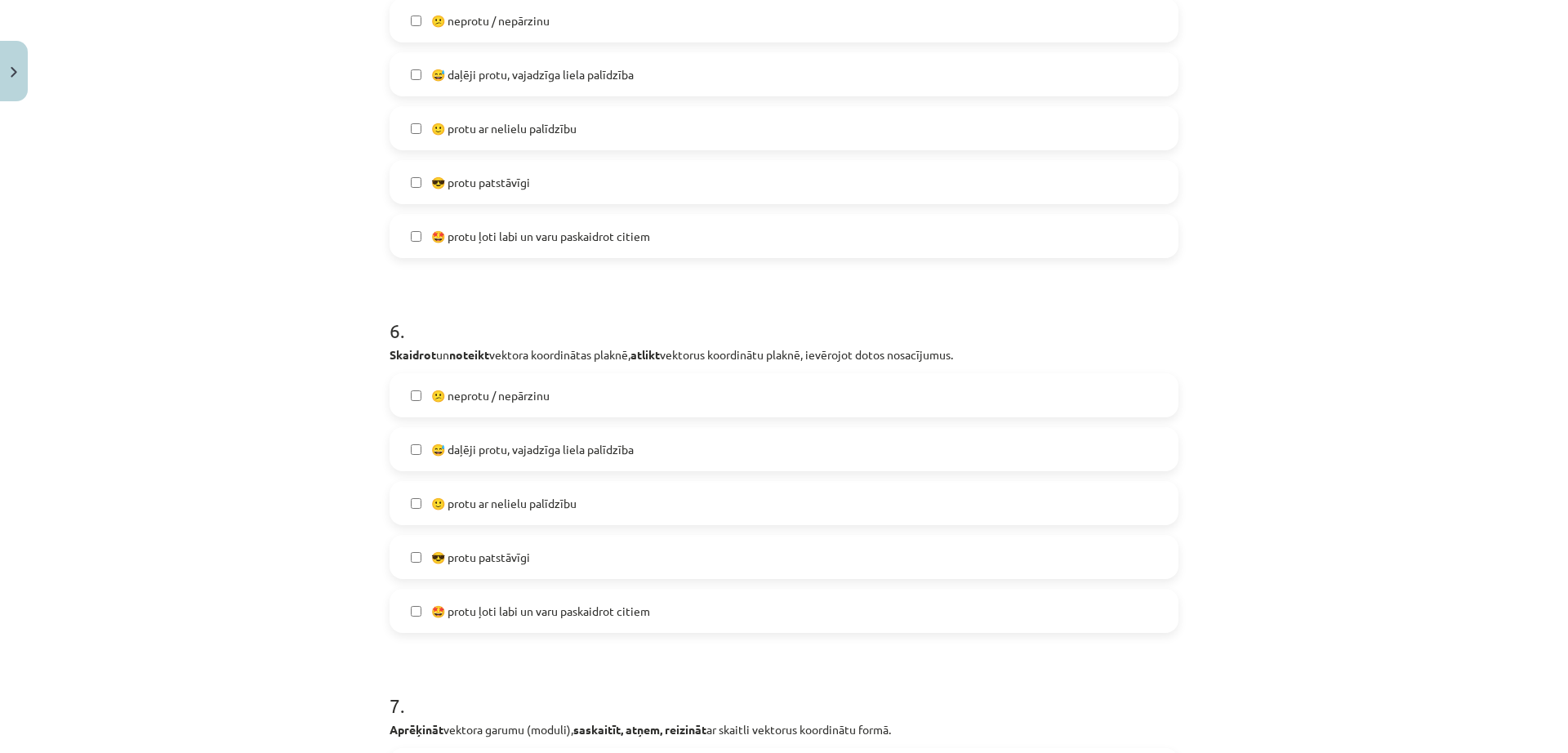
scroll to position [2083, 0]
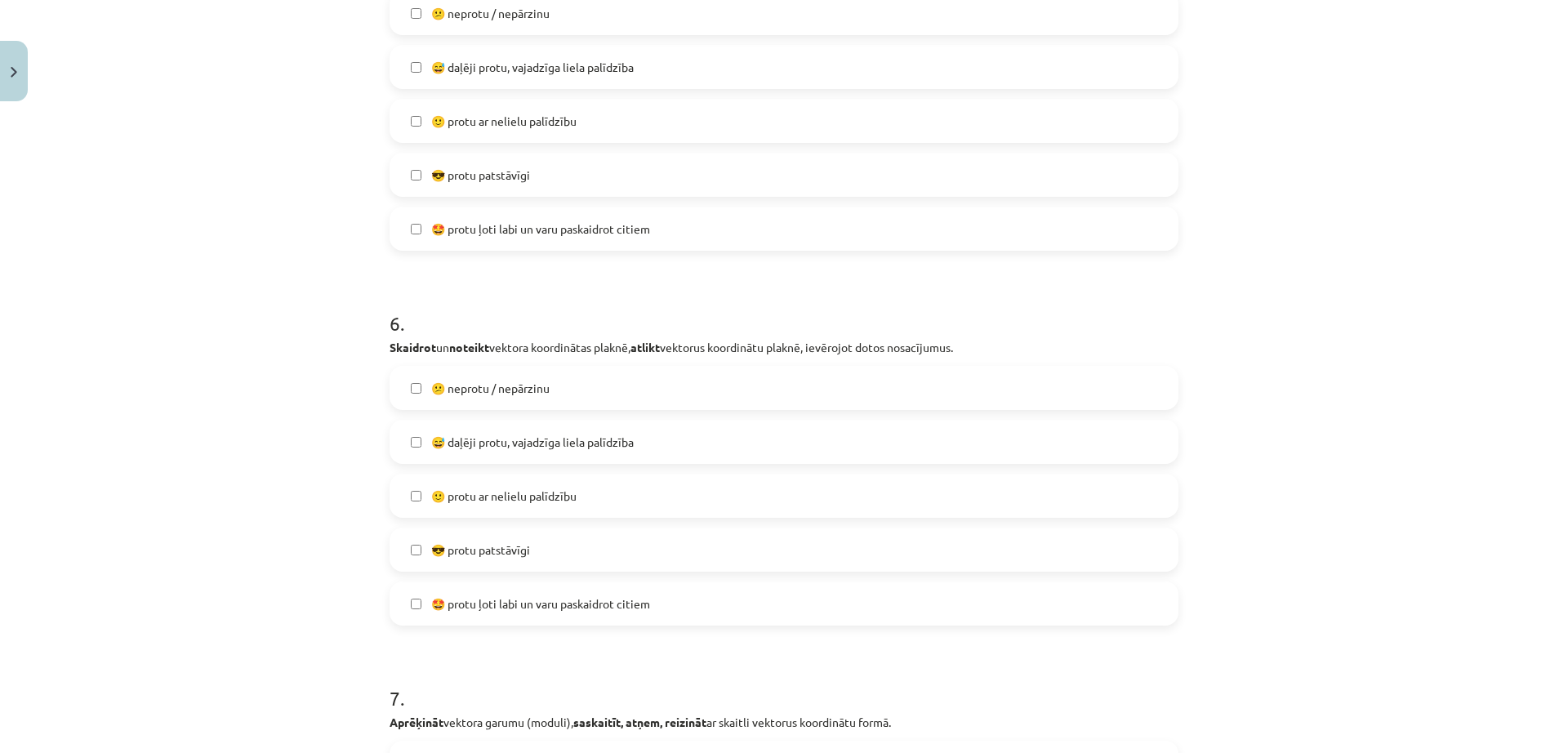
click at [562, 438] on span "😅 daļēji protu, vajadzīga liela palīdzība" at bounding box center [532, 442] width 202 height 18
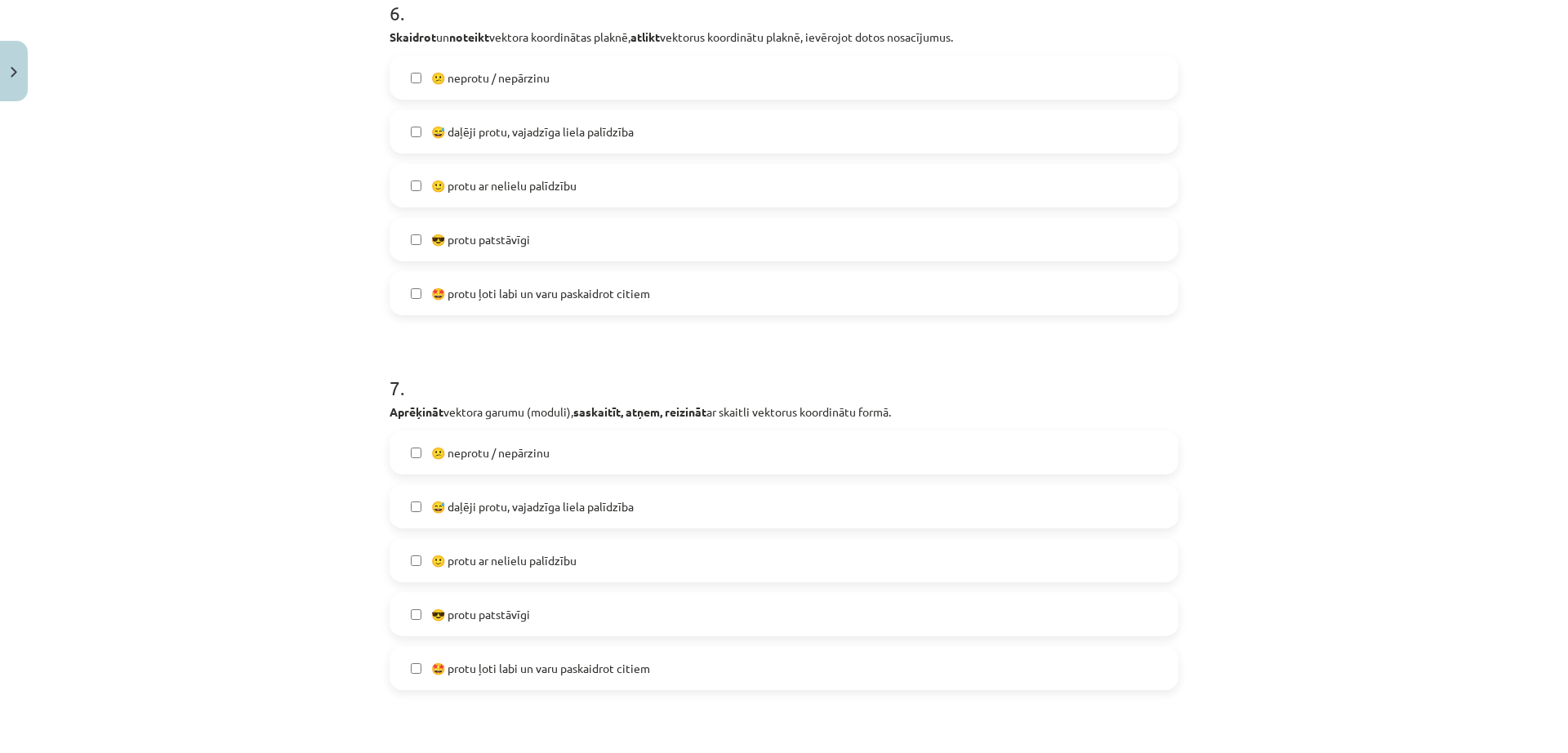
scroll to position [2424, 0]
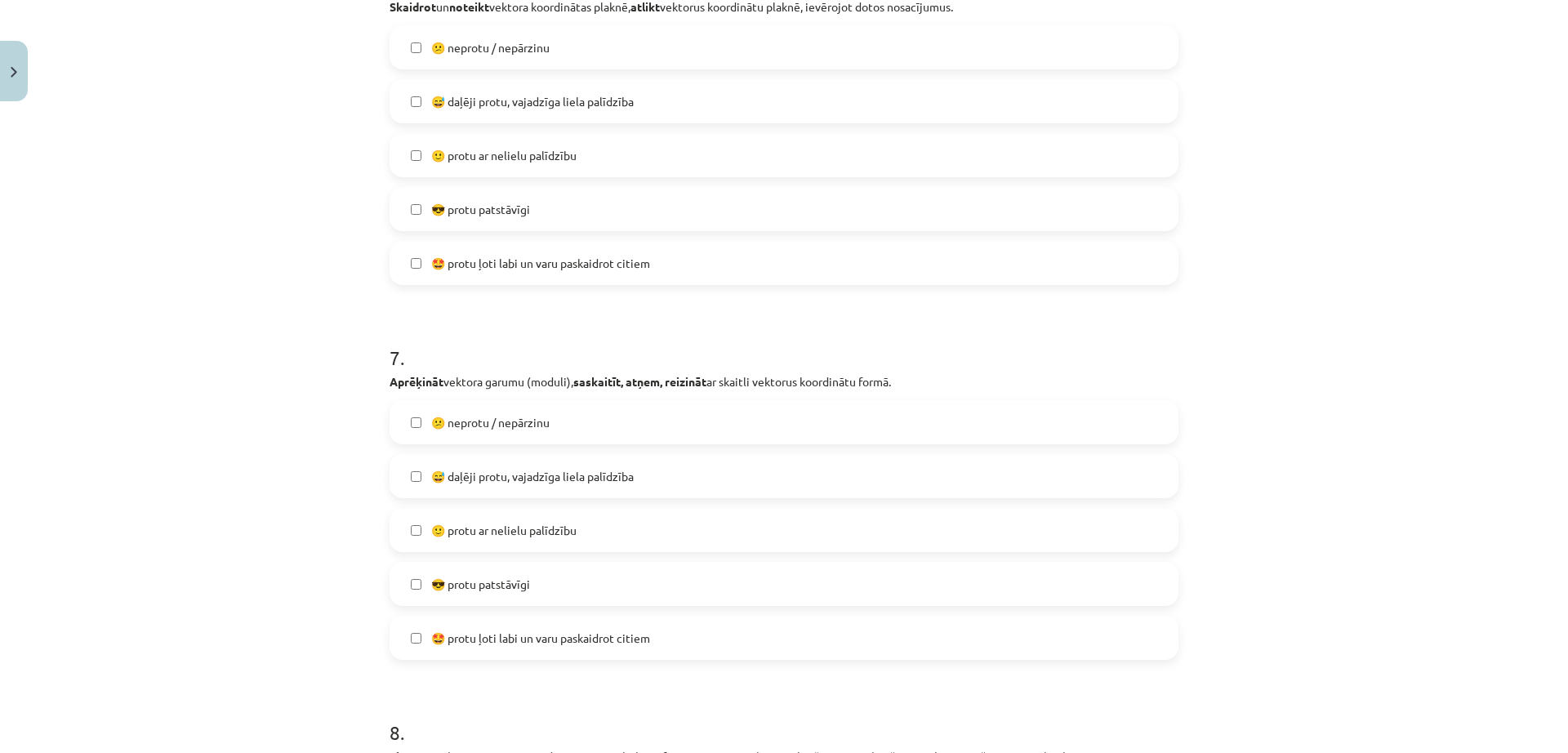
click at [537, 524] on span "🙂 protu ar nelielu palīdzību" at bounding box center [503, 530] width 145 height 18
click at [600, 165] on label "🙂 protu ar nelielu palīdzību" at bounding box center [784, 155] width 786 height 41
click at [639, 84] on label "😅 daļēji protu, vajadzīga liela palīdzība" at bounding box center [784, 101] width 786 height 41
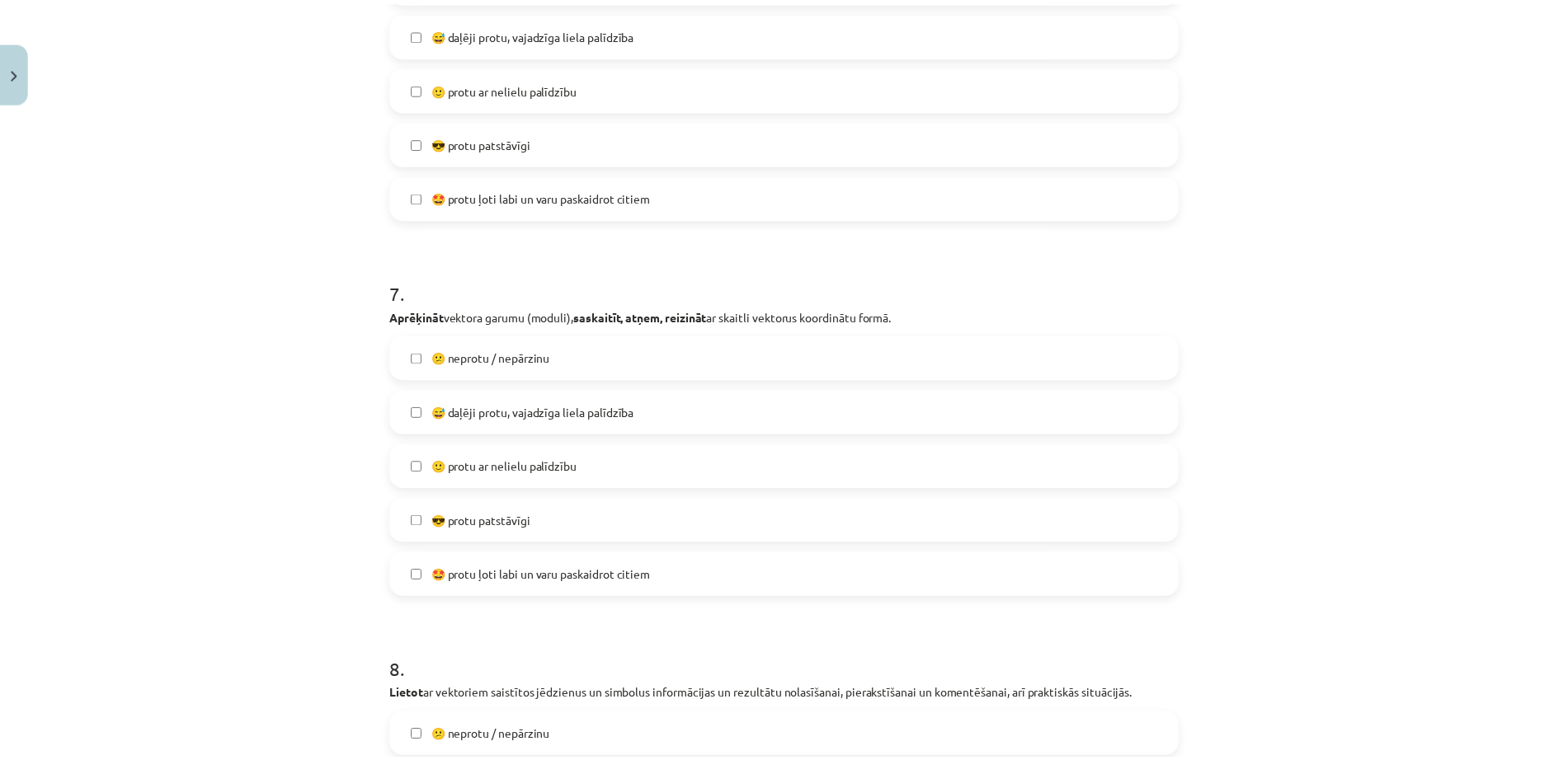
scroll to position [2859, 0]
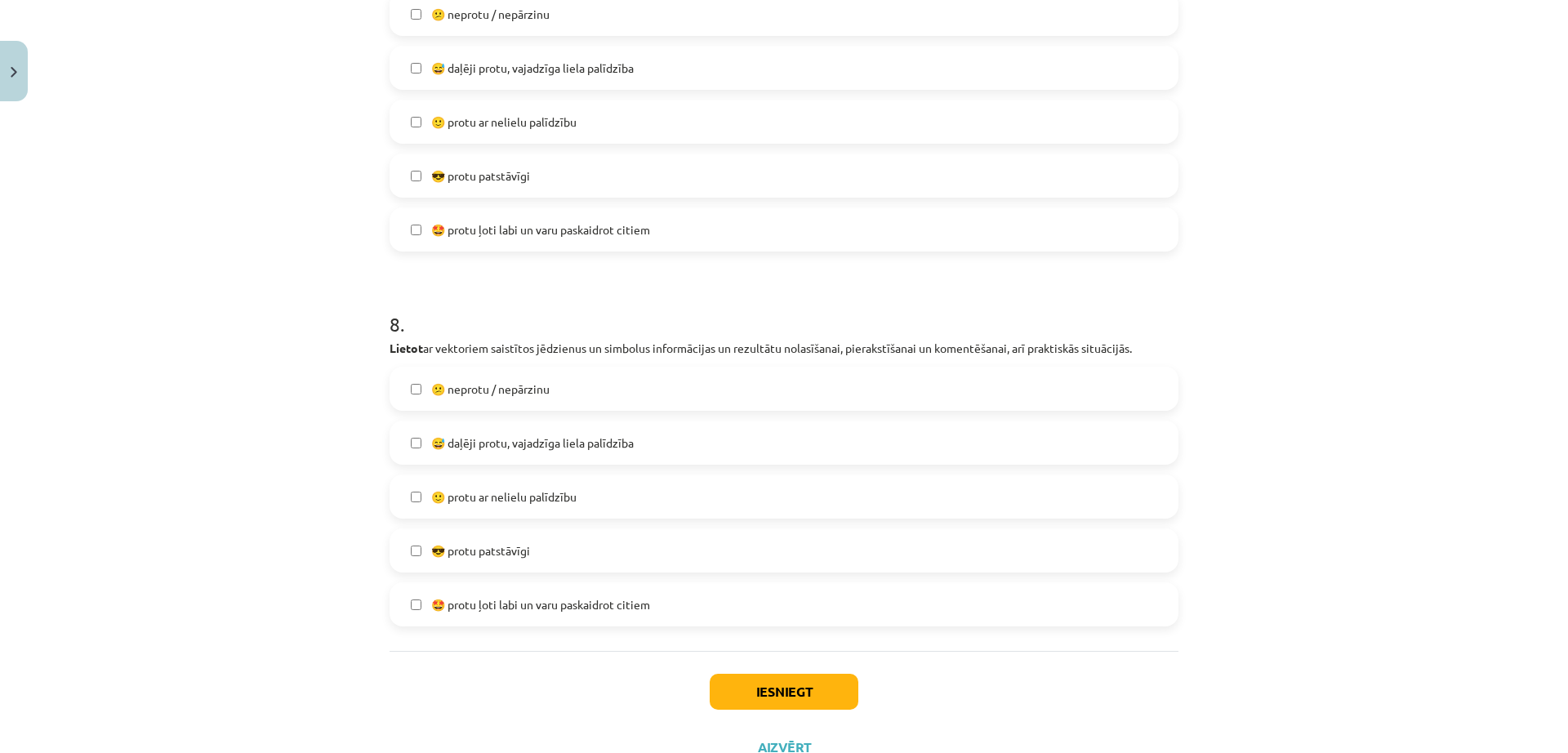
click at [543, 493] on span "🙂 protu ar nelielu palīdzību" at bounding box center [503, 497] width 145 height 18
click at [872, 494] on label "🙂 protu ar nelielu palīdzību" at bounding box center [784, 497] width 786 height 41
click at [828, 670] on div "Iesniegt Aizvērt" at bounding box center [783, 709] width 789 height 115
click at [842, 683] on button "Iesniegt" at bounding box center [783, 692] width 149 height 36
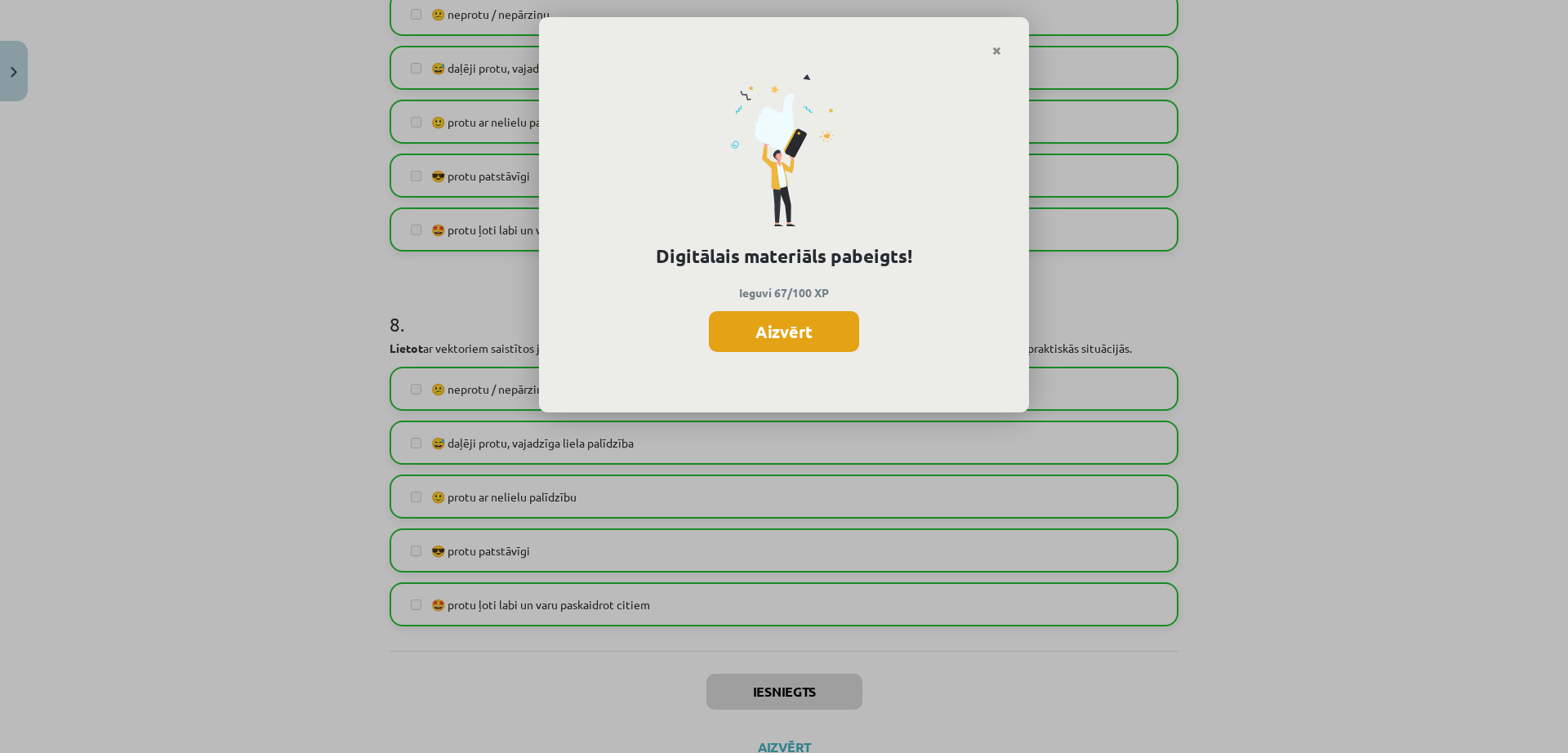
click at [832, 324] on button "Aizvērt" at bounding box center [784, 331] width 151 height 41
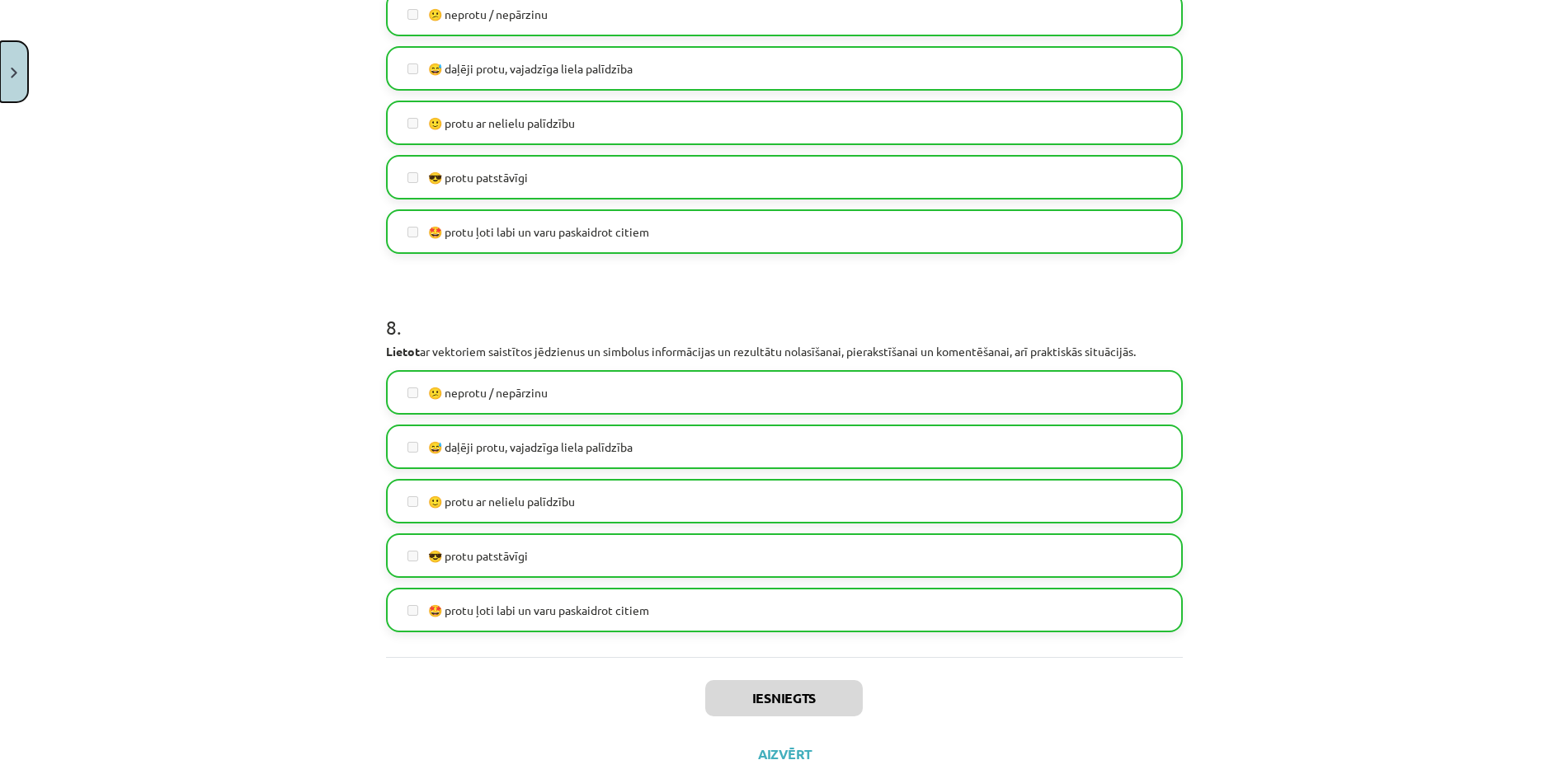
click at [17, 55] on button "Close" at bounding box center [14, 71] width 28 height 61
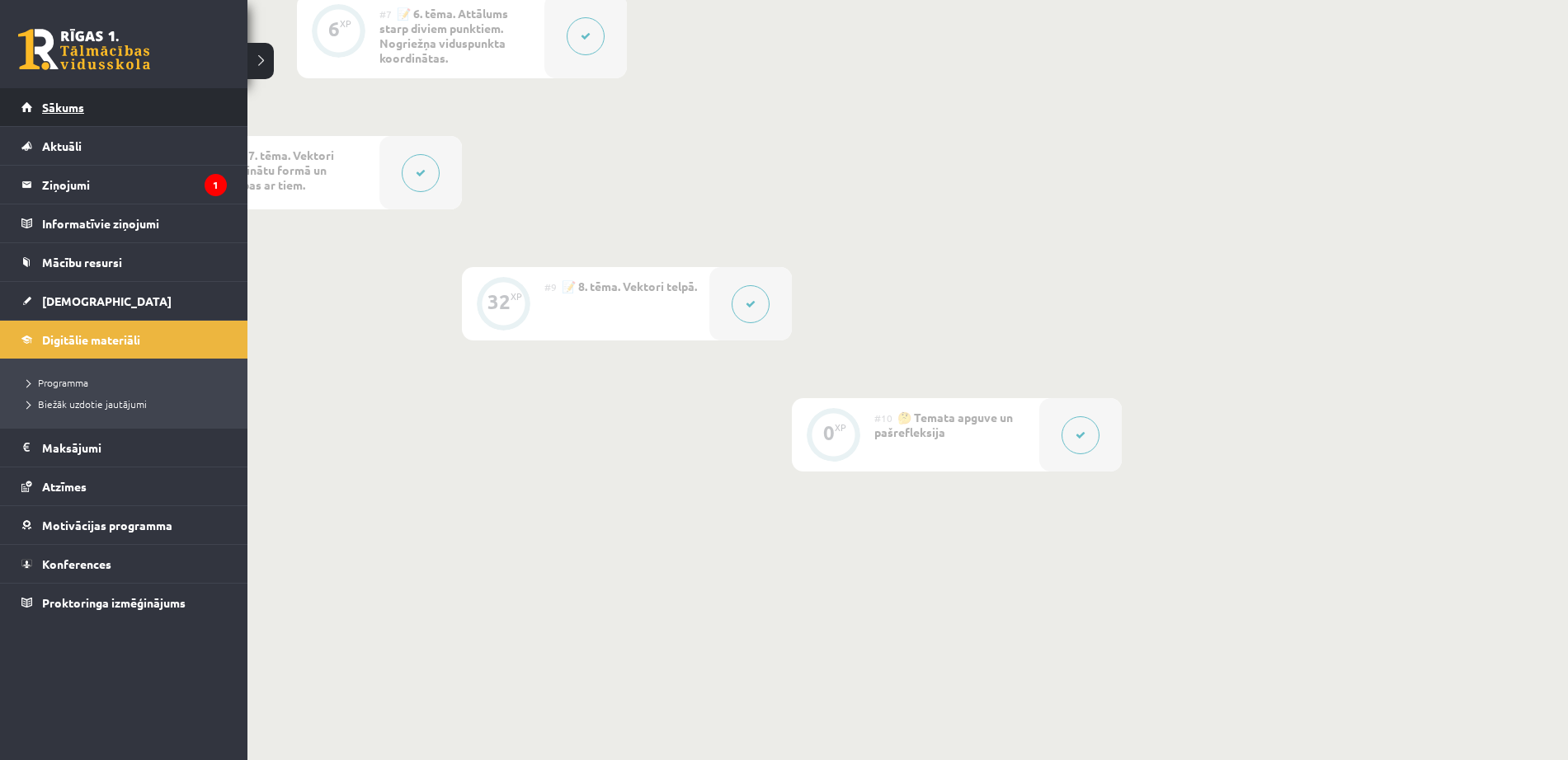
click at [26, 117] on link "Sākums" at bounding box center [124, 107] width 205 height 38
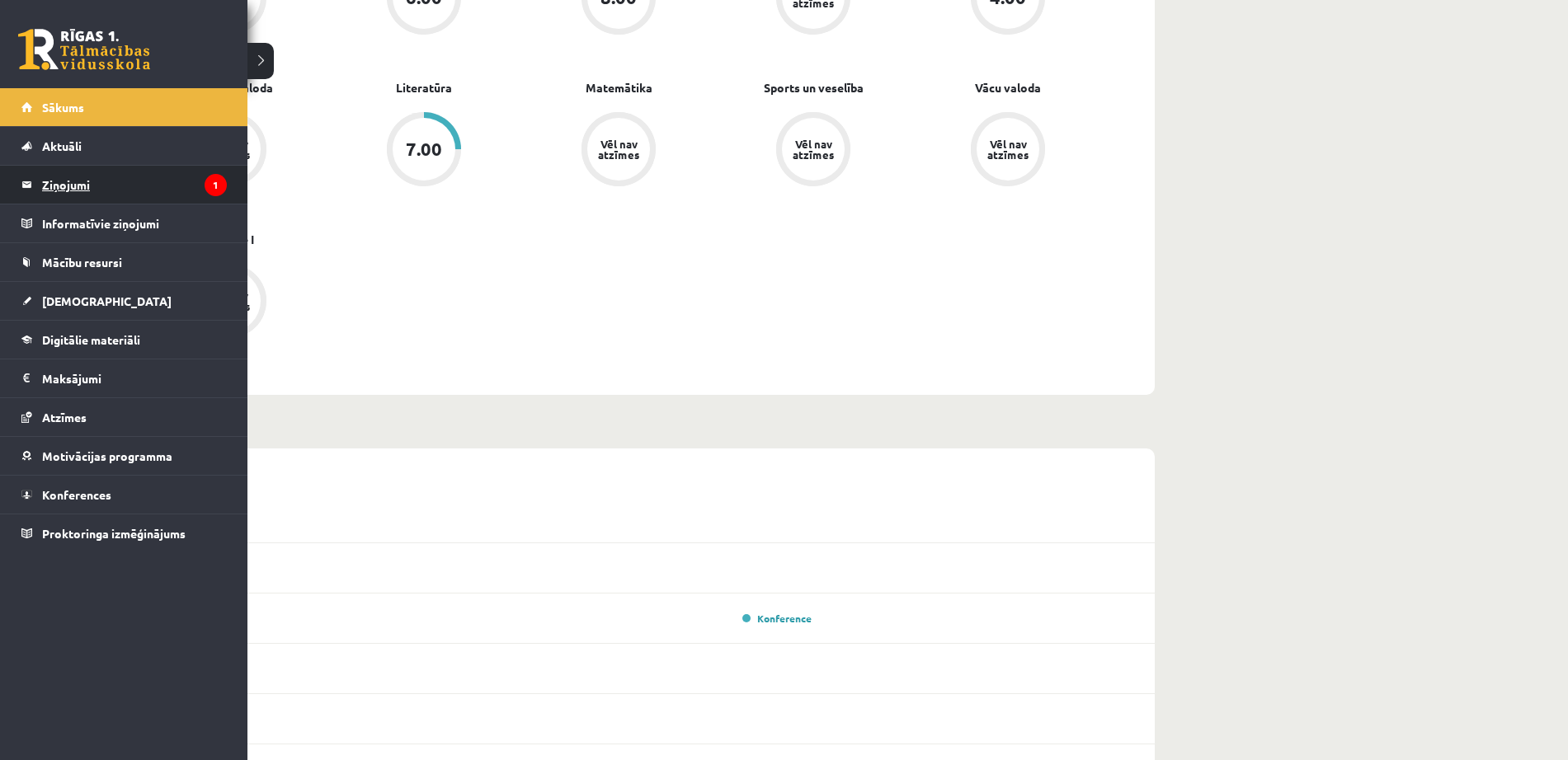
scroll to position [618, 0]
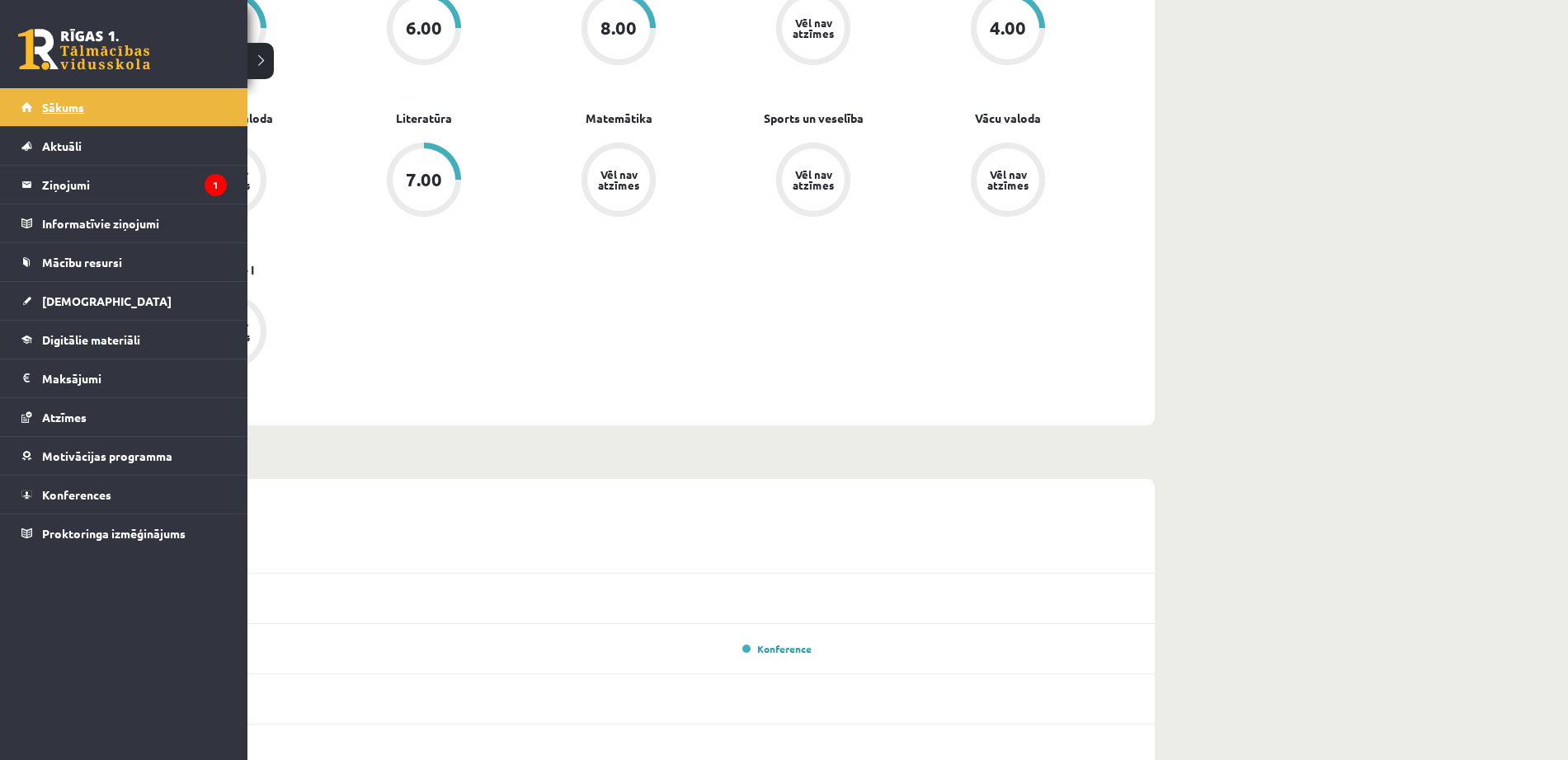
click at [164, 97] on link "Sākums" at bounding box center [124, 107] width 205 height 38
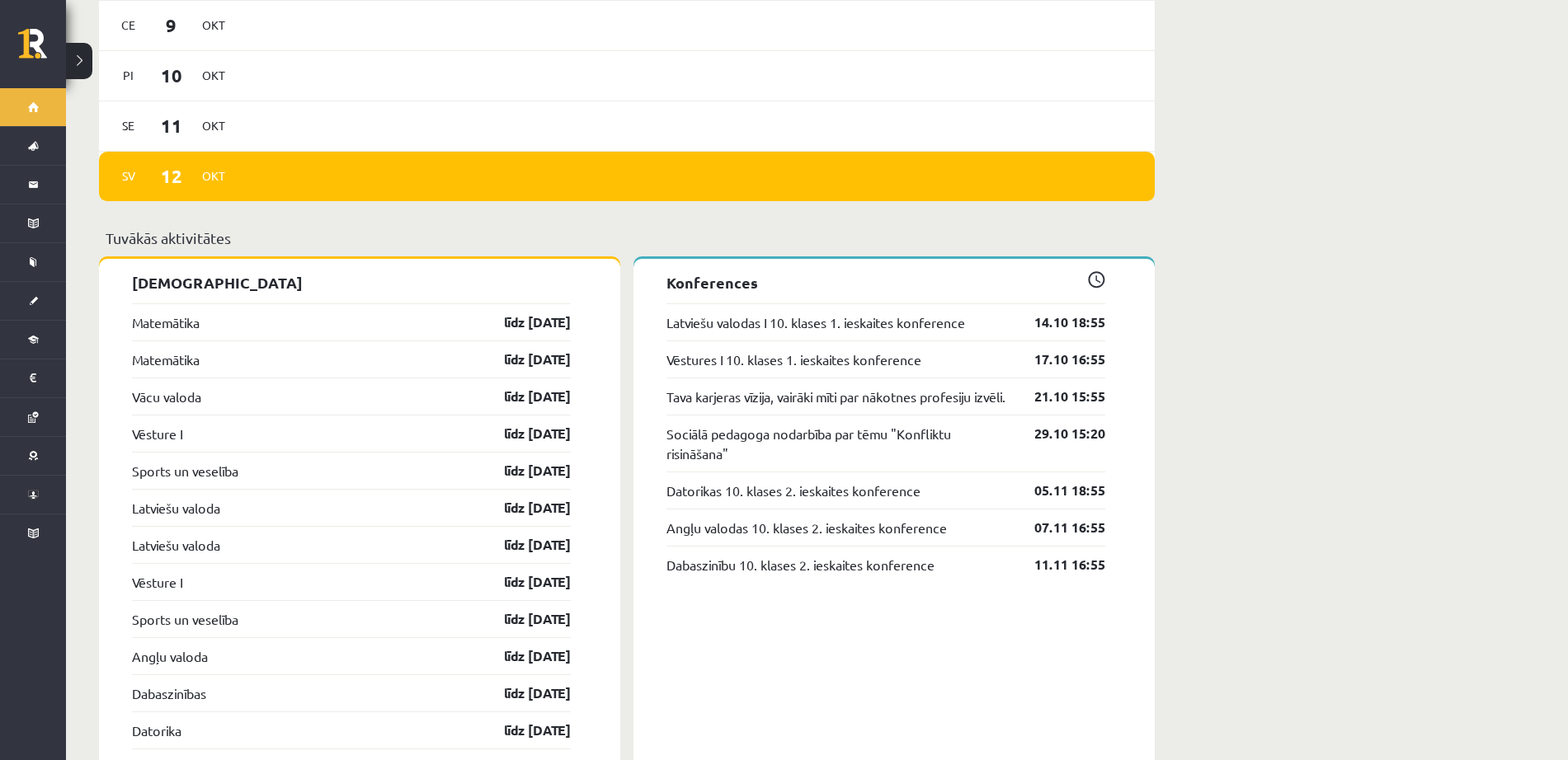
scroll to position [1305, 0]
